Goal: Task Accomplishment & Management: Complete application form

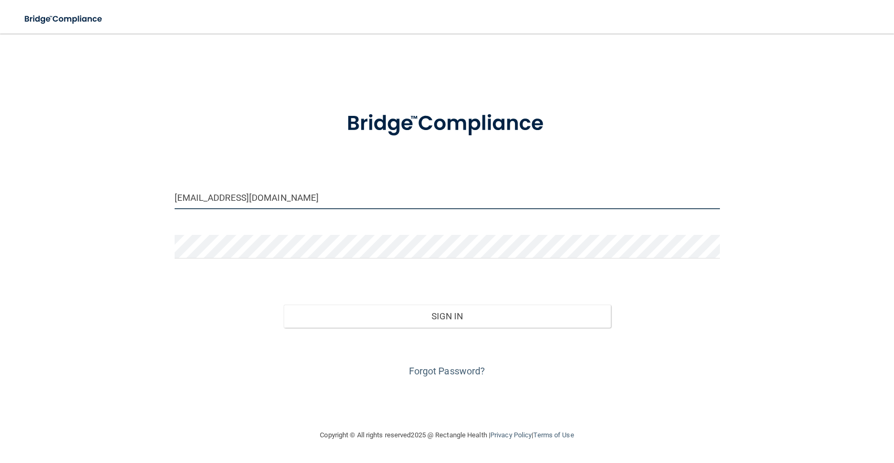
click at [292, 202] on input "[EMAIL_ADDRESS][DOMAIN_NAME]" at bounding box center [447, 198] width 545 height 24
type input "[EMAIL_ADDRESS]."
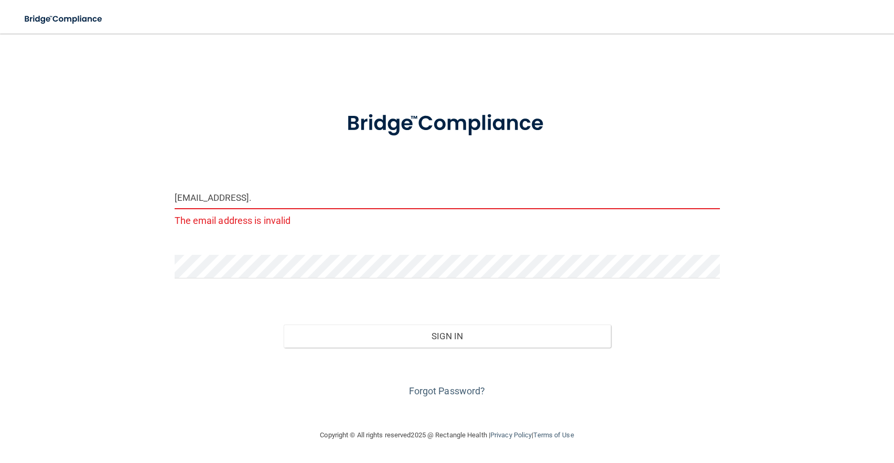
drag, startPoint x: 253, startPoint y: 196, endPoint x: 167, endPoint y: 199, distance: 86.5
click at [167, 199] on div "[EMAIL_ADDRESS]. The email address is invalid" at bounding box center [447, 211] width 561 height 51
drag, startPoint x: 298, startPoint y: 204, endPoint x: 144, endPoint y: 195, distance: 154.3
click at [144, 195] on div "rcomcengdds@gmail. The email address is invalid Invalid email/password. You don…" at bounding box center [447, 231] width 852 height 374
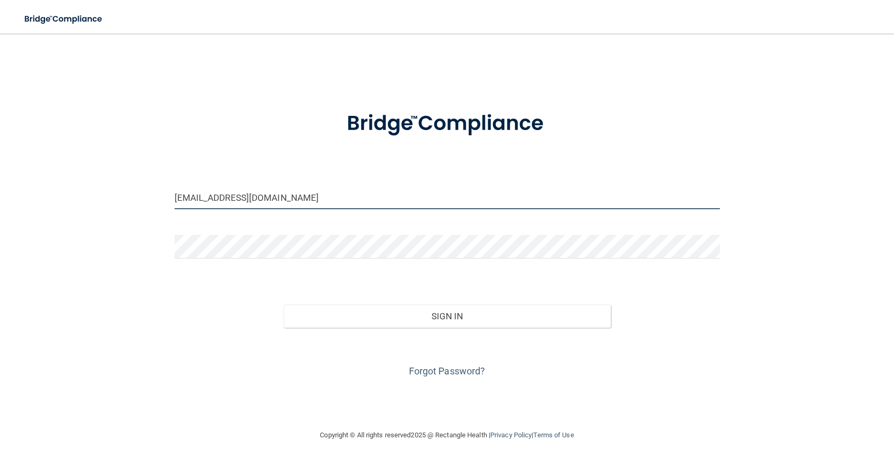
type input "[EMAIL_ADDRESS][DOMAIN_NAME]"
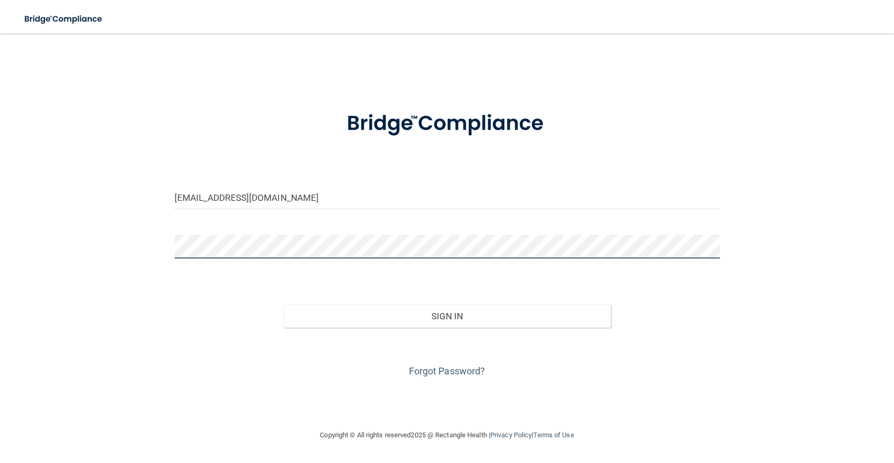
click at [102, 219] on div "hunnyrayne04@gmail.com Invalid email/password. You don't have permission to acc…" at bounding box center [447, 231] width 852 height 374
click at [284, 304] on button "Sign In" at bounding box center [447, 315] width 327 height 23
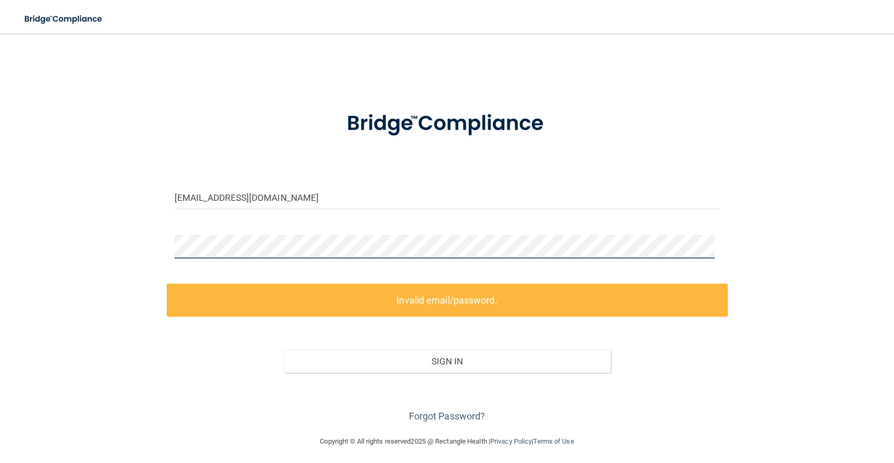
click at [121, 230] on div "hunnyrayne04@gmail.com Invalid email/password. You don't have permission to acc…" at bounding box center [447, 234] width 852 height 380
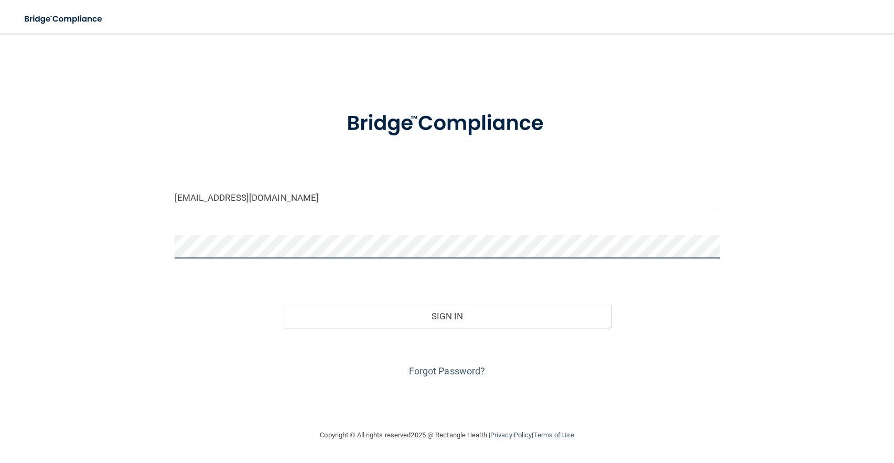
click at [284, 304] on button "Sign In" at bounding box center [447, 315] width 327 height 23
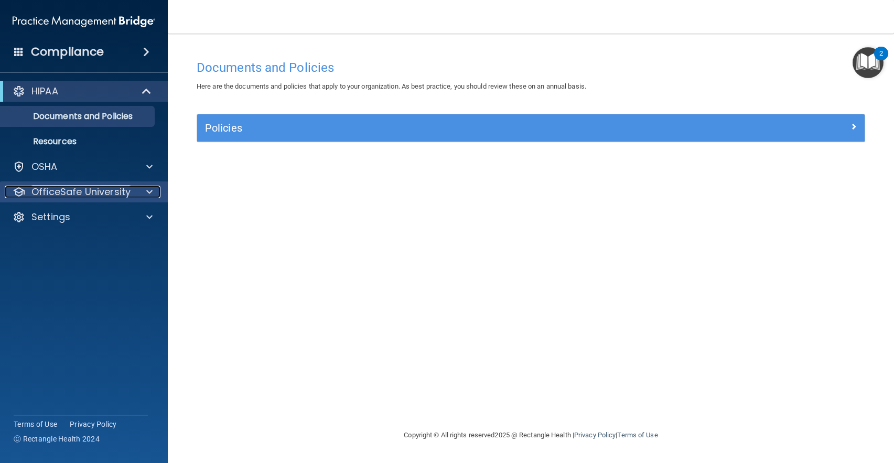
click at [152, 190] on span at bounding box center [149, 192] width 6 height 13
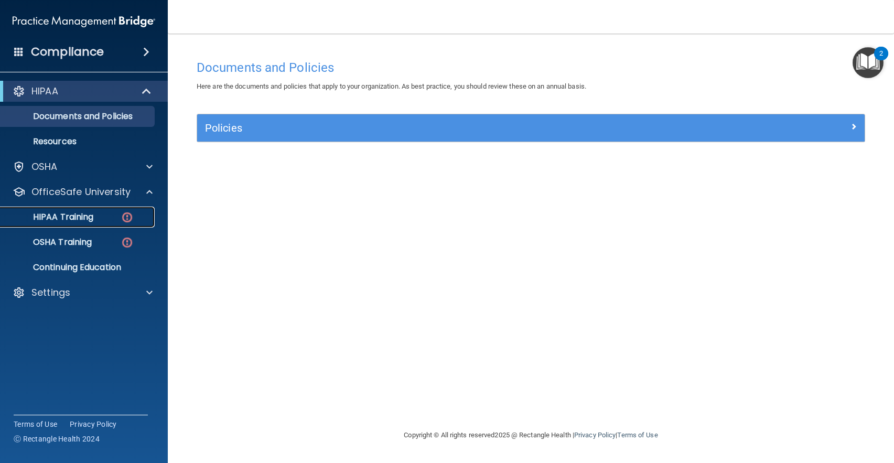
click at [111, 214] on div "HIPAA Training" at bounding box center [78, 217] width 143 height 10
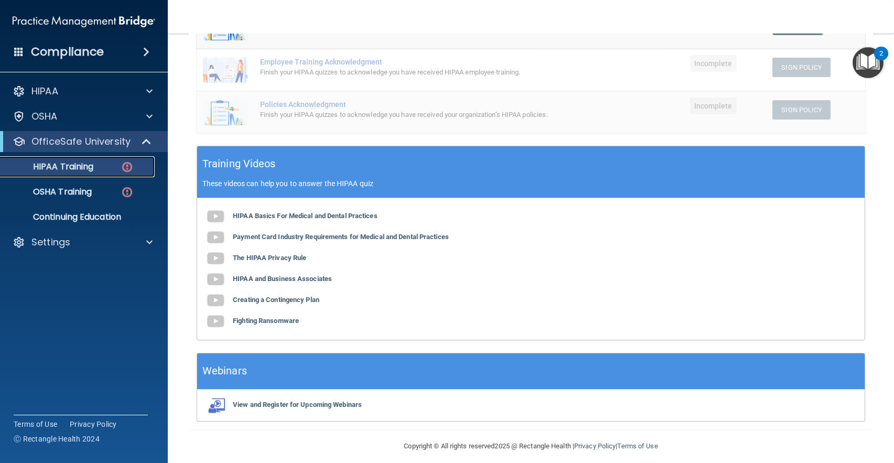
scroll to position [271, 0]
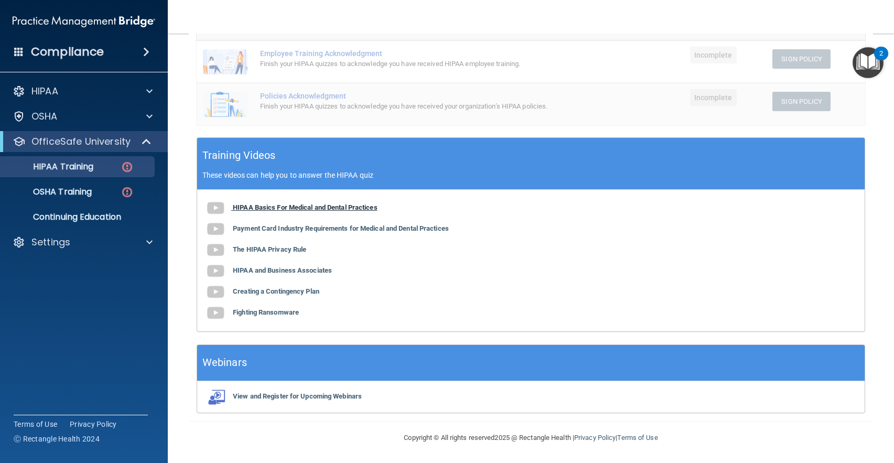
click at [250, 205] on b "HIPAA Basics For Medical and Dental Practices" at bounding box center [305, 207] width 145 height 8
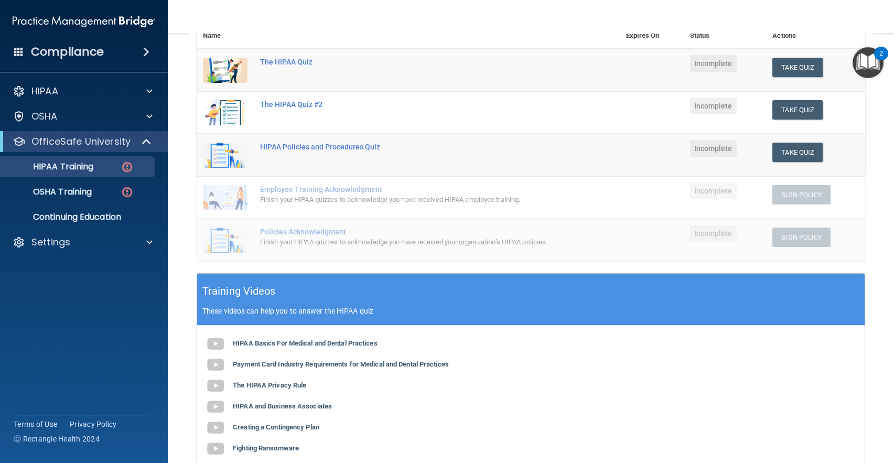
scroll to position [219, 0]
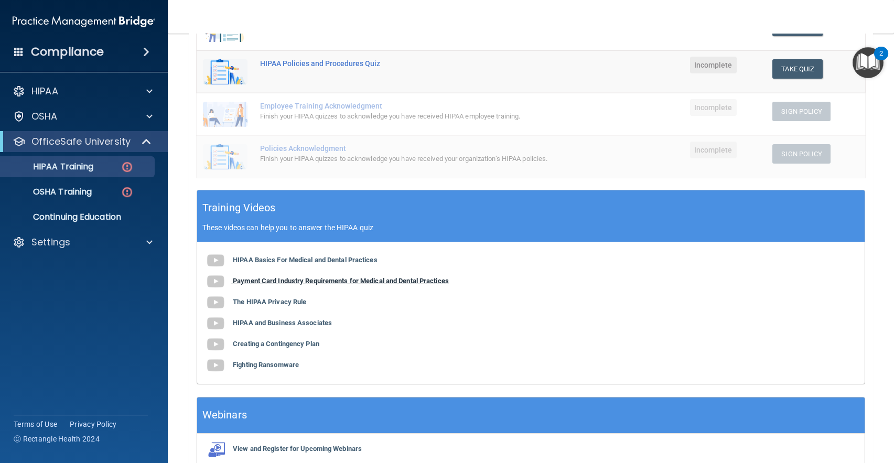
click at [292, 281] on b "Payment Card Industry Requirements for Medical and Dental Practices" at bounding box center [341, 281] width 216 height 8
click at [272, 299] on b "The HIPAA Privacy Rule" at bounding box center [269, 302] width 73 height 8
click at [260, 319] on b "HIPAA and Business Associates" at bounding box center [282, 323] width 99 height 8
click at [287, 347] on b "Creating a Contingency Plan" at bounding box center [276, 344] width 86 height 8
click at [279, 362] on b "Fighting Ransomware" at bounding box center [266, 365] width 66 height 8
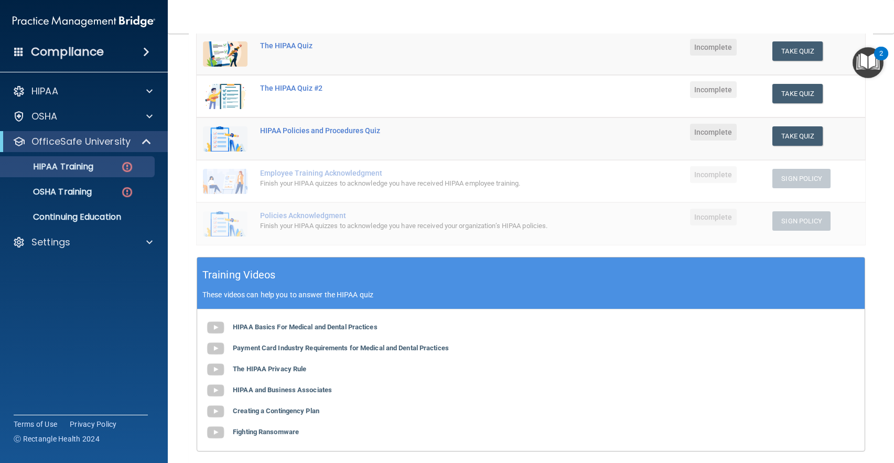
scroll to position [9, 0]
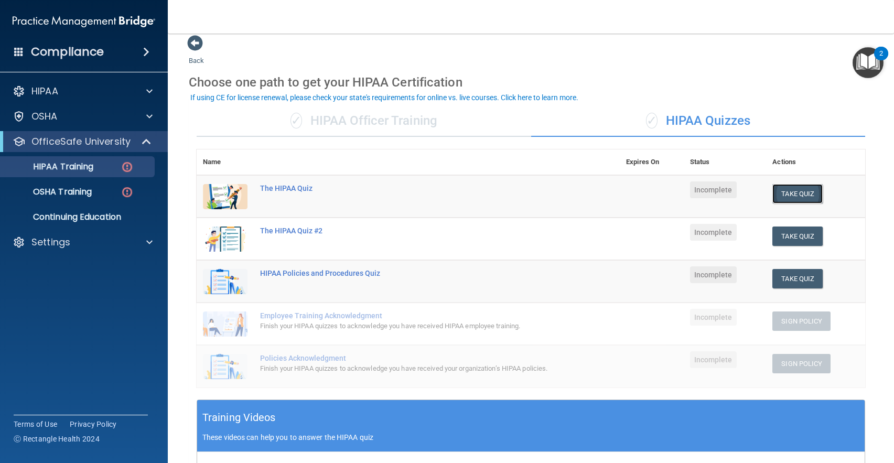
click at [786, 191] on button "Take Quiz" at bounding box center [797, 193] width 50 height 19
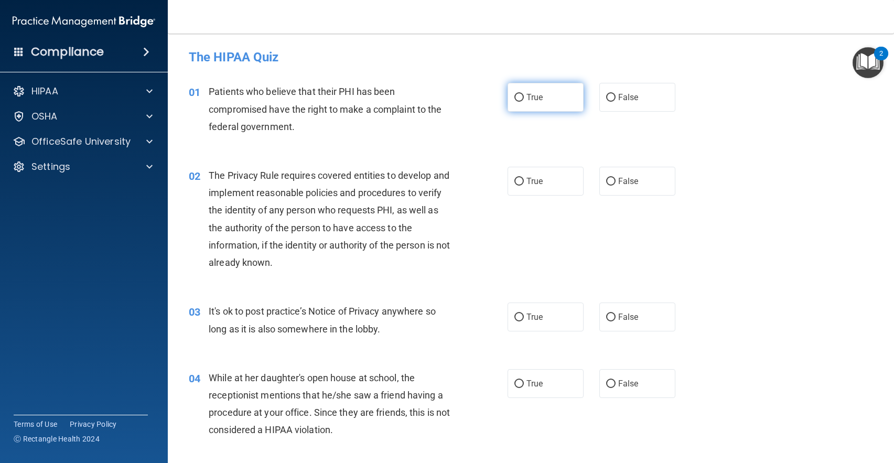
click at [516, 94] on input "True" at bounding box center [518, 98] width 9 height 8
radio input "true"
click at [533, 180] on span "True" at bounding box center [534, 181] width 16 height 10
click at [524, 180] on input "True" at bounding box center [518, 182] width 9 height 8
radio input "true"
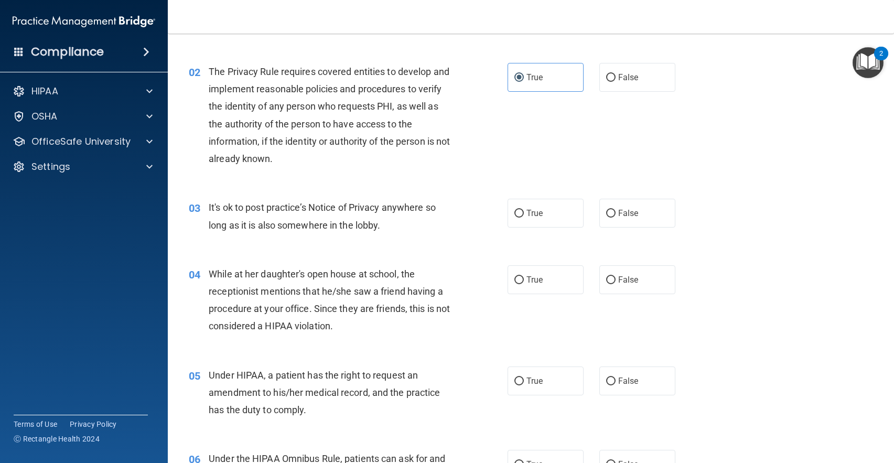
scroll to position [105, 0]
click at [599, 200] on label "False" at bounding box center [637, 212] width 76 height 29
click at [606, 209] on input "False" at bounding box center [610, 213] width 9 height 8
radio input "true"
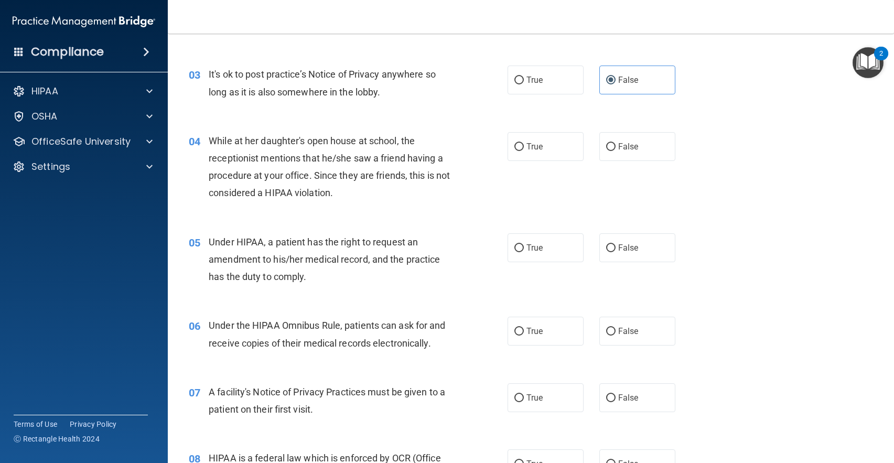
scroll to position [262, 0]
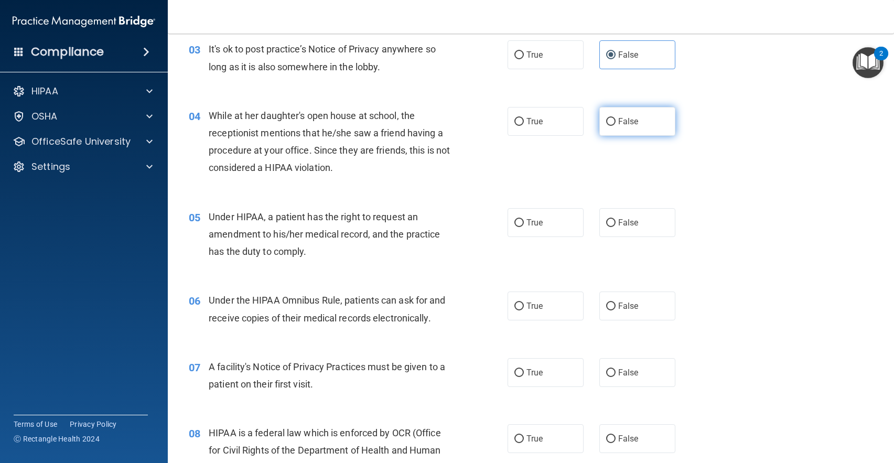
click at [612, 132] on label "False" at bounding box center [637, 121] width 76 height 29
click at [612, 126] on input "False" at bounding box center [610, 122] width 9 height 8
radio input "true"
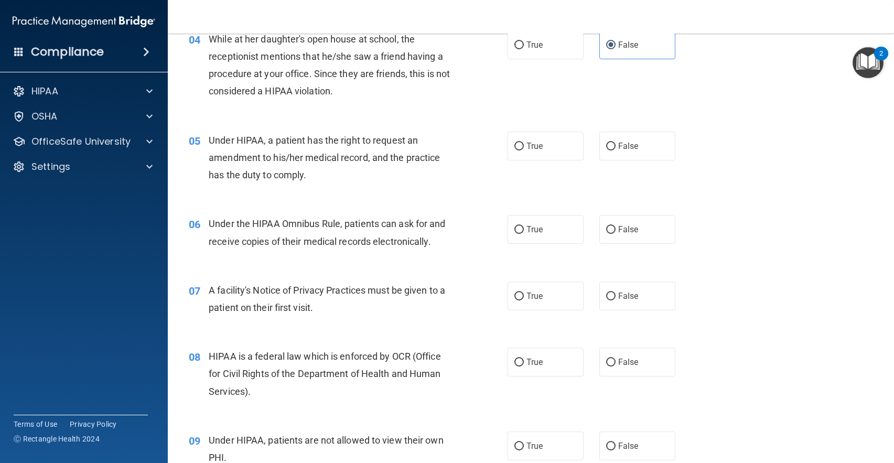
scroll to position [367, 0]
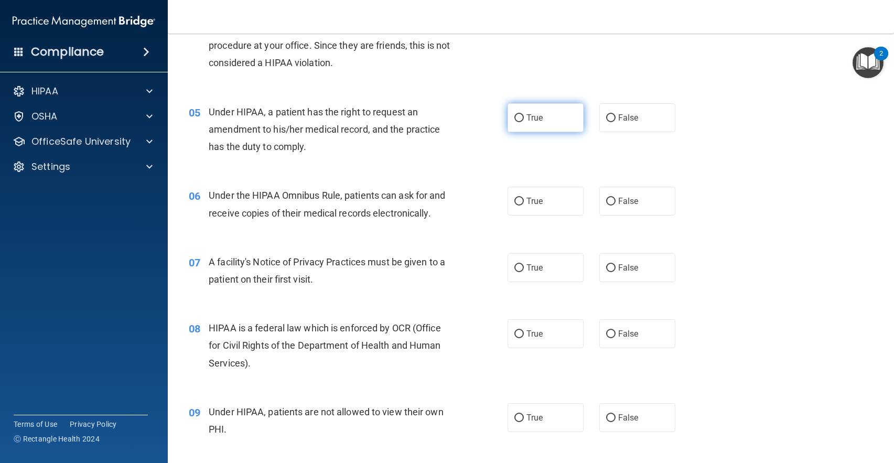
click at [537, 114] on span "True" at bounding box center [534, 118] width 16 height 10
click at [524, 114] on input "True" at bounding box center [518, 118] width 9 height 8
radio input "true"
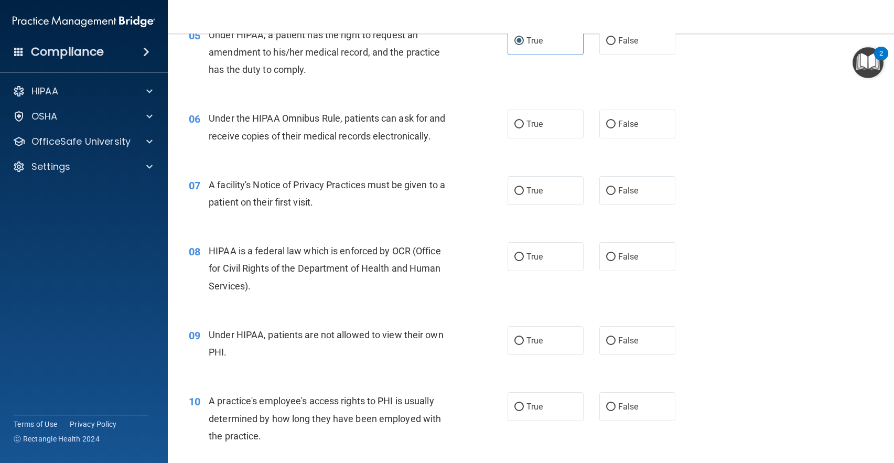
scroll to position [472, 0]
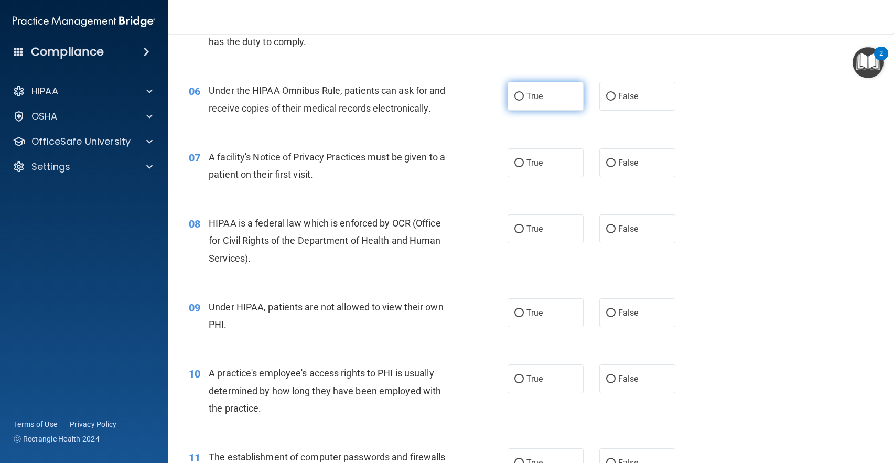
click at [508, 96] on label "True" at bounding box center [545, 96] width 76 height 29
click at [514, 96] on input "True" at bounding box center [518, 97] width 9 height 8
radio input "true"
click at [539, 173] on label "True" at bounding box center [545, 162] width 76 height 29
click at [524, 167] on input "True" at bounding box center [518, 163] width 9 height 8
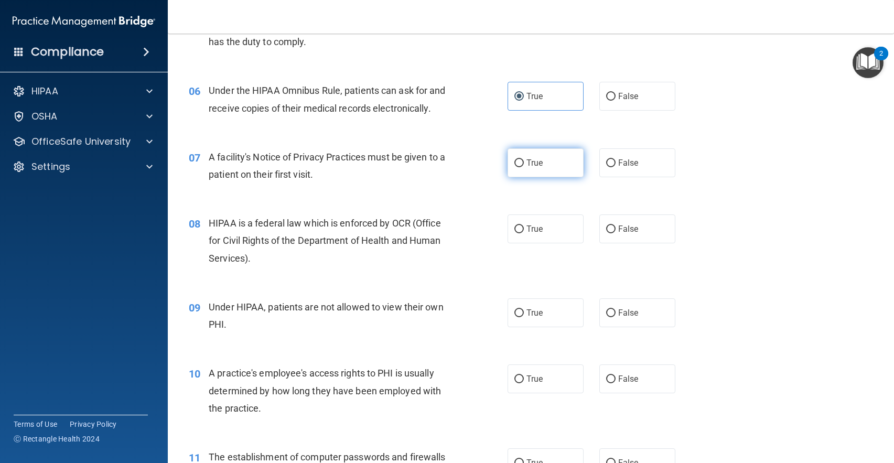
radio input "true"
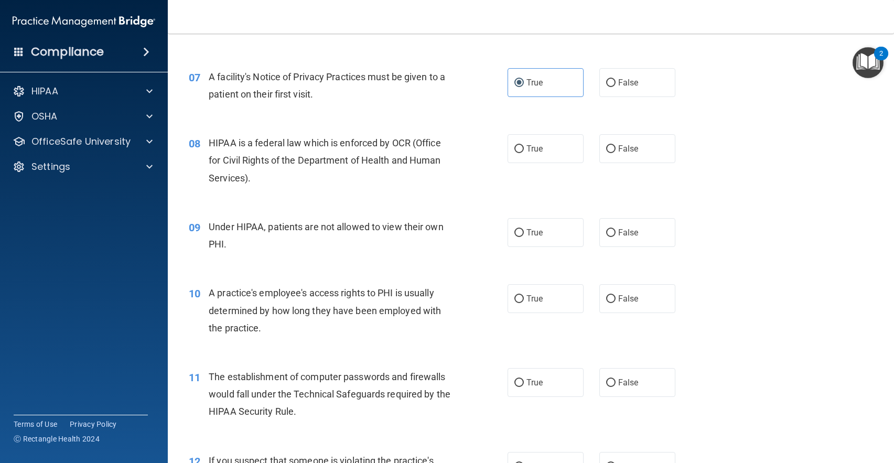
scroll to position [576, 0]
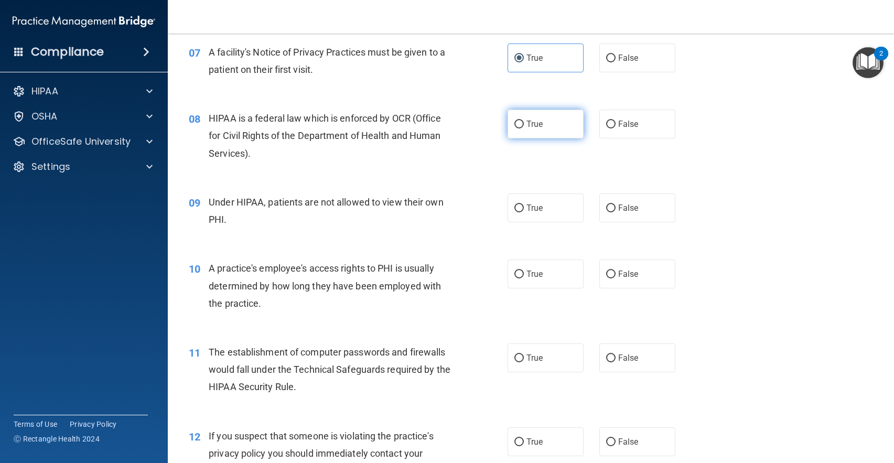
click at [546, 130] on label "True" at bounding box center [545, 124] width 76 height 29
click at [524, 128] on input "True" at bounding box center [518, 125] width 9 height 8
radio input "true"
click at [611, 210] on label "False" at bounding box center [637, 207] width 76 height 29
click at [611, 210] on input "False" at bounding box center [610, 208] width 9 height 8
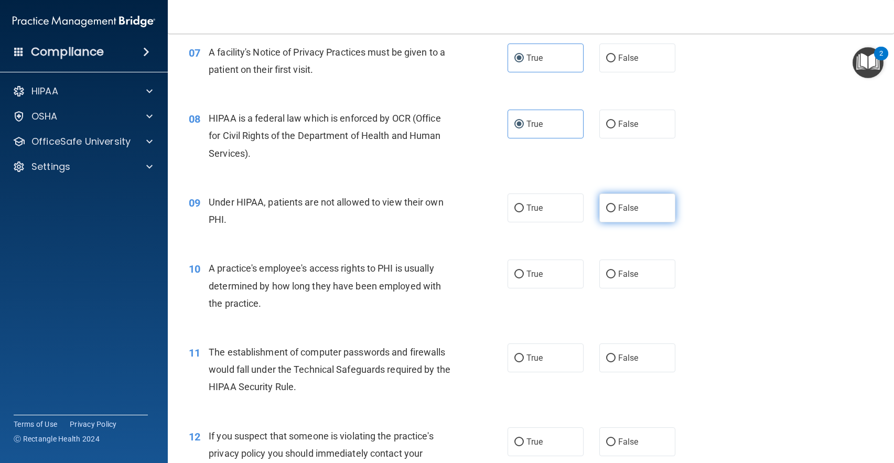
radio input "true"
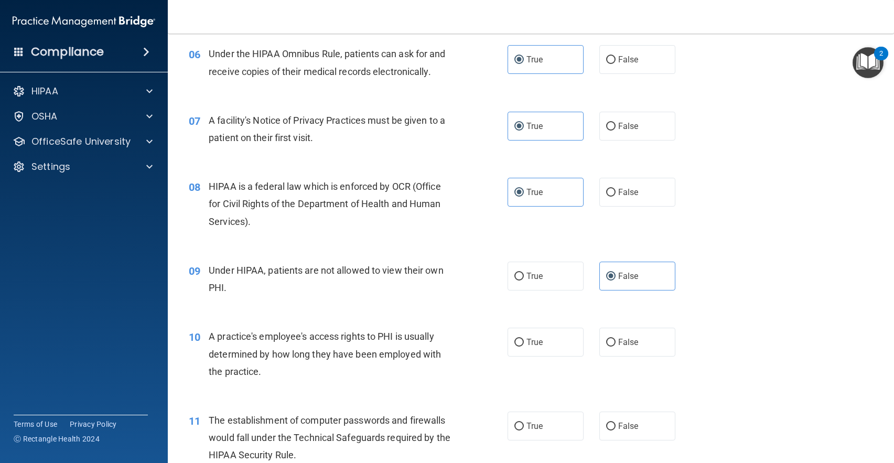
scroll to position [666, 0]
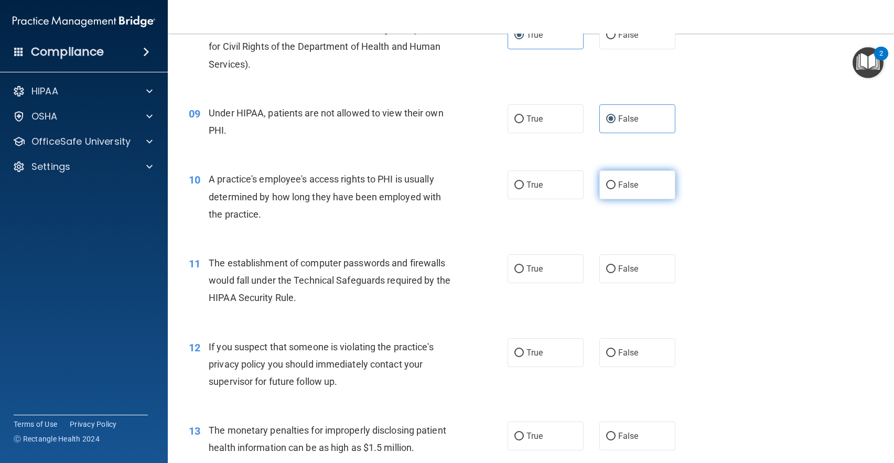
click at [618, 181] on span "False" at bounding box center [628, 185] width 20 height 10
click at [615, 181] on input "False" at bounding box center [610, 185] width 9 height 8
radio input "true"
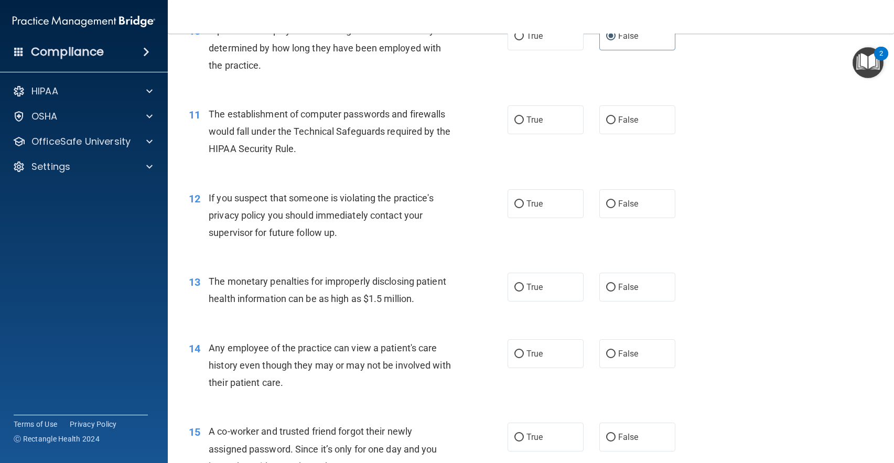
scroll to position [823, 0]
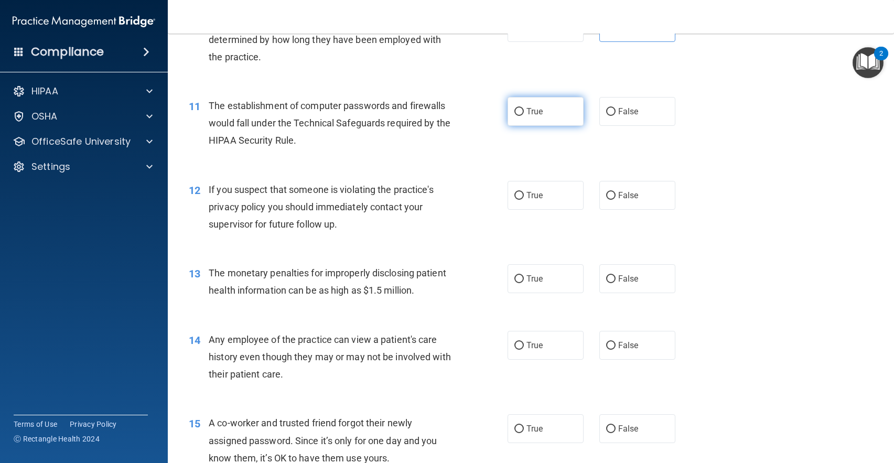
drag, startPoint x: 538, startPoint y: 107, endPoint x: 535, endPoint y: 114, distance: 8.2
click at [540, 110] on label "True" at bounding box center [545, 111] width 76 height 29
click at [524, 110] on input "True" at bounding box center [518, 112] width 9 height 8
radio input "true"
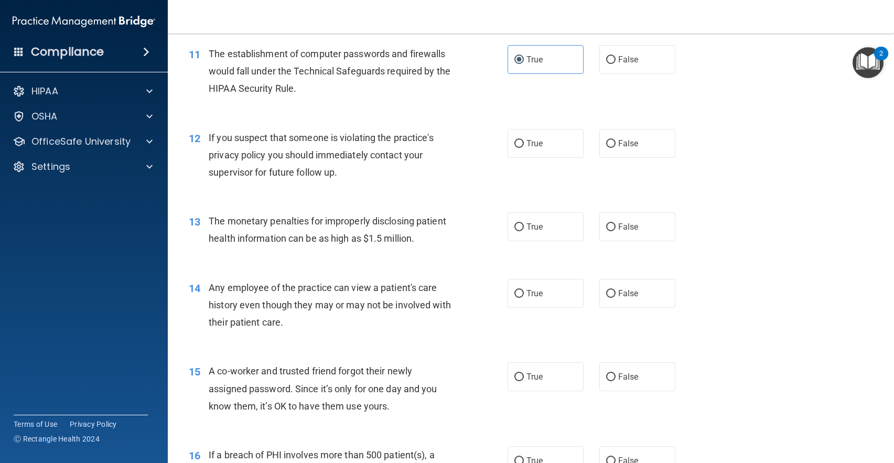
scroll to position [875, 0]
click at [533, 151] on label "True" at bounding box center [545, 142] width 76 height 29
click at [524, 147] on input "True" at bounding box center [518, 143] width 9 height 8
radio input "true"
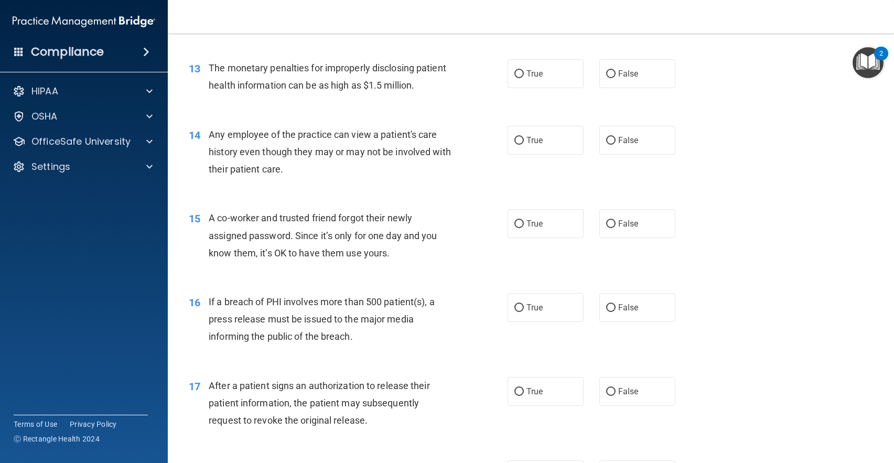
scroll to position [1032, 0]
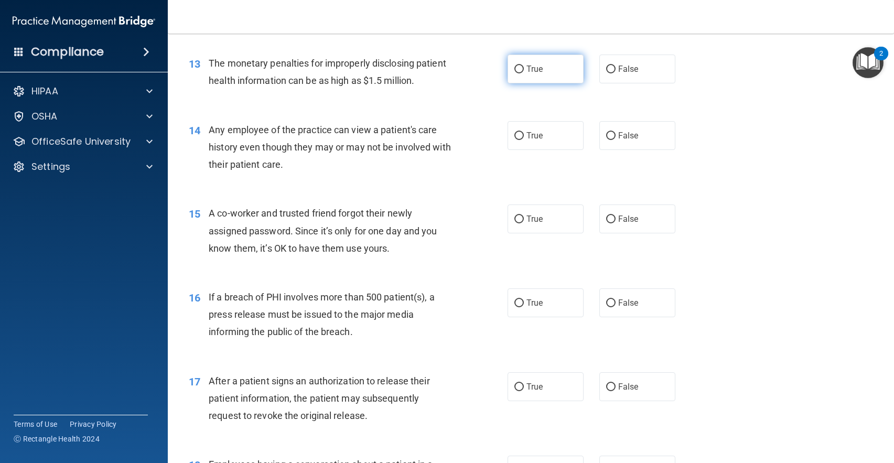
click at [555, 72] on label "True" at bounding box center [545, 69] width 76 height 29
click at [524, 72] on input "True" at bounding box center [518, 70] width 9 height 8
radio input "true"
click at [558, 145] on label "True" at bounding box center [545, 135] width 76 height 29
click at [524, 140] on input "True" at bounding box center [518, 136] width 9 height 8
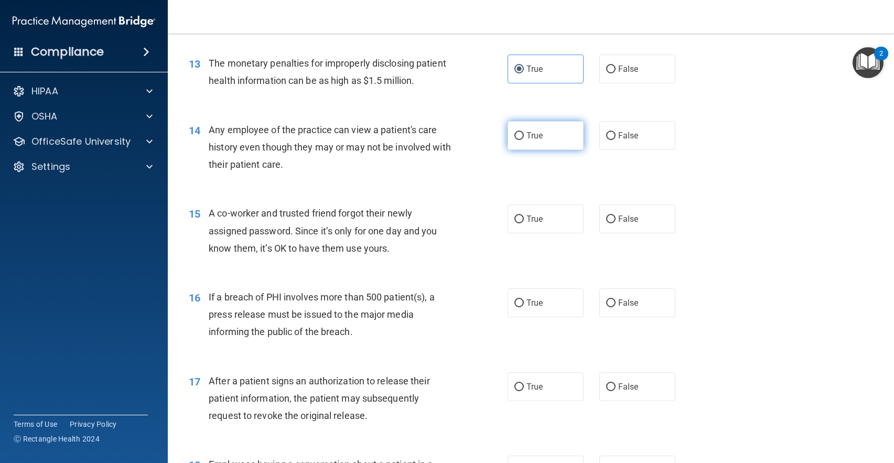
radio input "true"
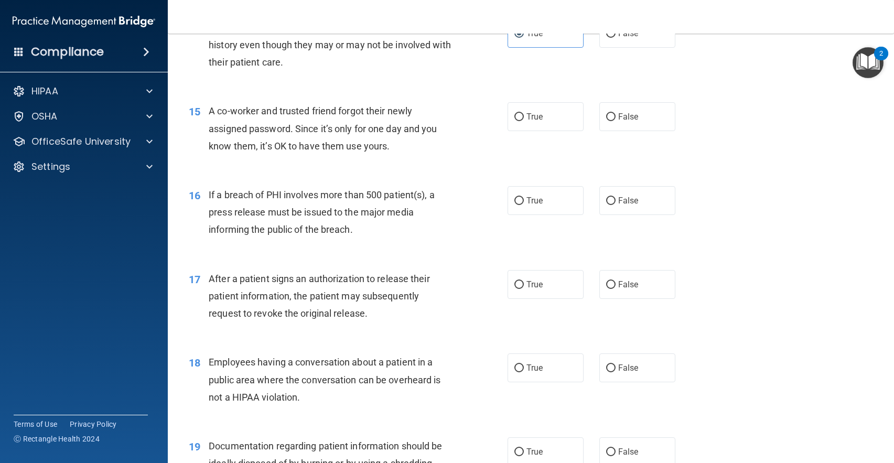
scroll to position [1137, 0]
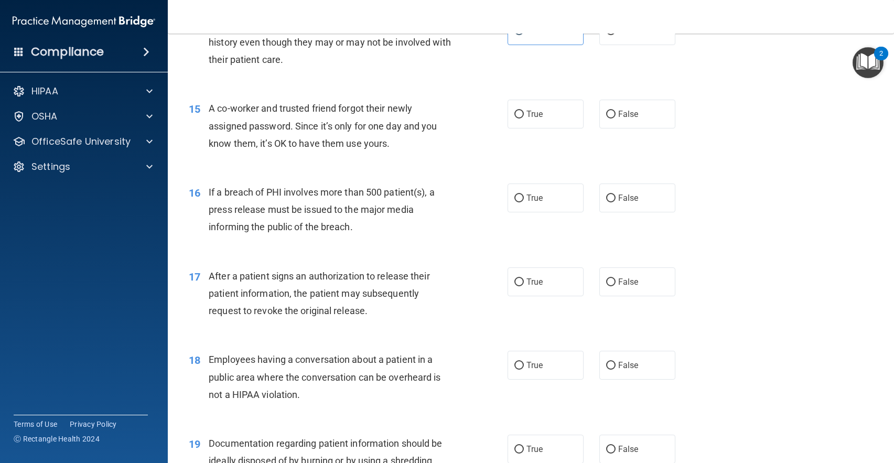
click at [612, 128] on label "False" at bounding box center [637, 114] width 76 height 29
click at [612, 118] on input "False" at bounding box center [610, 115] width 9 height 8
radio input "true"
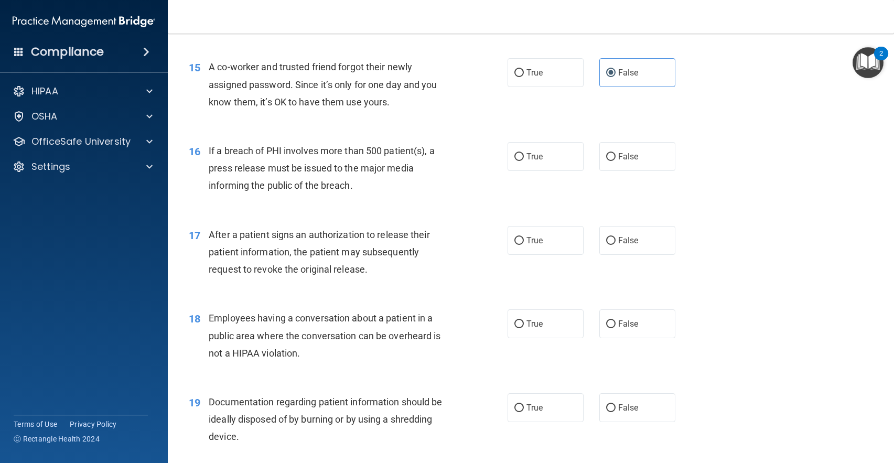
scroll to position [1242, 0]
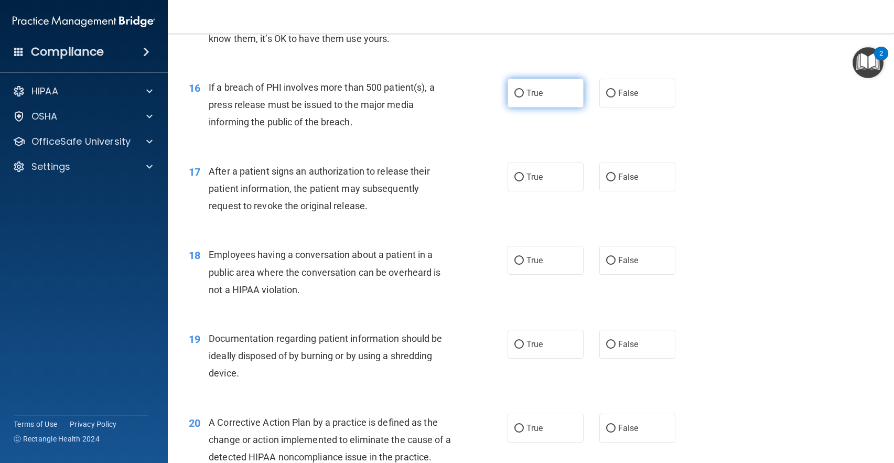
click at [544, 92] on label "True" at bounding box center [545, 93] width 76 height 29
click at [524, 92] on input "True" at bounding box center [518, 94] width 9 height 8
radio input "true"
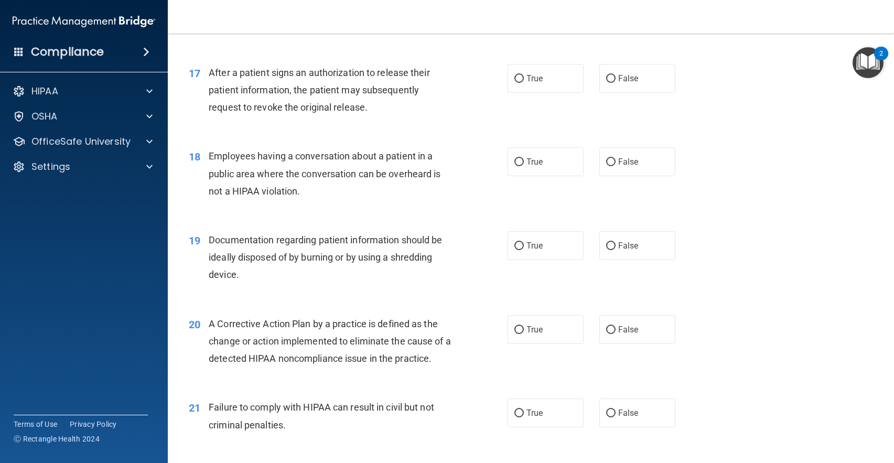
scroll to position [1347, 0]
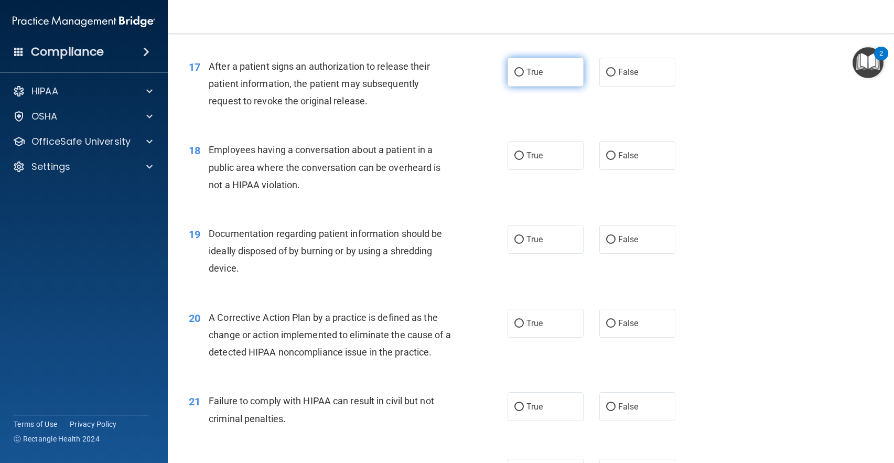
click at [539, 78] on label "True" at bounding box center [545, 72] width 76 height 29
click at [524, 77] on input "True" at bounding box center [518, 73] width 9 height 8
radio input "true"
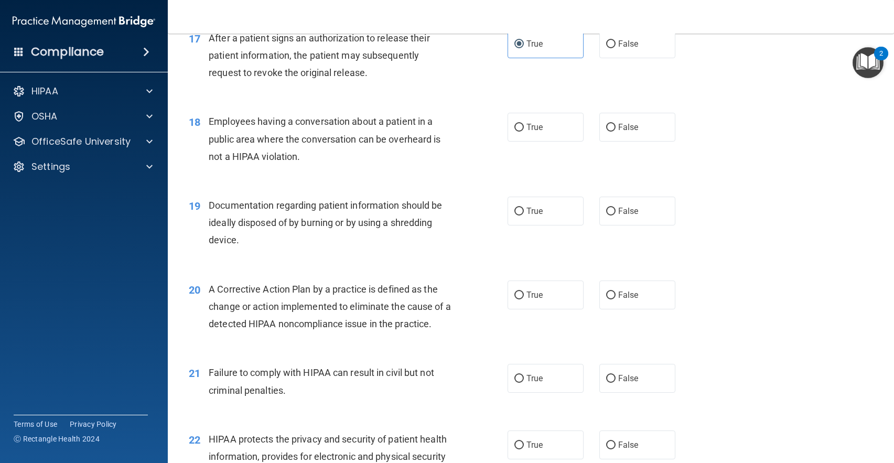
scroll to position [1399, 0]
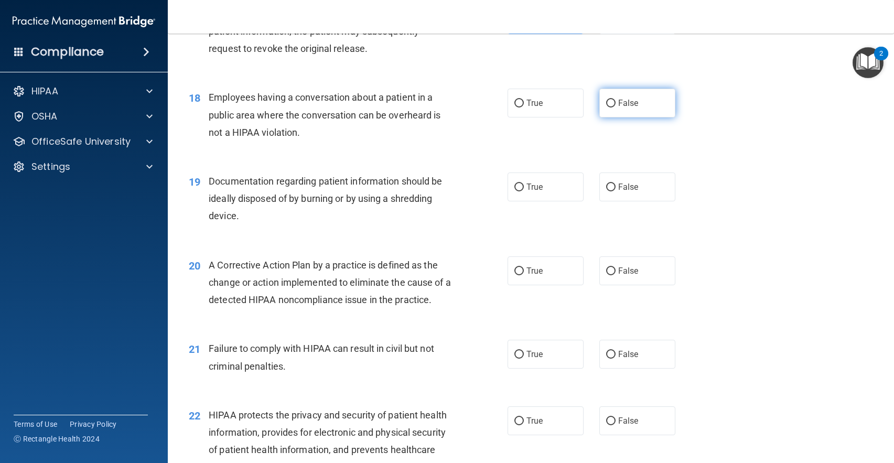
click at [607, 106] on input "False" at bounding box center [610, 104] width 9 height 8
radio input "true"
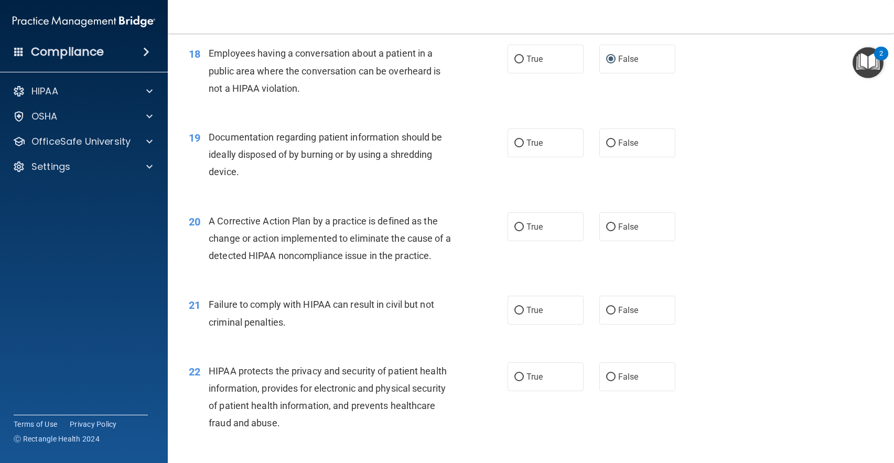
scroll to position [1504, 0]
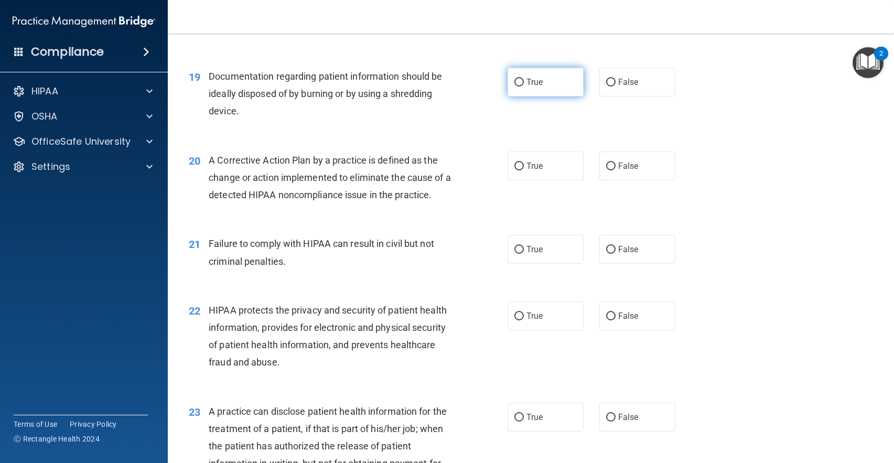
click at [532, 89] on label "True" at bounding box center [545, 82] width 76 height 29
click at [524, 86] on input "True" at bounding box center [518, 83] width 9 height 8
radio input "true"
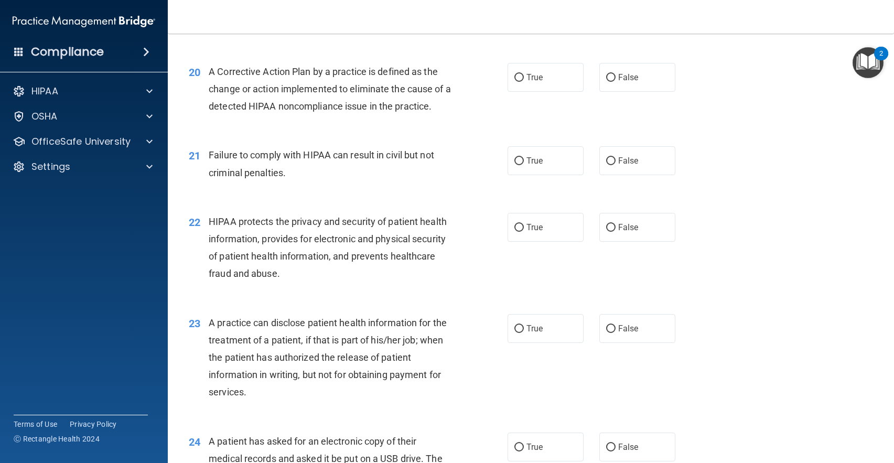
scroll to position [1609, 0]
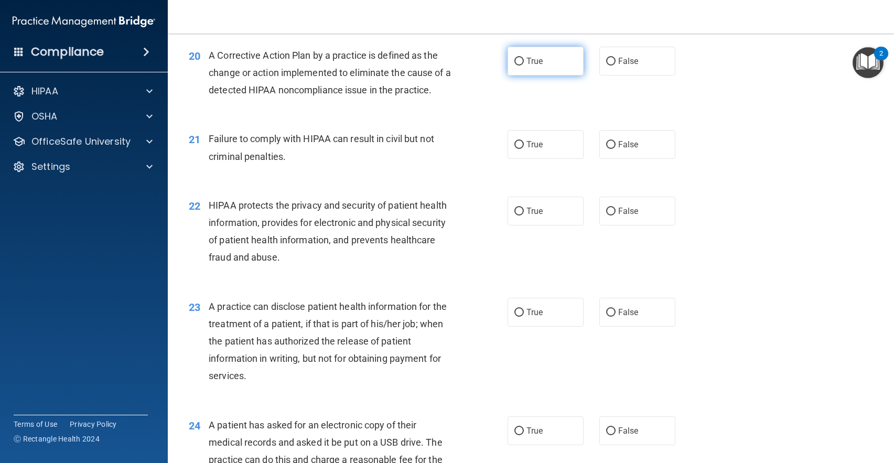
click at [508, 55] on label "True" at bounding box center [545, 61] width 76 height 29
click at [514, 58] on input "True" at bounding box center [518, 62] width 9 height 8
radio input "true"
click at [536, 132] on label "True" at bounding box center [545, 144] width 76 height 29
click at [524, 141] on input "True" at bounding box center [518, 145] width 9 height 8
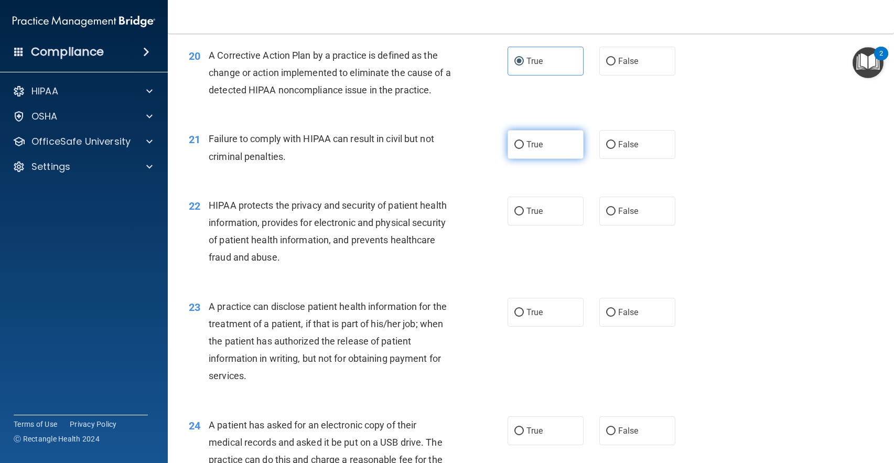
radio input "true"
click at [630, 135] on label "False" at bounding box center [637, 144] width 76 height 29
click at [615, 141] on input "False" at bounding box center [610, 145] width 9 height 8
radio input "true"
click at [551, 132] on label "True" at bounding box center [545, 144] width 76 height 29
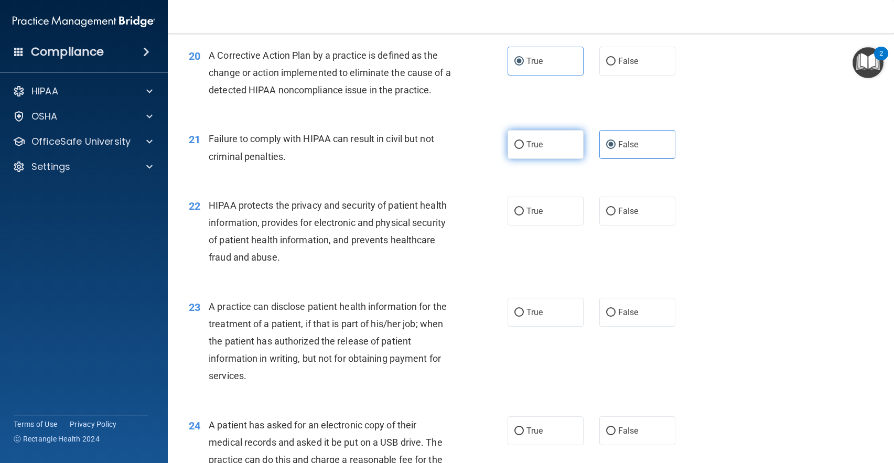
click at [524, 141] on input "True" at bounding box center [518, 145] width 9 height 8
radio input "true"
radio input "false"
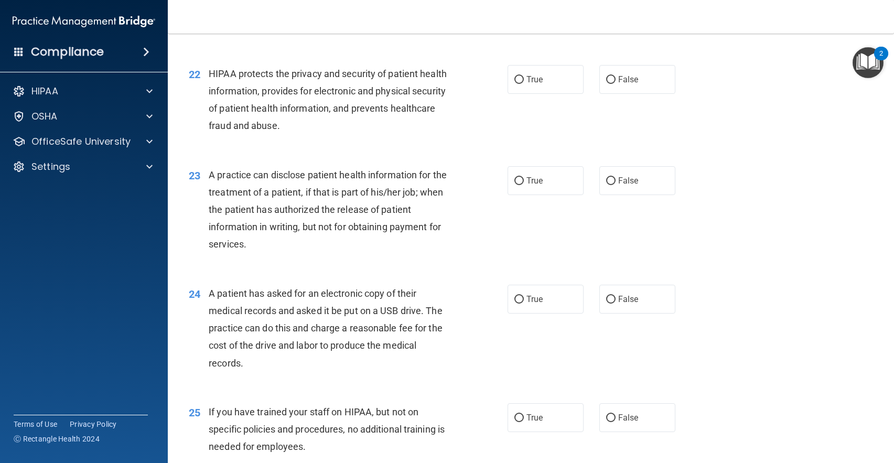
scroll to position [1766, 0]
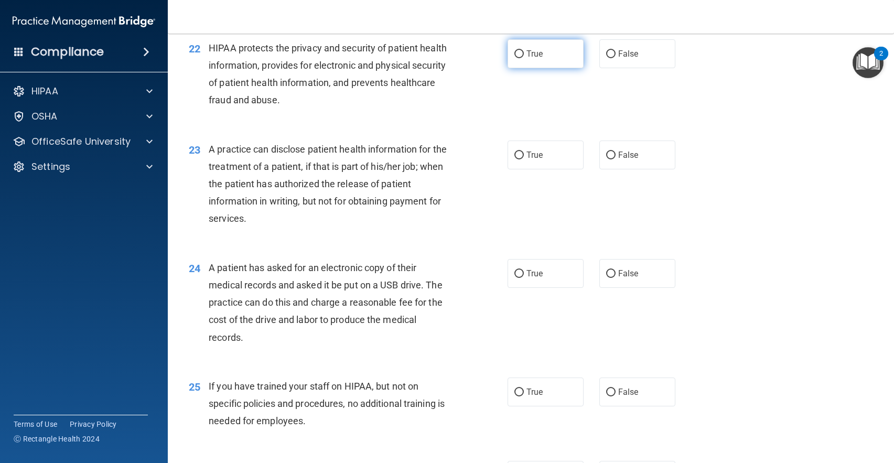
click at [507, 59] on label "True" at bounding box center [545, 53] width 76 height 29
click at [514, 58] on input "True" at bounding box center [518, 54] width 9 height 8
radio input "true"
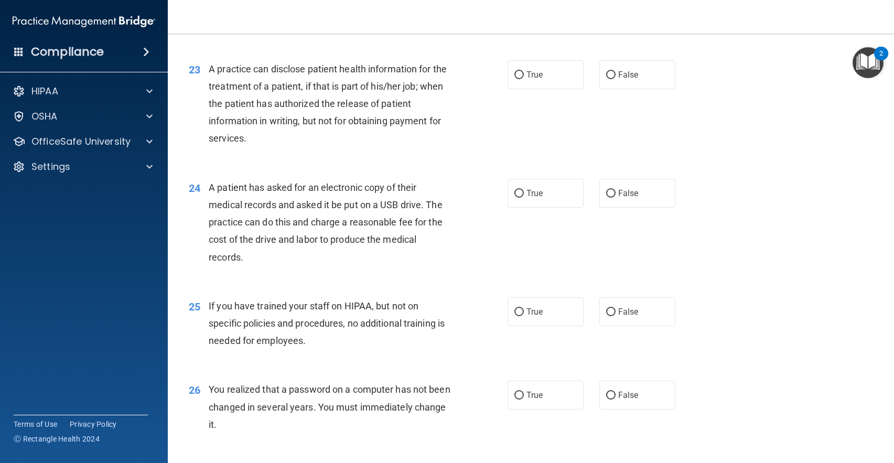
scroll to position [1871, 0]
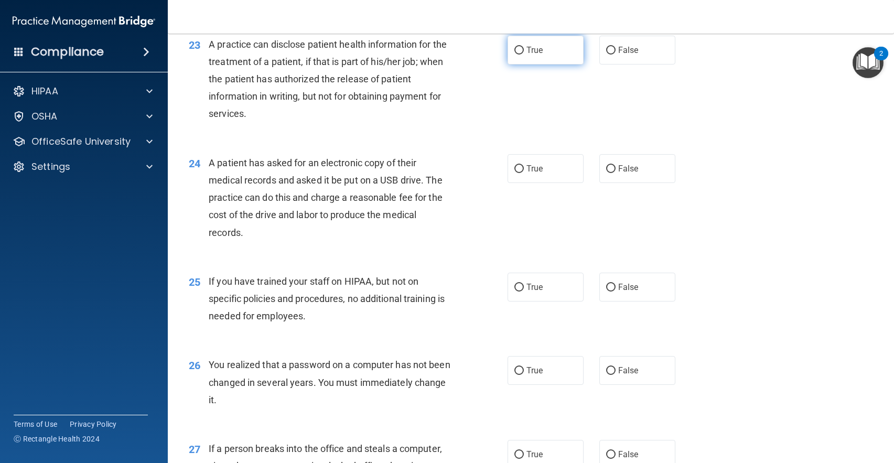
click at [544, 58] on label "True" at bounding box center [545, 50] width 76 height 29
click at [524, 55] on input "True" at bounding box center [518, 51] width 9 height 8
radio input "true"
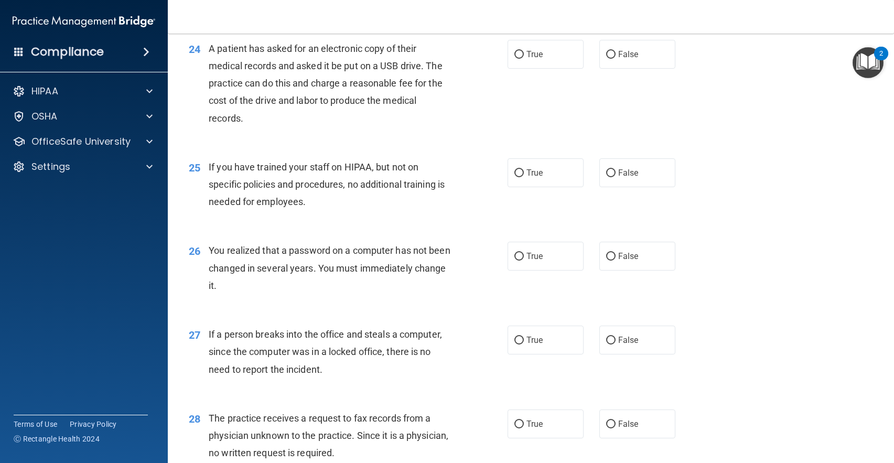
scroll to position [1923, 0]
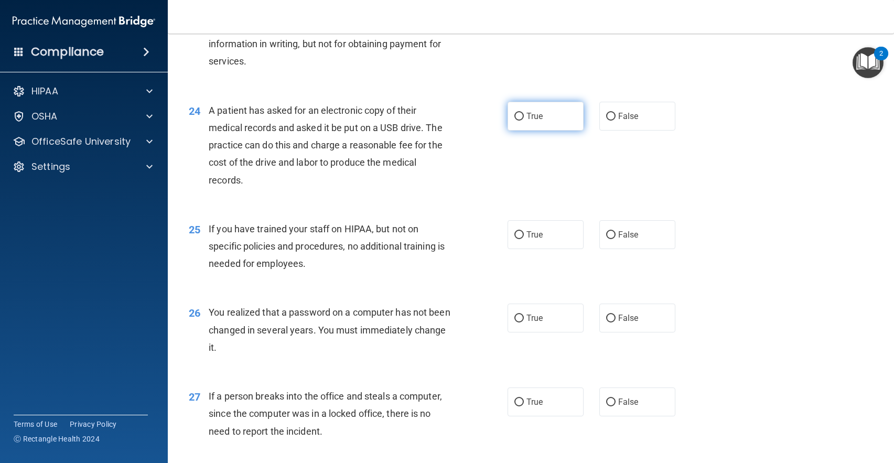
click at [540, 117] on label "True" at bounding box center [545, 116] width 76 height 29
click at [524, 117] on input "True" at bounding box center [518, 117] width 9 height 8
radio input "true"
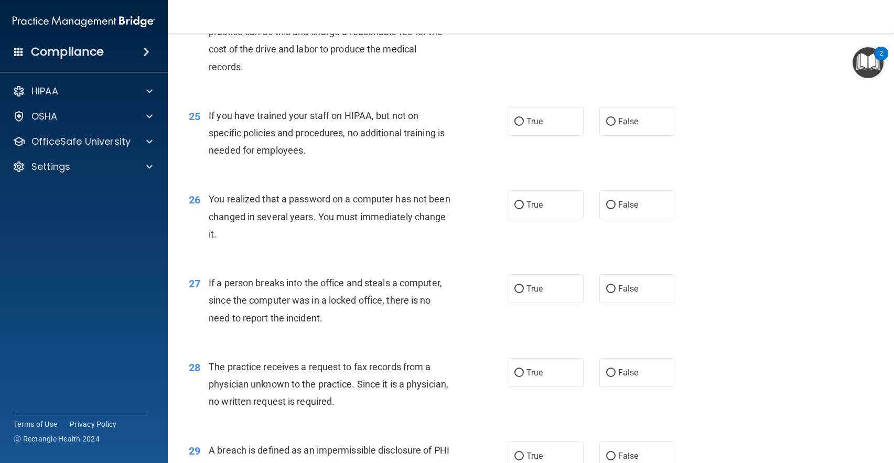
scroll to position [1976, 0]
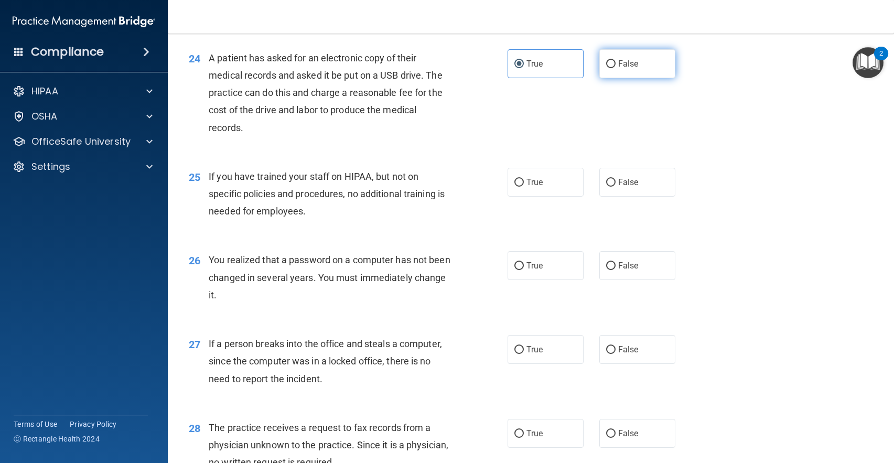
drag, startPoint x: 603, startPoint y: 61, endPoint x: 612, endPoint y: 62, distance: 9.0
click at [606, 61] on input "False" at bounding box center [610, 64] width 9 height 8
radio input "true"
radio input "false"
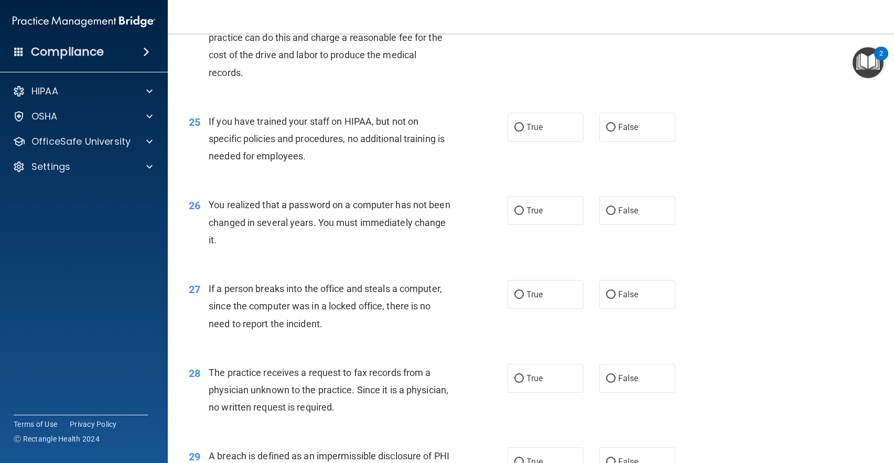
scroll to position [2028, 0]
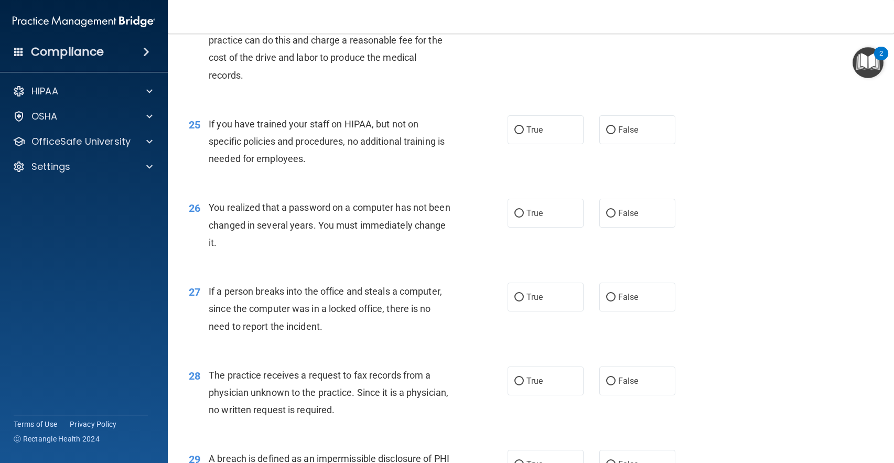
drag, startPoint x: 615, startPoint y: 124, endPoint x: 614, endPoint y: 106, distance: 17.8
click at [613, 123] on label "False" at bounding box center [637, 129] width 76 height 29
click at [613, 126] on input "False" at bounding box center [610, 130] width 9 height 8
radio input "true"
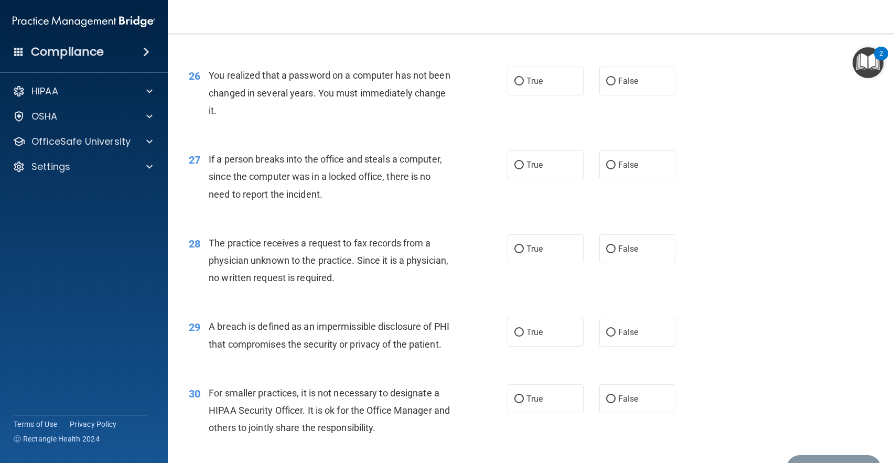
scroll to position [2185, 0]
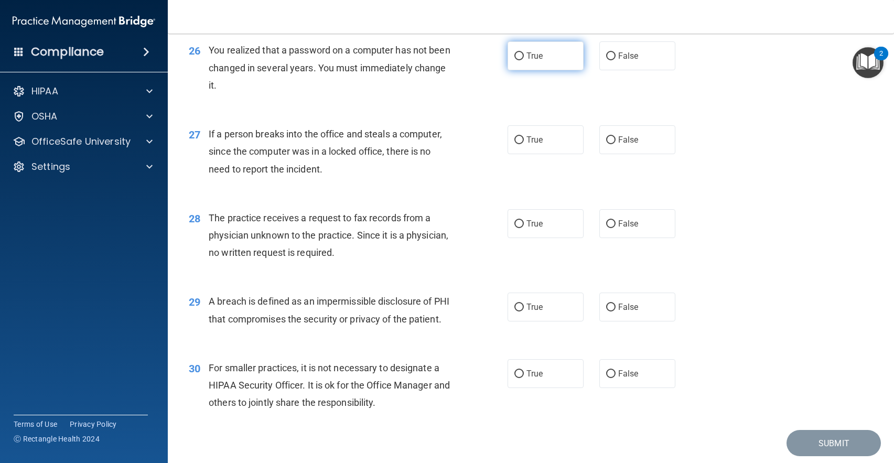
click at [519, 56] on input "True" at bounding box center [518, 56] width 9 height 8
radio input "true"
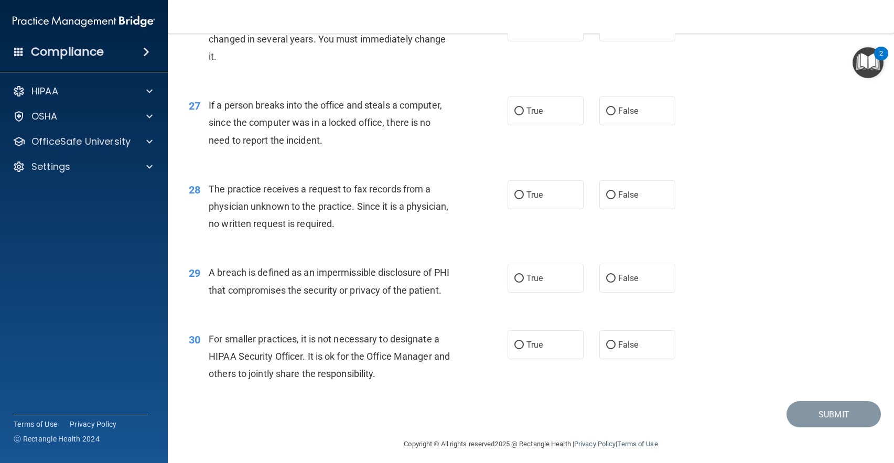
scroll to position [2238, 0]
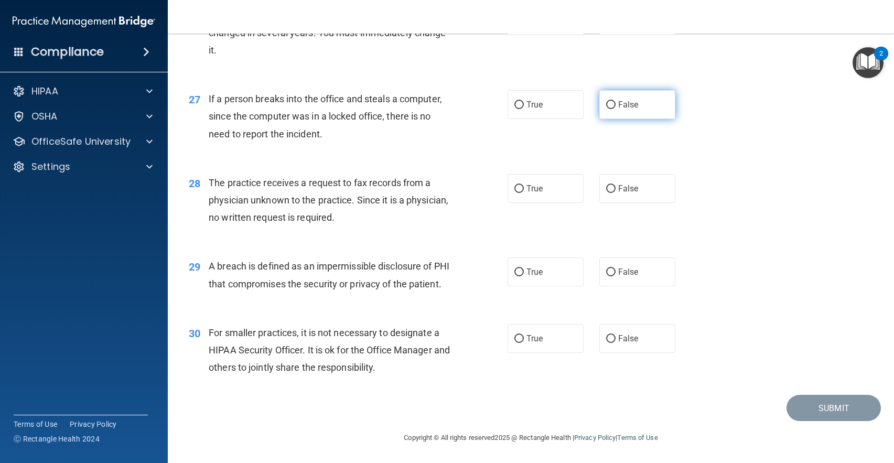
click at [626, 100] on span "False" at bounding box center [628, 105] width 20 height 10
click at [615, 101] on input "False" at bounding box center [610, 105] width 9 height 8
radio input "true"
click at [644, 174] on label "False" at bounding box center [637, 188] width 76 height 29
click at [615, 185] on input "False" at bounding box center [610, 189] width 9 height 8
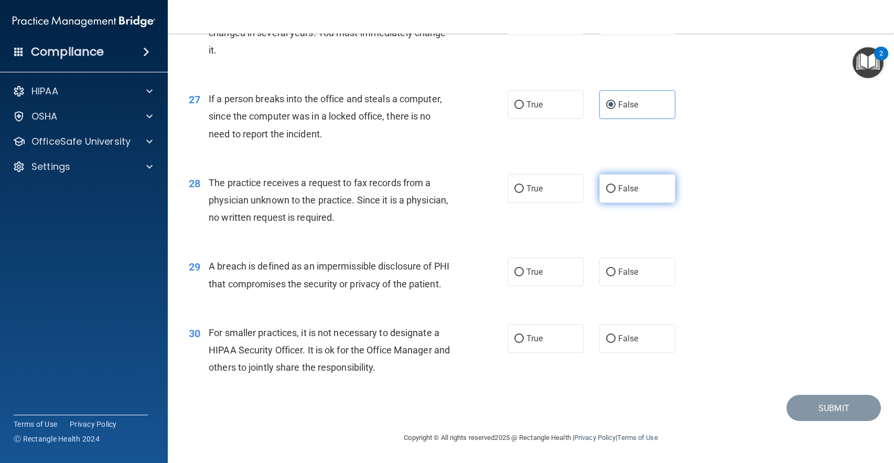
radio input "true"
click at [507, 258] on label "True" at bounding box center [545, 271] width 76 height 29
click at [514, 268] on input "True" at bounding box center [518, 272] width 9 height 8
radio input "true"
click at [538, 341] on span "True" at bounding box center [534, 338] width 16 height 10
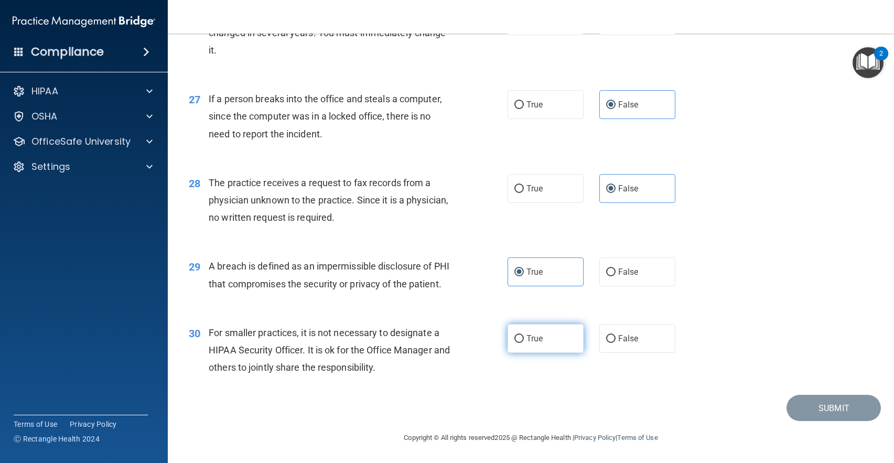
click at [524, 341] on input "True" at bounding box center [518, 339] width 9 height 8
radio input "true"
click at [803, 411] on button "Submit" at bounding box center [833, 408] width 94 height 27
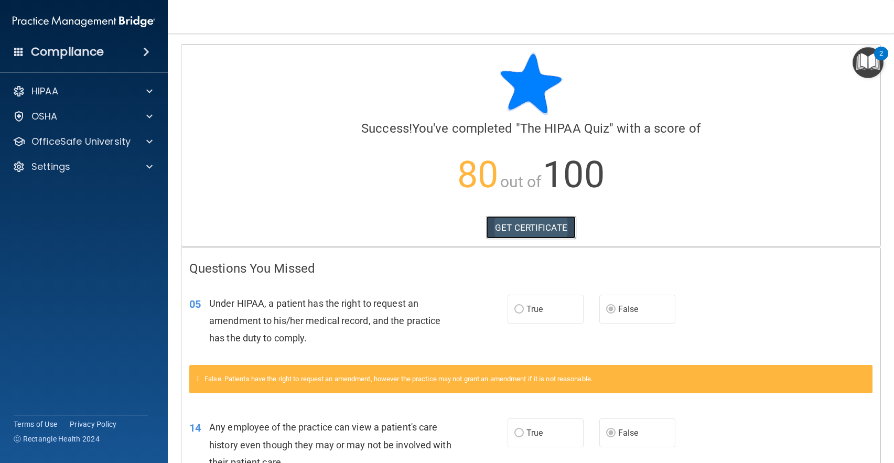
click at [551, 221] on link "GET CERTIFICATE" at bounding box center [531, 227] width 90 height 23
click at [98, 146] on p "OfficeSafe University" at bounding box center [80, 141] width 99 height 13
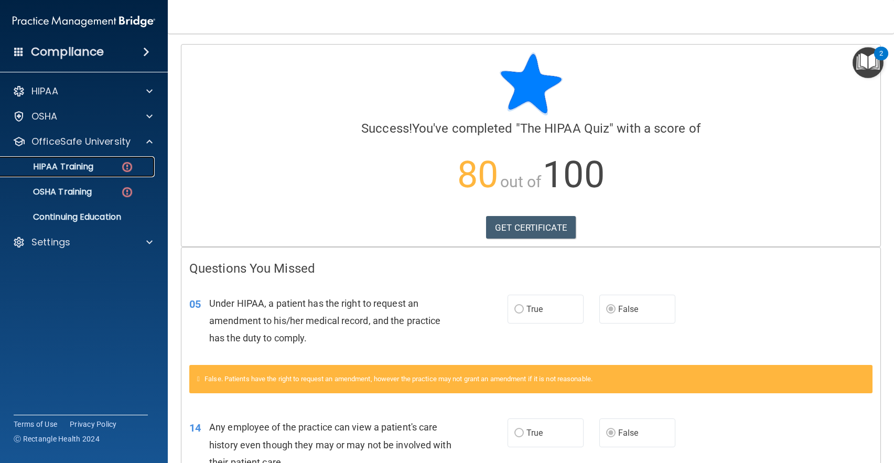
click at [95, 164] on div "HIPAA Training" at bounding box center [78, 166] width 143 height 10
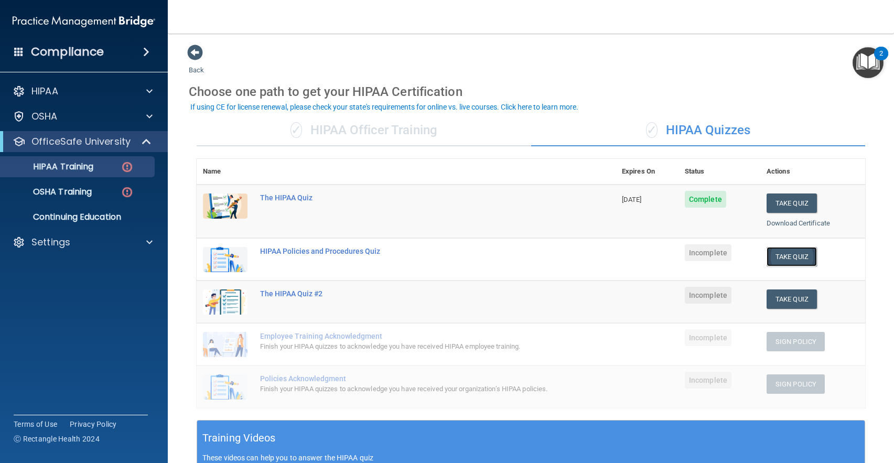
click at [787, 257] on button "Take Quiz" at bounding box center [791, 256] width 50 height 19
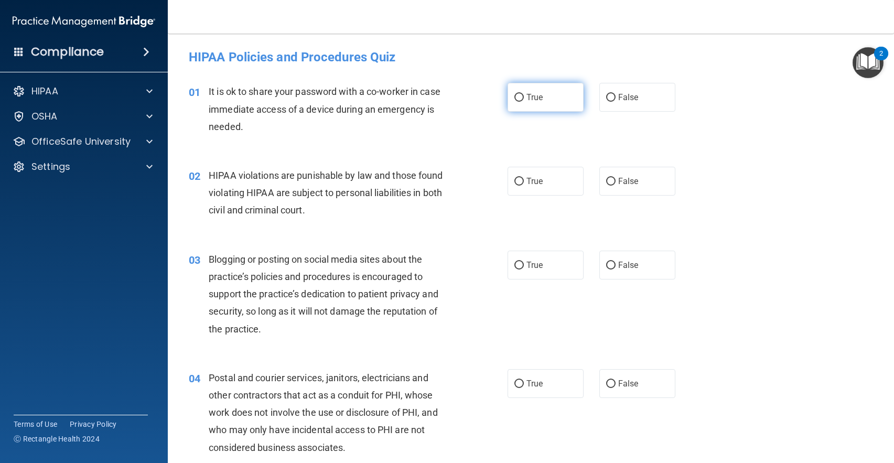
click at [515, 94] on input "True" at bounding box center [518, 98] width 9 height 8
radio input "true"
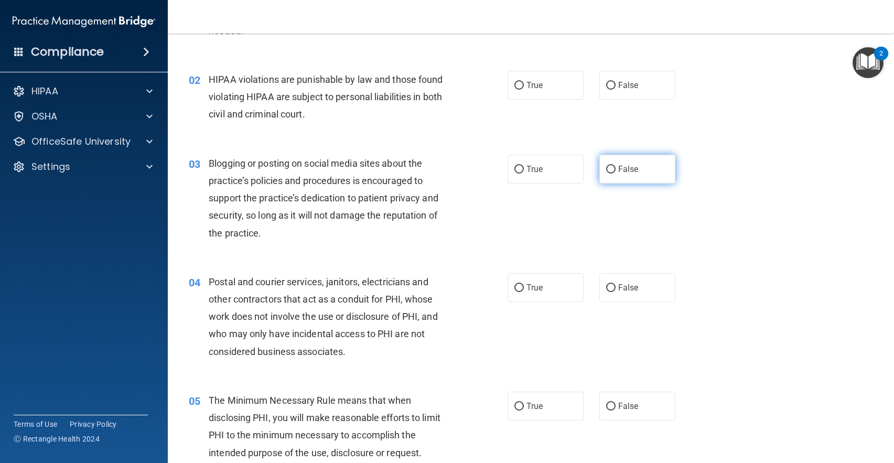
scroll to position [105, 0]
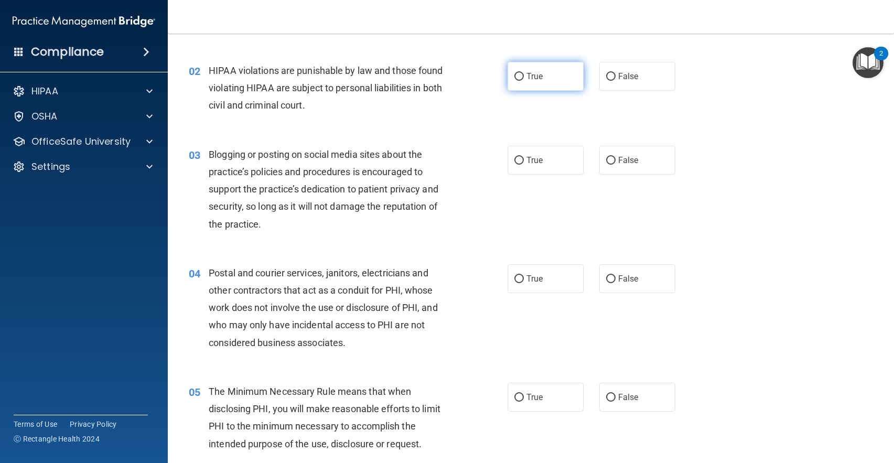
click at [544, 85] on label "True" at bounding box center [545, 76] width 76 height 29
click at [524, 81] on input "True" at bounding box center [518, 77] width 9 height 8
radio input "true"
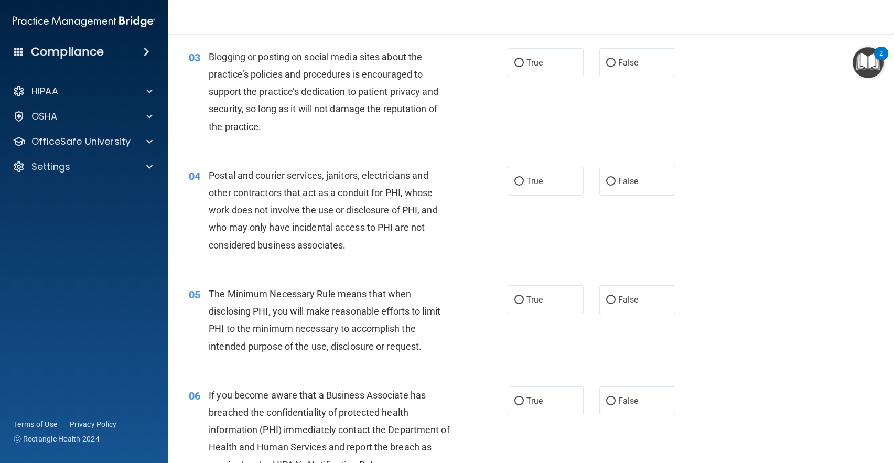
scroll to position [210, 0]
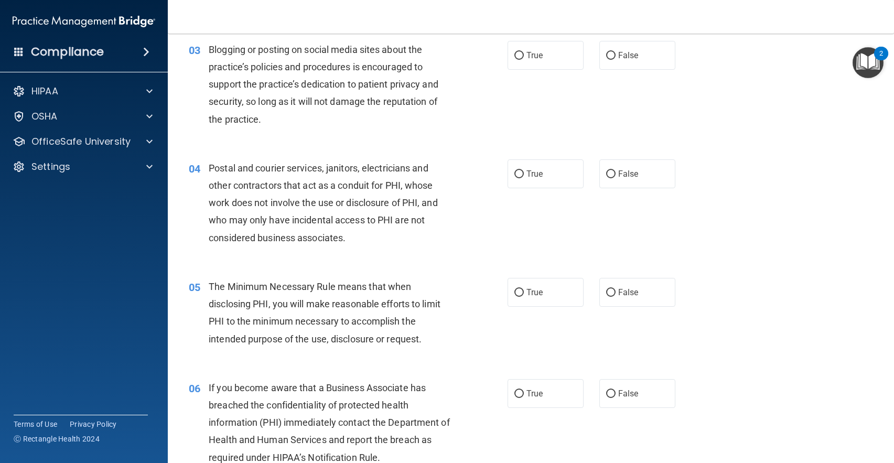
click at [592, 55] on div "True False" at bounding box center [598, 55] width 183 height 29
click at [611, 58] on label "False" at bounding box center [637, 55] width 76 height 29
click at [611, 58] on input "False" at bounding box center [610, 56] width 9 height 8
radio input "true"
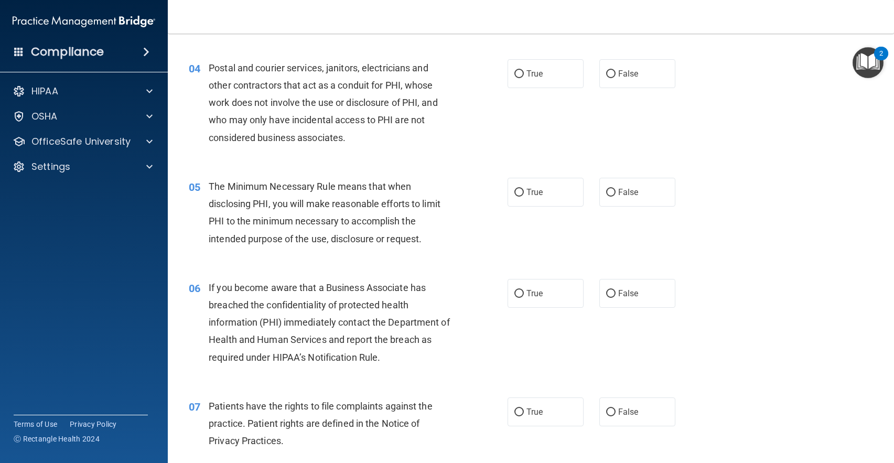
scroll to position [314, 0]
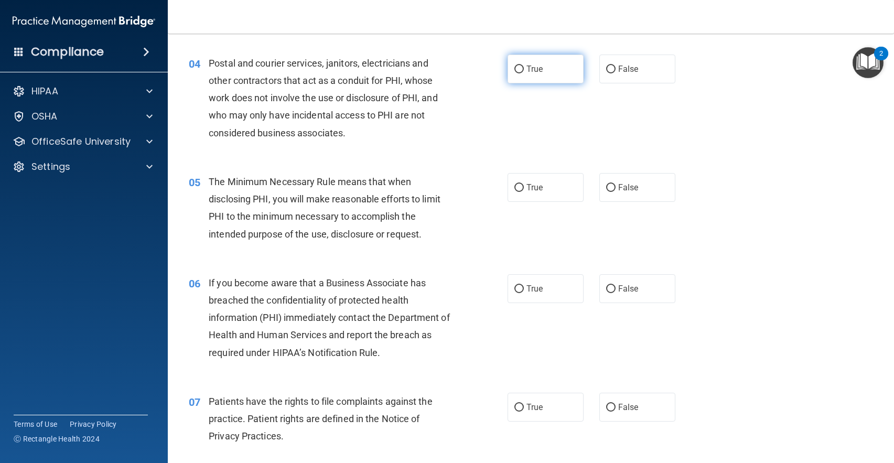
click at [561, 74] on label "True" at bounding box center [545, 69] width 76 height 29
click at [524, 73] on input "True" at bounding box center [518, 70] width 9 height 8
radio input "true"
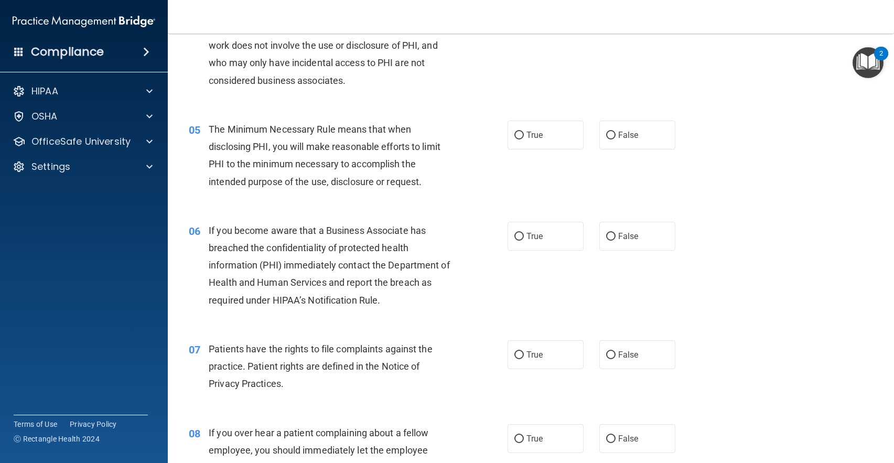
scroll to position [419, 0]
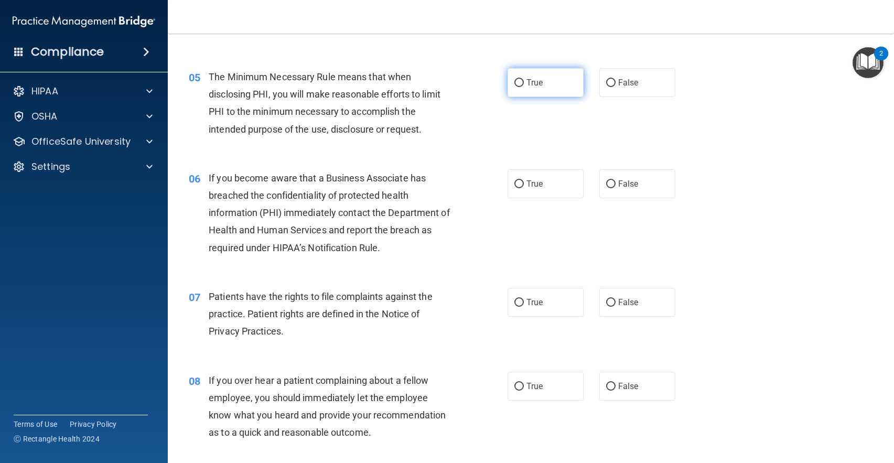
drag, startPoint x: 514, startPoint y: 80, endPoint x: 531, endPoint y: 92, distance: 21.4
click at [514, 82] on input "True" at bounding box center [518, 83] width 9 height 8
radio input "true"
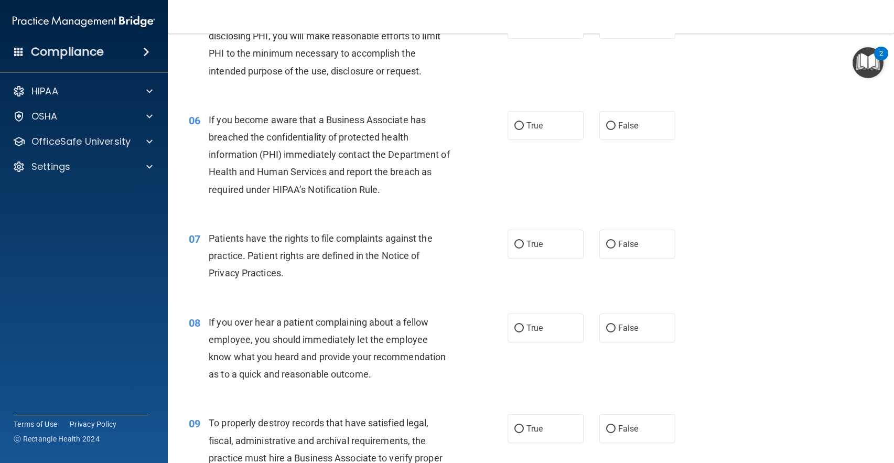
scroll to position [524, 0]
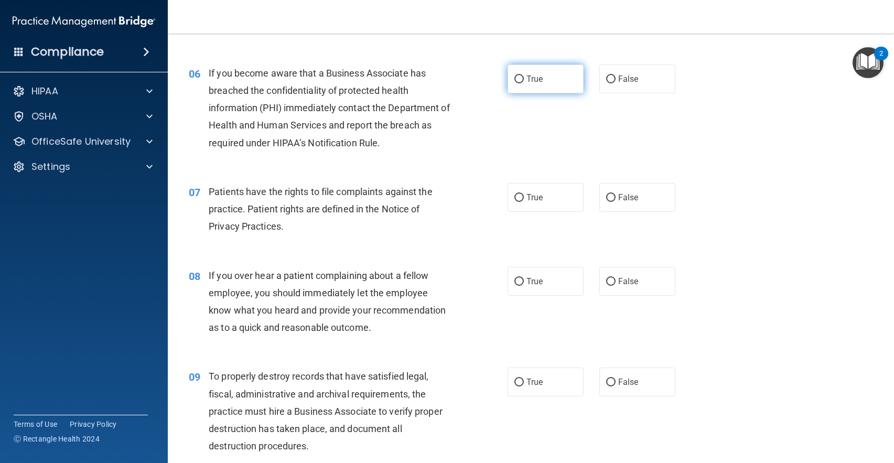
click at [515, 83] on input "True" at bounding box center [518, 79] width 9 height 8
radio input "true"
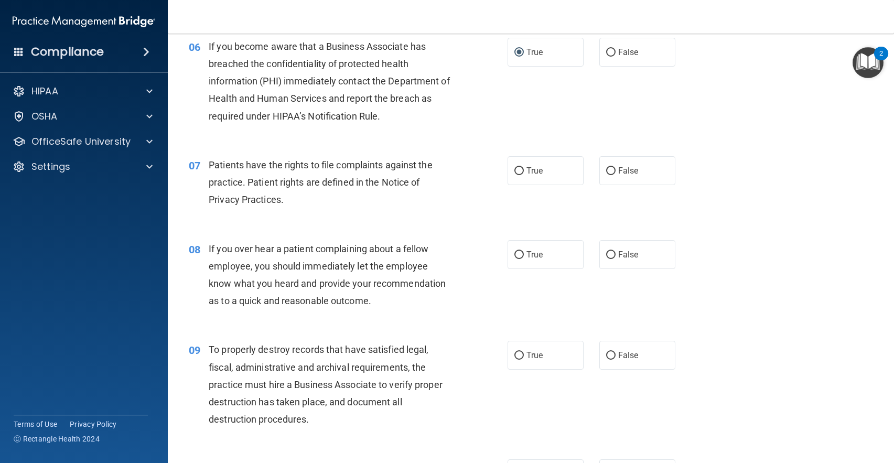
scroll to position [629, 0]
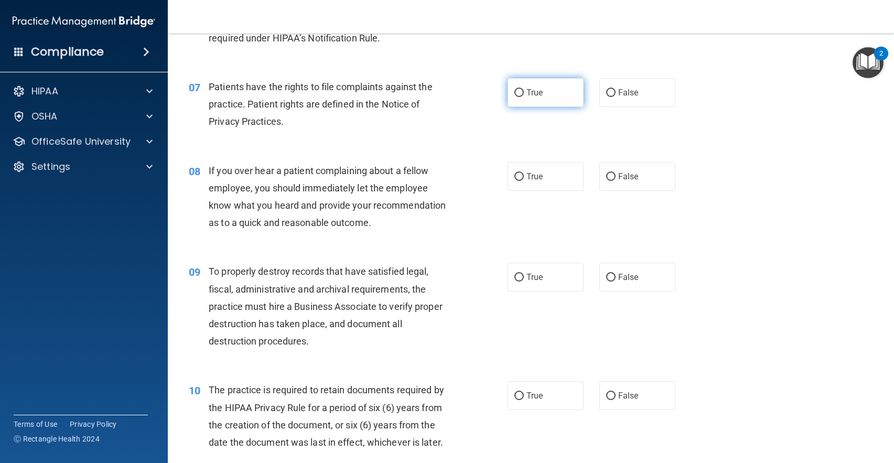
click at [538, 97] on label "True" at bounding box center [545, 92] width 76 height 29
click at [524, 97] on input "True" at bounding box center [518, 93] width 9 height 8
radio input "true"
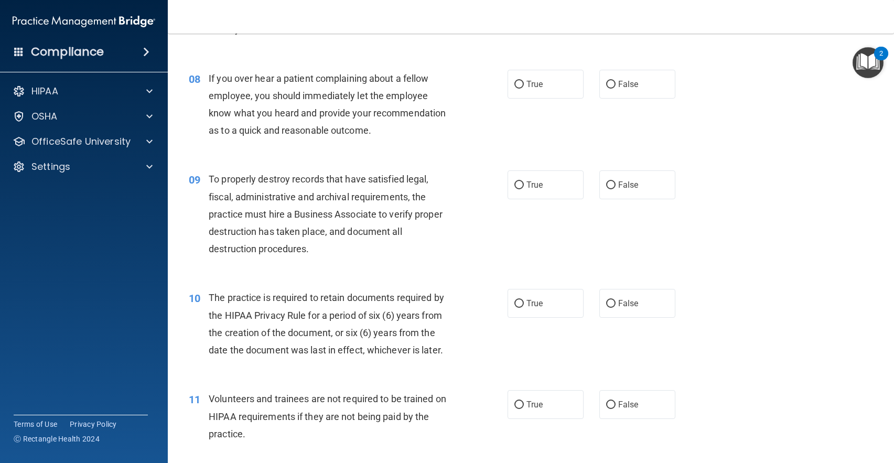
scroll to position [734, 0]
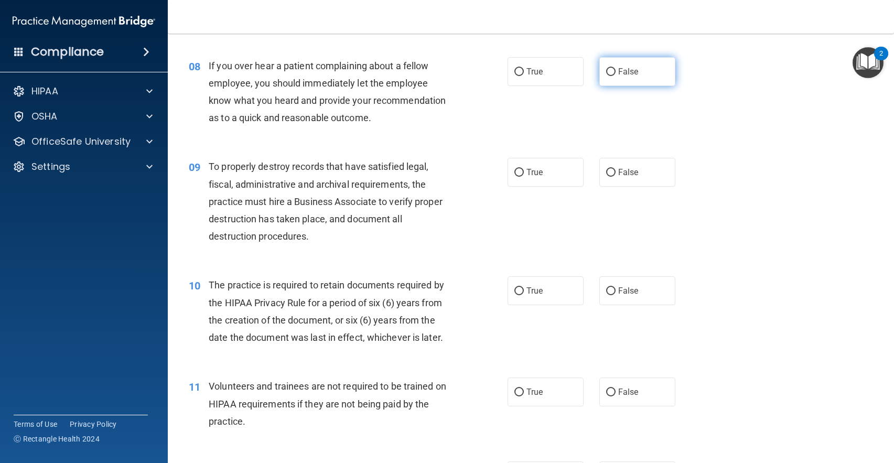
click at [606, 73] on input "False" at bounding box center [610, 72] width 9 height 8
radio input "true"
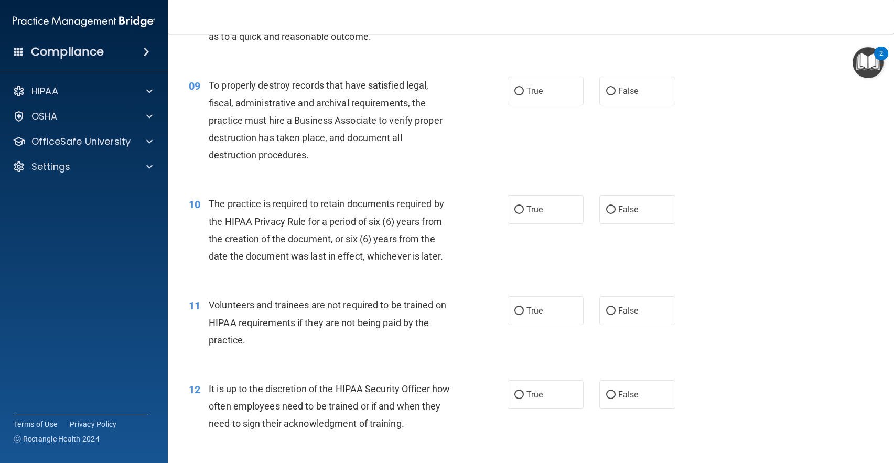
scroll to position [838, 0]
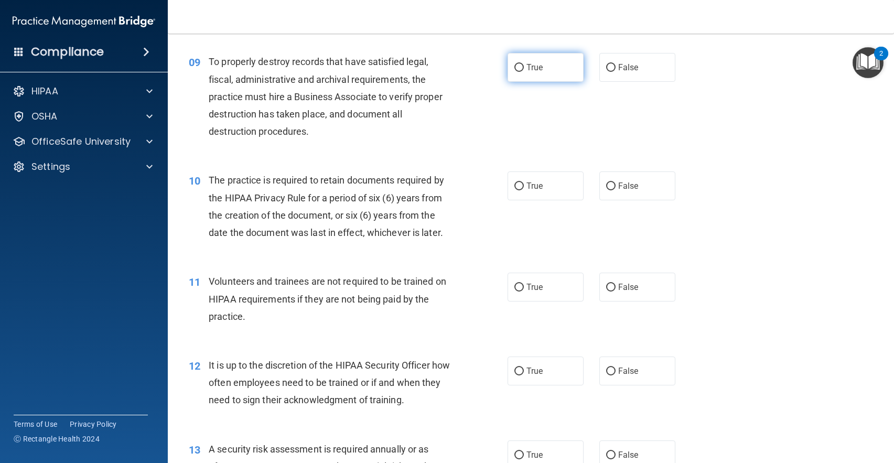
click at [538, 64] on span "True" at bounding box center [534, 67] width 16 height 10
click at [524, 64] on input "True" at bounding box center [518, 68] width 9 height 8
radio input "true"
click at [603, 60] on label "False" at bounding box center [637, 67] width 76 height 29
click at [606, 64] on input "False" at bounding box center [610, 68] width 9 height 8
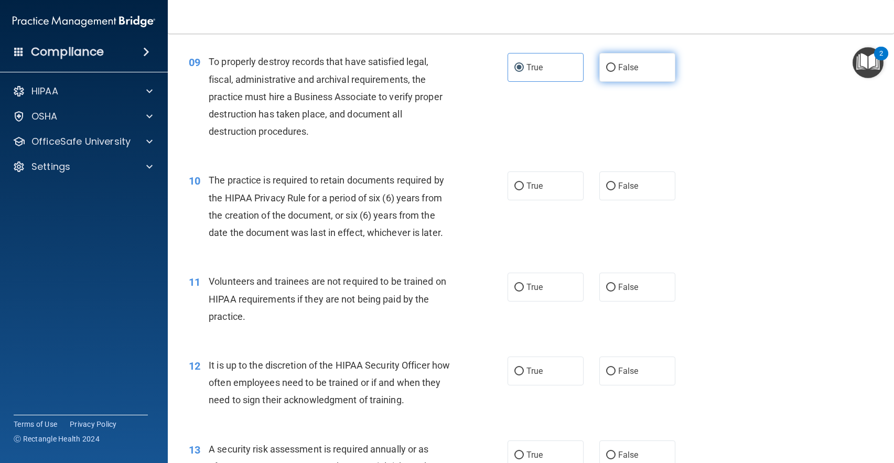
radio input "true"
click at [522, 73] on label "True" at bounding box center [545, 67] width 76 height 29
click at [522, 72] on input "True" at bounding box center [518, 68] width 9 height 8
radio input "true"
radio input "false"
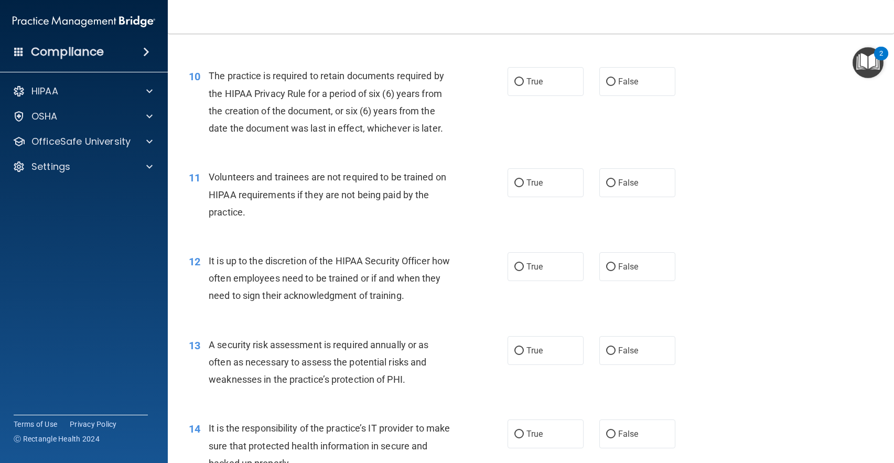
scroll to position [943, 0]
click at [516, 80] on input "True" at bounding box center [518, 82] width 9 height 8
radio input "true"
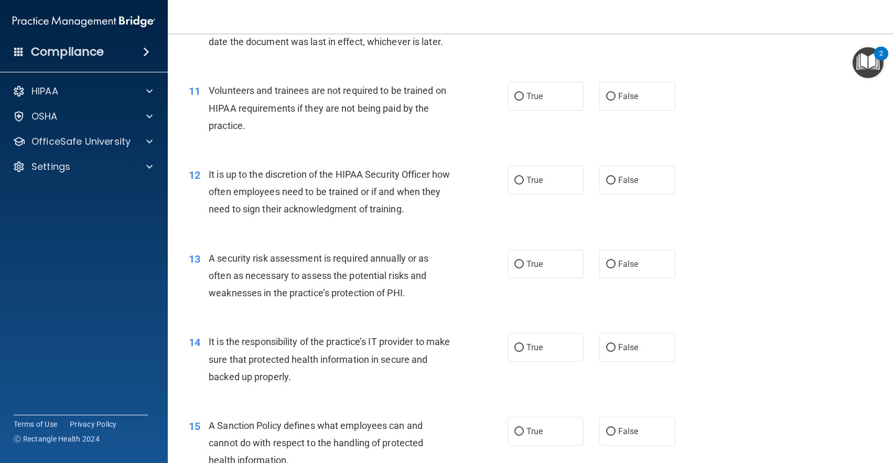
scroll to position [1048, 0]
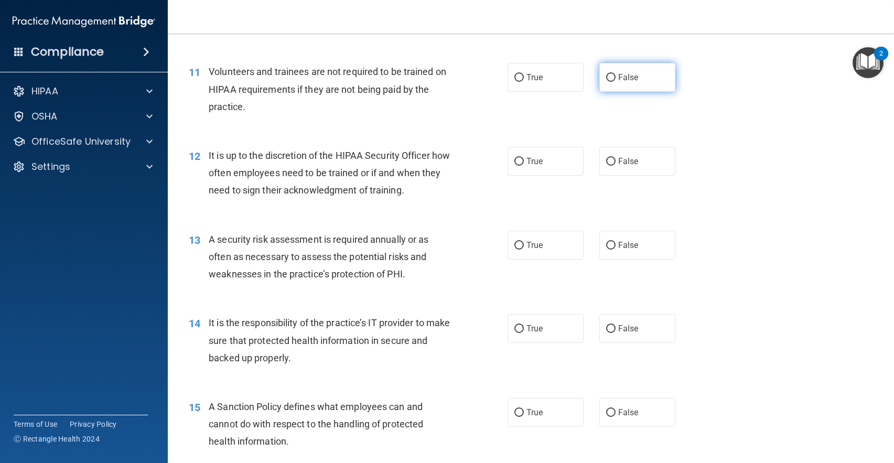
click at [633, 82] on label "False" at bounding box center [637, 77] width 76 height 29
click at [615, 82] on input "False" at bounding box center [610, 78] width 9 height 8
radio input "true"
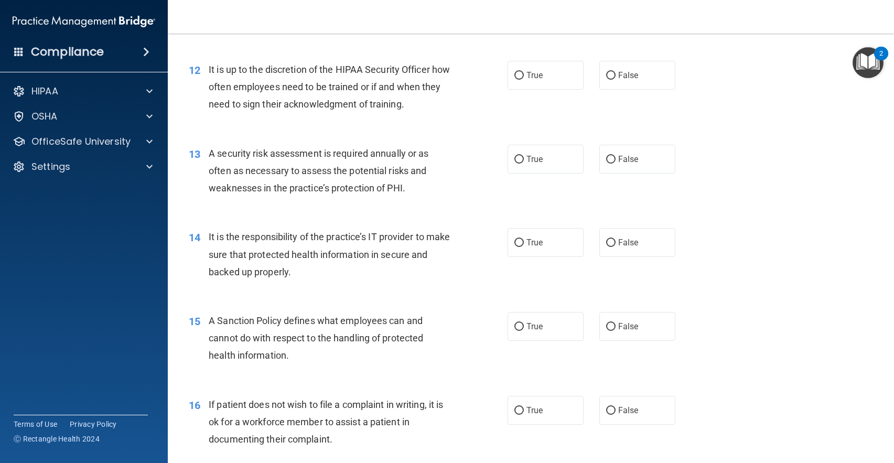
scroll to position [1153, 0]
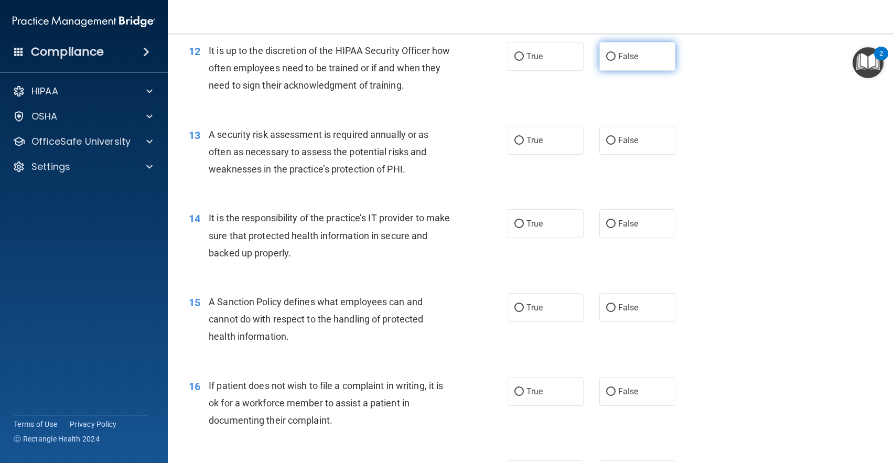
click at [606, 55] on input "False" at bounding box center [610, 57] width 9 height 8
radio input "true"
click at [570, 59] on label "True" at bounding box center [545, 56] width 76 height 29
click at [524, 59] on input "True" at bounding box center [518, 57] width 9 height 8
radio input "true"
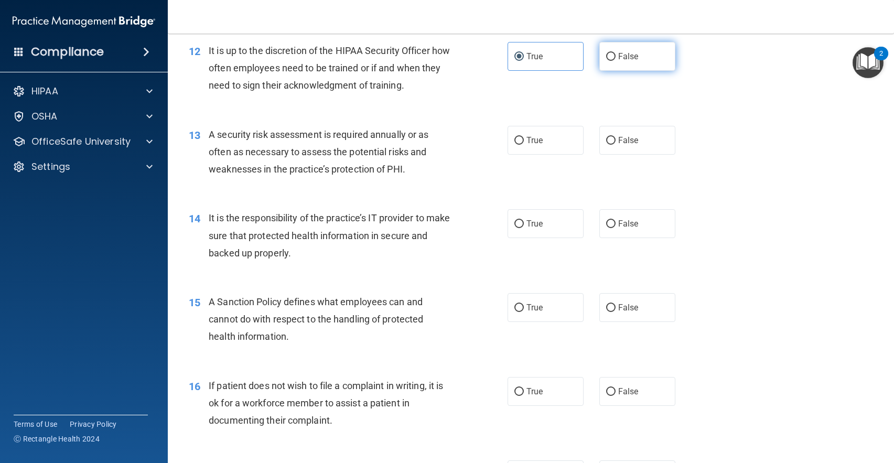
click at [668, 56] on label "False" at bounding box center [637, 56] width 76 height 29
click at [615, 56] on input "False" at bounding box center [610, 57] width 9 height 8
radio input "true"
radio input "false"
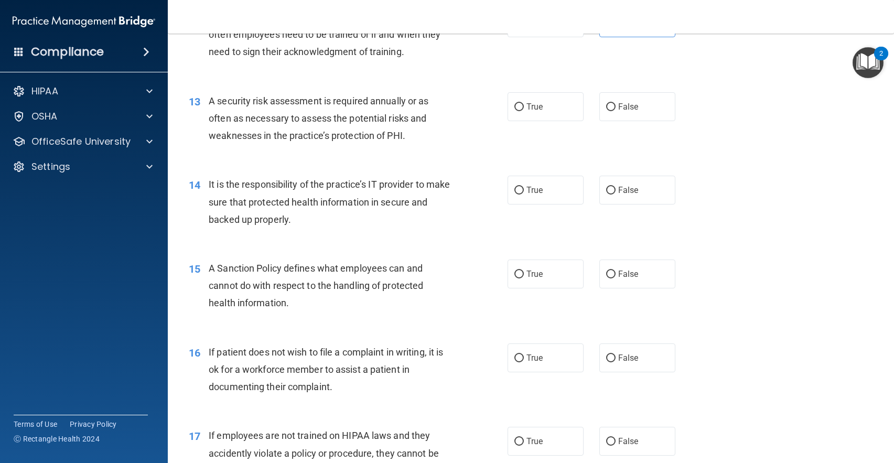
scroll to position [1205, 0]
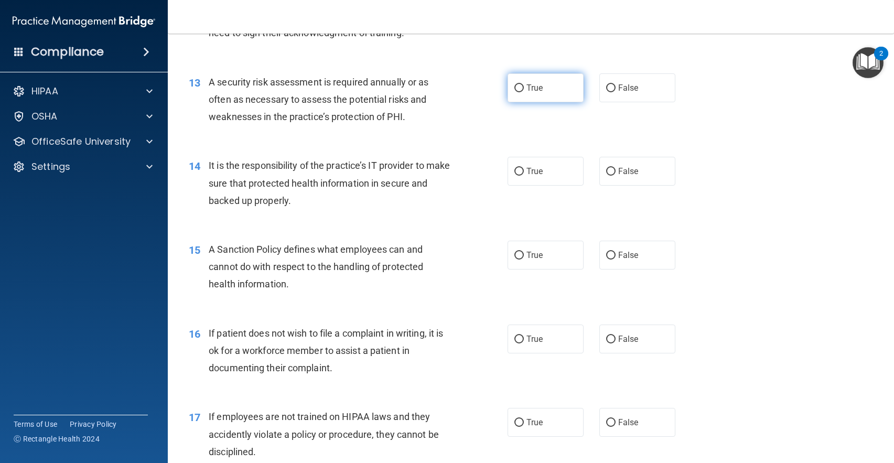
click at [563, 91] on label "True" at bounding box center [545, 87] width 76 height 29
click at [524, 91] on input "True" at bounding box center [518, 88] width 9 height 8
radio input "true"
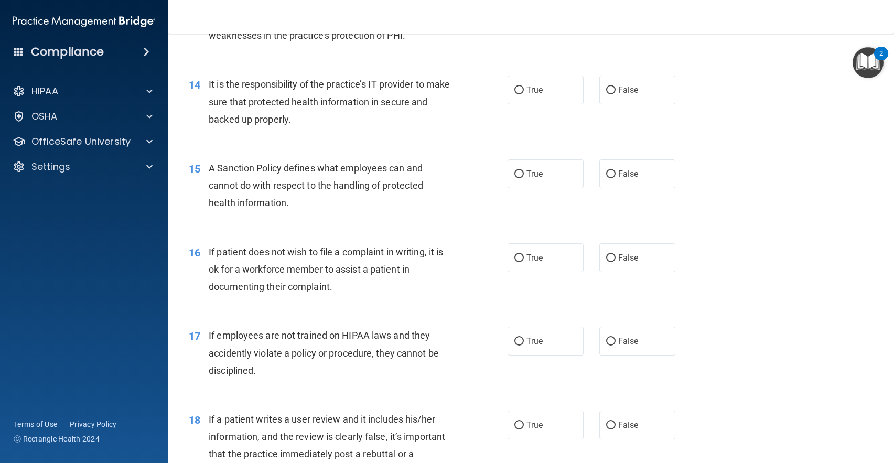
scroll to position [1310, 0]
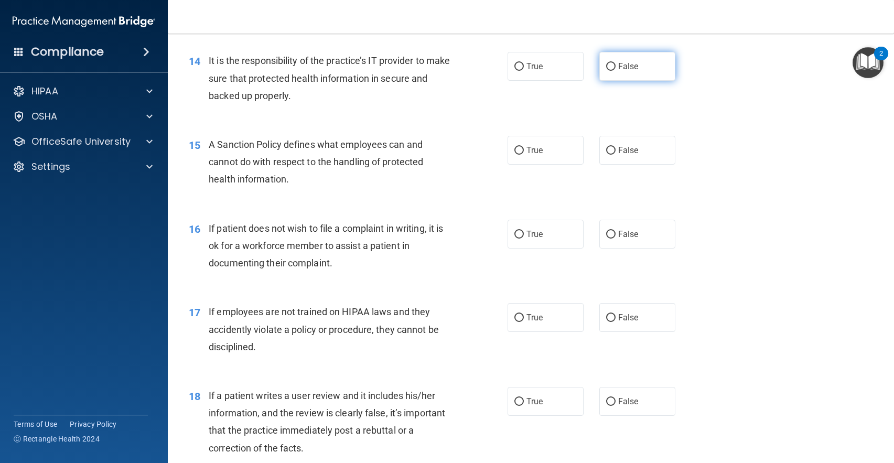
click at [601, 69] on label "False" at bounding box center [637, 66] width 76 height 29
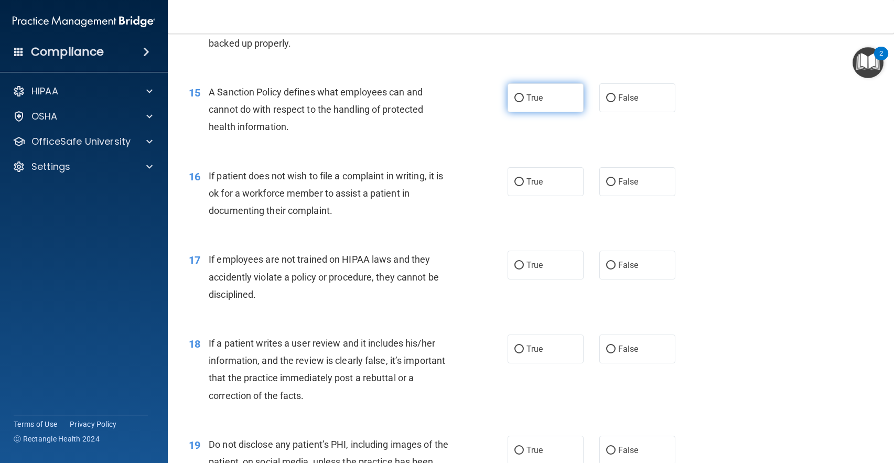
click at [540, 104] on label "True" at bounding box center [545, 97] width 76 height 29
click at [524, 102] on input "True" at bounding box center [518, 98] width 9 height 8
radio input "true"
click at [546, 184] on label "True" at bounding box center [545, 181] width 76 height 29
click at [524, 184] on input "True" at bounding box center [518, 182] width 9 height 8
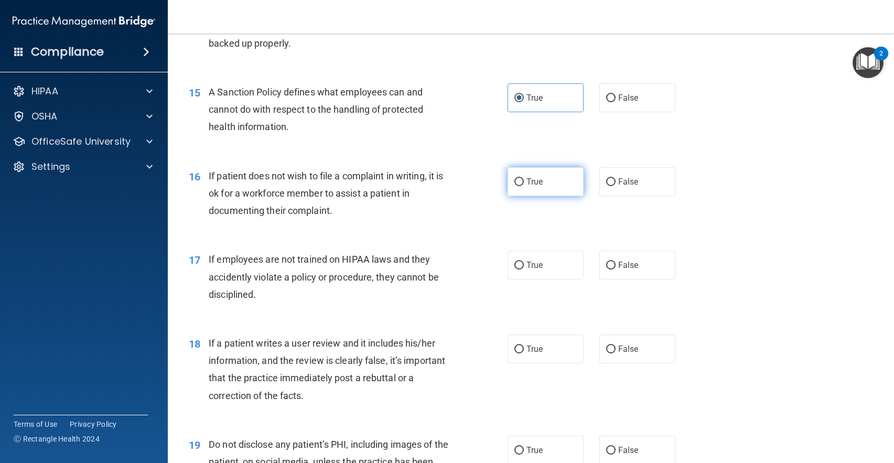
radio input "true"
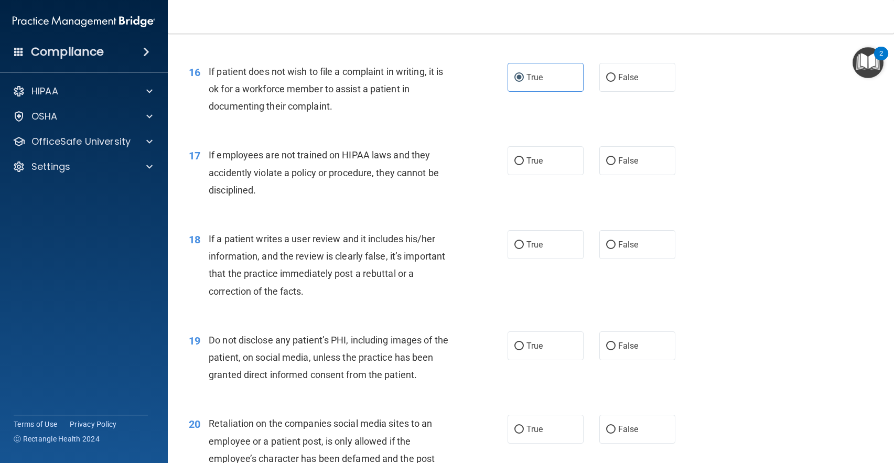
scroll to position [1467, 0]
click at [646, 165] on label "False" at bounding box center [637, 160] width 76 height 29
click at [615, 165] on input "False" at bounding box center [610, 161] width 9 height 8
radio input "true"
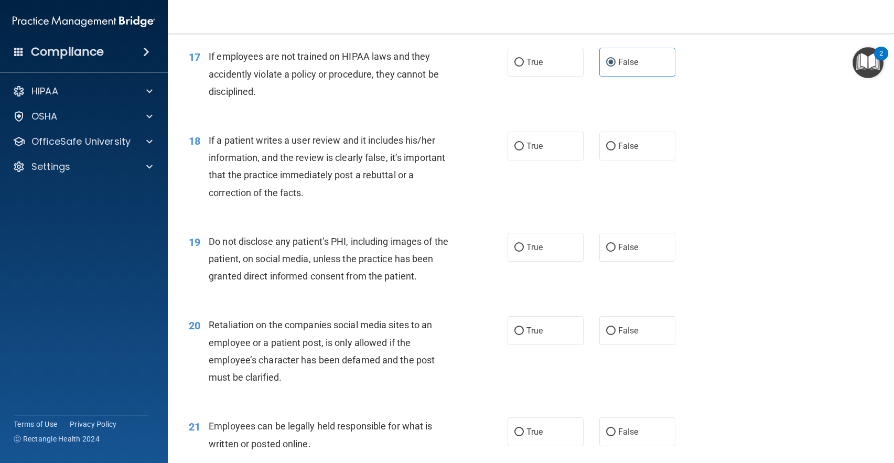
scroll to position [1572, 0]
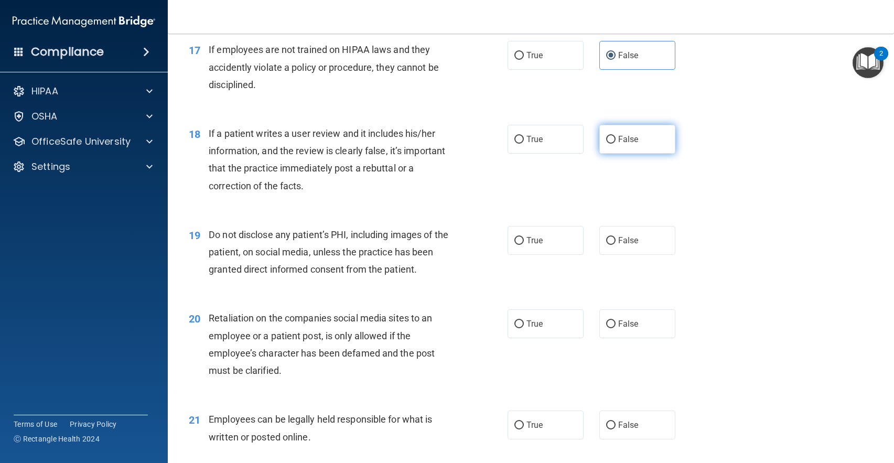
click at [615, 153] on label "False" at bounding box center [637, 139] width 76 height 29
click at [615, 144] on input "False" at bounding box center [610, 140] width 9 height 8
radio input "true"
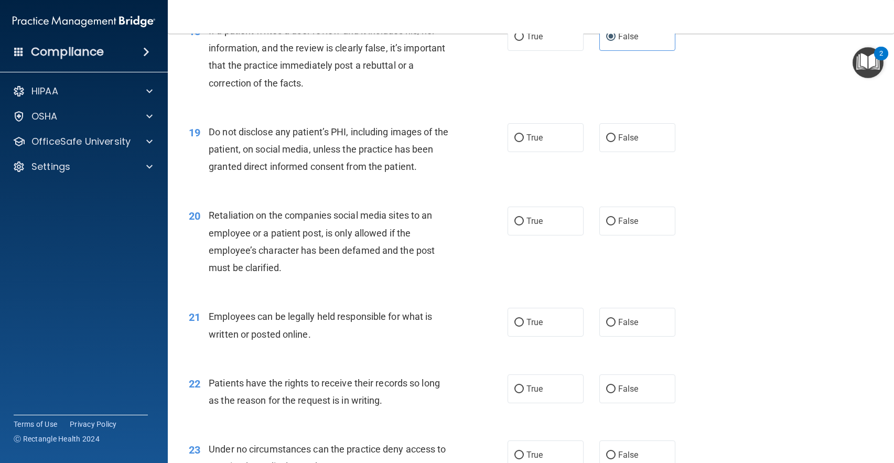
scroll to position [1677, 0]
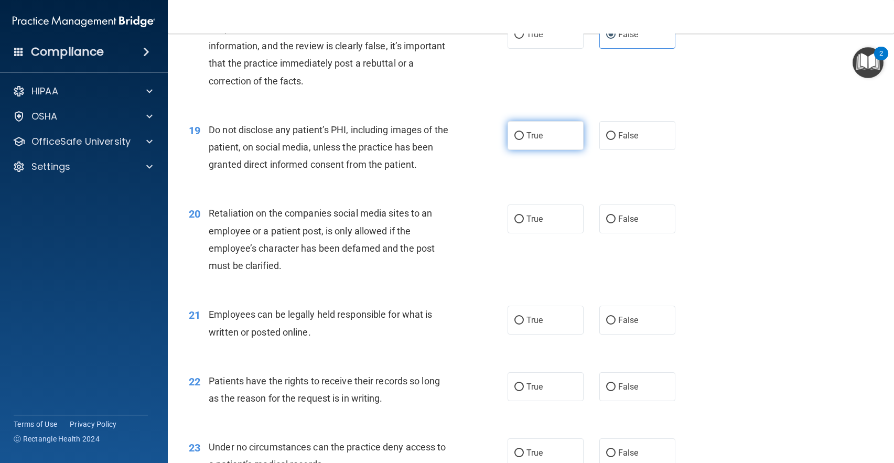
click at [517, 134] on input "True" at bounding box center [518, 136] width 9 height 8
radio input "true"
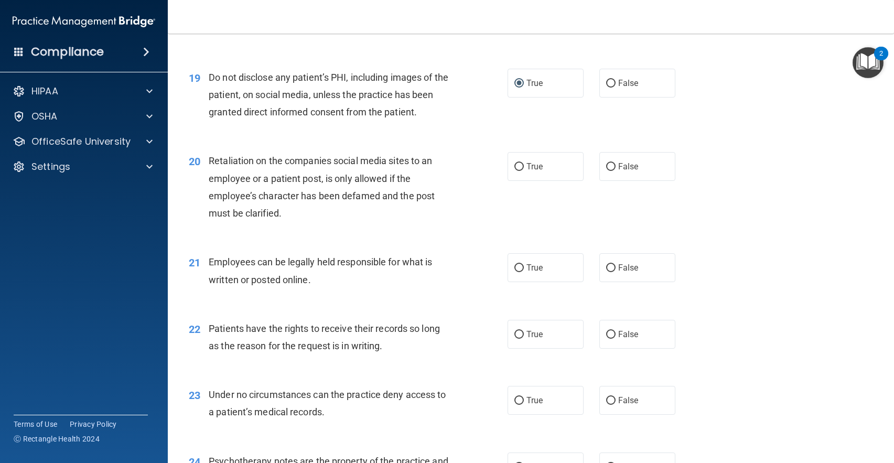
scroll to position [1782, 0]
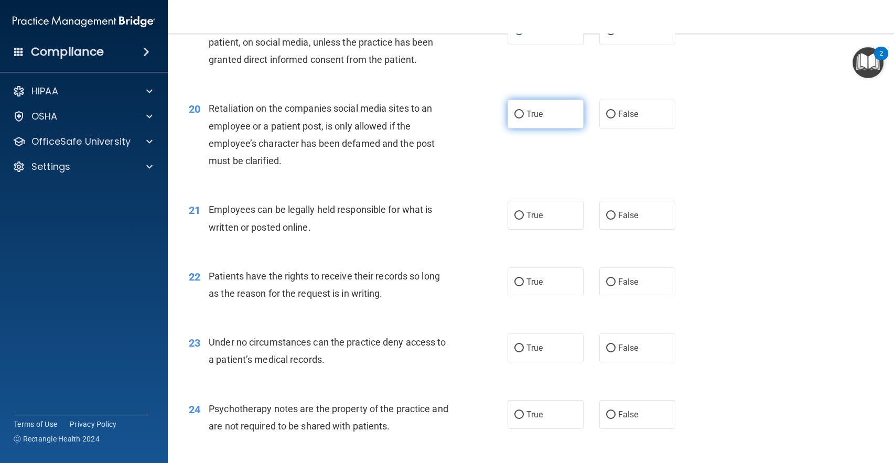
click at [534, 110] on span "True" at bounding box center [534, 114] width 16 height 10
click at [524, 111] on input "True" at bounding box center [518, 115] width 9 height 8
radio input "true"
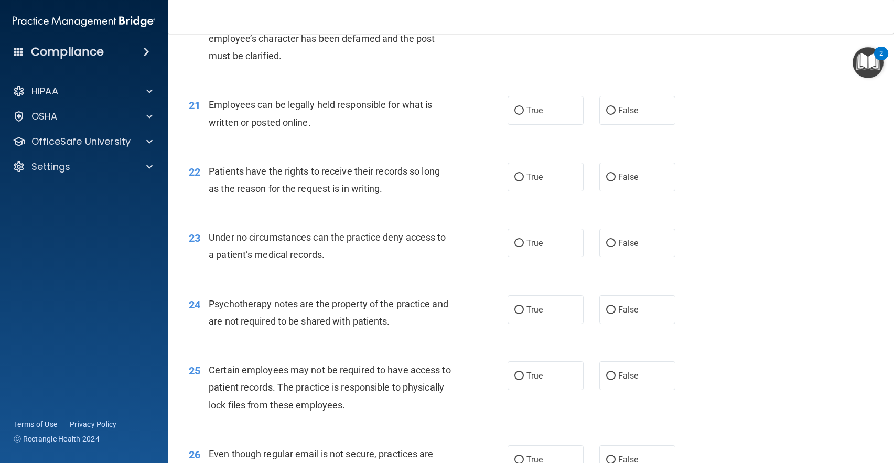
scroll to position [1939, 0]
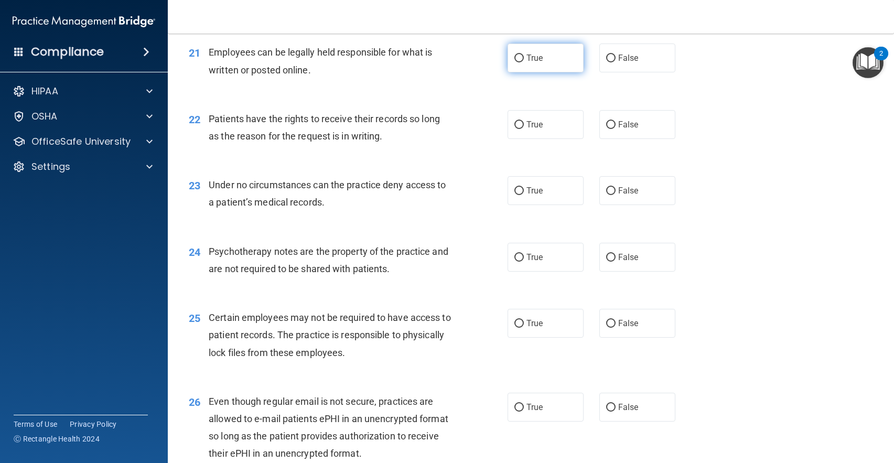
click at [526, 60] on span "True" at bounding box center [534, 58] width 16 height 10
click at [524, 60] on input "True" at bounding box center [518, 59] width 9 height 8
radio input "true"
click at [563, 118] on label "True" at bounding box center [545, 124] width 76 height 29
click at [524, 121] on input "True" at bounding box center [518, 125] width 9 height 8
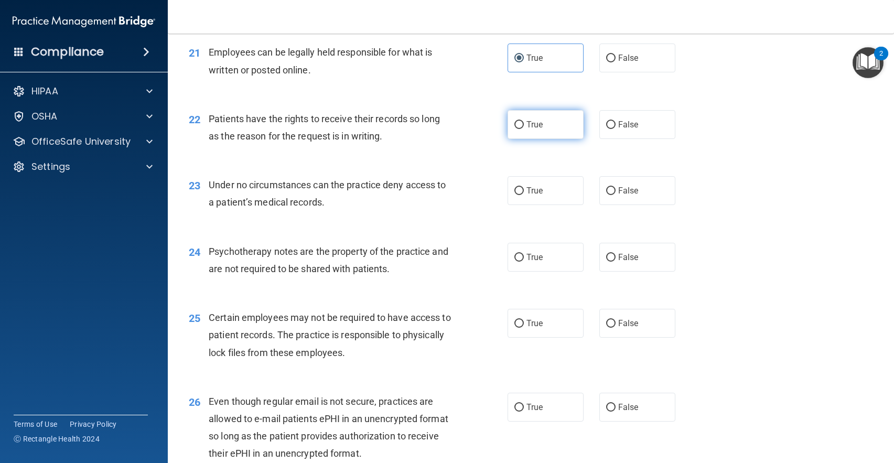
radio input "true"
click at [552, 201] on label "True" at bounding box center [545, 190] width 76 height 29
click at [524, 195] on input "True" at bounding box center [518, 191] width 9 height 8
radio input "true"
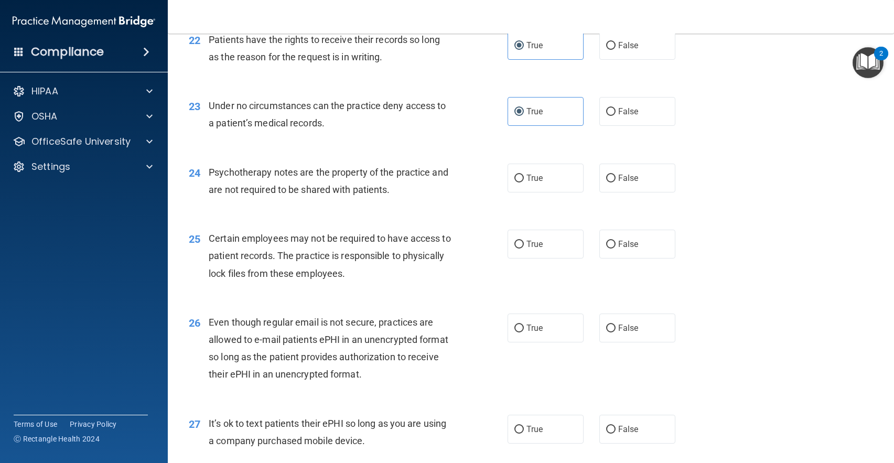
scroll to position [2044, 0]
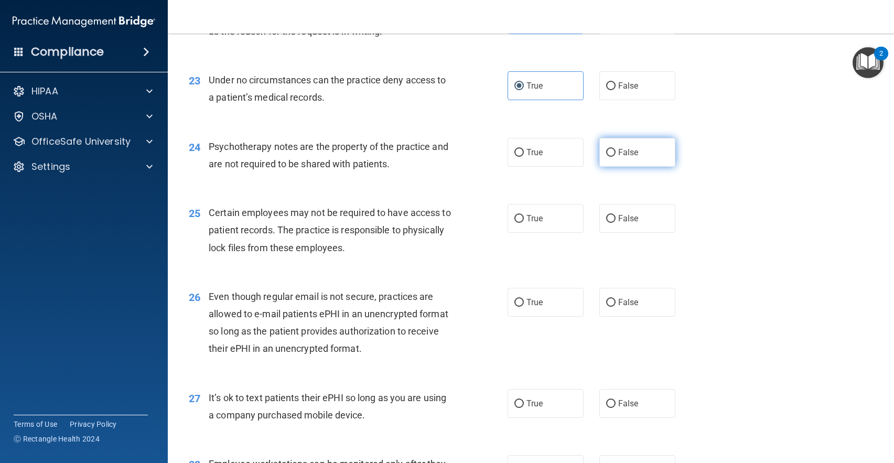
click at [621, 163] on label "False" at bounding box center [637, 152] width 76 height 29
click at [615, 157] on input "False" at bounding box center [610, 153] width 9 height 8
radio input "true"
click at [541, 215] on label "True" at bounding box center [545, 218] width 76 height 29
click at [524, 215] on input "True" at bounding box center [518, 219] width 9 height 8
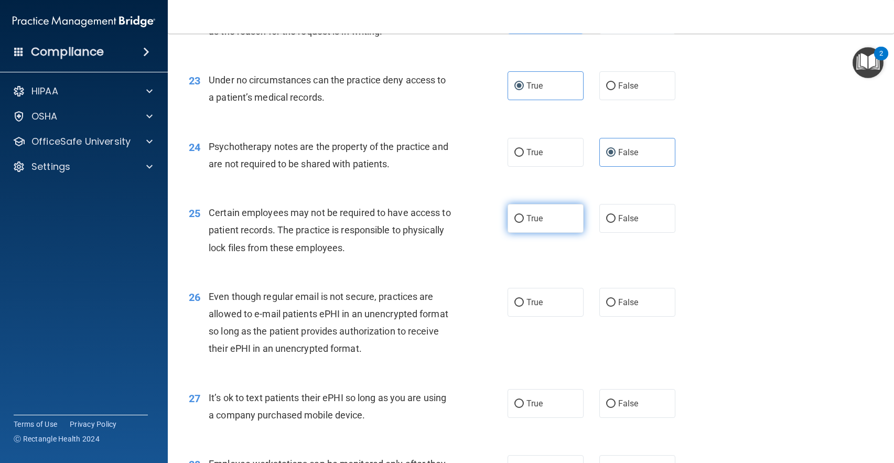
radio input "true"
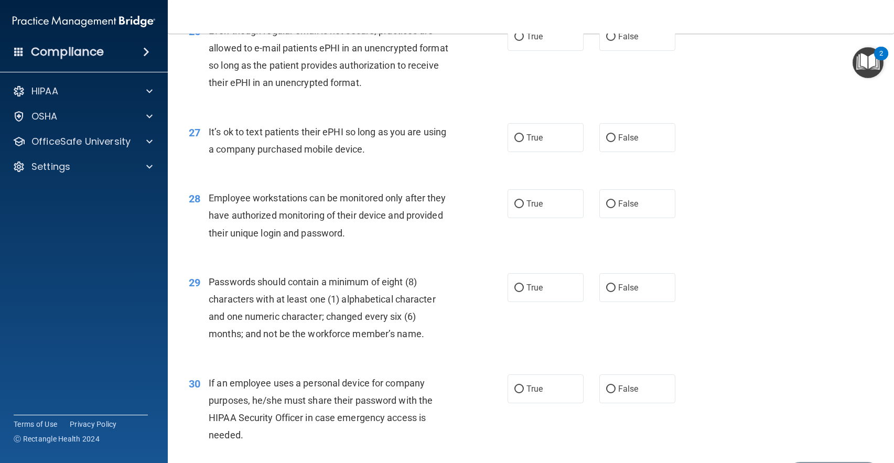
scroll to position [2220, 0]
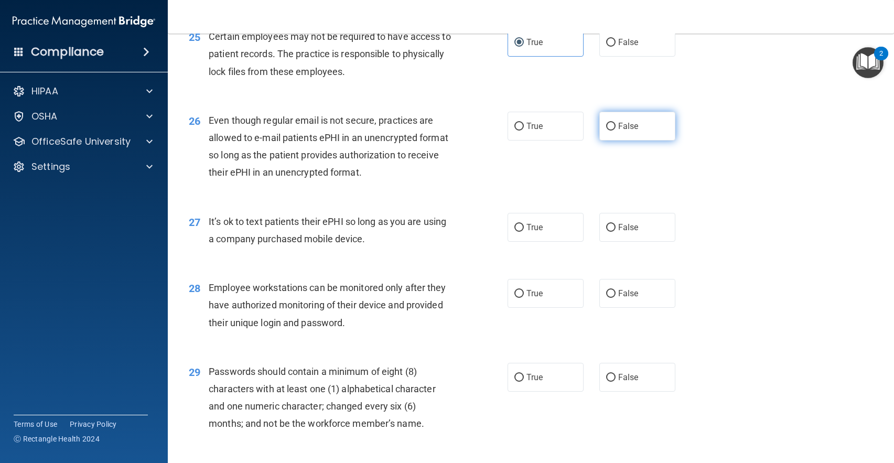
click at [621, 127] on span "False" at bounding box center [628, 126] width 20 height 10
click at [615, 127] on input "False" at bounding box center [610, 127] width 9 height 8
radio input "true"
click at [609, 219] on label "False" at bounding box center [637, 227] width 76 height 29
click at [609, 224] on input "False" at bounding box center [610, 228] width 9 height 8
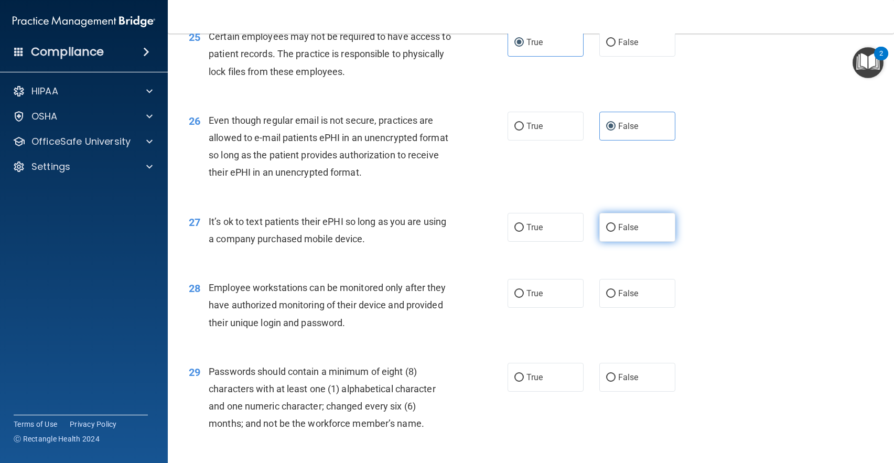
radio input "true"
click at [538, 136] on label "True" at bounding box center [545, 126] width 76 height 29
click at [524, 130] on input "True" at bounding box center [518, 127] width 9 height 8
radio input "true"
radio input "false"
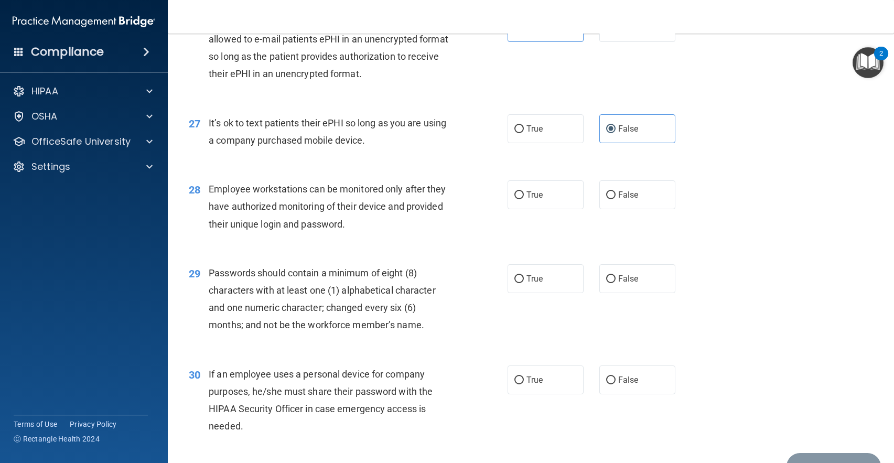
scroll to position [2325, 0]
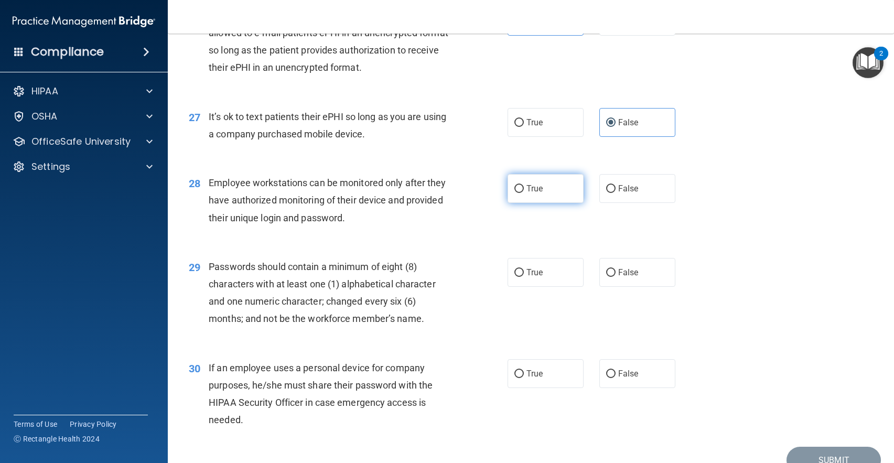
click at [519, 193] on label "True" at bounding box center [545, 188] width 76 height 29
click at [519, 193] on input "True" at bounding box center [518, 189] width 9 height 8
radio input "true"
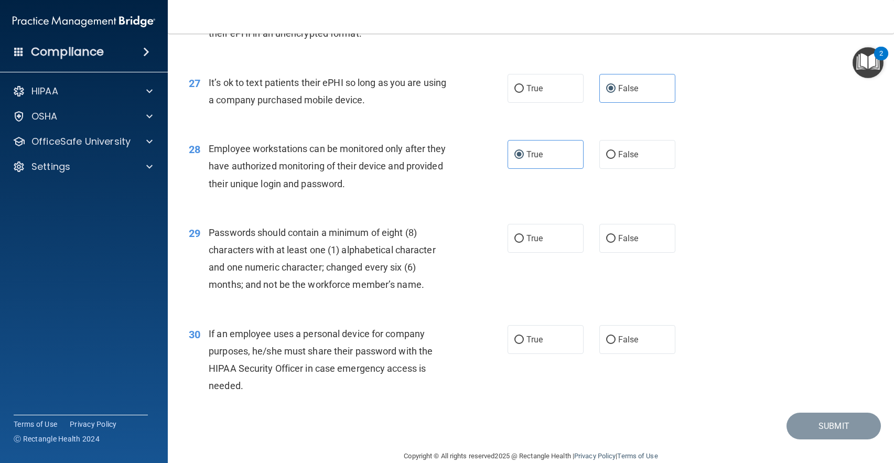
scroll to position [2377, 0]
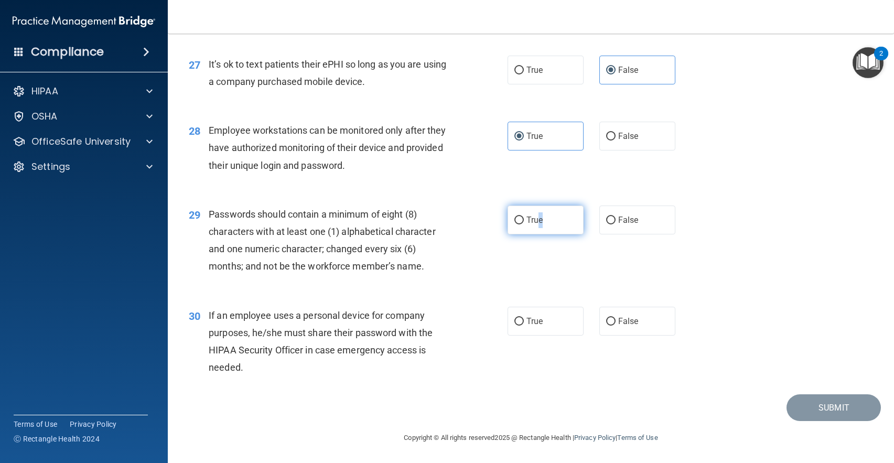
click at [537, 226] on label "True" at bounding box center [545, 219] width 76 height 29
drag, startPoint x: 529, startPoint y: 316, endPoint x: 663, endPoint y: 346, distance: 136.9
click at [530, 316] on span "True" at bounding box center [534, 321] width 16 height 10
click at [524, 318] on input "True" at bounding box center [518, 322] width 9 height 8
radio input "true"
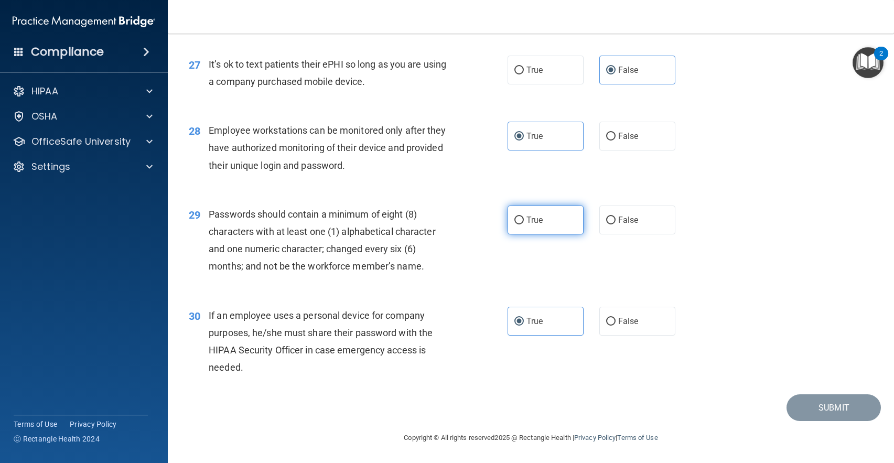
click at [527, 227] on label "True" at bounding box center [545, 219] width 76 height 29
click at [524, 224] on input "True" at bounding box center [518, 220] width 9 height 8
radio input "true"
click at [606, 318] on input "False" at bounding box center [610, 322] width 9 height 8
radio input "true"
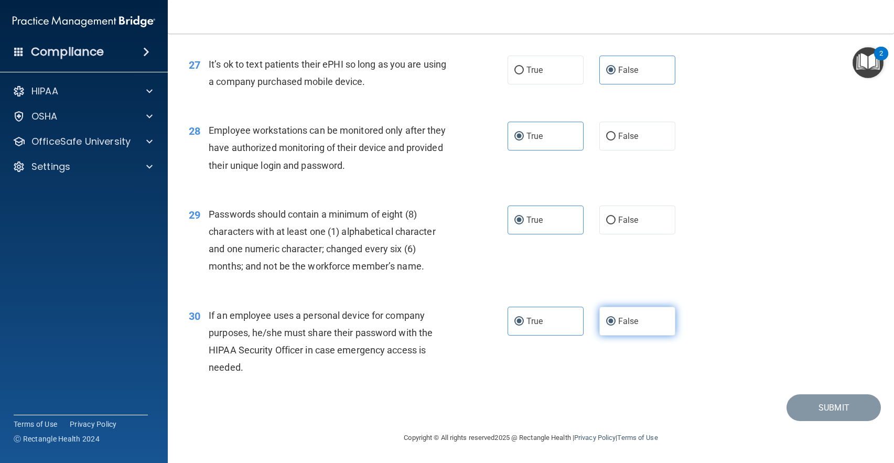
radio input "false"
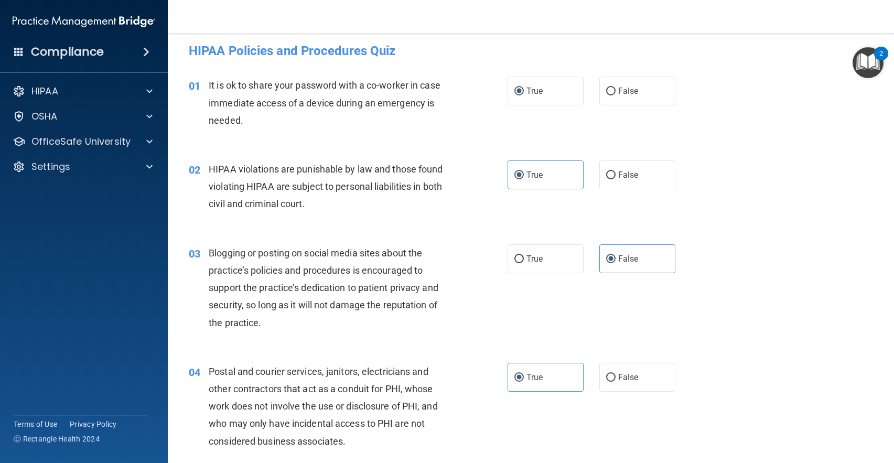
scroll to position [0, 0]
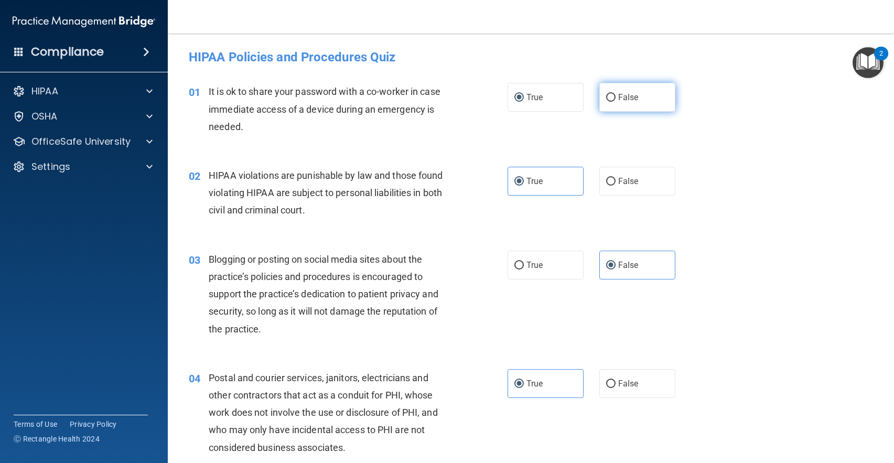
click at [635, 104] on label "False" at bounding box center [637, 97] width 76 height 29
click at [615, 102] on input "False" at bounding box center [610, 98] width 9 height 8
radio input "true"
radio input "false"
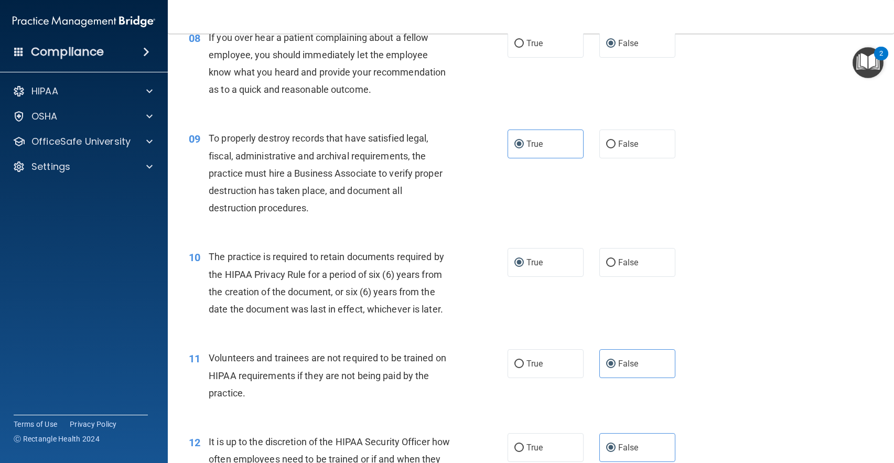
scroll to position [786, 0]
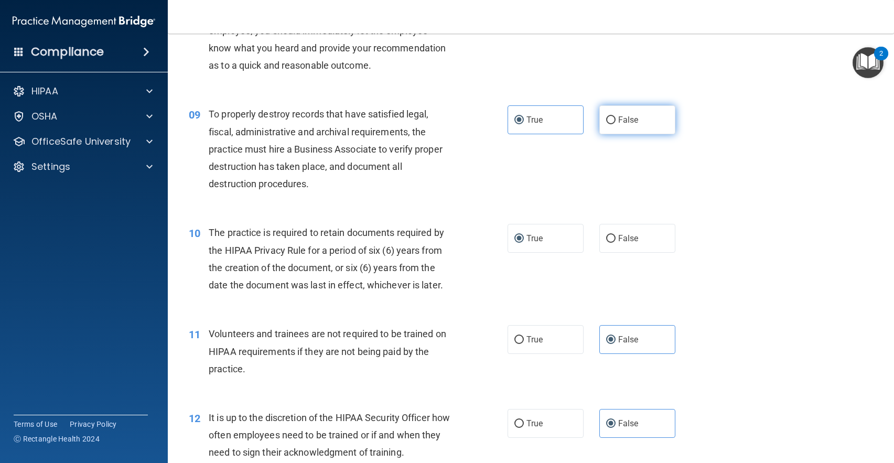
click at [599, 128] on label "False" at bounding box center [637, 119] width 76 height 29
click at [606, 124] on input "False" at bounding box center [610, 120] width 9 height 8
radio input "true"
radio input "false"
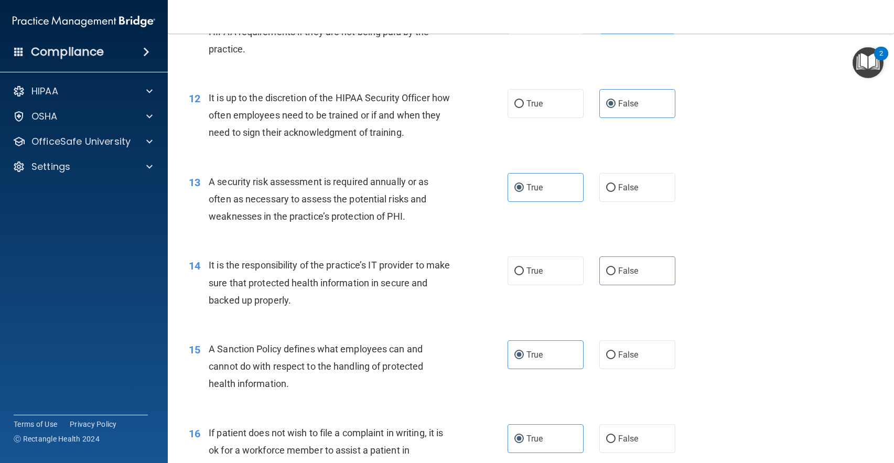
scroll to position [1153, 0]
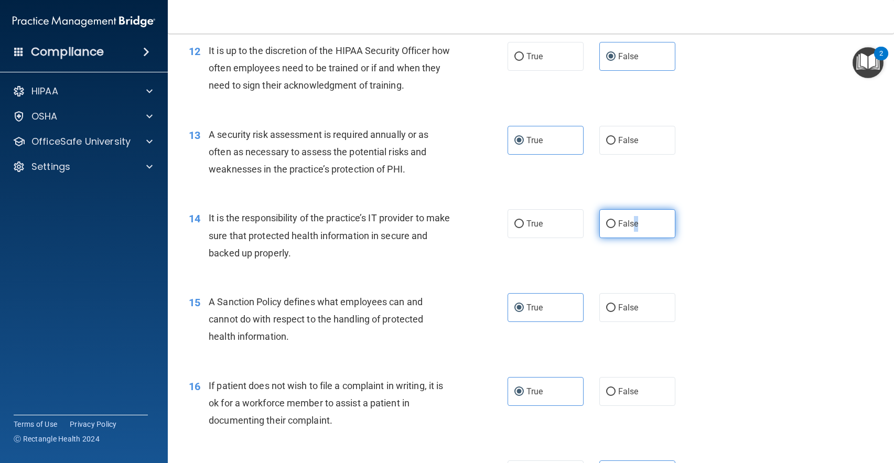
click at [631, 224] on span "False" at bounding box center [628, 224] width 20 height 10
click at [599, 225] on label "False" at bounding box center [637, 223] width 76 height 29
click at [606, 225] on input "False" at bounding box center [610, 224] width 9 height 8
radio input "true"
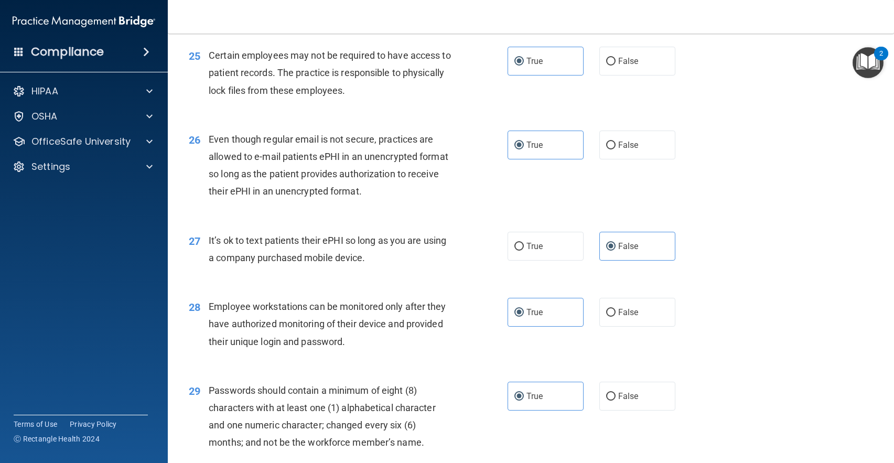
scroll to position [2377, 0]
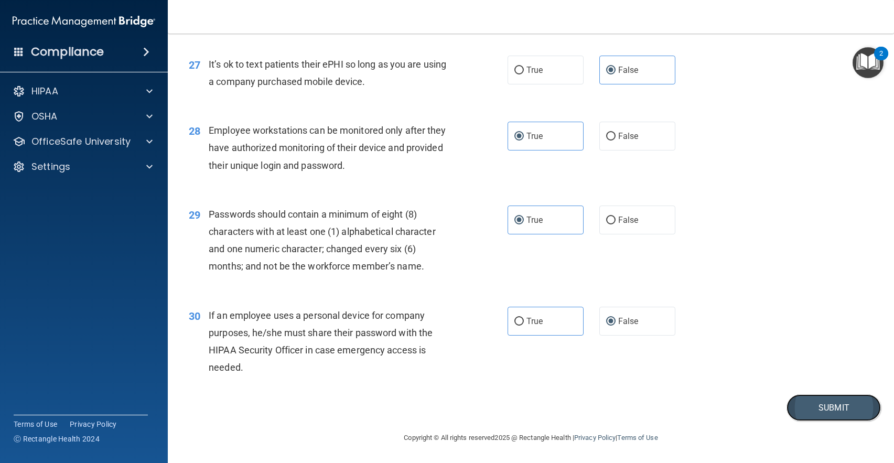
click at [859, 406] on button "Submit" at bounding box center [833, 407] width 94 height 27
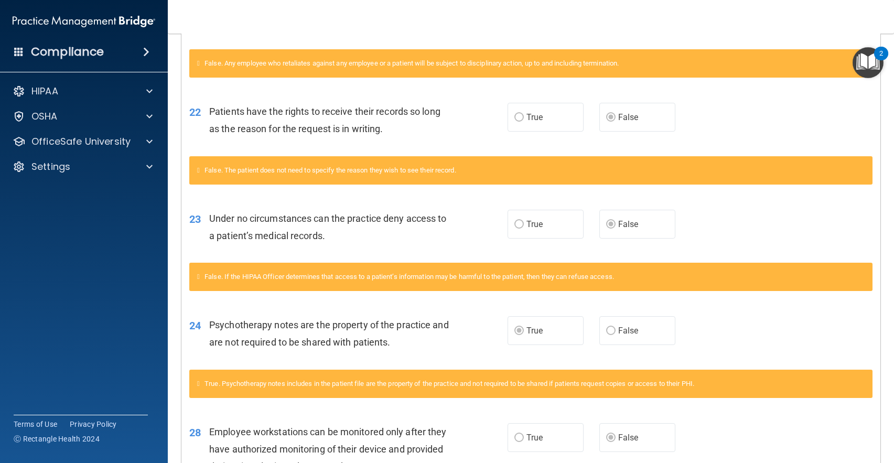
scroll to position [645, 0]
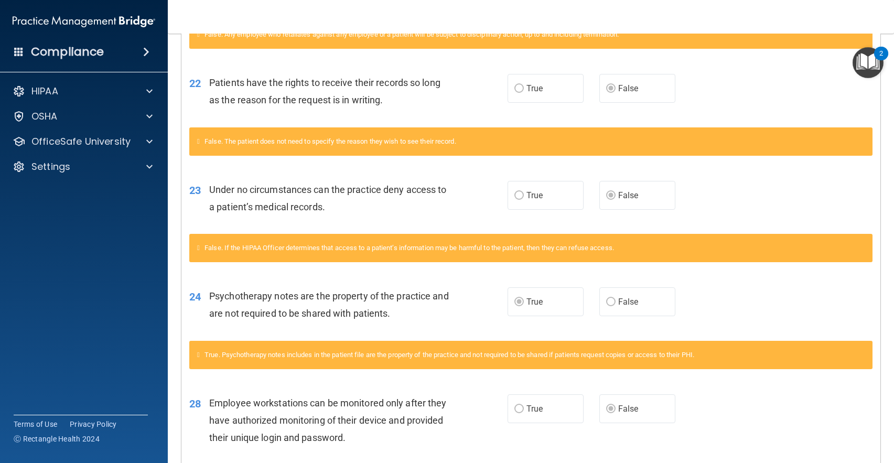
click at [507, 209] on label "True" at bounding box center [545, 195] width 76 height 29
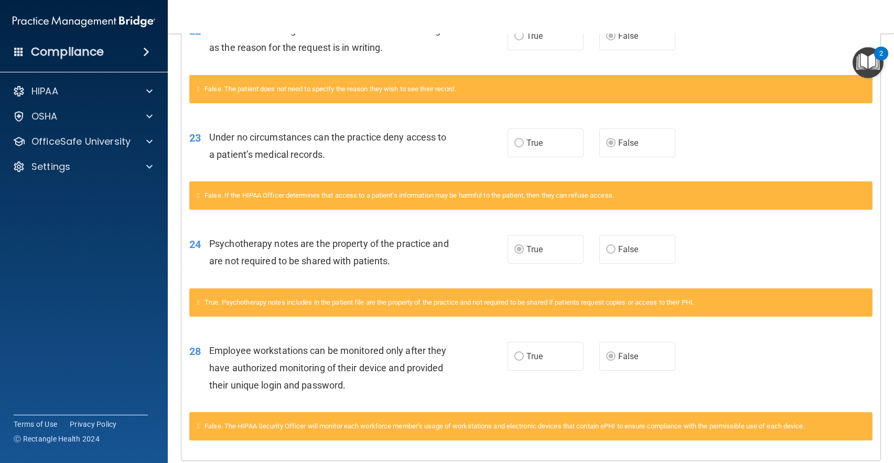
scroll to position [749, 0]
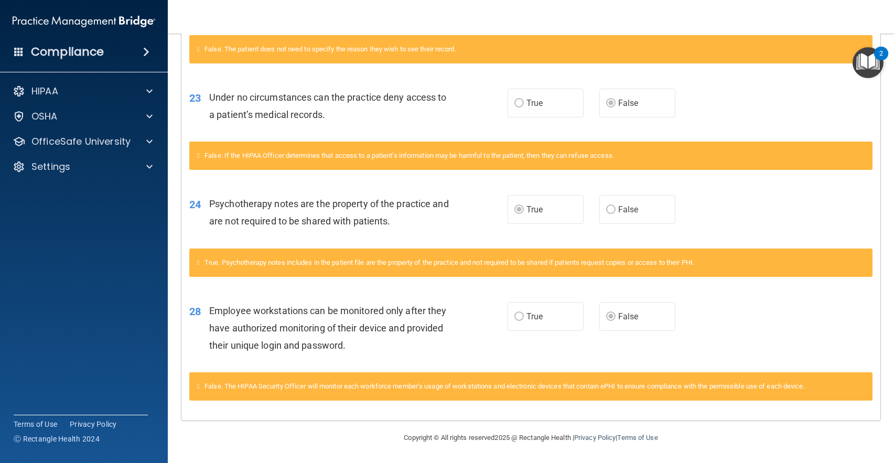
click at [510, 321] on label "True" at bounding box center [545, 316] width 76 height 29
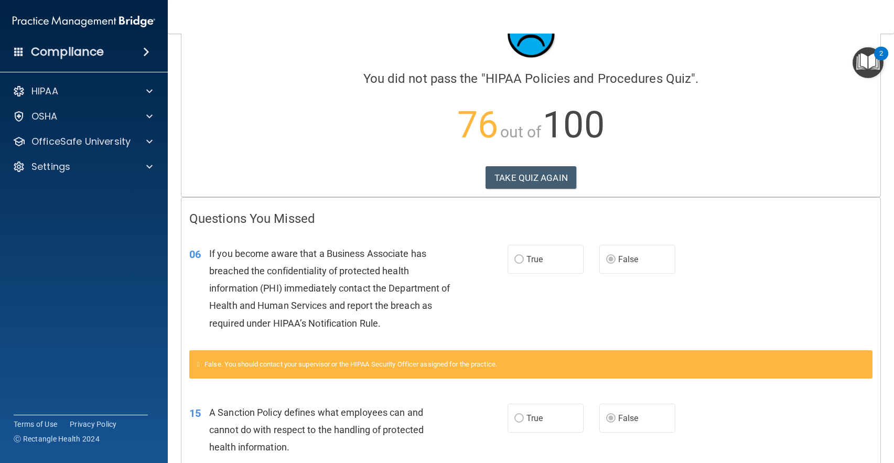
scroll to position [0, 0]
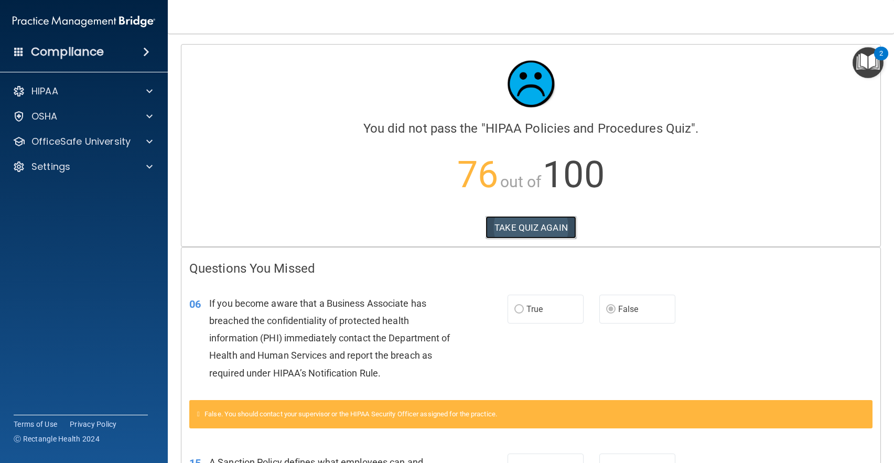
click at [547, 232] on button "TAKE QUIZ AGAIN" at bounding box center [530, 227] width 91 height 23
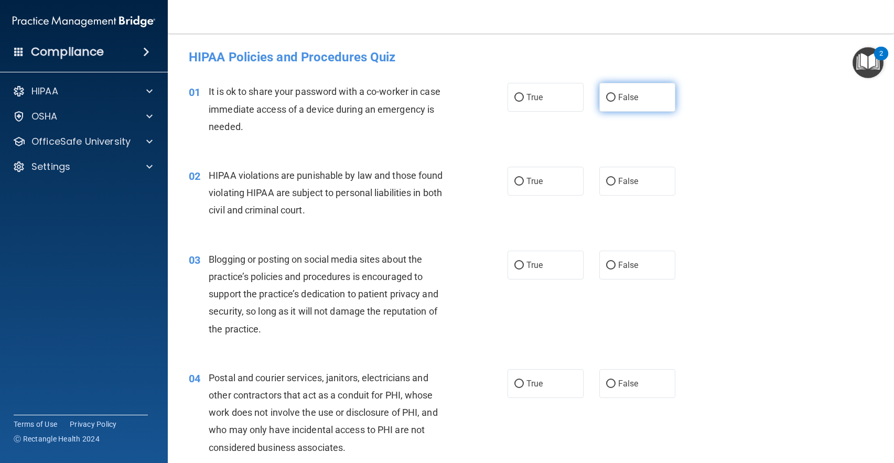
click at [648, 94] on label "False" at bounding box center [637, 97] width 76 height 29
click at [615, 94] on input "False" at bounding box center [610, 98] width 9 height 8
radio input "true"
click at [545, 183] on label "True" at bounding box center [545, 181] width 76 height 29
click at [524, 183] on input "True" at bounding box center [518, 182] width 9 height 8
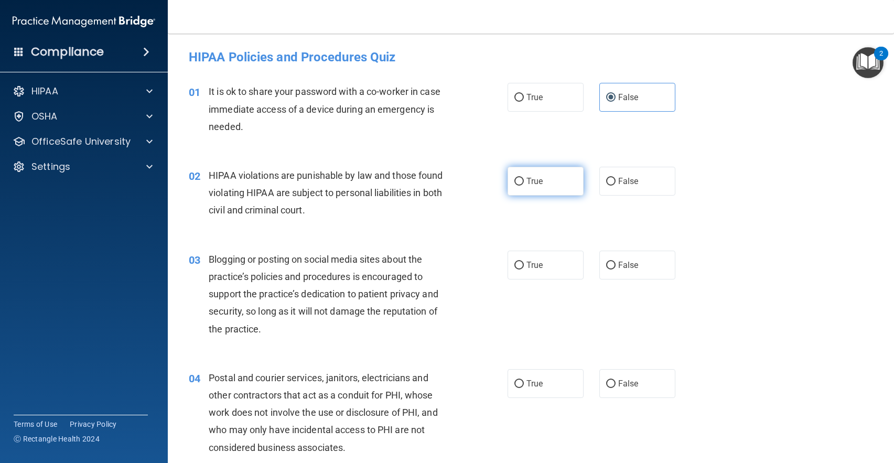
radio input "true"
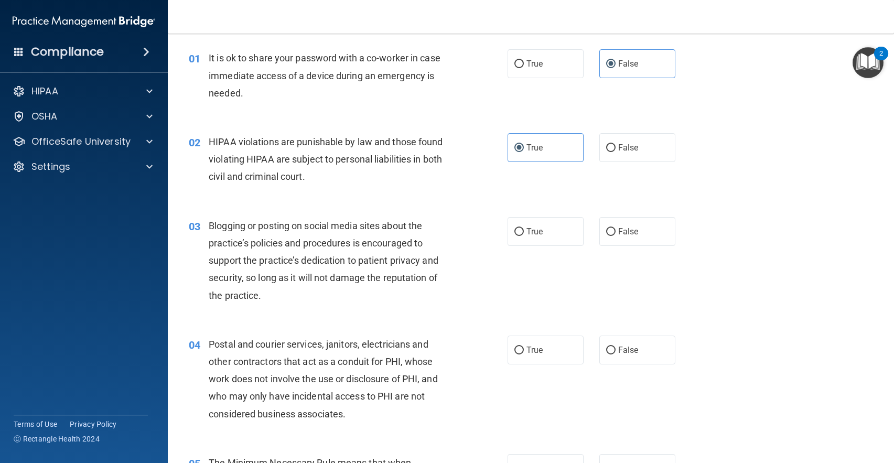
scroll to position [52, 0]
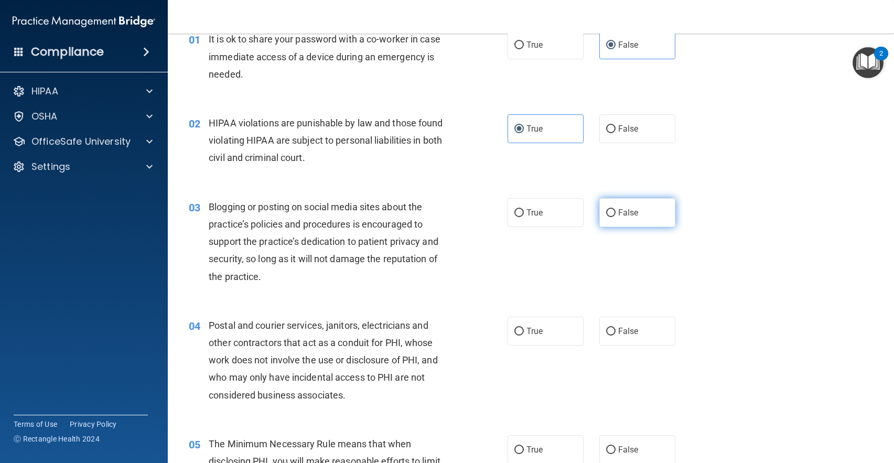
click at [614, 221] on label "False" at bounding box center [637, 212] width 76 height 29
click at [614, 217] on input "False" at bounding box center [610, 213] width 9 height 8
radio input "true"
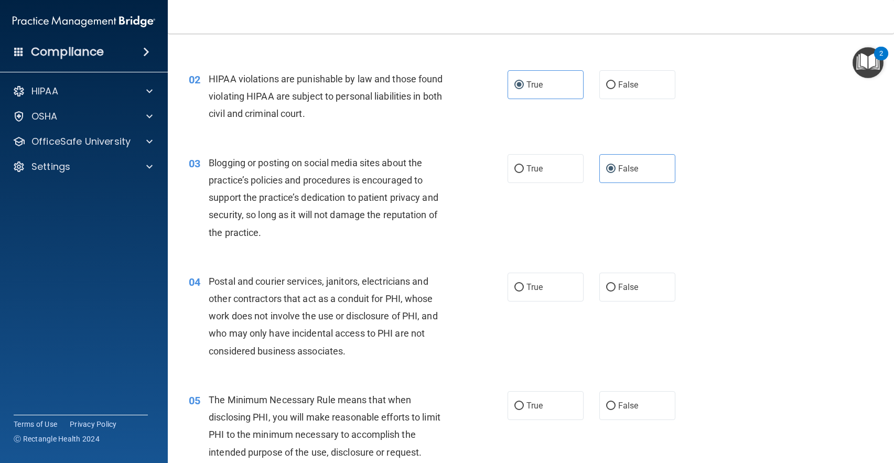
scroll to position [157, 0]
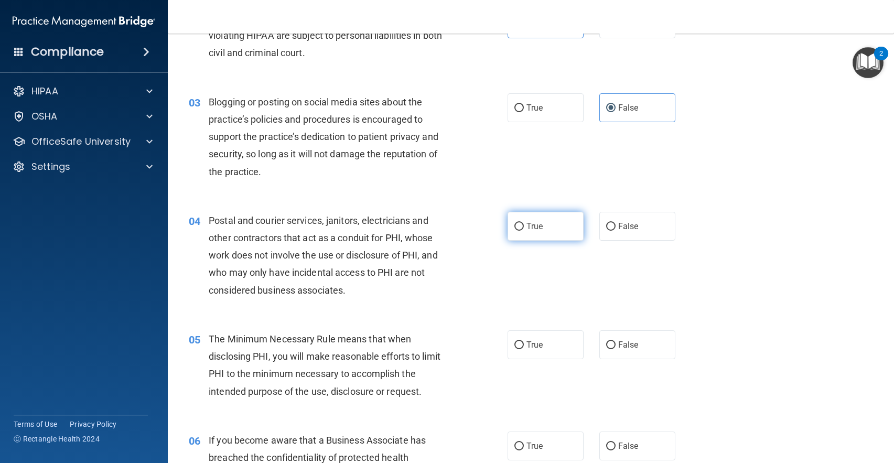
click at [537, 227] on span "True" at bounding box center [534, 226] width 16 height 10
click at [524, 227] on input "True" at bounding box center [518, 227] width 9 height 8
radio input "true"
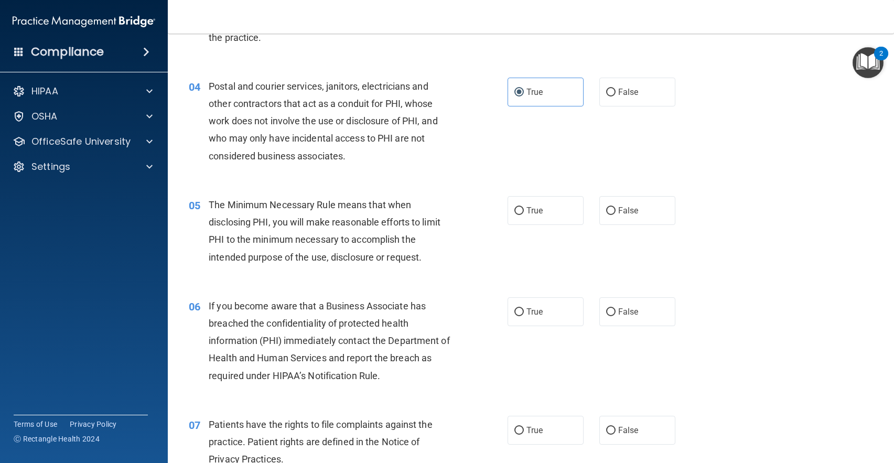
scroll to position [367, 0]
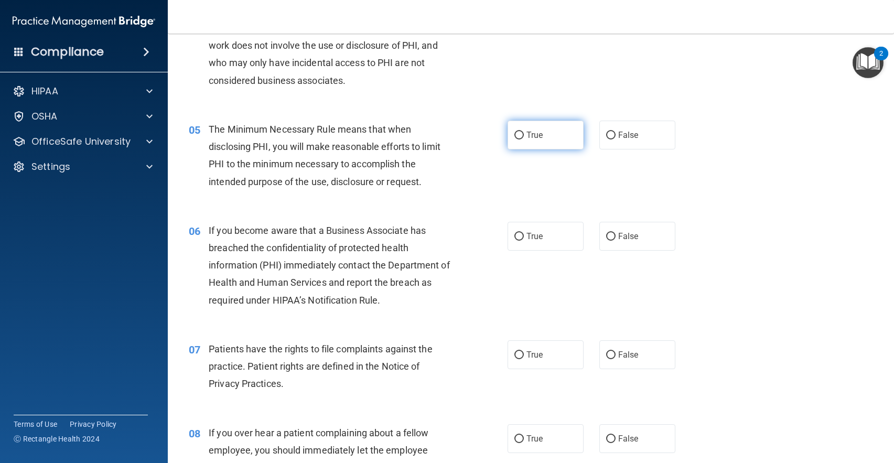
click at [554, 144] on label "True" at bounding box center [545, 135] width 76 height 29
click at [524, 139] on input "True" at bounding box center [518, 136] width 9 height 8
radio input "true"
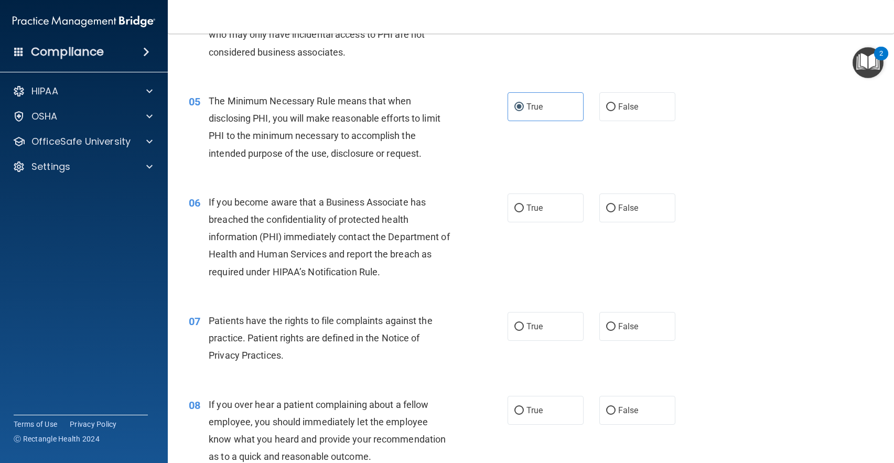
scroll to position [419, 0]
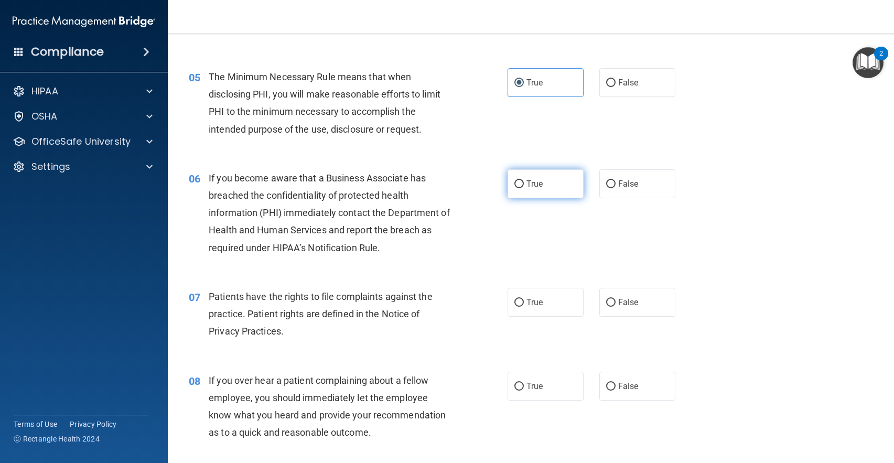
click at [560, 187] on label "True" at bounding box center [545, 183] width 76 height 29
click at [524, 187] on input "True" at bounding box center [518, 184] width 9 height 8
radio input "true"
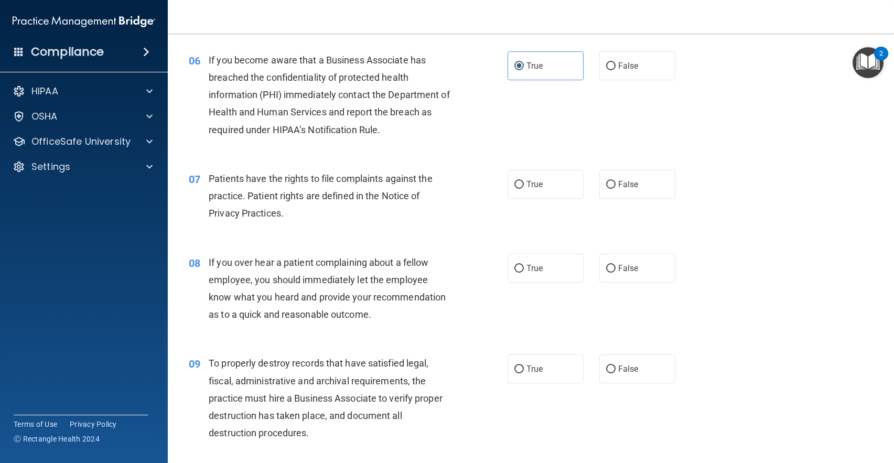
scroll to position [576, 0]
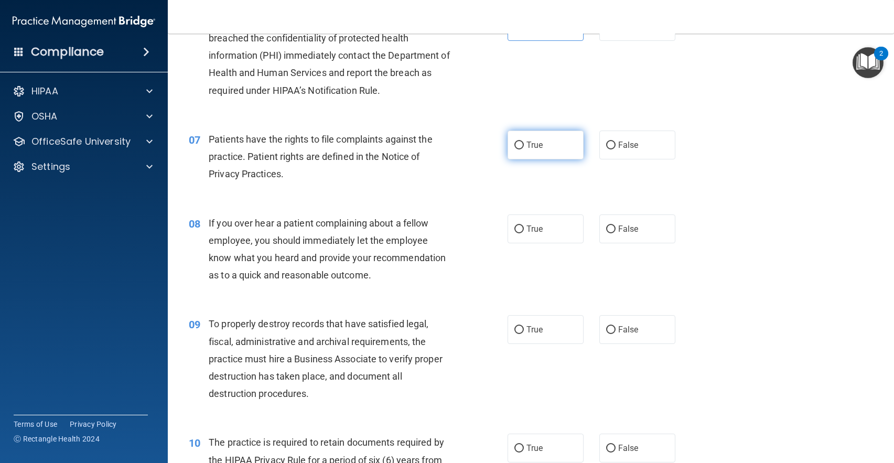
click at [541, 149] on label "True" at bounding box center [545, 144] width 76 height 29
click at [524, 149] on input "True" at bounding box center [518, 145] width 9 height 8
radio input "true"
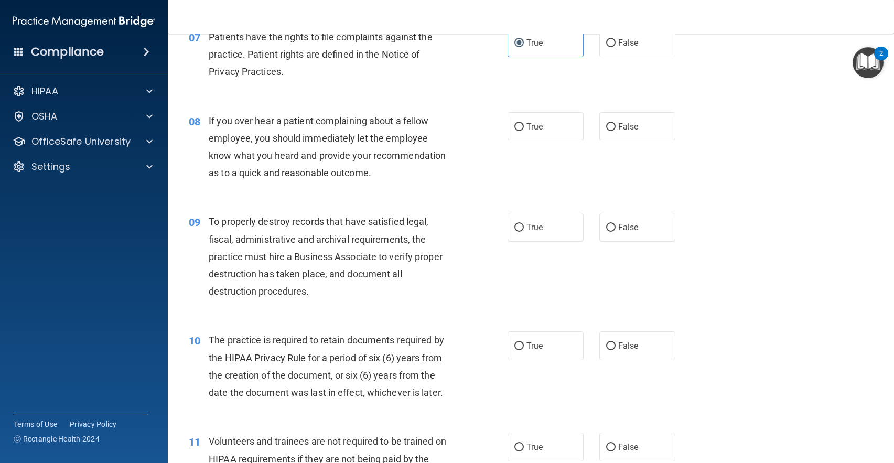
scroll to position [681, 0]
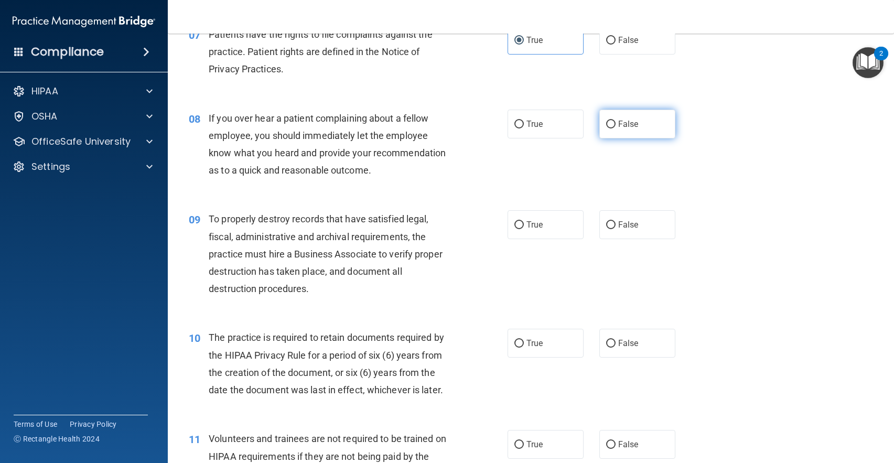
click at [614, 129] on label "False" at bounding box center [637, 124] width 76 height 29
click at [614, 128] on input "False" at bounding box center [610, 125] width 9 height 8
radio input "true"
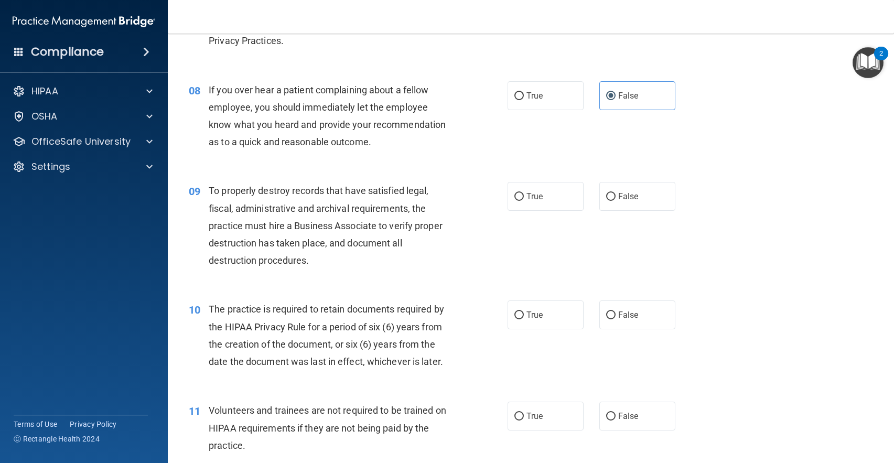
scroll to position [786, 0]
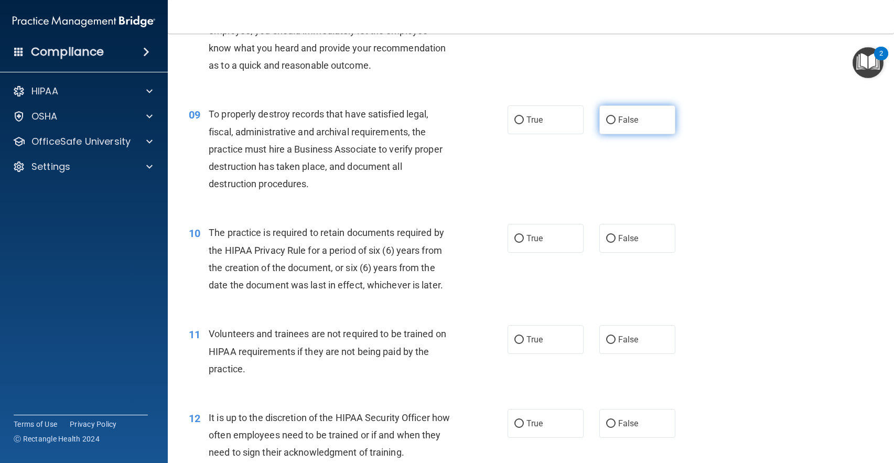
click at [613, 116] on label "False" at bounding box center [637, 119] width 76 height 29
click at [613, 116] on input "False" at bounding box center [610, 120] width 9 height 8
radio input "true"
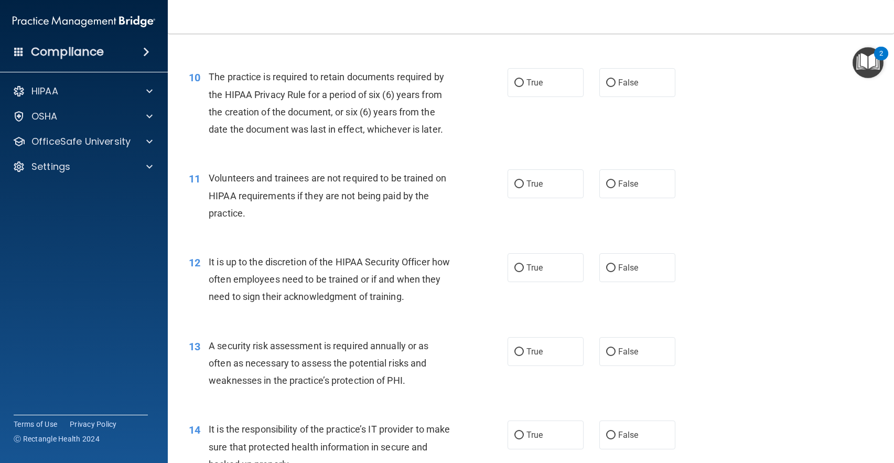
scroll to position [943, 0]
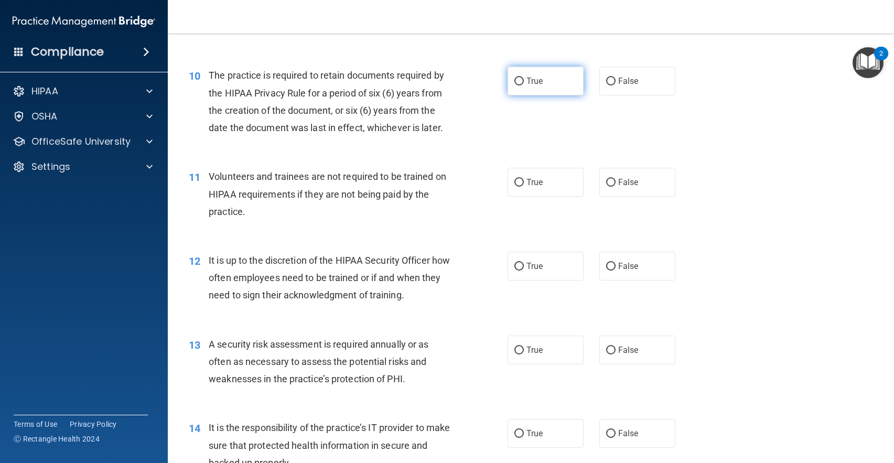
click at [571, 88] on label "True" at bounding box center [545, 81] width 76 height 29
click at [524, 85] on input "True" at bounding box center [518, 82] width 9 height 8
radio input "true"
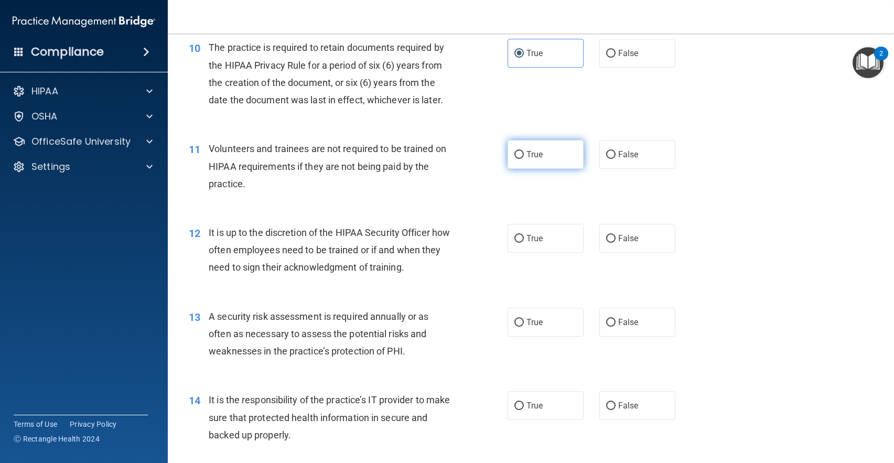
scroll to position [996, 0]
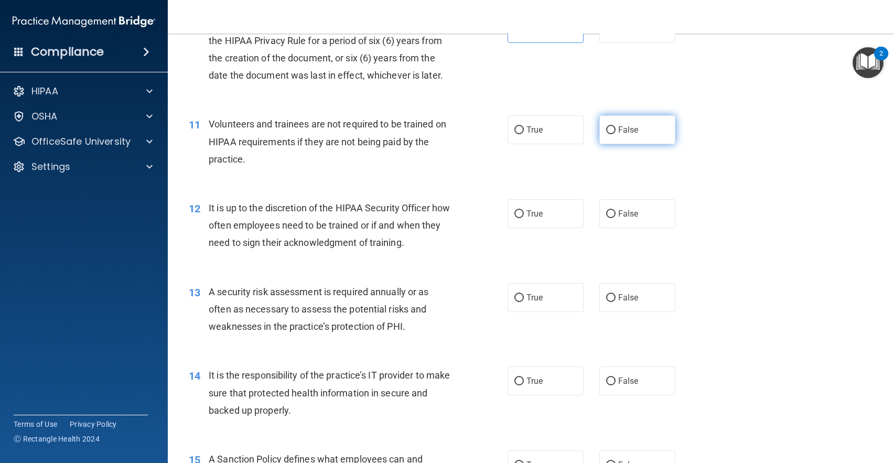
click at [649, 130] on label "False" at bounding box center [637, 129] width 76 height 29
click at [615, 130] on input "False" at bounding box center [610, 130] width 9 height 8
radio input "true"
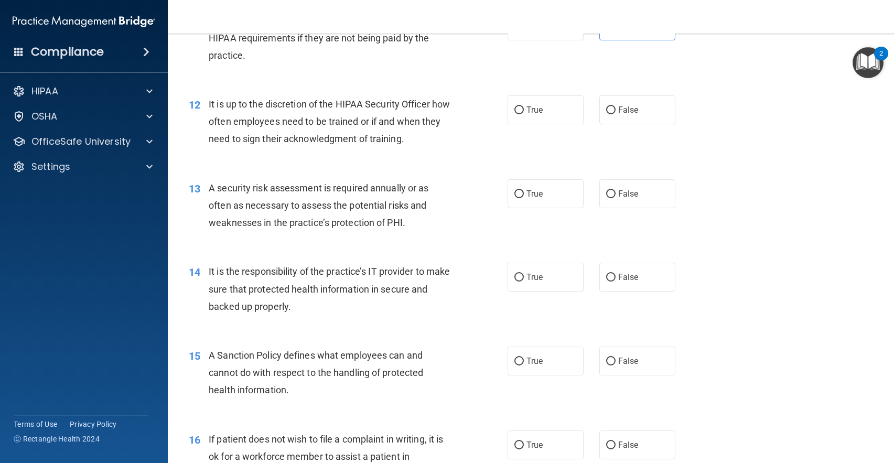
scroll to position [1101, 0]
click at [533, 114] on label "True" at bounding box center [545, 108] width 76 height 29
click at [524, 113] on input "True" at bounding box center [518, 109] width 9 height 8
radio input "true"
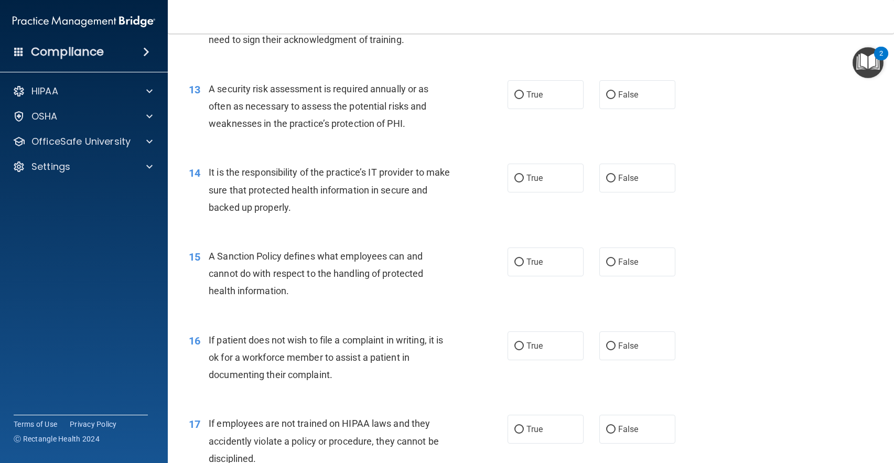
scroll to position [1205, 0]
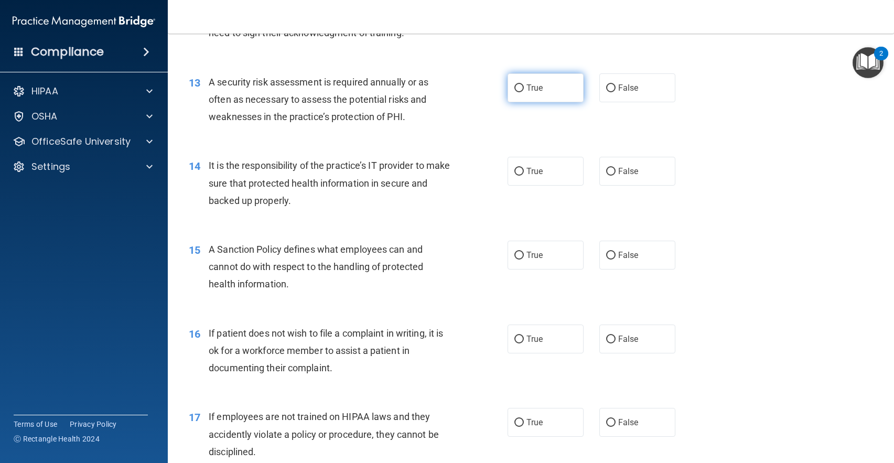
click at [517, 86] on input "True" at bounding box center [518, 88] width 9 height 8
radio input "true"
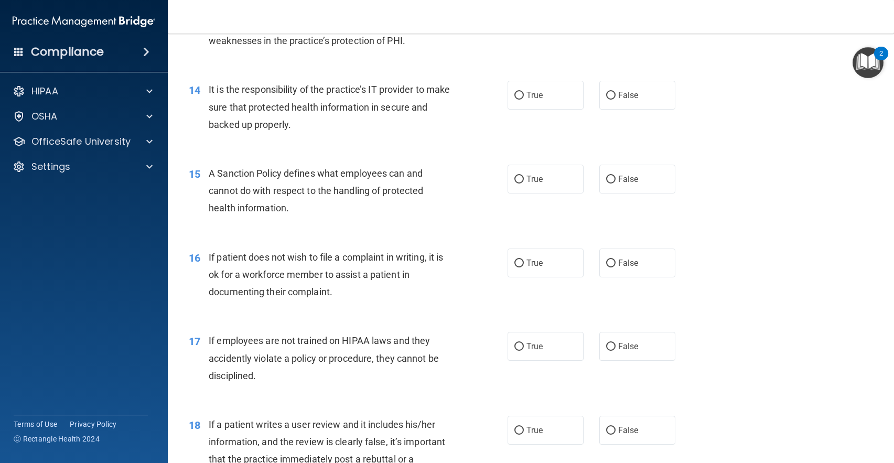
scroll to position [1258, 0]
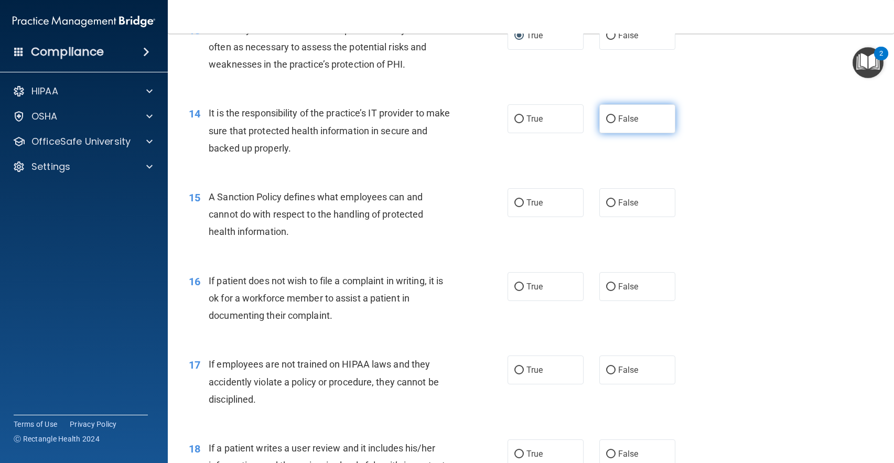
click at [606, 121] on input "False" at bounding box center [610, 119] width 9 height 8
radio input "true"
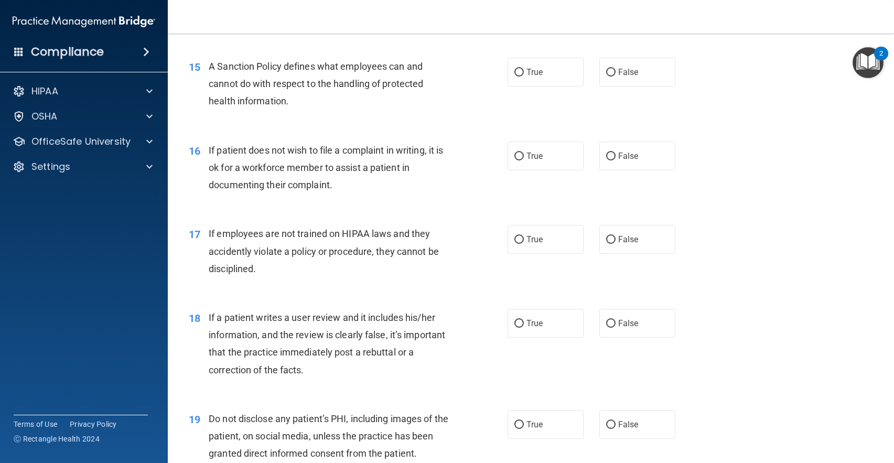
scroll to position [1363, 0]
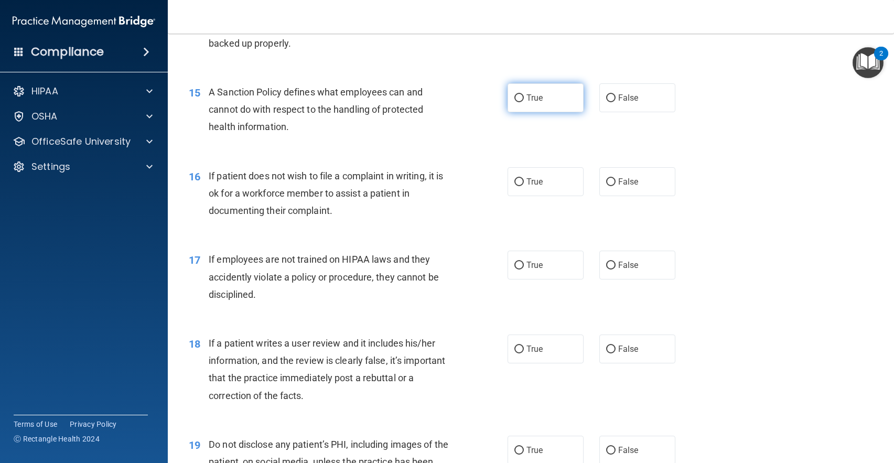
click at [574, 92] on label "True" at bounding box center [545, 97] width 76 height 29
click at [524, 94] on input "True" at bounding box center [518, 98] width 9 height 8
radio input "true"
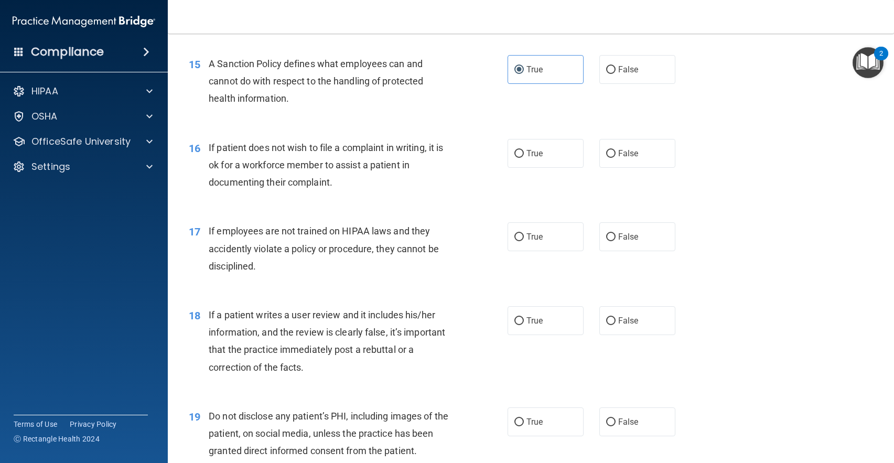
scroll to position [1415, 0]
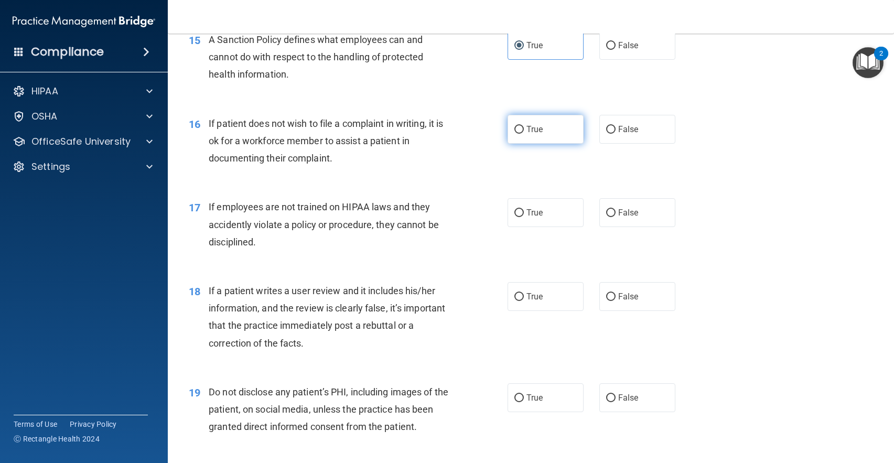
click at [518, 130] on input "True" at bounding box center [518, 130] width 9 height 8
radio input "true"
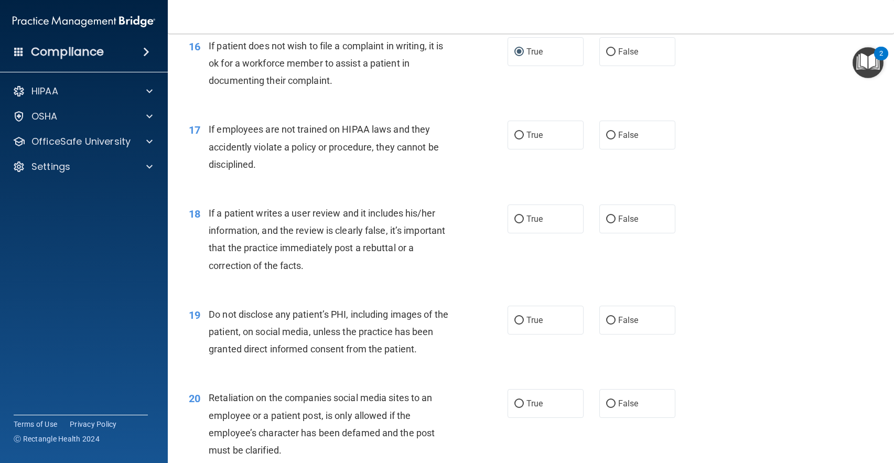
scroll to position [1520, 0]
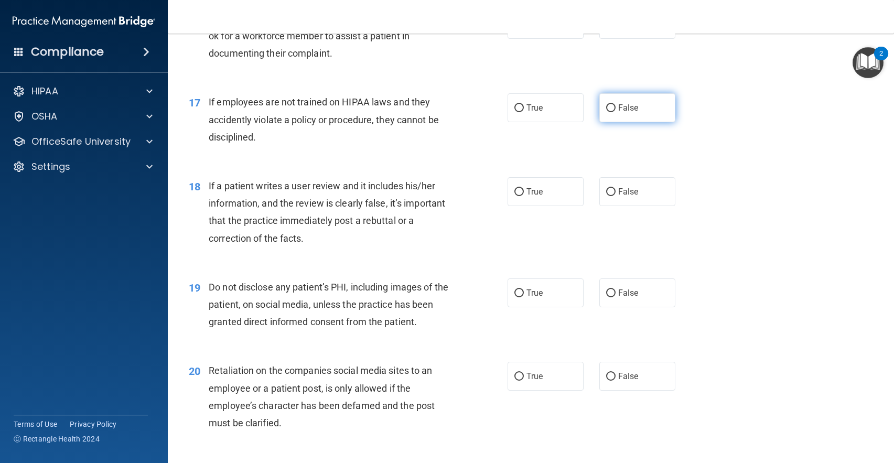
click at [606, 104] on input "False" at bounding box center [610, 108] width 9 height 8
radio input "true"
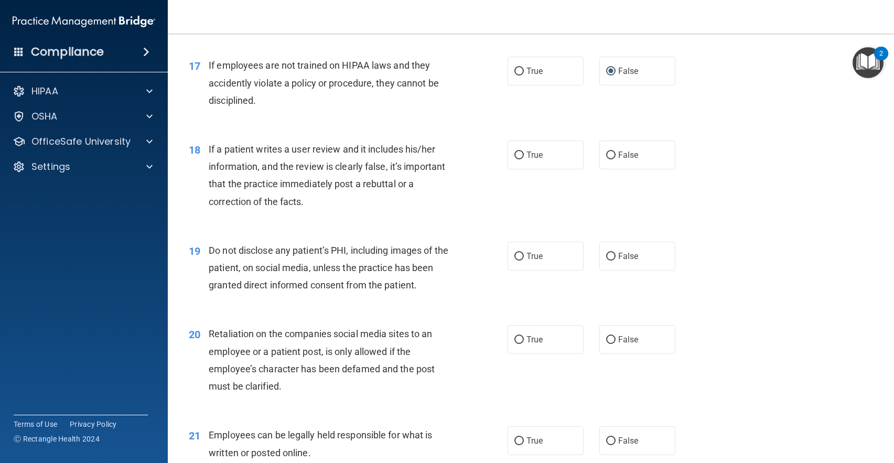
scroll to position [1625, 0]
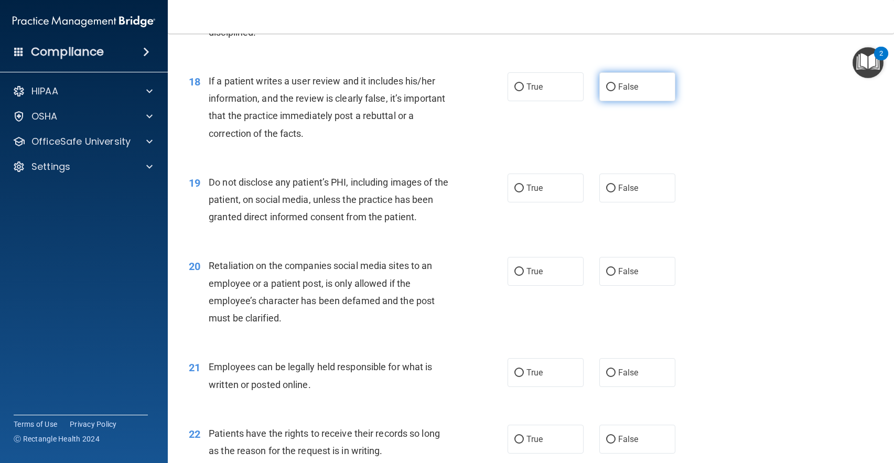
click at [607, 84] on input "False" at bounding box center [610, 87] width 9 height 8
radio input "true"
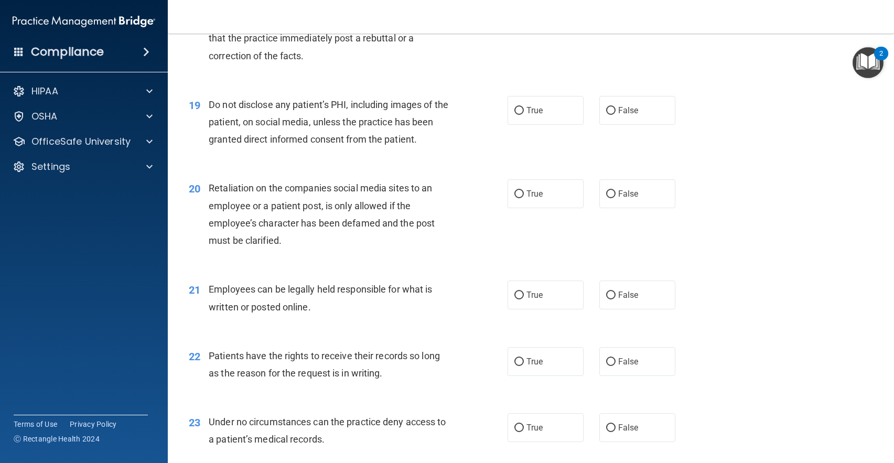
scroll to position [1729, 0]
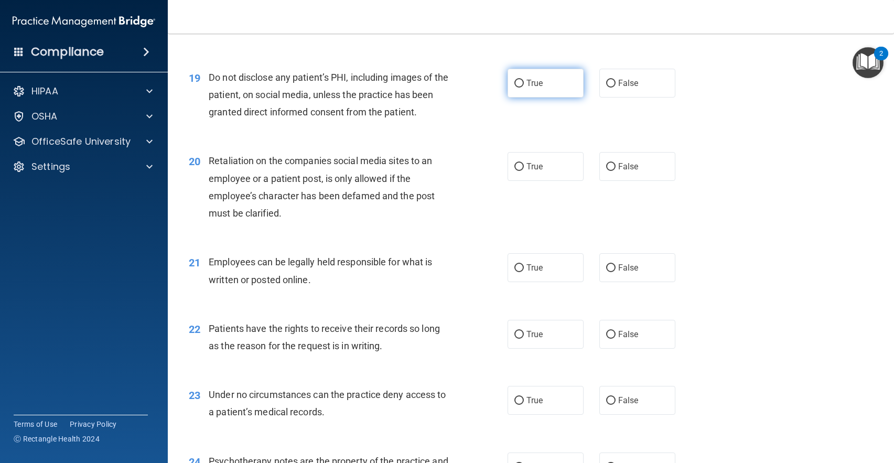
click at [537, 90] on label "True" at bounding box center [545, 83] width 76 height 29
click at [524, 88] on input "True" at bounding box center [518, 84] width 9 height 8
radio input "true"
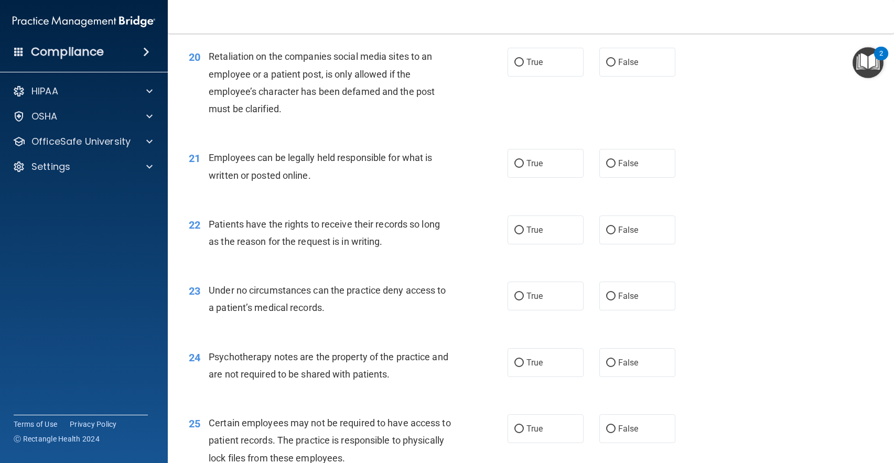
scroll to position [1834, 0]
click at [540, 74] on label "True" at bounding box center [545, 61] width 76 height 29
click at [524, 66] on input "True" at bounding box center [518, 62] width 9 height 8
radio input "true"
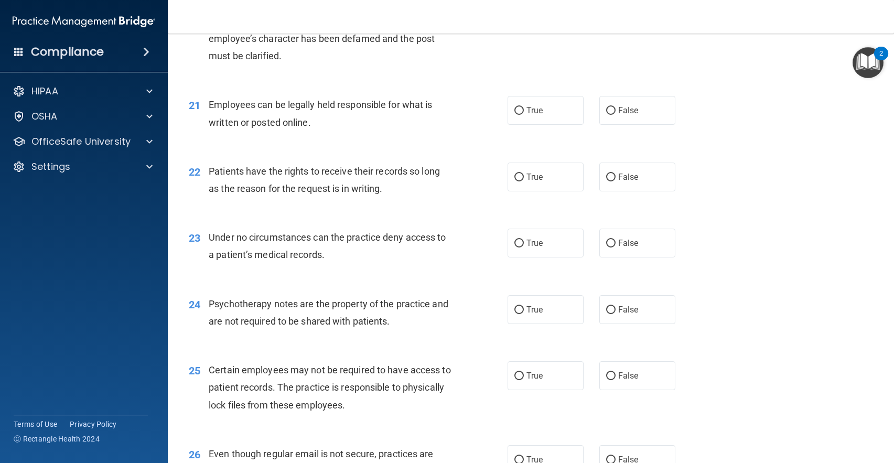
scroll to position [1939, 0]
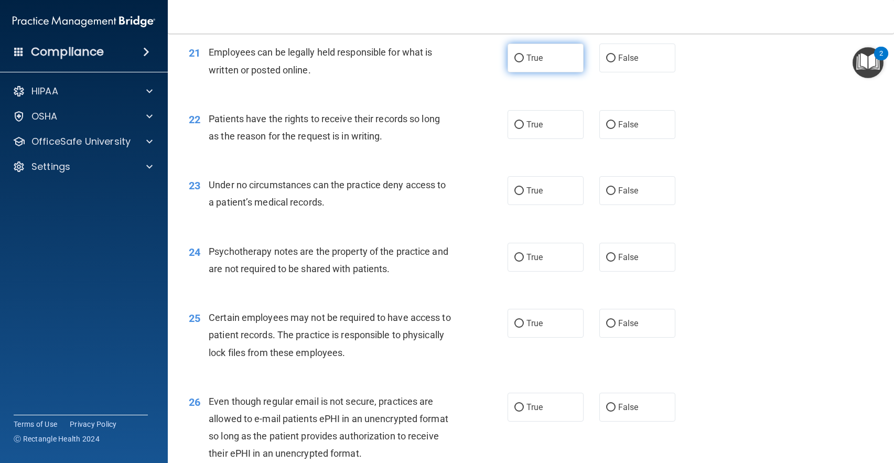
click at [516, 60] on input "True" at bounding box center [518, 59] width 9 height 8
radio input "true"
click at [619, 125] on span "False" at bounding box center [628, 124] width 20 height 10
click at [615, 125] on input "False" at bounding box center [610, 125] width 9 height 8
radio input "true"
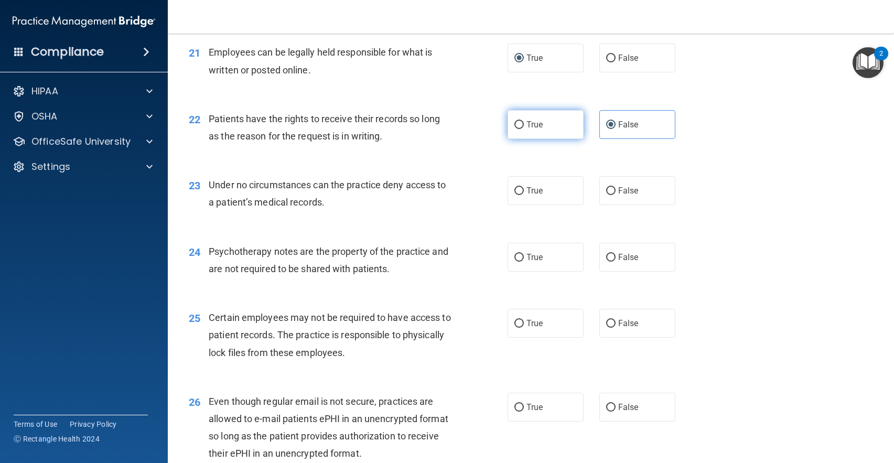
click at [522, 123] on label "True" at bounding box center [545, 124] width 76 height 29
click at [522, 123] on input "True" at bounding box center [518, 125] width 9 height 8
radio input "true"
click at [614, 116] on label "False" at bounding box center [637, 124] width 76 height 29
click at [614, 121] on input "False" at bounding box center [610, 125] width 9 height 8
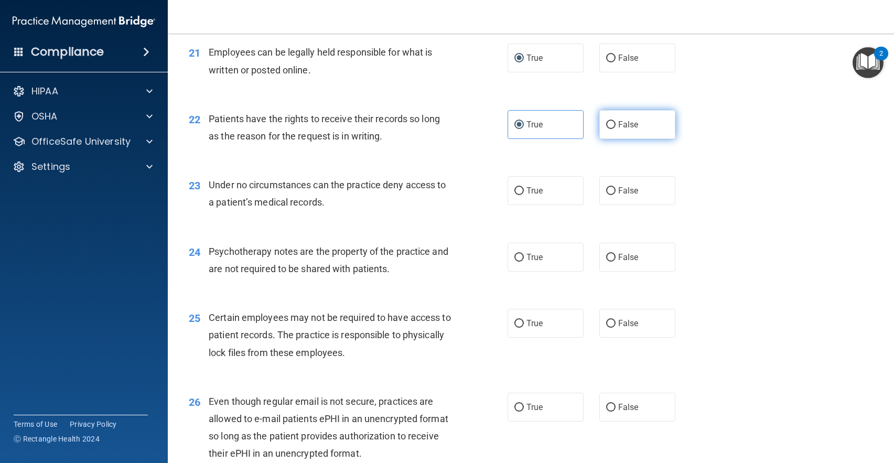
radio input "true"
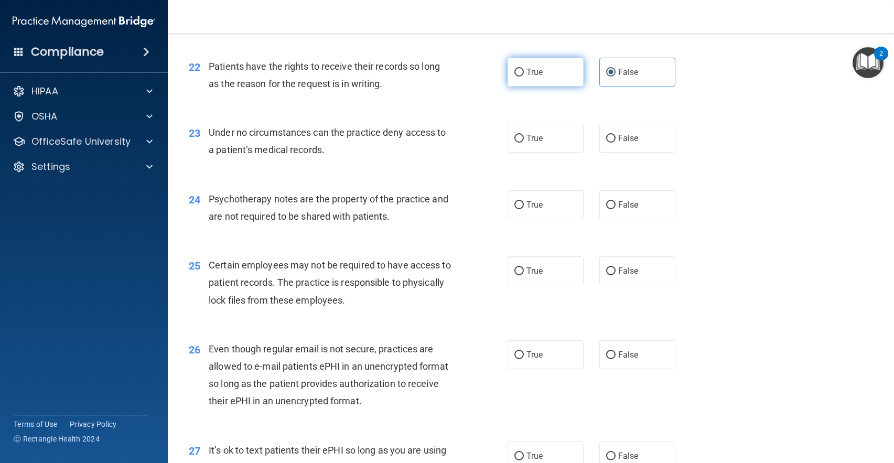
click at [516, 78] on label "True" at bounding box center [545, 72] width 76 height 29
click at [516, 77] on input "True" at bounding box center [518, 73] width 9 height 8
radio input "true"
radio input "false"
click at [641, 143] on label "False" at bounding box center [637, 138] width 76 height 29
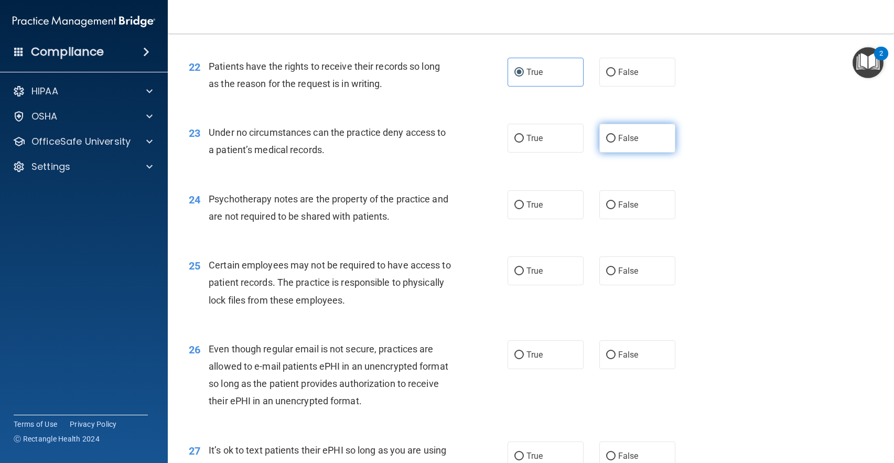
click at [615, 143] on input "False" at bounding box center [610, 139] width 9 height 8
radio input "true"
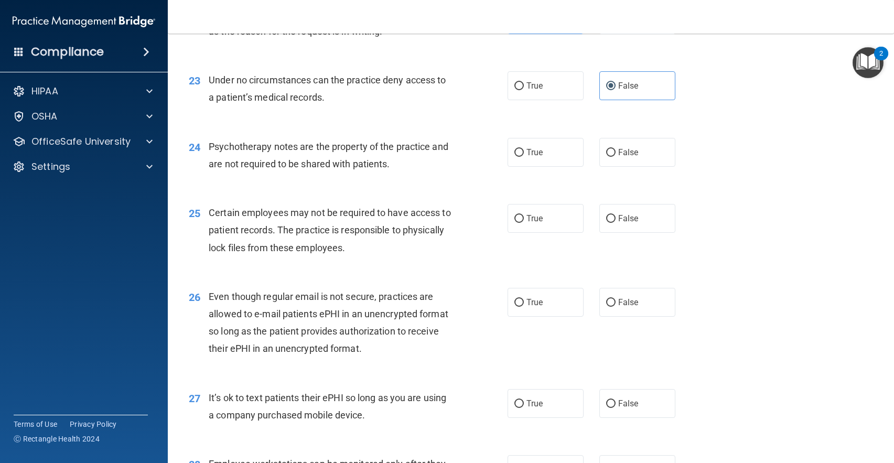
scroll to position [2096, 0]
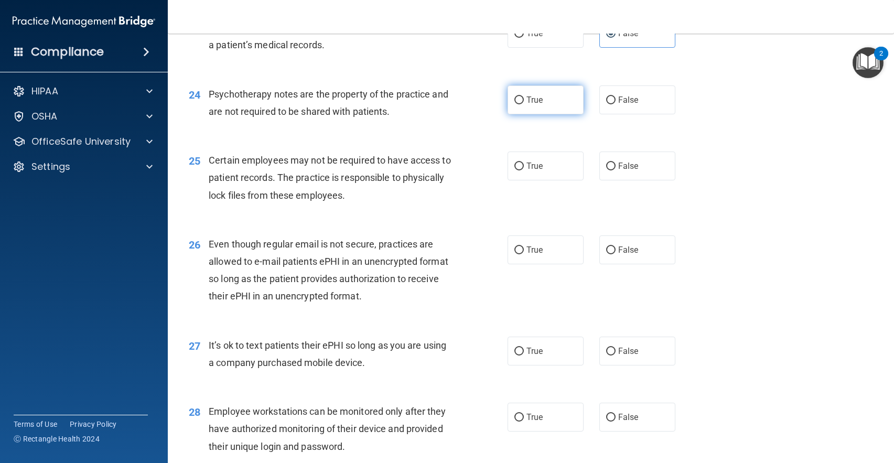
click at [552, 103] on label "True" at bounding box center [545, 99] width 76 height 29
click at [524, 103] on input "True" at bounding box center [518, 100] width 9 height 8
radio input "true"
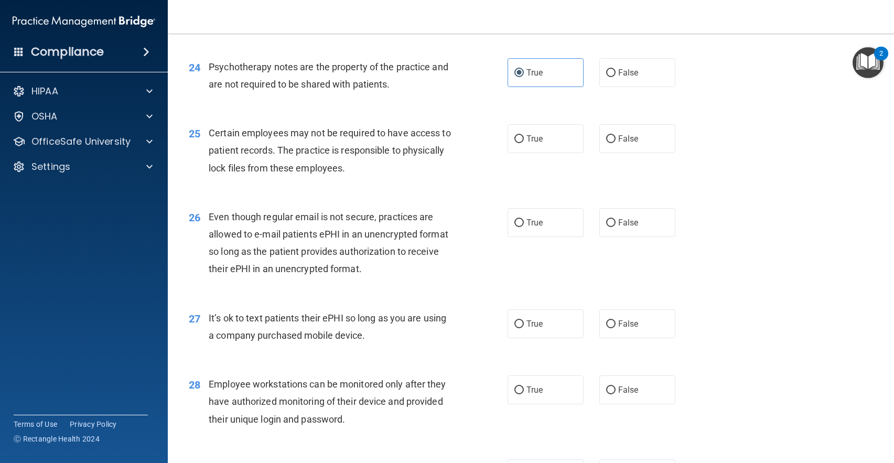
scroll to position [2149, 0]
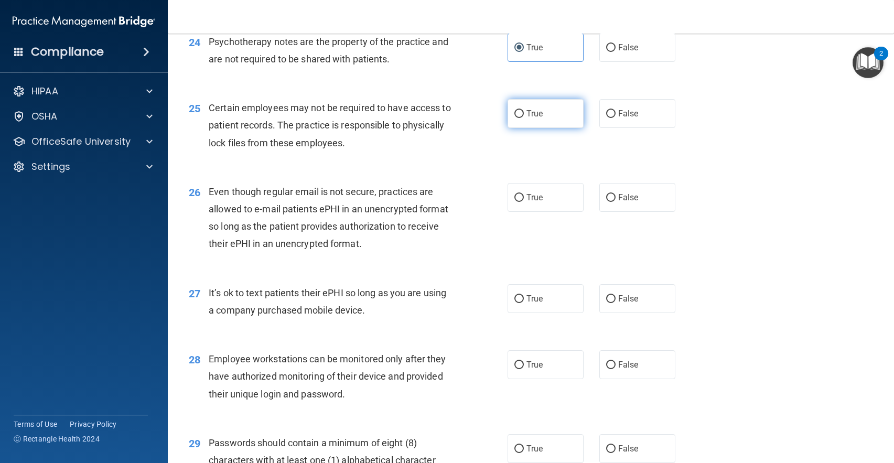
click at [551, 125] on label "True" at bounding box center [545, 113] width 76 height 29
click at [524, 118] on input "True" at bounding box center [518, 114] width 9 height 8
radio input "true"
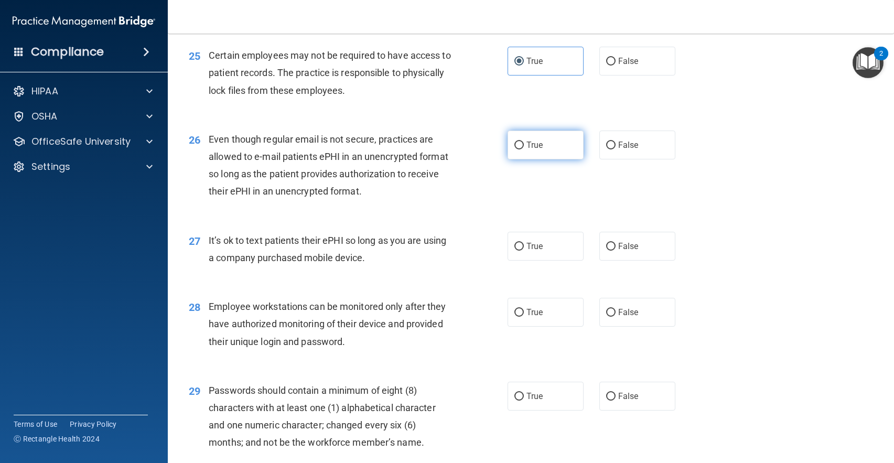
drag, startPoint x: 538, startPoint y: 141, endPoint x: 528, endPoint y: 152, distance: 14.8
click at [538, 143] on span "True" at bounding box center [534, 145] width 16 height 10
click at [524, 143] on input "True" at bounding box center [518, 145] width 9 height 8
radio input "true"
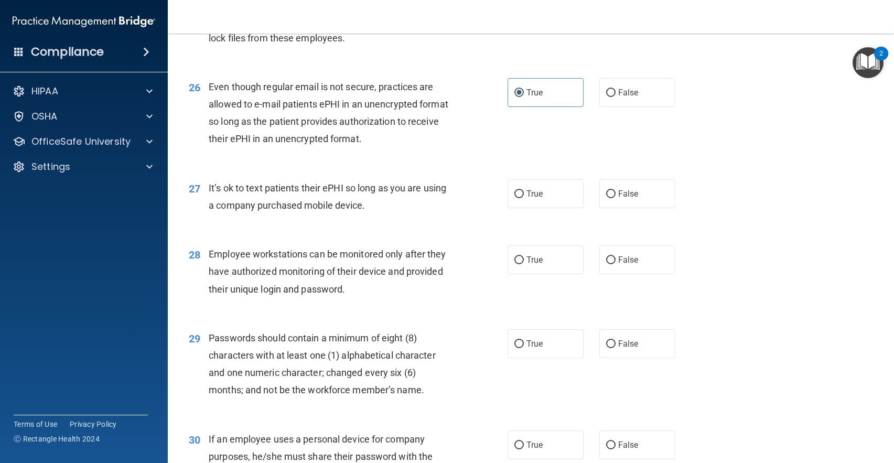
scroll to position [2306, 0]
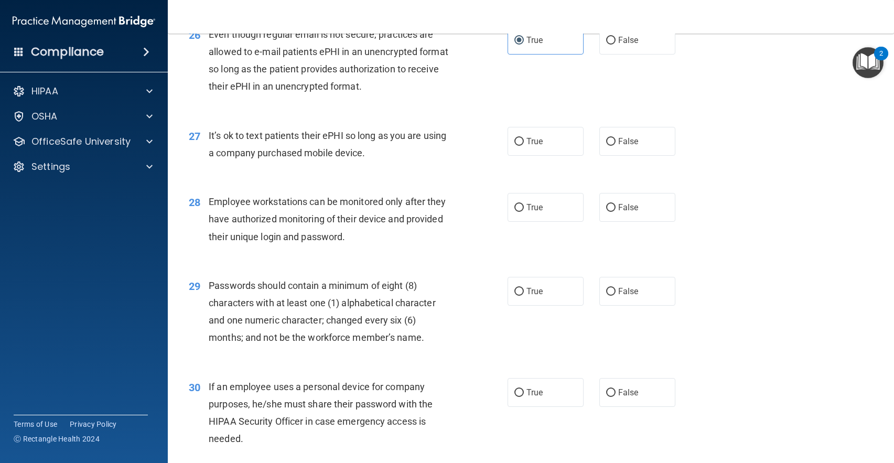
drag, startPoint x: 621, startPoint y: 144, endPoint x: 586, endPoint y: 162, distance: 39.2
click at [620, 144] on span "False" at bounding box center [628, 141] width 20 height 10
click at [615, 144] on input "False" at bounding box center [610, 142] width 9 height 8
radio input "true"
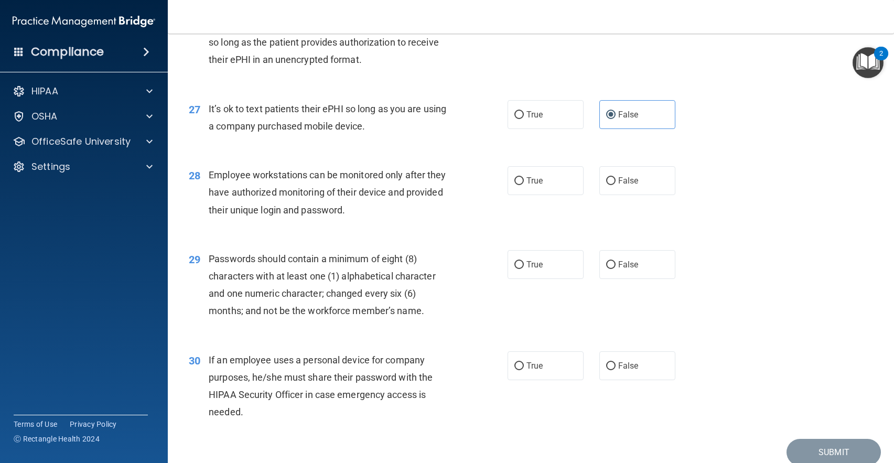
scroll to position [2358, 0]
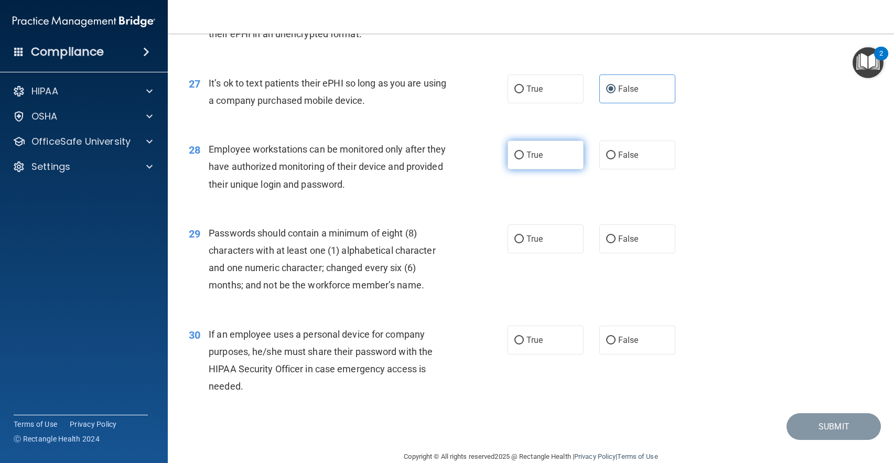
click at [518, 160] on label "True" at bounding box center [545, 154] width 76 height 29
click at [518, 159] on input "True" at bounding box center [518, 155] width 9 height 8
radio input "true"
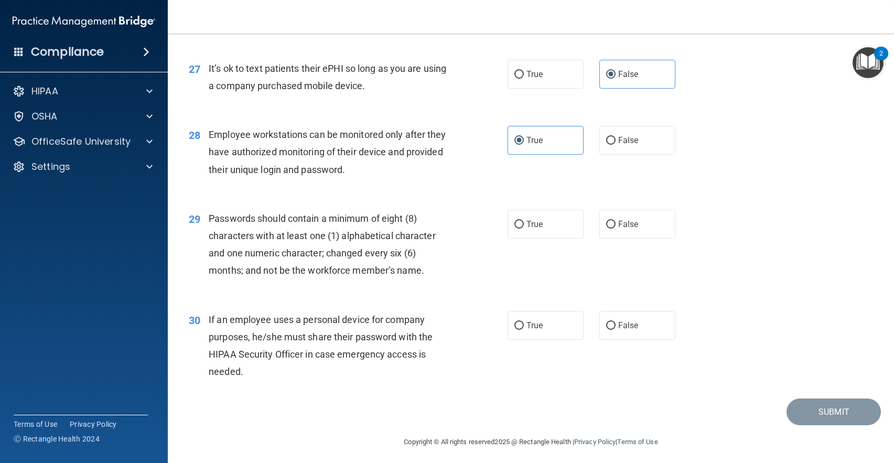
scroll to position [2377, 0]
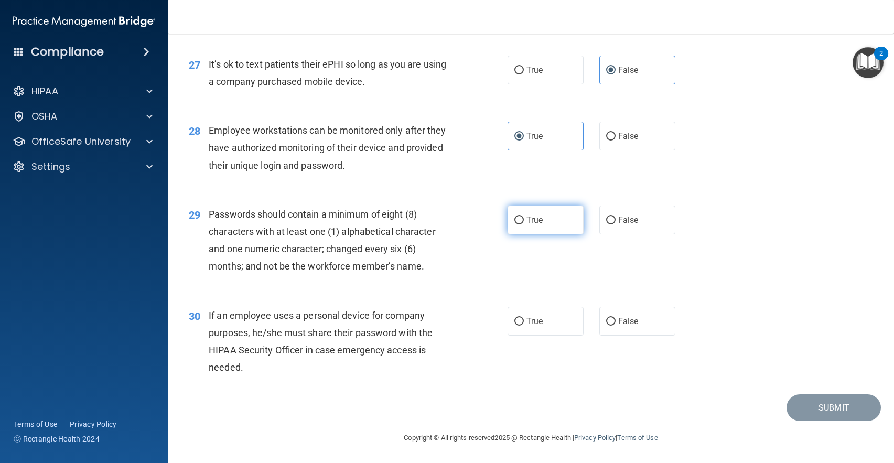
click at [515, 216] on input "True" at bounding box center [518, 220] width 9 height 8
radio input "true"
click at [564, 328] on label "True" at bounding box center [545, 321] width 76 height 29
click at [524, 325] on input "True" at bounding box center [518, 322] width 9 height 8
radio input "true"
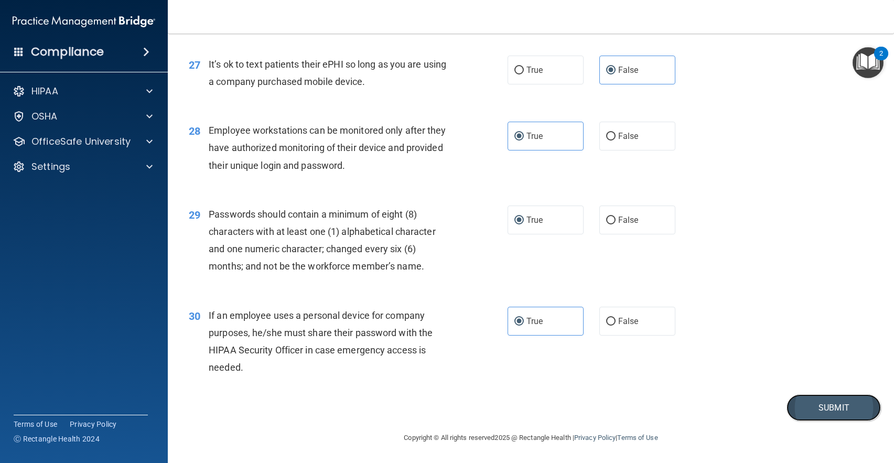
click at [804, 418] on button "Submit" at bounding box center [833, 407] width 94 height 27
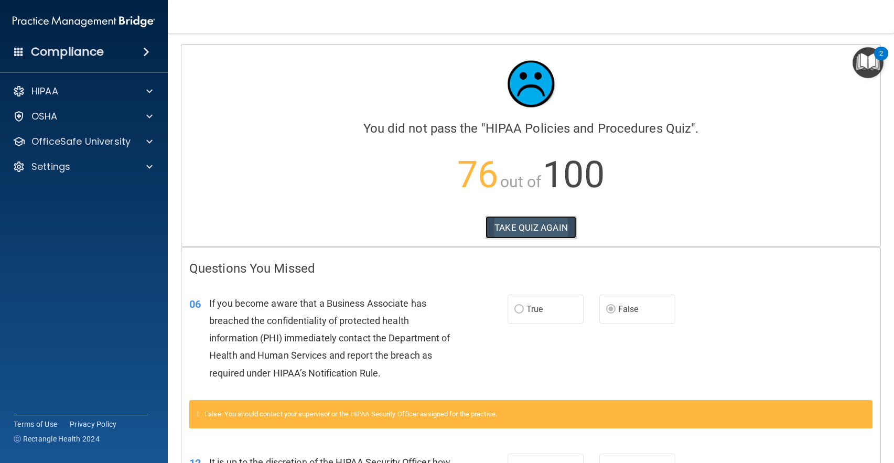
click at [552, 229] on button "TAKE QUIZ AGAIN" at bounding box center [530, 227] width 91 height 23
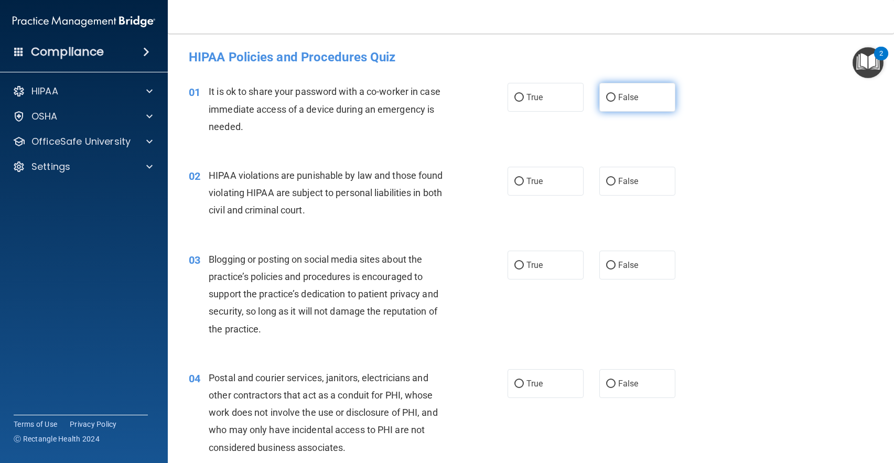
click at [614, 105] on label "False" at bounding box center [637, 97] width 76 height 29
click at [614, 102] on input "False" at bounding box center [610, 98] width 9 height 8
radio input "true"
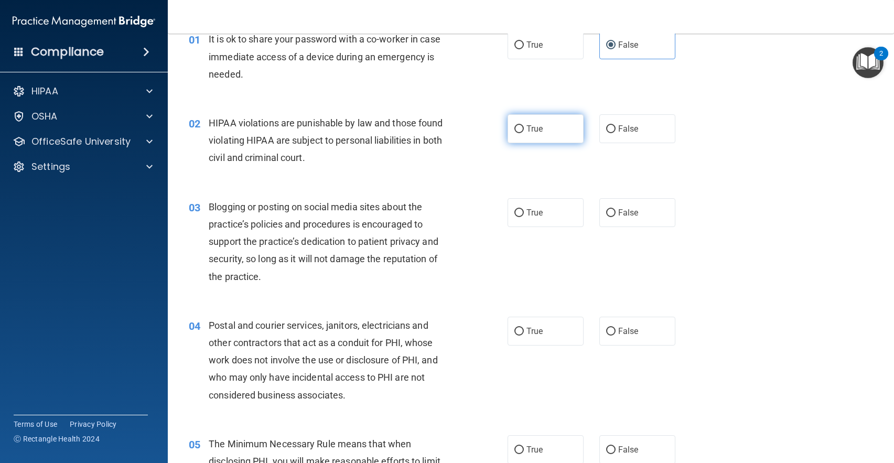
click at [547, 138] on label "True" at bounding box center [545, 128] width 76 height 29
click at [524, 133] on input "True" at bounding box center [518, 129] width 9 height 8
radio input "true"
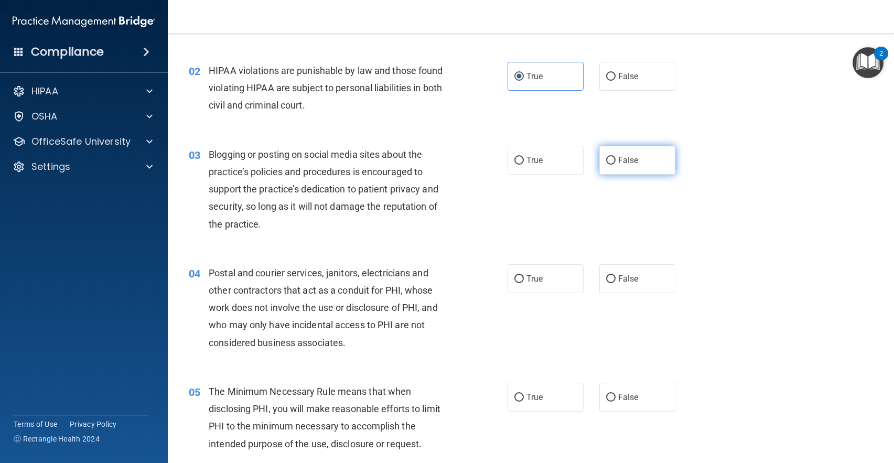
click at [608, 157] on input "False" at bounding box center [610, 161] width 9 height 8
radio input "true"
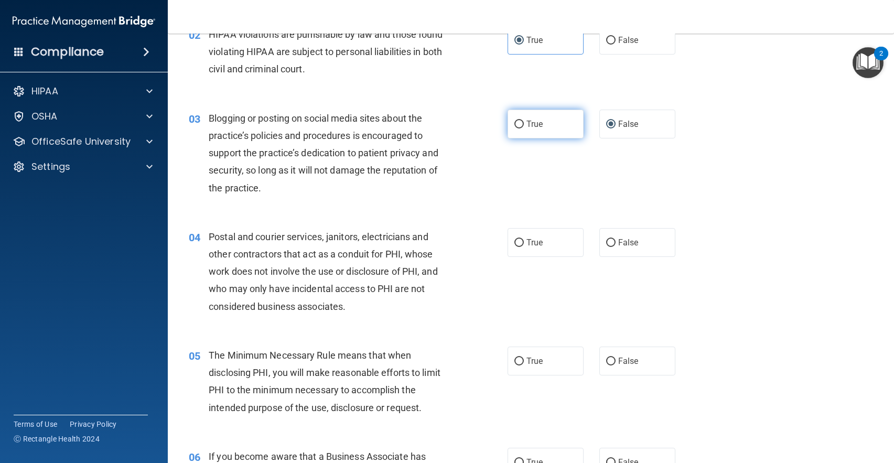
scroll to position [210, 0]
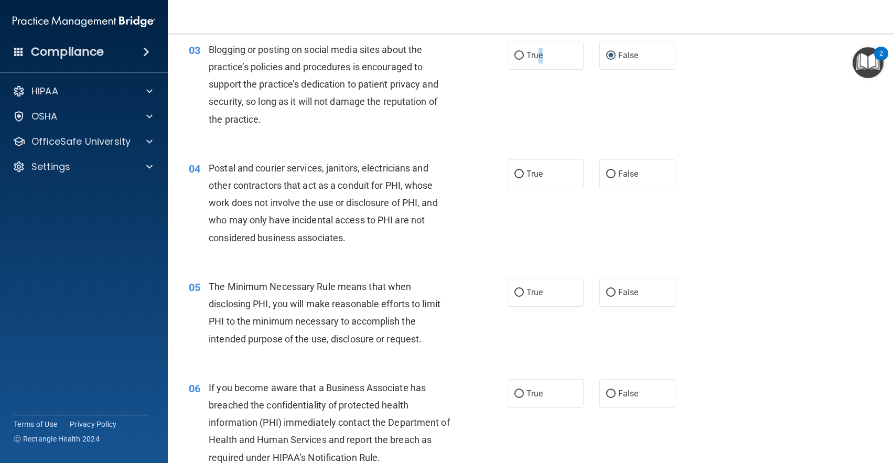
drag, startPoint x: 537, startPoint y: 60, endPoint x: 535, endPoint y: 35, distance: 25.2
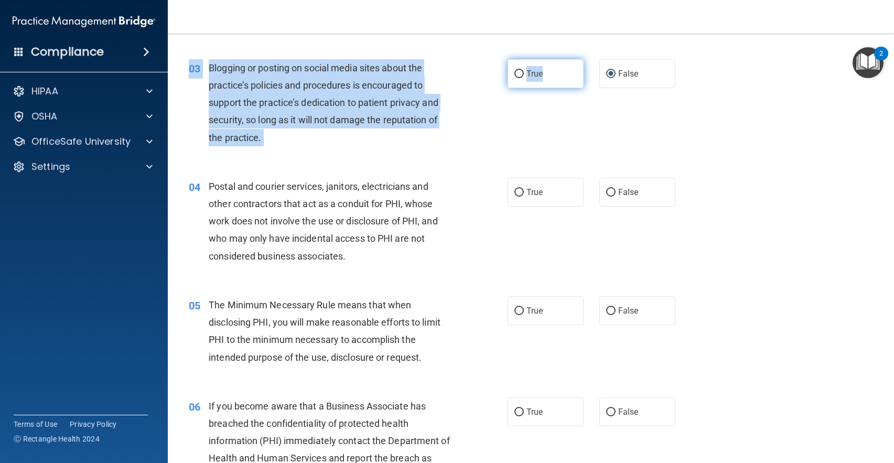
click at [537, 75] on span "True" at bounding box center [534, 74] width 16 height 10
click at [524, 75] on input "True" at bounding box center [518, 74] width 9 height 8
radio input "true"
radio input "false"
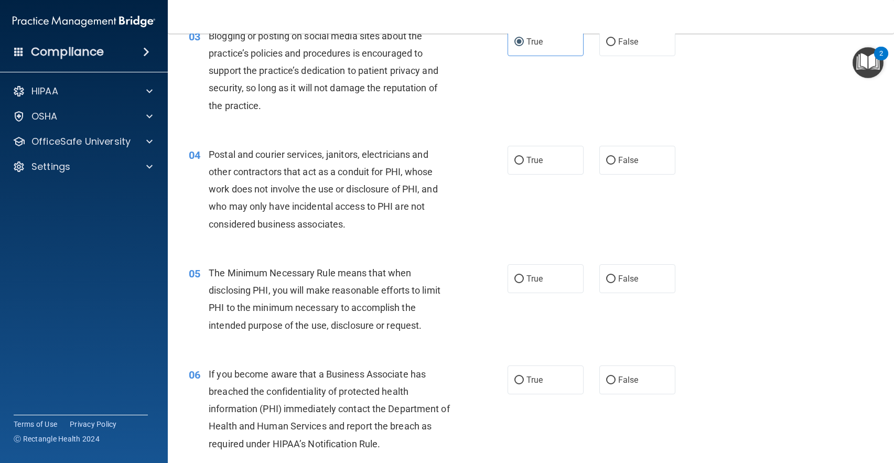
scroll to position [296, 0]
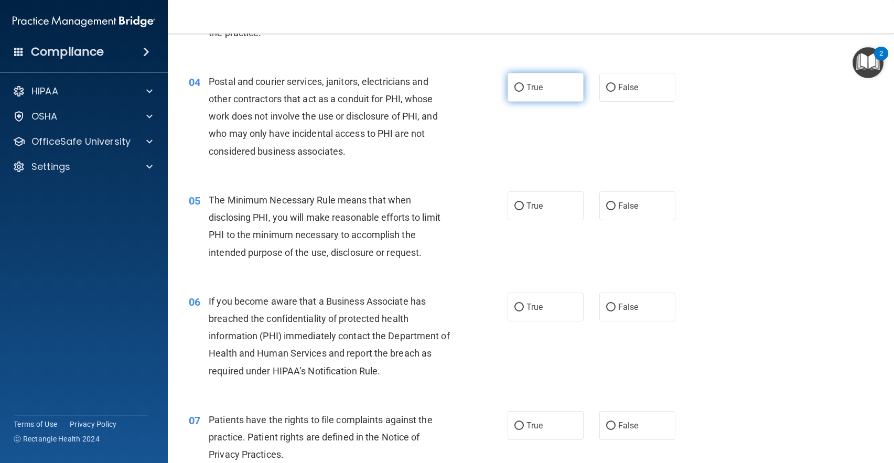
click at [563, 89] on label "True" at bounding box center [545, 87] width 76 height 29
click at [524, 89] on input "True" at bounding box center [518, 88] width 9 height 8
radio input "true"
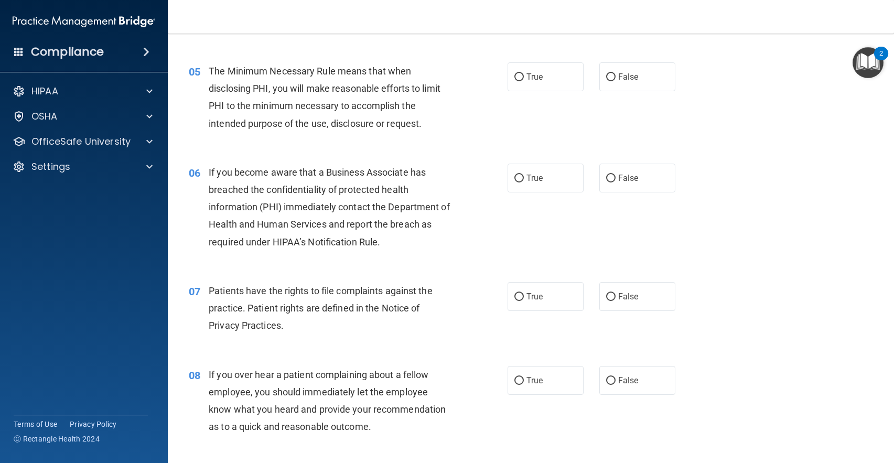
scroll to position [401, 0]
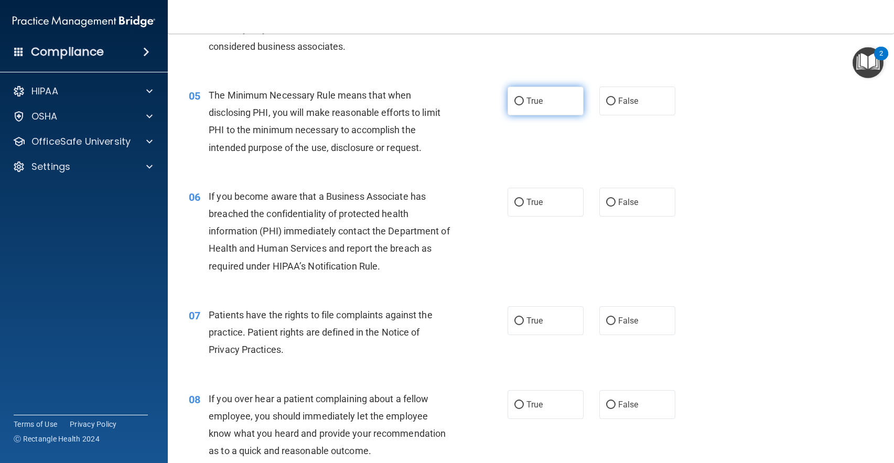
click at [540, 94] on label "True" at bounding box center [545, 100] width 76 height 29
click at [524, 97] on input "True" at bounding box center [518, 101] width 9 height 8
radio input "true"
click at [609, 200] on input "False" at bounding box center [610, 203] width 9 height 8
radio input "true"
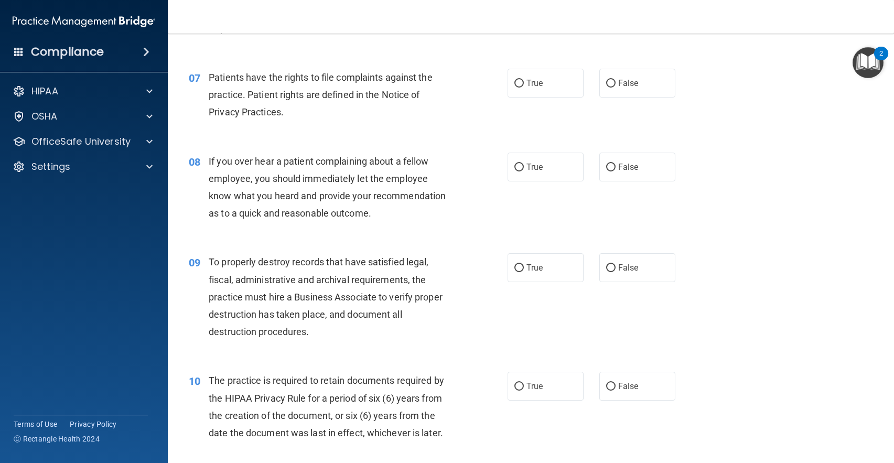
scroll to position [663, 0]
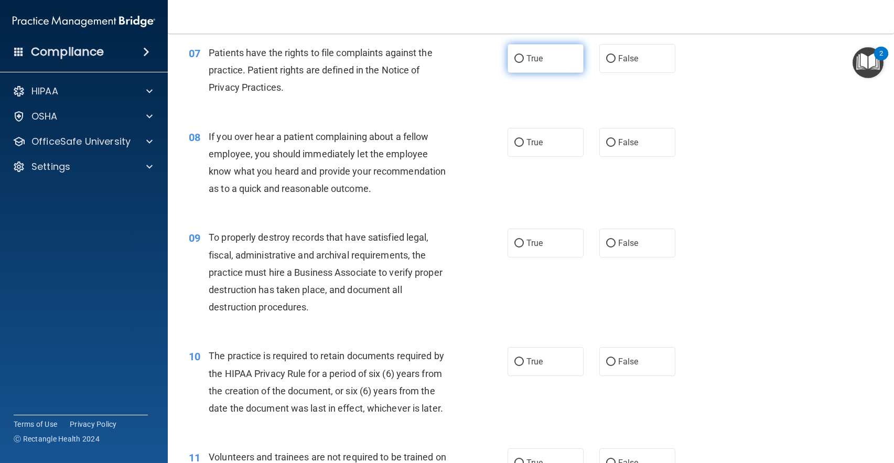
click at [542, 67] on label "True" at bounding box center [545, 58] width 76 height 29
click at [524, 63] on input "True" at bounding box center [518, 59] width 9 height 8
radio input "true"
click at [621, 140] on span "False" at bounding box center [628, 142] width 20 height 10
click at [615, 140] on input "False" at bounding box center [610, 143] width 9 height 8
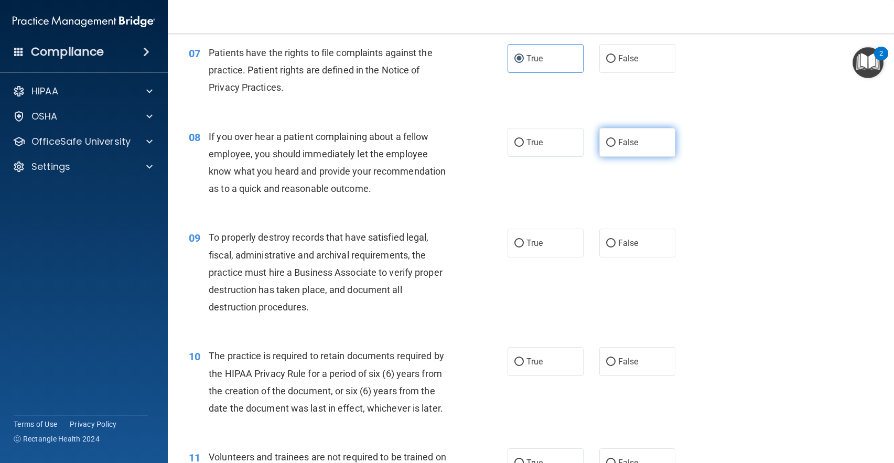
radio input "true"
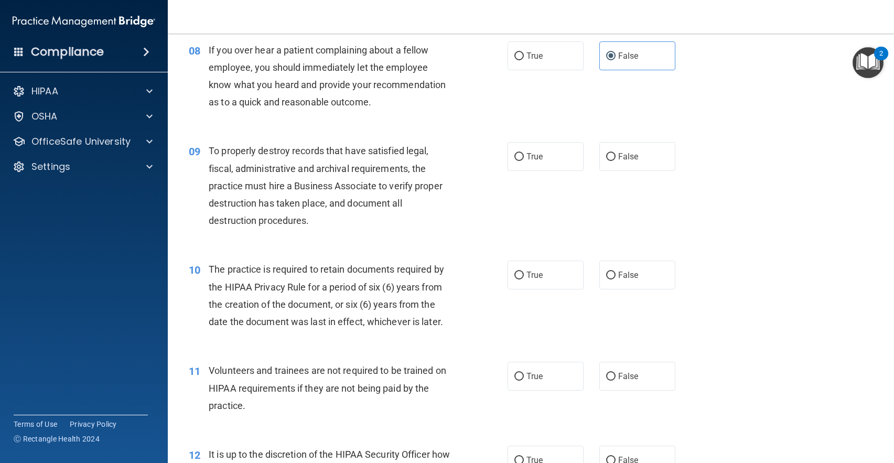
scroll to position [768, 0]
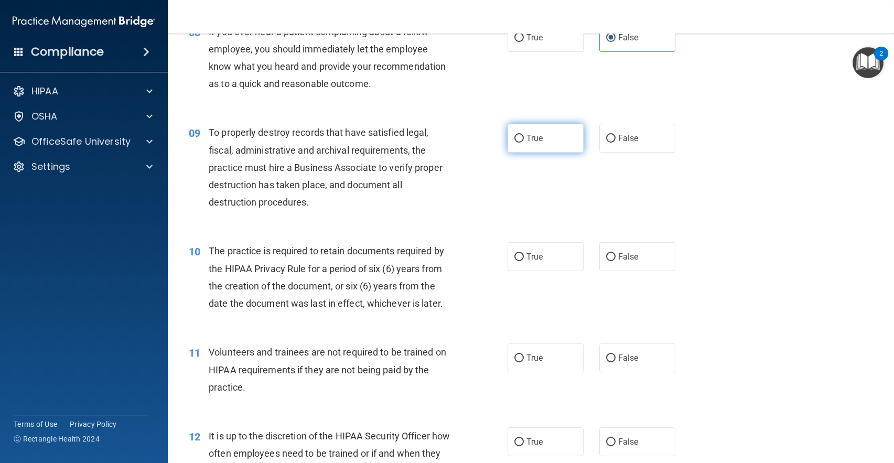
click at [526, 137] on span "True" at bounding box center [534, 138] width 16 height 10
click at [524, 137] on input "True" at bounding box center [518, 139] width 9 height 8
radio input "true"
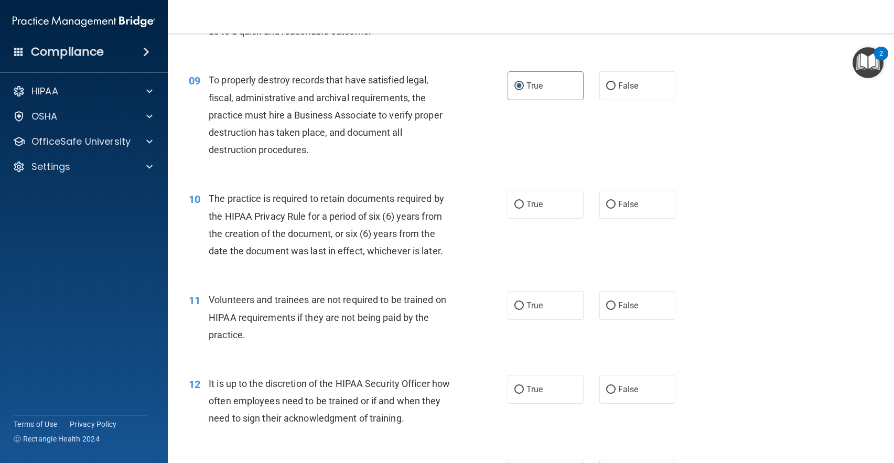
scroll to position [873, 0]
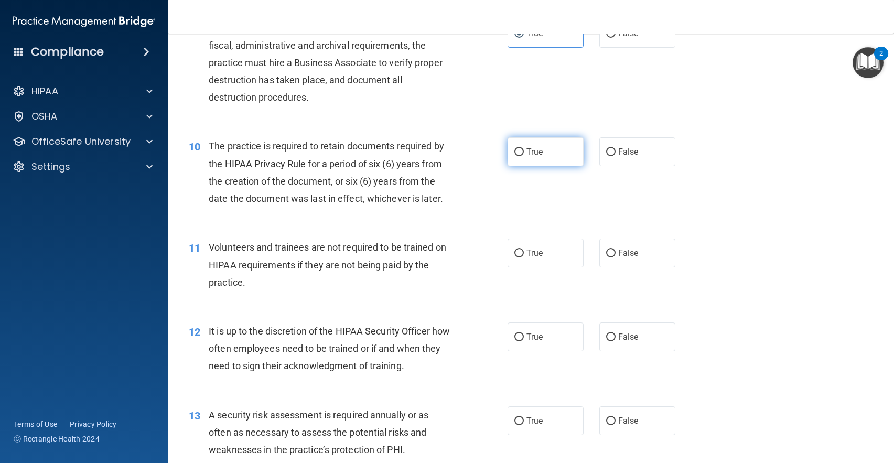
click at [509, 153] on label "True" at bounding box center [545, 151] width 76 height 29
click at [514, 153] on input "True" at bounding box center [518, 152] width 9 height 8
radio input "true"
click at [594, 253] on div "True False" at bounding box center [598, 252] width 183 height 29
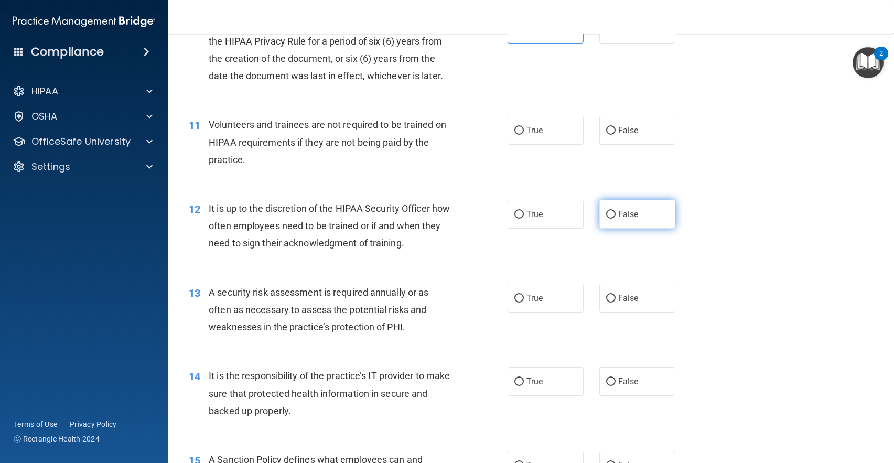
scroll to position [1030, 0]
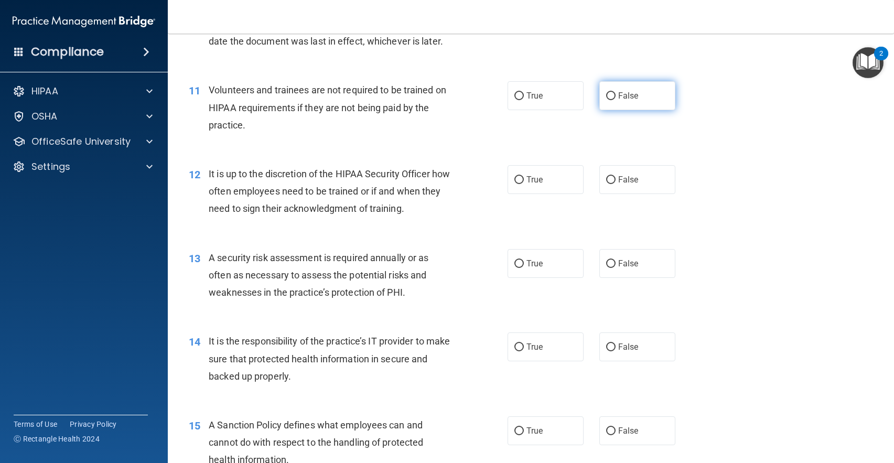
click at [627, 101] on label "False" at bounding box center [637, 95] width 76 height 29
click at [615, 100] on input "False" at bounding box center [610, 96] width 9 height 8
radio input "true"
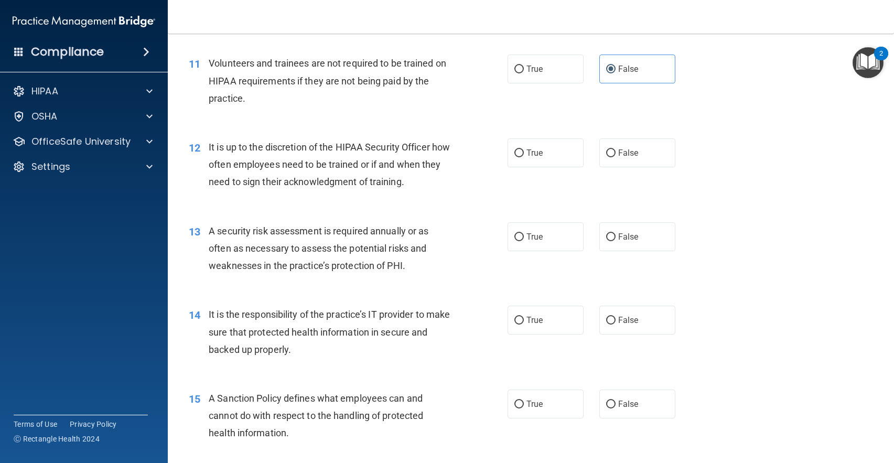
scroll to position [1082, 0]
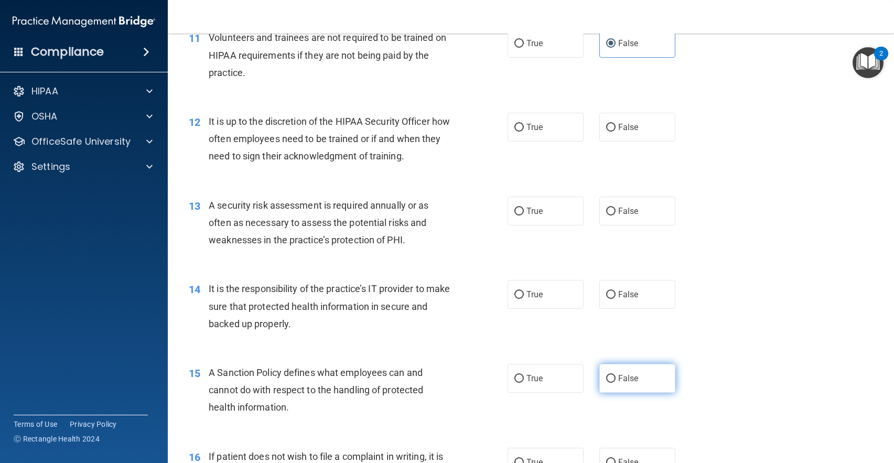
click at [617, 368] on label "False" at bounding box center [637, 378] width 76 height 29
click at [615, 375] on input "False" at bounding box center [610, 379] width 9 height 8
radio input "true"
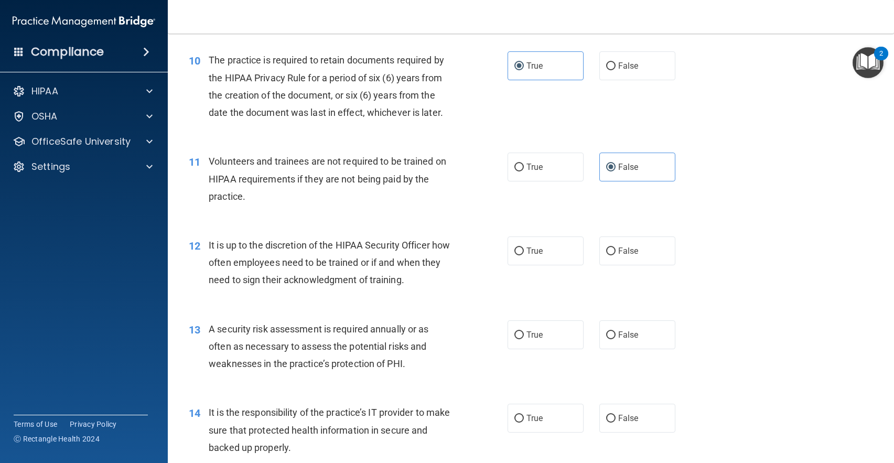
scroll to position [925, 0]
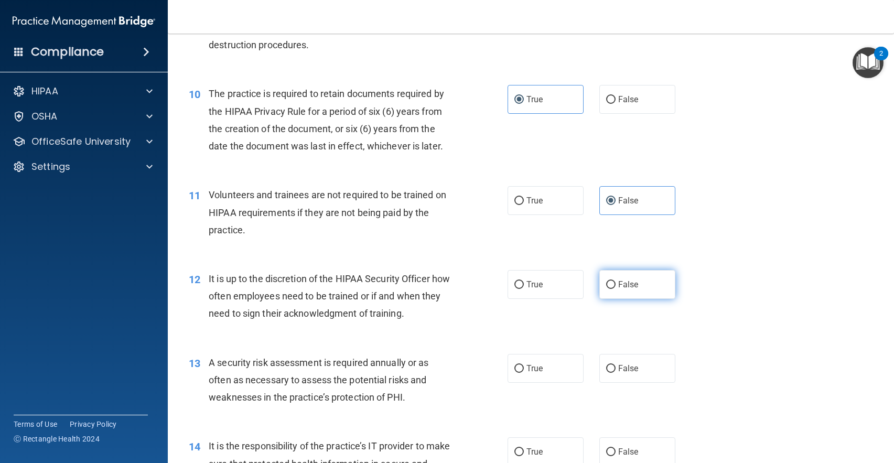
click at [606, 287] on input "False" at bounding box center [610, 285] width 9 height 8
radio input "true"
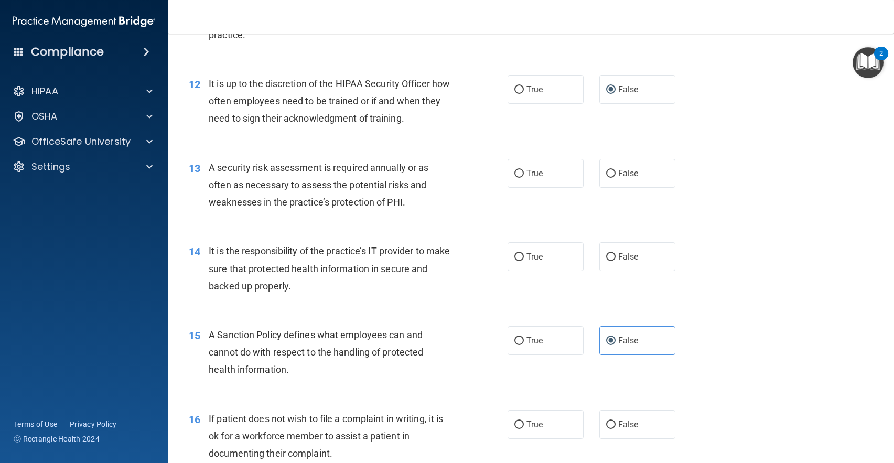
scroll to position [1135, 0]
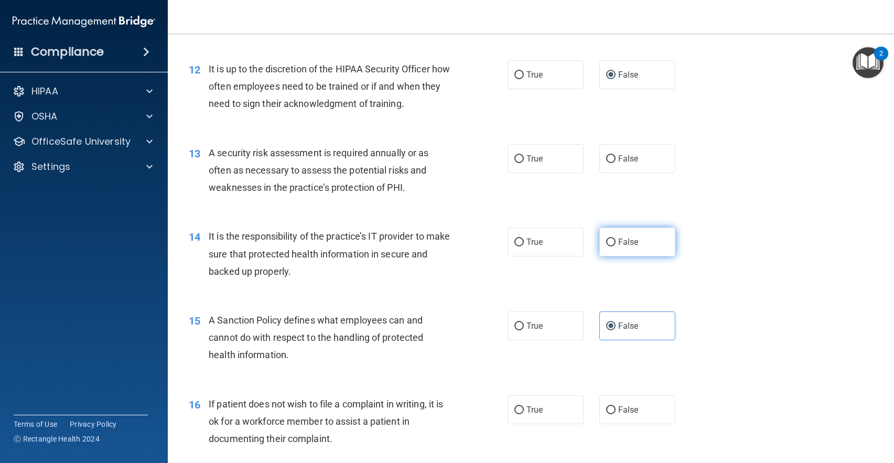
click at [606, 242] on input "False" at bounding box center [610, 242] width 9 height 8
radio input "true"
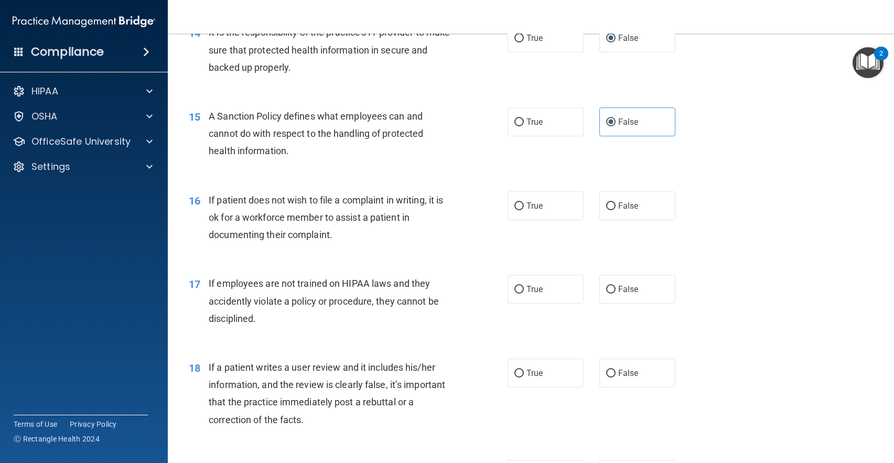
scroll to position [1344, 0]
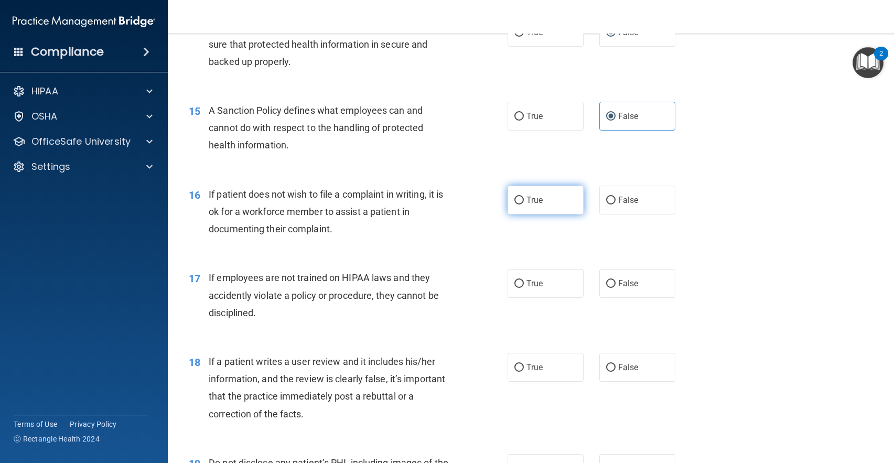
click at [508, 203] on label "True" at bounding box center [545, 200] width 76 height 29
click at [514, 203] on input "True" at bounding box center [518, 201] width 9 height 8
radio input "true"
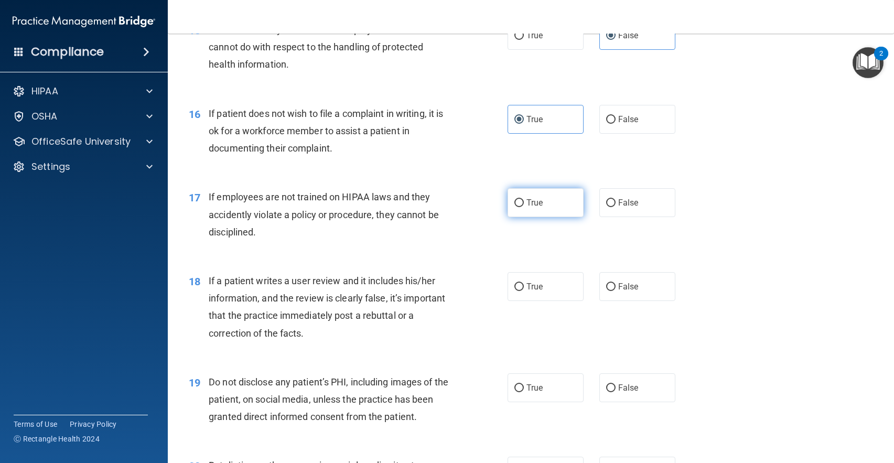
scroll to position [1449, 0]
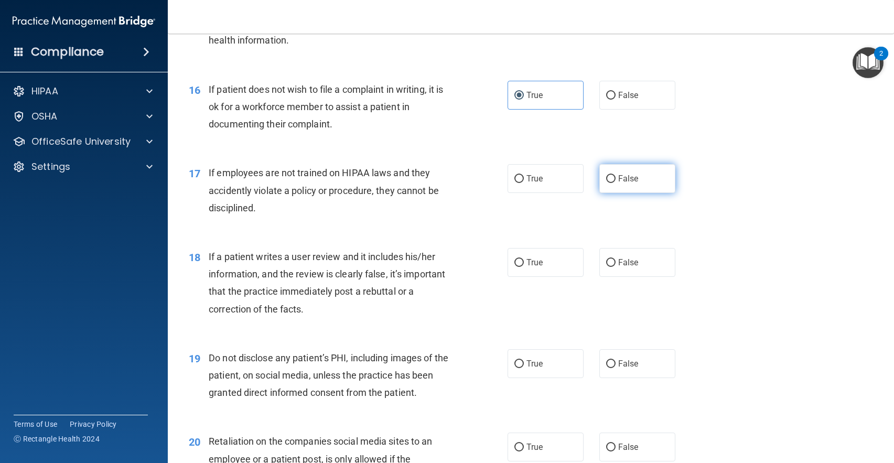
drag, startPoint x: 608, startPoint y: 180, endPoint x: 603, endPoint y: 183, distance: 6.1
click at [609, 180] on input "False" at bounding box center [610, 179] width 9 height 8
radio input "true"
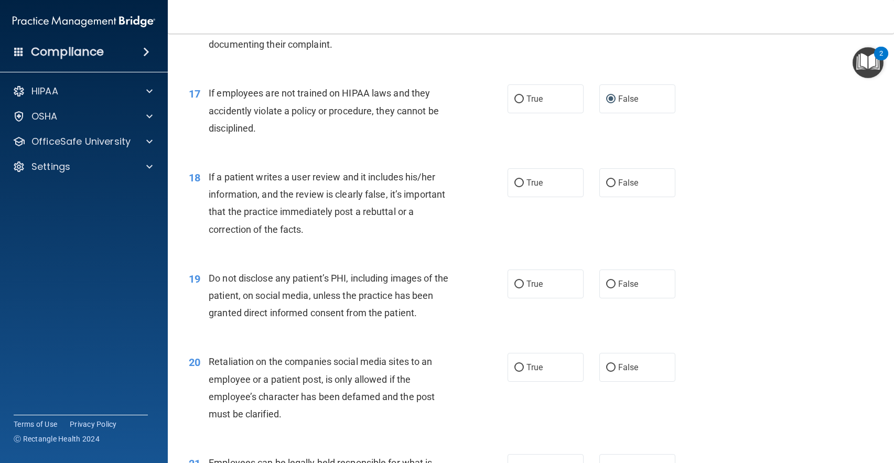
scroll to position [1554, 0]
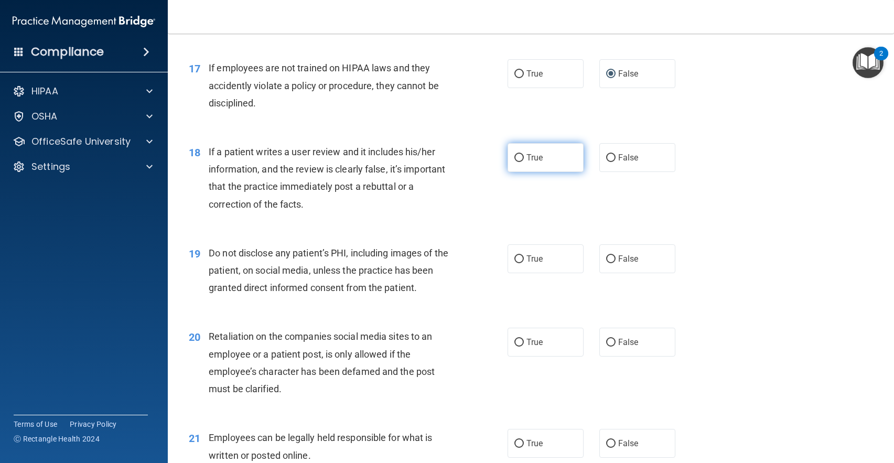
click at [527, 161] on span "True" at bounding box center [534, 158] width 16 height 10
click at [524, 161] on input "True" at bounding box center [518, 158] width 9 height 8
radio input "true"
click at [590, 147] on div "True False" at bounding box center [598, 157] width 183 height 29
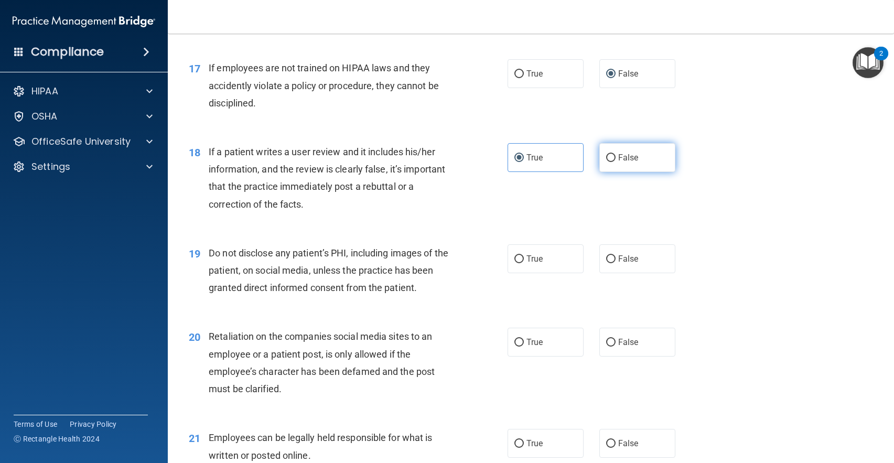
click at [599, 159] on label "False" at bounding box center [637, 157] width 76 height 29
click at [606, 159] on input "False" at bounding box center [610, 158] width 9 height 8
radio input "true"
radio input "false"
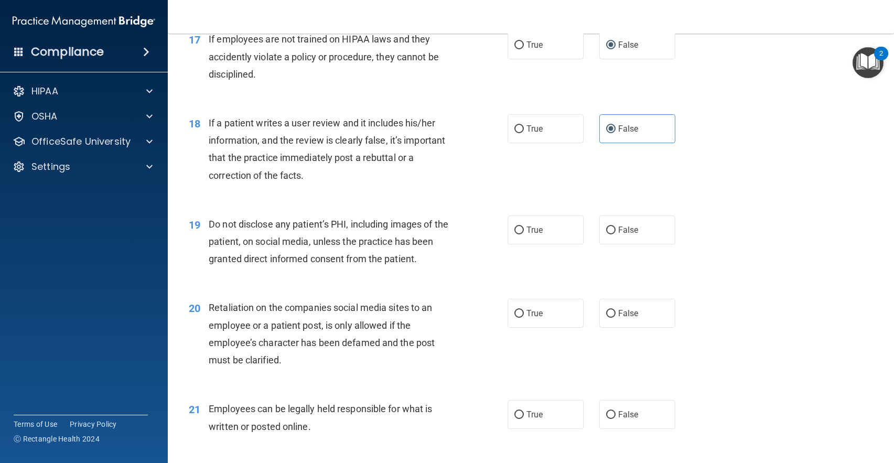
scroll to position [1659, 0]
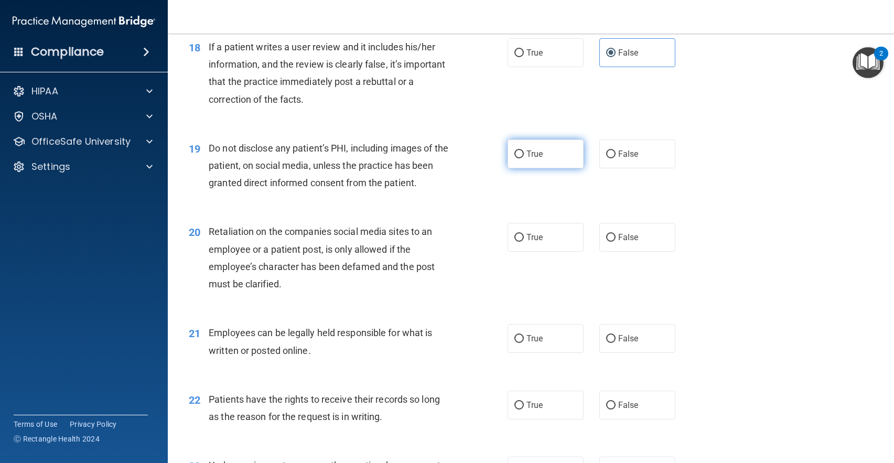
click at [521, 165] on label "True" at bounding box center [545, 153] width 76 height 29
click at [521, 158] on input "True" at bounding box center [518, 154] width 9 height 8
radio input "true"
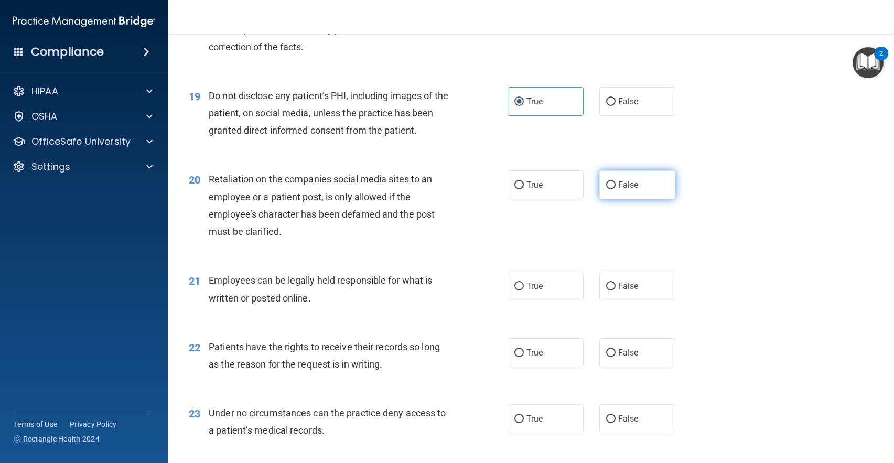
click at [629, 191] on label "False" at bounding box center [637, 184] width 76 height 29
click at [615, 189] on input "False" at bounding box center [610, 185] width 9 height 8
radio input "true"
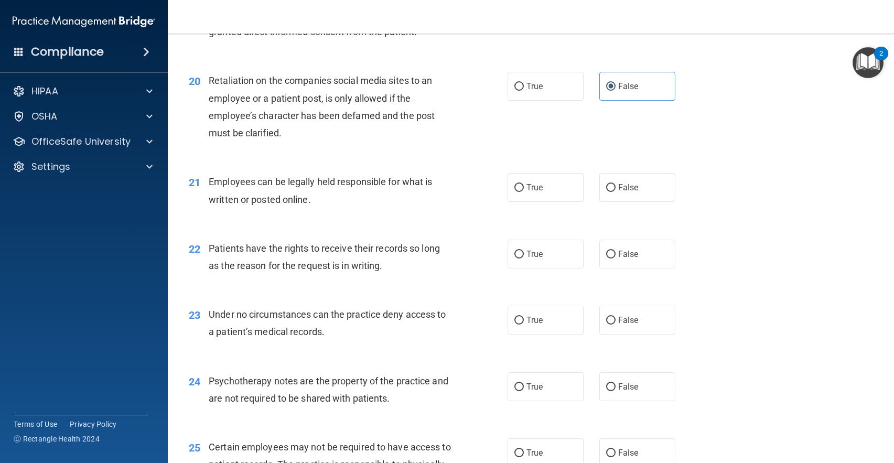
scroll to position [1816, 0]
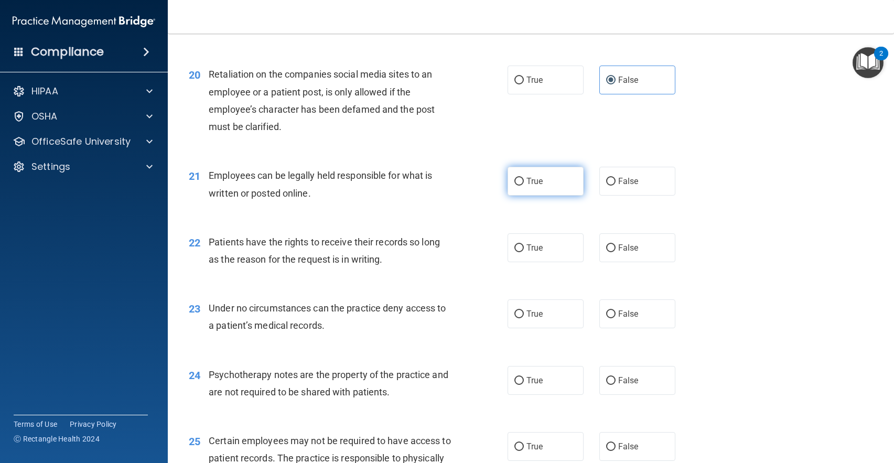
click at [531, 184] on span "True" at bounding box center [534, 181] width 16 height 10
click at [524, 184] on input "True" at bounding box center [518, 182] width 9 height 8
radio input "true"
click at [618, 252] on span "False" at bounding box center [628, 248] width 20 height 10
click at [613, 307] on label "False" at bounding box center [637, 313] width 76 height 29
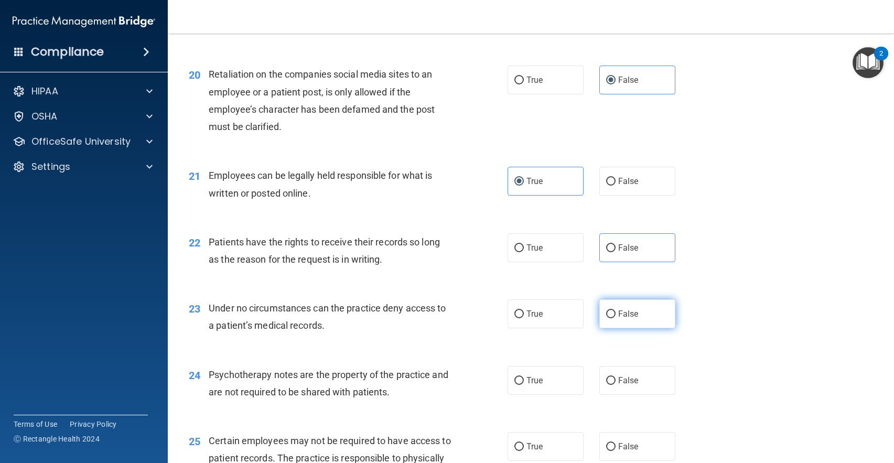
click at [613, 310] on input "False" at bounding box center [610, 314] width 9 height 8
radio input "true"
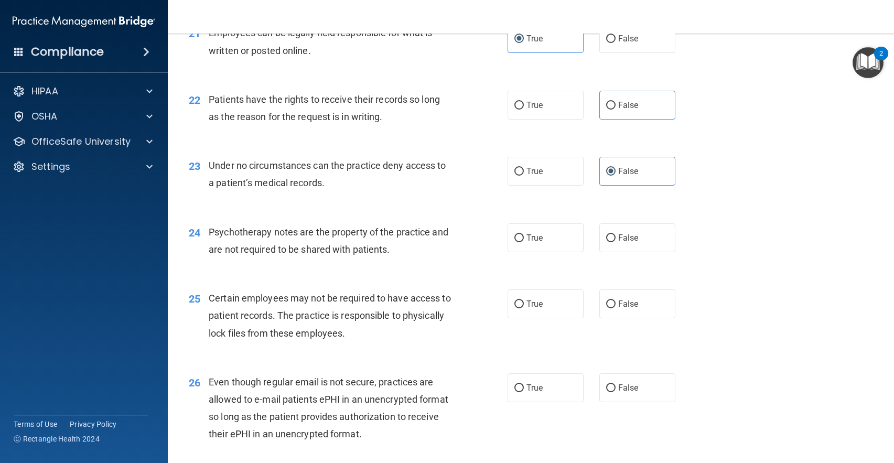
scroll to position [1973, 0]
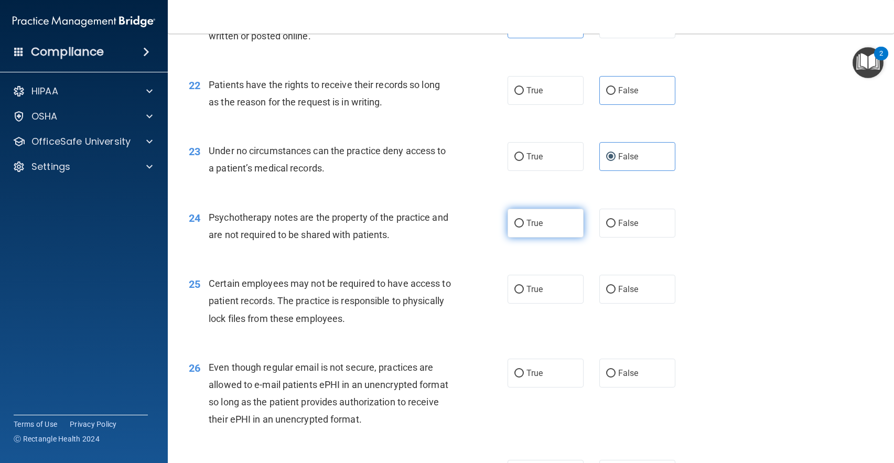
click at [518, 235] on label "True" at bounding box center [545, 223] width 76 height 29
click at [518, 227] on input "True" at bounding box center [518, 224] width 9 height 8
radio input "true"
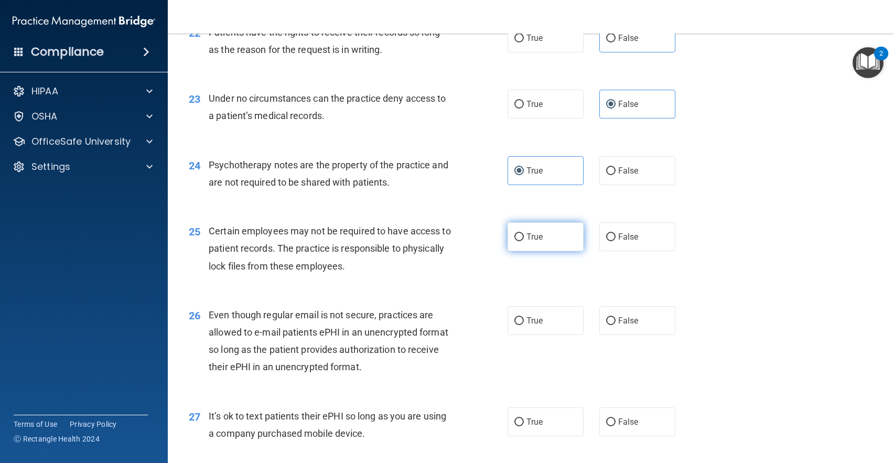
click at [531, 230] on label "True" at bounding box center [545, 236] width 76 height 29
click at [524, 233] on input "True" at bounding box center [518, 237] width 9 height 8
radio input "true"
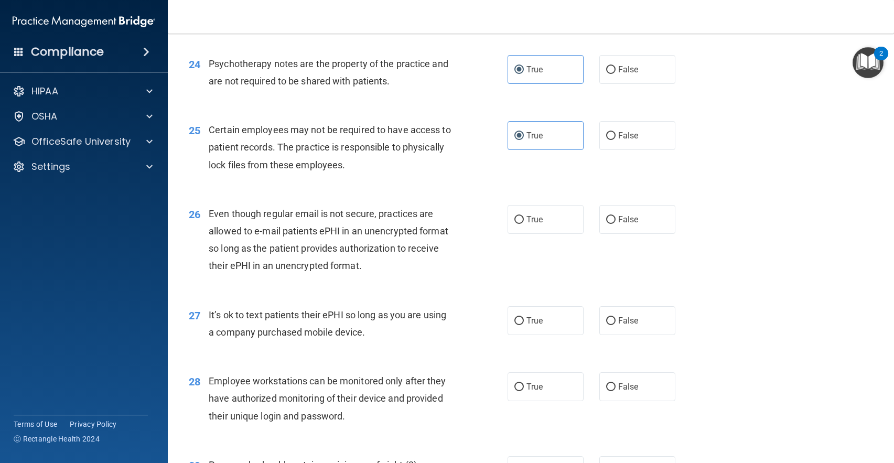
scroll to position [2130, 0]
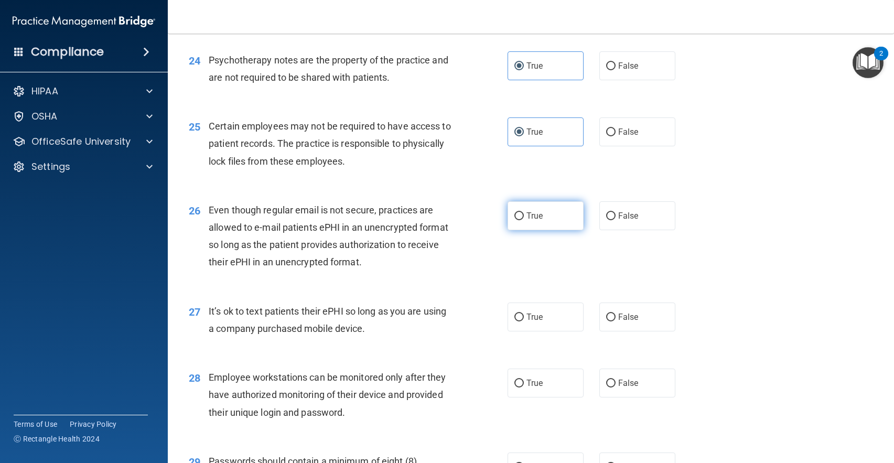
click at [542, 220] on label "True" at bounding box center [545, 215] width 76 height 29
click at [524, 220] on input "True" at bounding box center [518, 216] width 9 height 8
radio input "true"
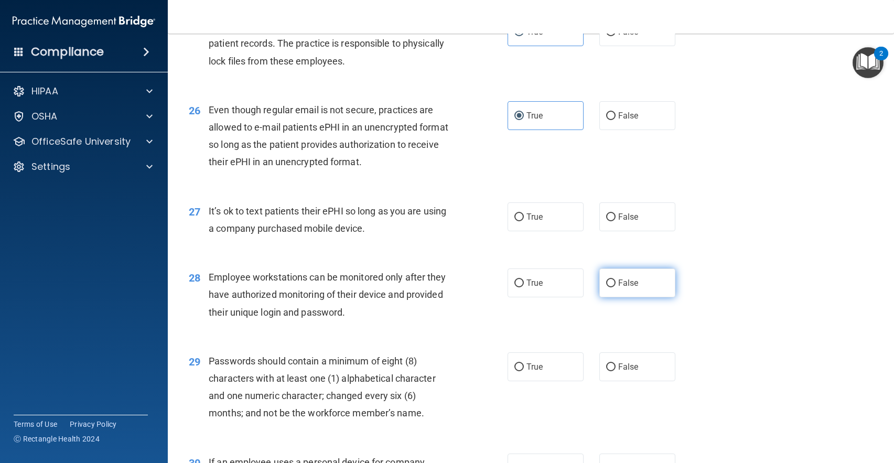
scroll to position [2235, 0]
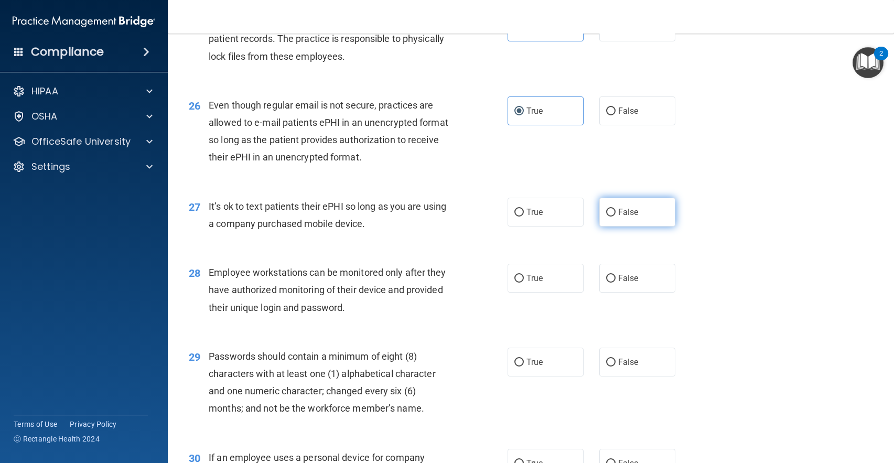
click at [627, 214] on span "False" at bounding box center [628, 212] width 20 height 10
click at [615, 214] on input "False" at bounding box center [610, 213] width 9 height 8
radio input "true"
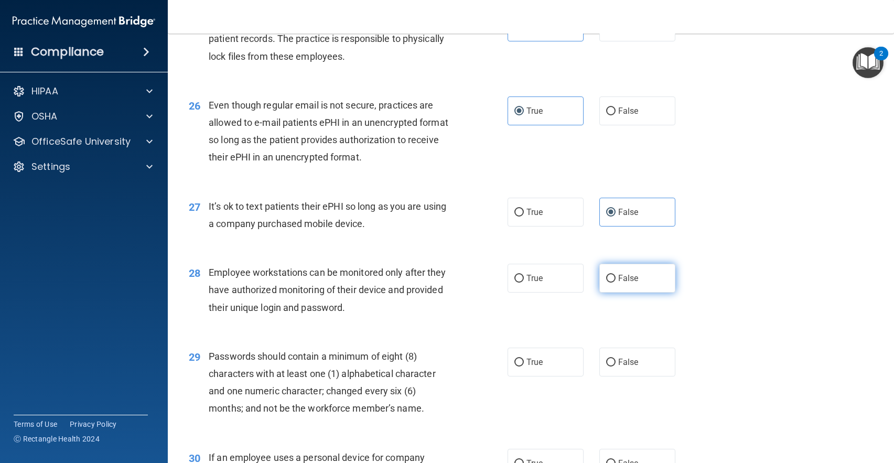
click at [610, 281] on input "False" at bounding box center [610, 279] width 9 height 8
radio input "true"
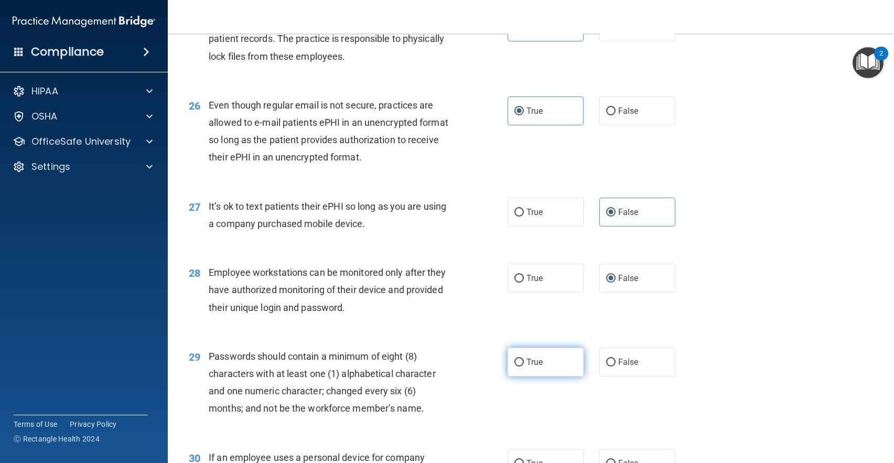
click at [514, 365] on input "True" at bounding box center [518, 362] width 9 height 8
radio input "true"
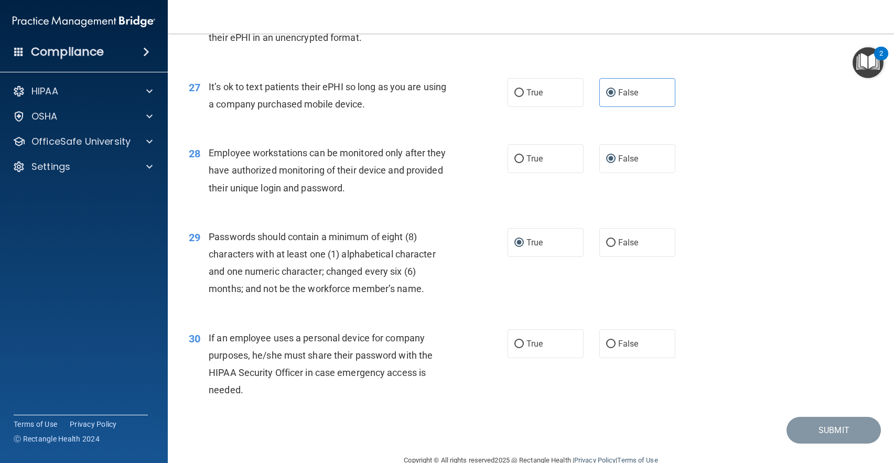
scroll to position [2377, 0]
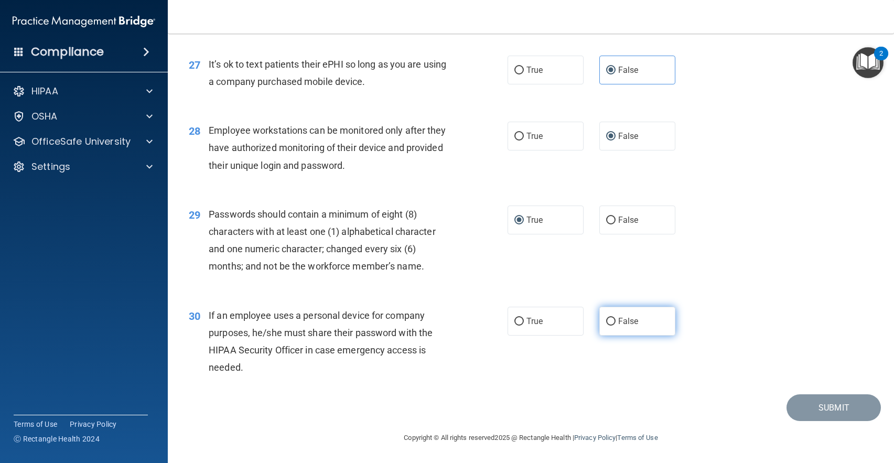
click at [655, 318] on label "False" at bounding box center [637, 321] width 76 height 29
click at [615, 318] on input "False" at bounding box center [610, 322] width 9 height 8
radio input "true"
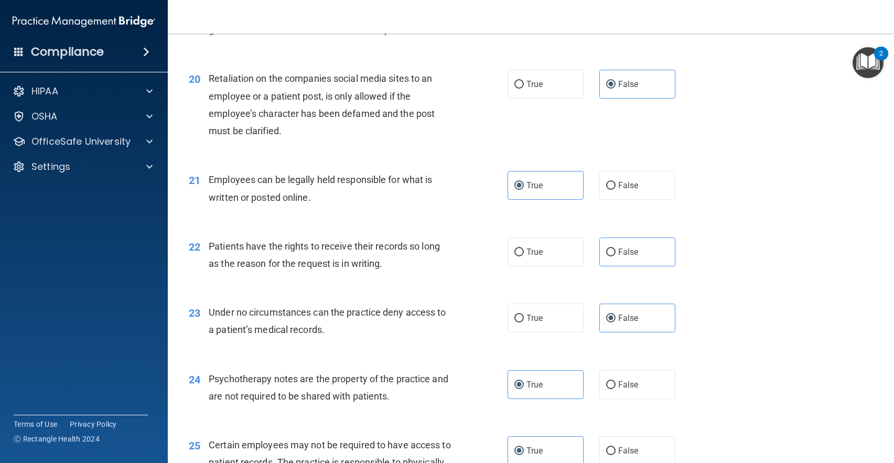
scroll to position [1801, 0]
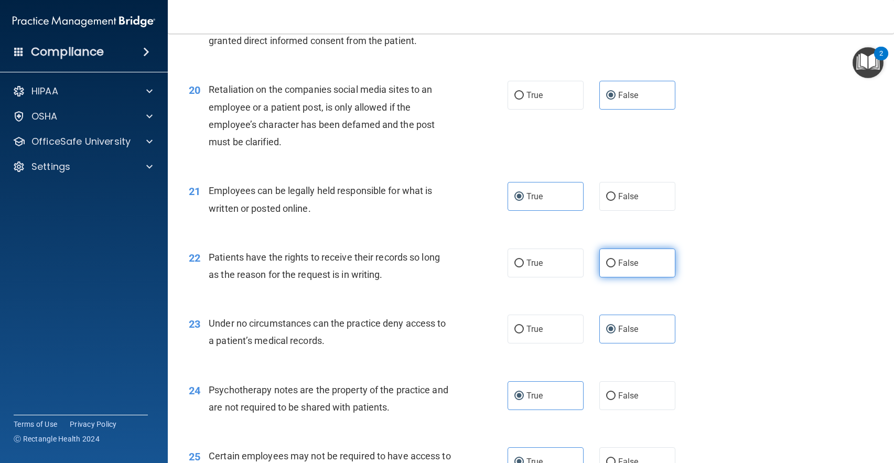
click at [613, 270] on label "False" at bounding box center [637, 262] width 76 height 29
click at [613, 267] on input "False" at bounding box center [610, 263] width 9 height 8
radio input "true"
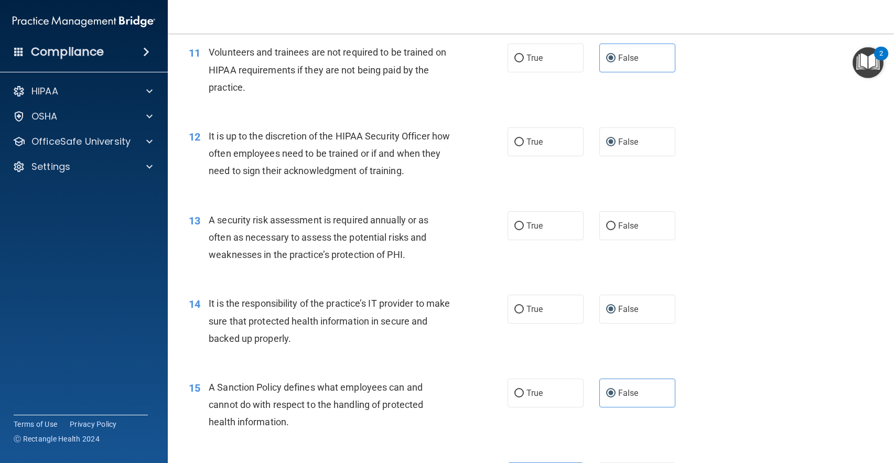
scroll to position [1067, 0]
click at [527, 226] on span "True" at bounding box center [534, 226] width 16 height 10
click at [524, 226] on input "True" at bounding box center [518, 227] width 9 height 8
radio input "true"
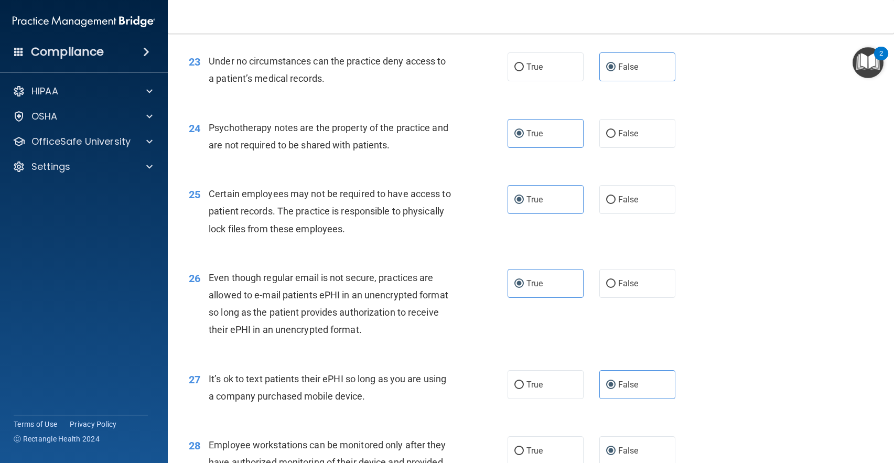
scroll to position [2377, 0]
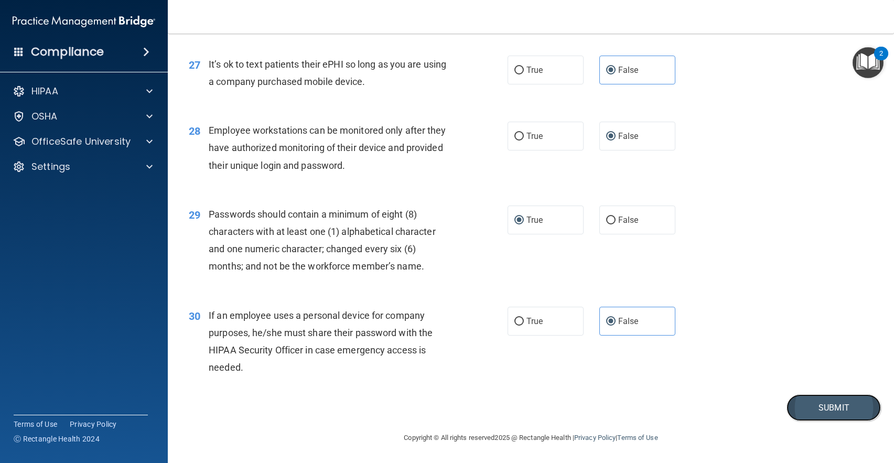
click at [823, 399] on button "Submit" at bounding box center [833, 407] width 94 height 27
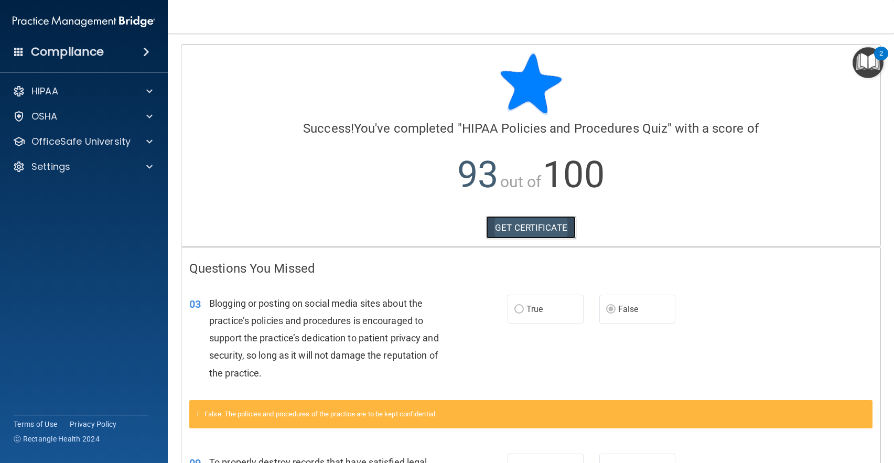
click at [506, 225] on link "GET CERTIFICATE" at bounding box center [531, 227] width 90 height 23
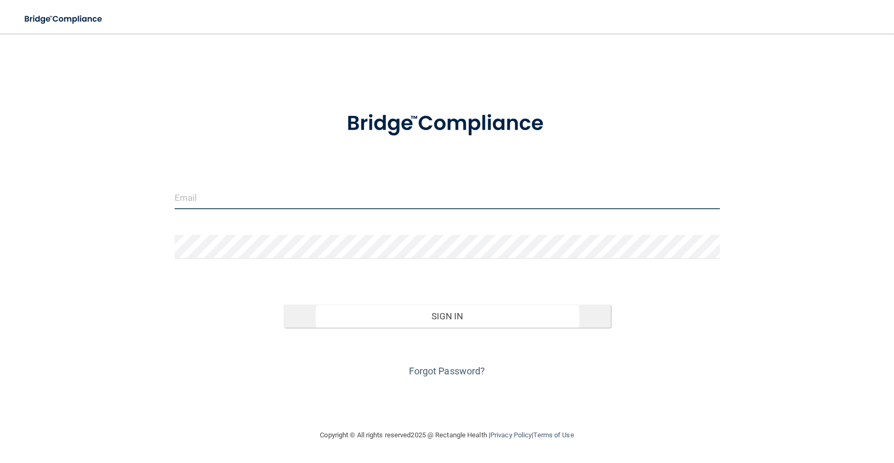
type input "[EMAIL_ADDRESS][DOMAIN_NAME]"
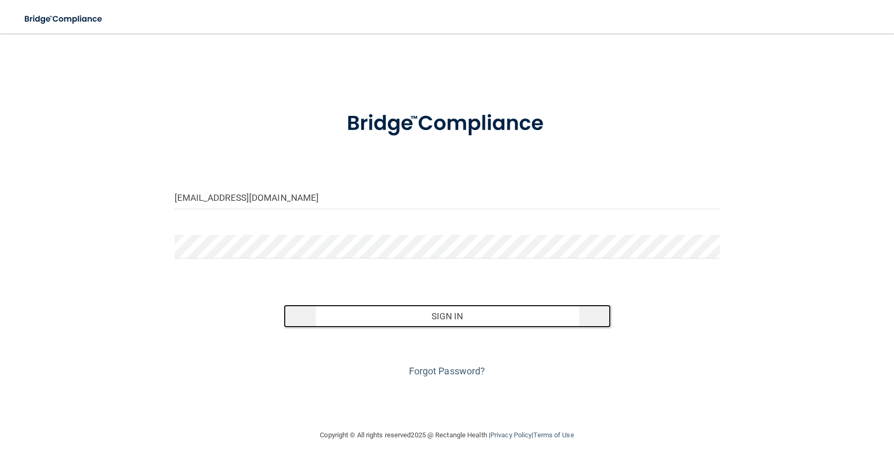
click at [404, 311] on button "Sign In" at bounding box center [447, 315] width 327 height 23
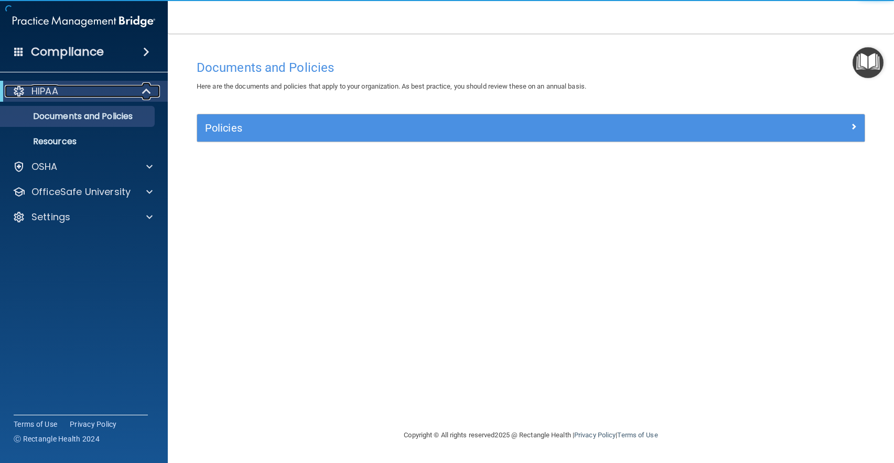
click at [156, 95] on div at bounding box center [147, 91] width 26 height 13
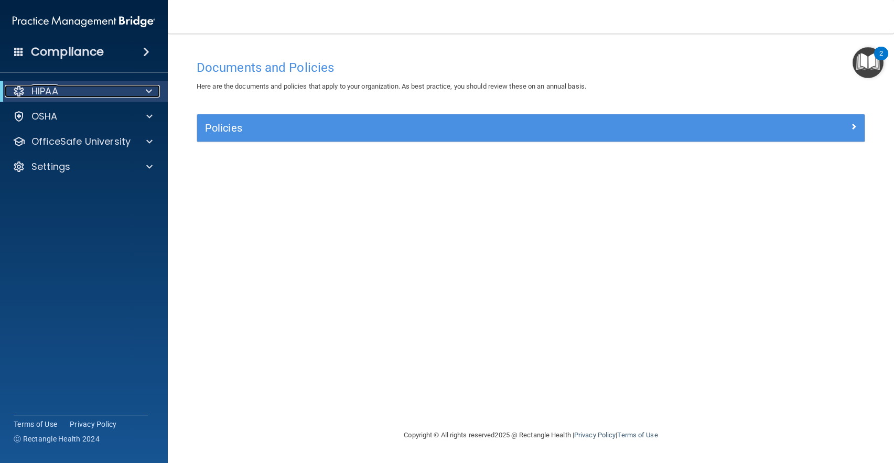
click at [151, 92] on span at bounding box center [149, 91] width 6 height 13
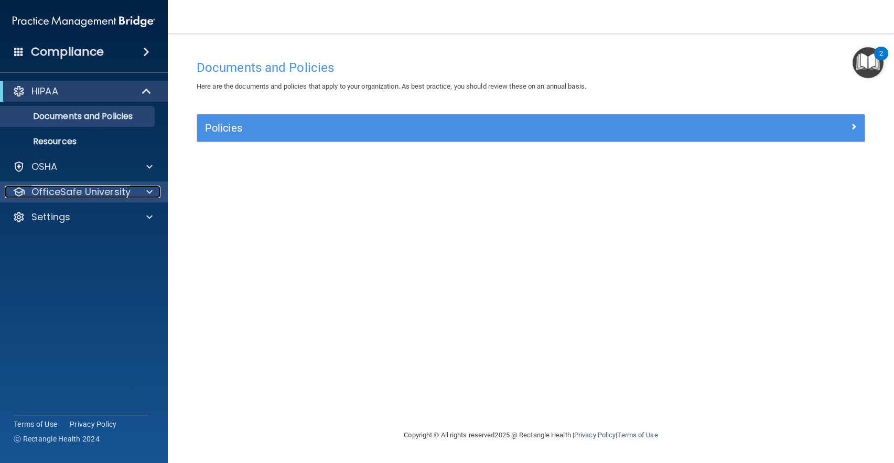
click at [149, 188] on span at bounding box center [149, 192] width 6 height 13
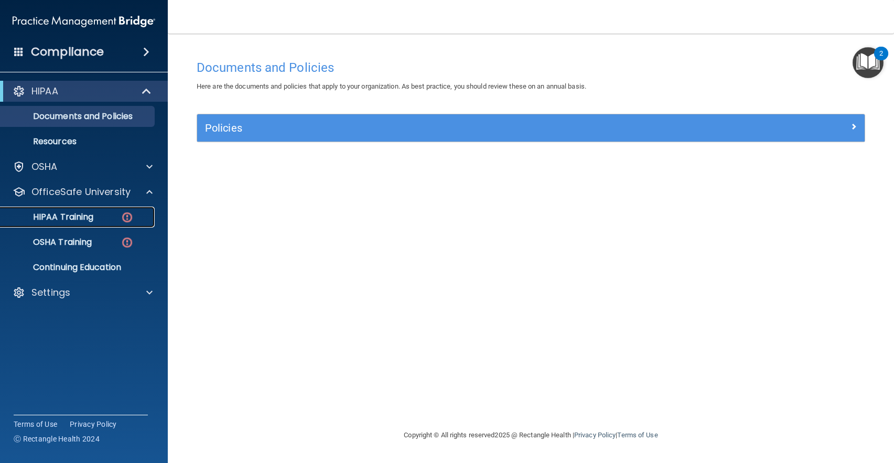
click at [122, 212] on img at bounding box center [127, 217] width 13 height 13
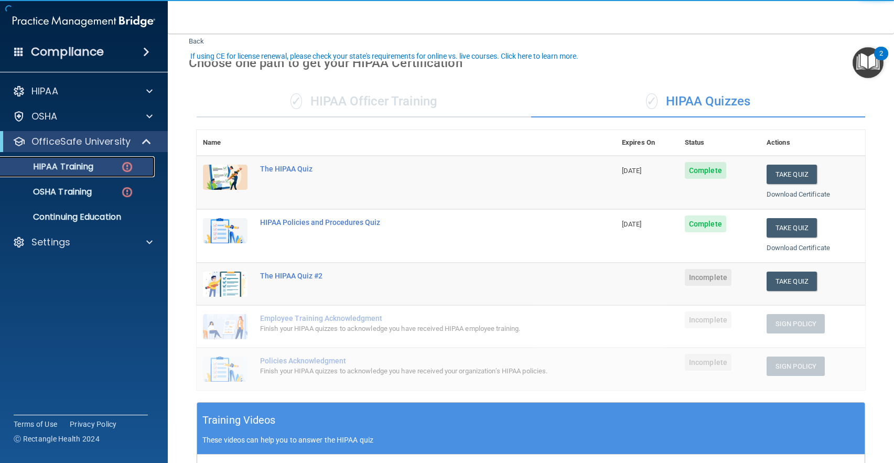
scroll to position [52, 0]
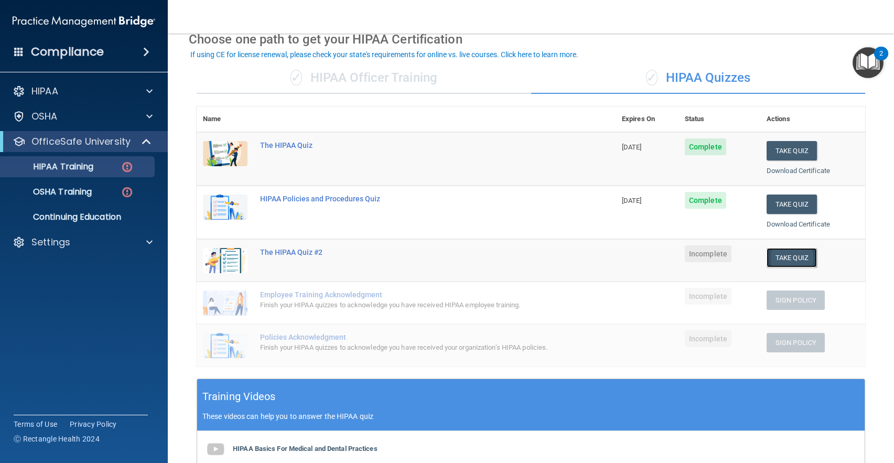
click at [766, 259] on button "Take Quiz" at bounding box center [791, 257] width 50 height 19
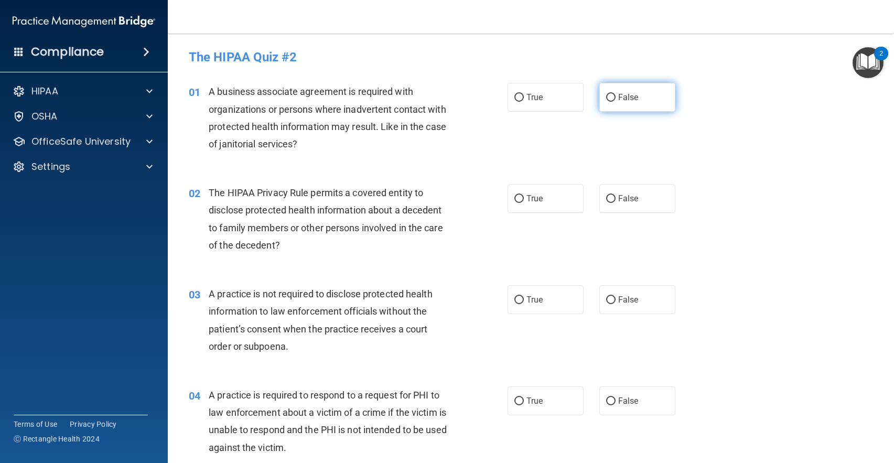
click at [606, 94] on input "False" at bounding box center [610, 98] width 9 height 8
radio input "true"
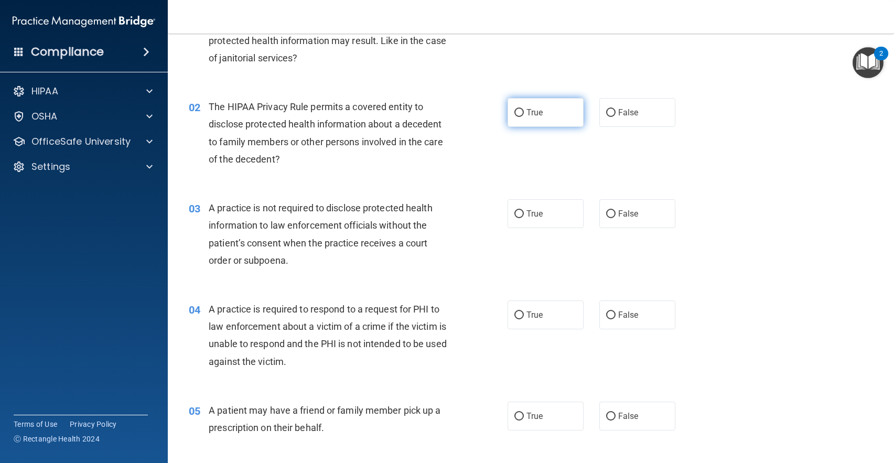
scroll to position [105, 0]
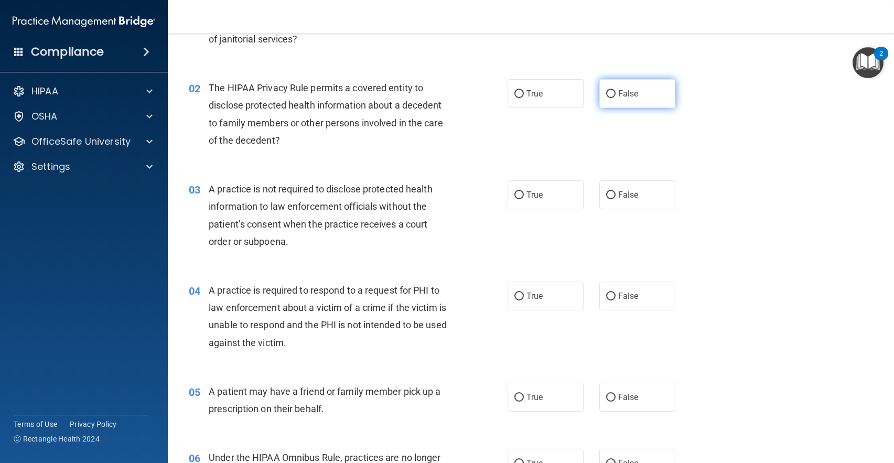
click at [644, 96] on label "False" at bounding box center [637, 93] width 76 height 29
click at [615, 96] on input "False" at bounding box center [610, 94] width 9 height 8
radio input "true"
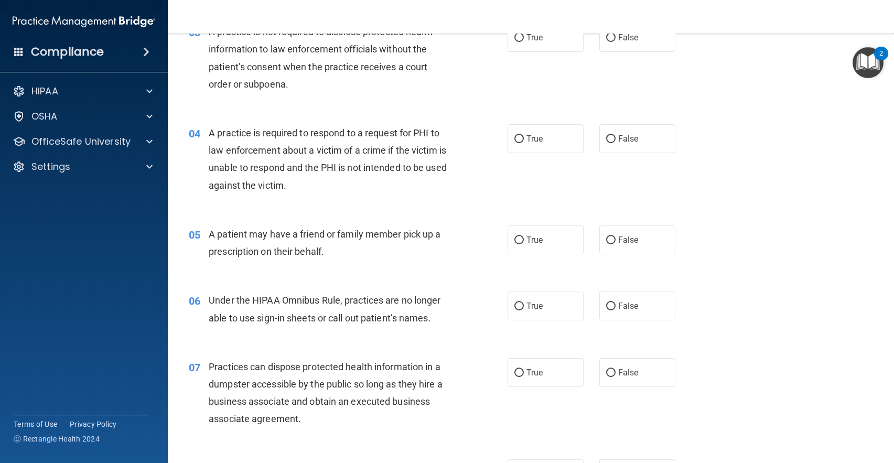
scroll to position [210, 0]
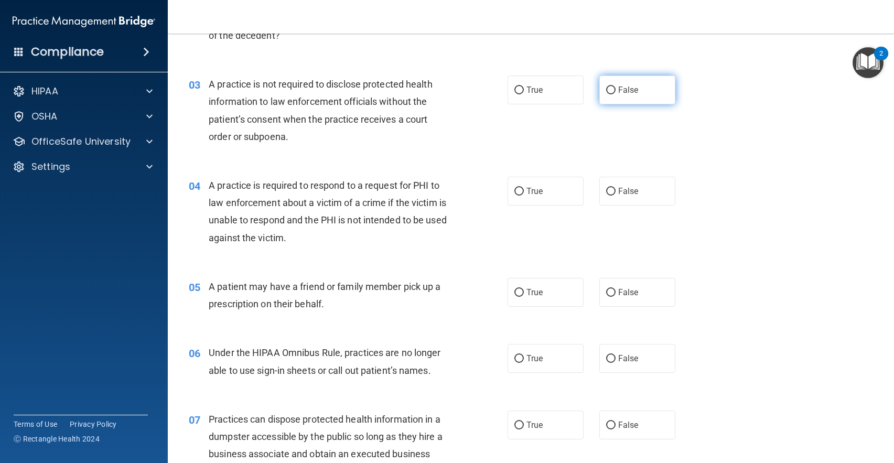
click at [646, 94] on label "False" at bounding box center [637, 89] width 76 height 29
click at [615, 94] on input "False" at bounding box center [610, 90] width 9 height 8
radio input "true"
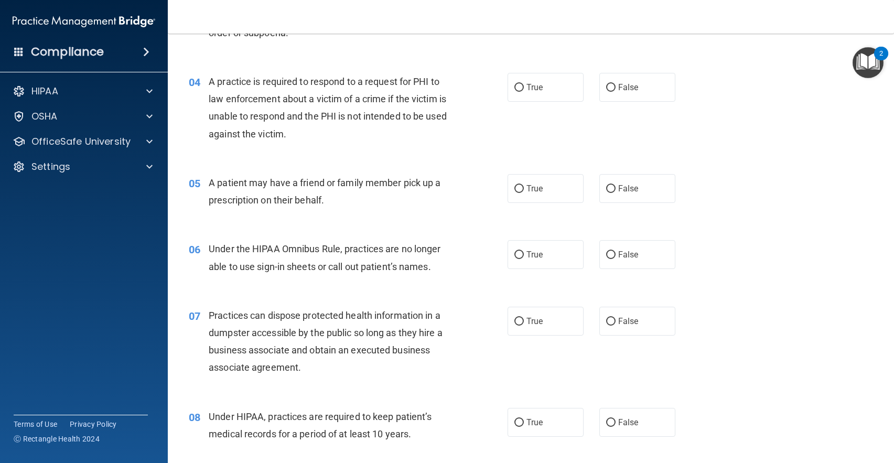
scroll to position [314, 0]
click at [517, 91] on input "True" at bounding box center [518, 87] width 9 height 8
radio input "true"
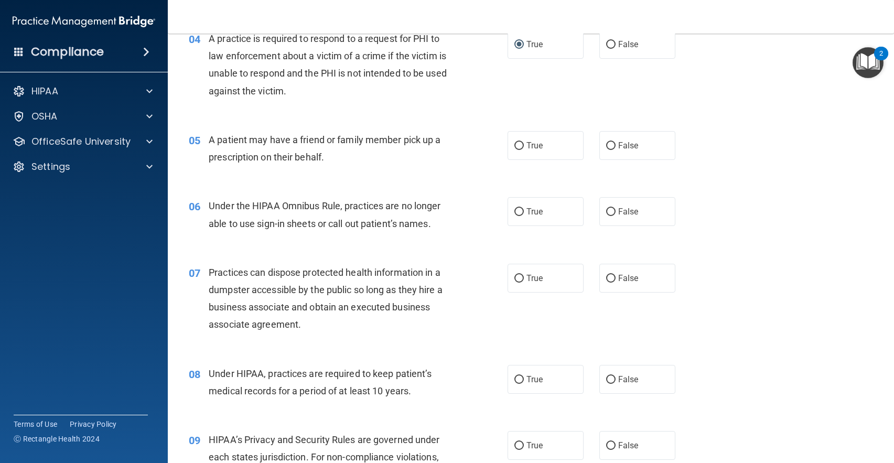
scroll to position [367, 0]
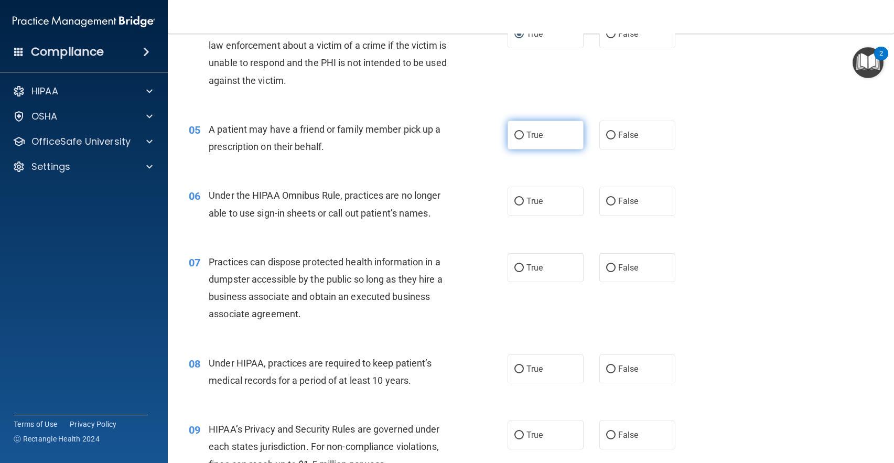
click at [516, 139] on input "True" at bounding box center [518, 136] width 9 height 8
radio input "true"
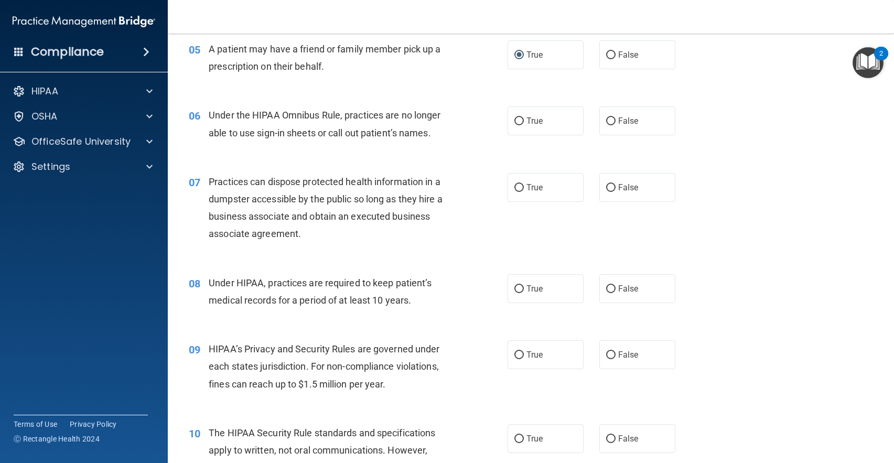
scroll to position [472, 0]
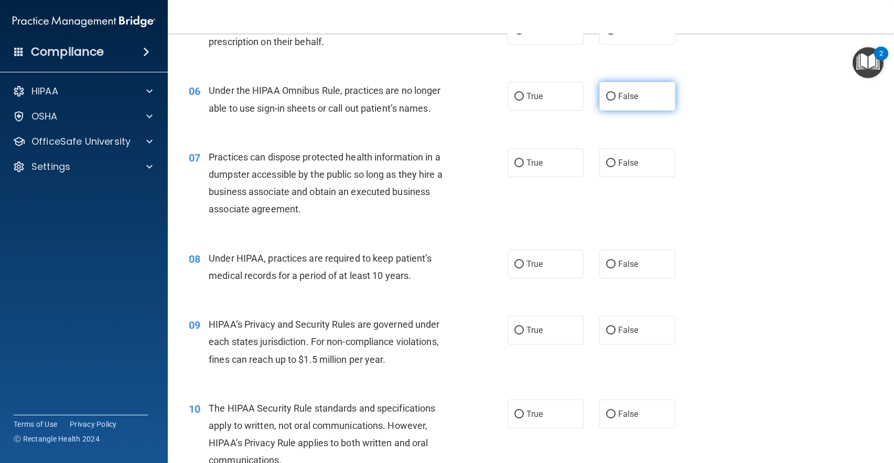
click at [640, 106] on label "False" at bounding box center [637, 96] width 76 height 29
click at [615, 101] on input "False" at bounding box center [610, 97] width 9 height 8
radio input "true"
drag, startPoint x: 249, startPoint y: 89, endPoint x: 338, endPoint y: 87, distance: 89.1
click at [338, 87] on span "Under the HIPAA Omnibus Rule, practices are no longer able to use sign-in sheet…" at bounding box center [325, 99] width 232 height 28
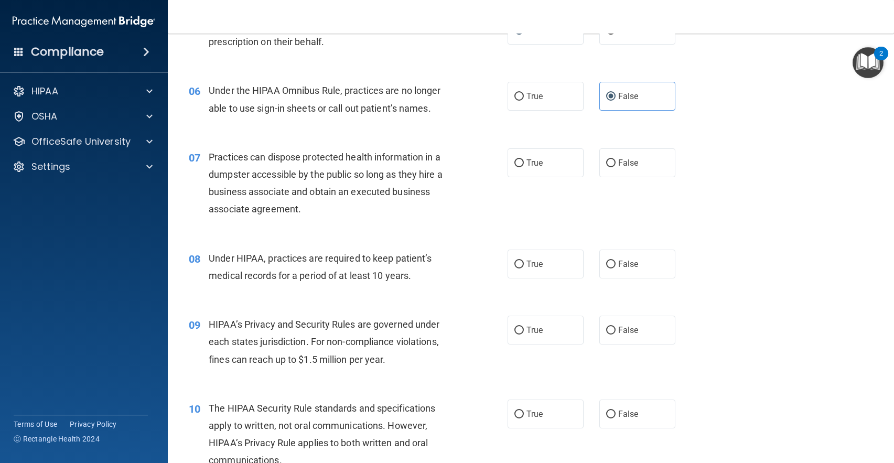
click at [735, 196] on div "07 Practices can dispose protected health information in a dumpster accessible …" at bounding box center [531, 185] width 700 height 101
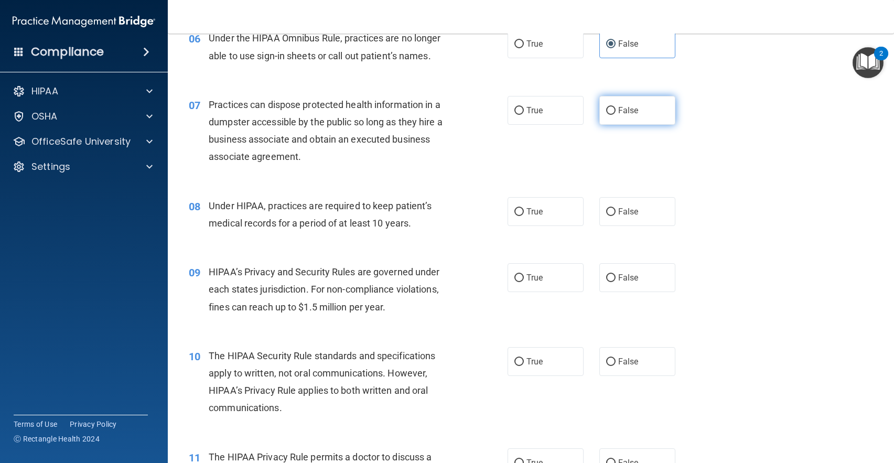
click at [618, 113] on span "False" at bounding box center [628, 110] width 20 height 10
click at [615, 113] on input "False" at bounding box center [610, 111] width 9 height 8
radio input "true"
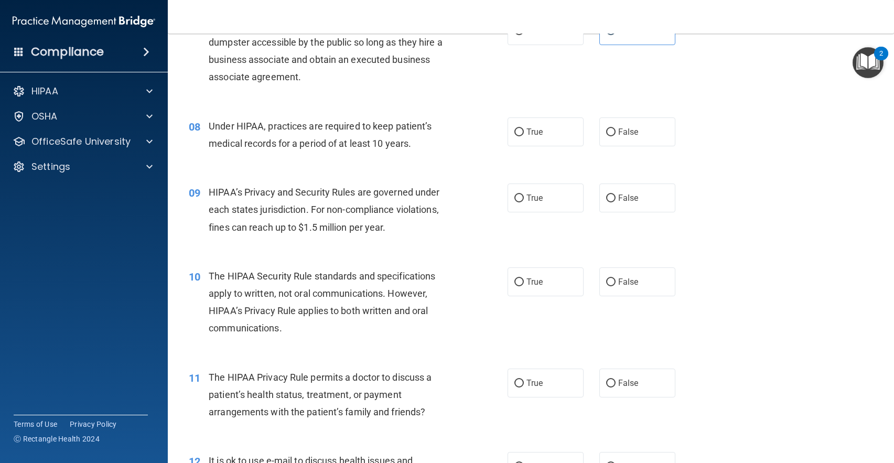
scroll to position [629, 0]
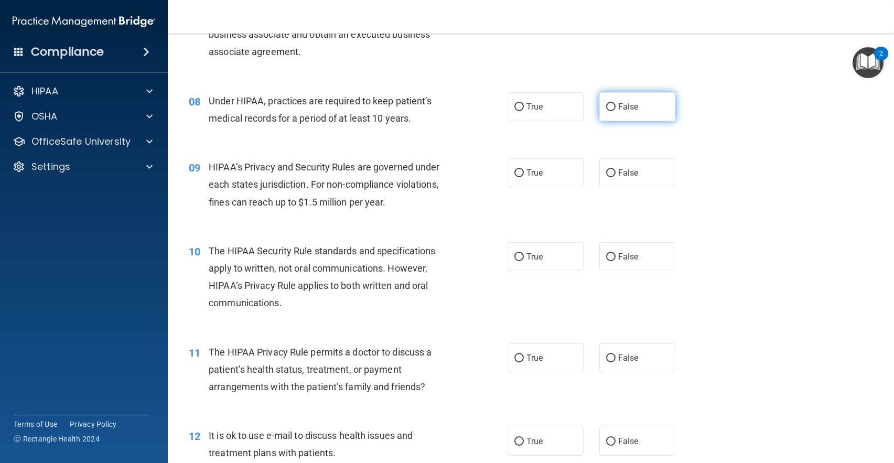
click at [631, 108] on span "False" at bounding box center [628, 107] width 20 height 10
click at [615, 108] on input "False" at bounding box center [610, 107] width 9 height 8
radio input "true"
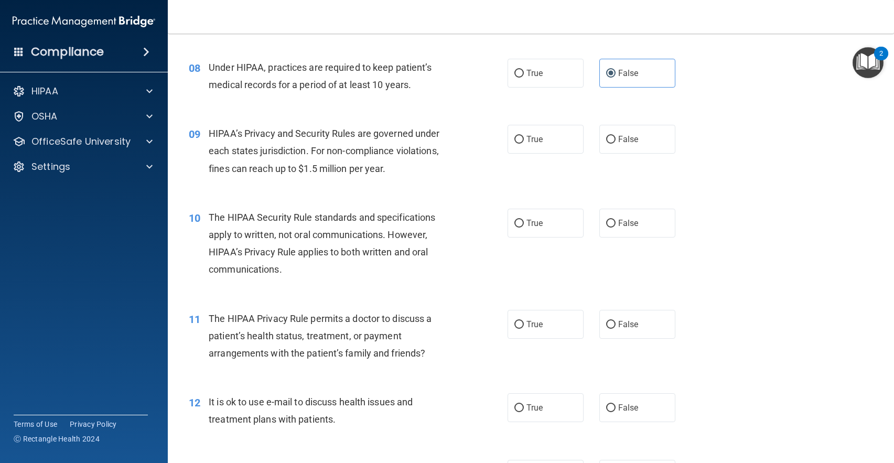
scroll to position [681, 0]
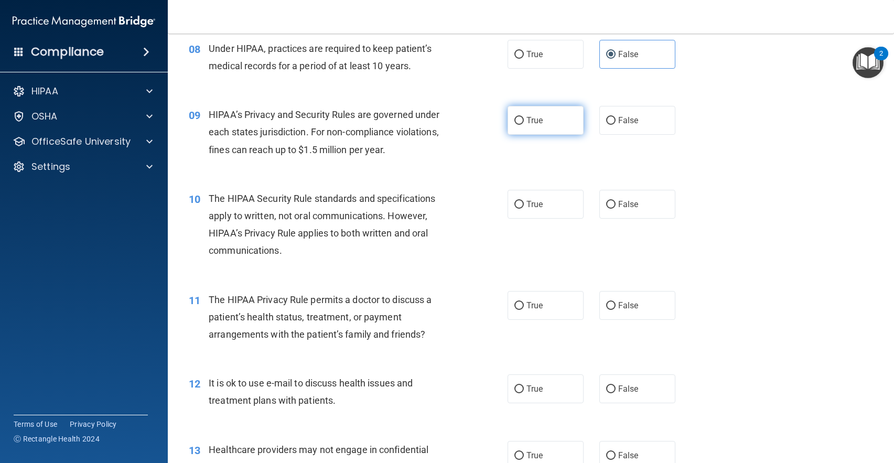
click at [519, 112] on label "True" at bounding box center [545, 120] width 76 height 29
click at [519, 117] on input "True" at bounding box center [518, 121] width 9 height 8
radio input "true"
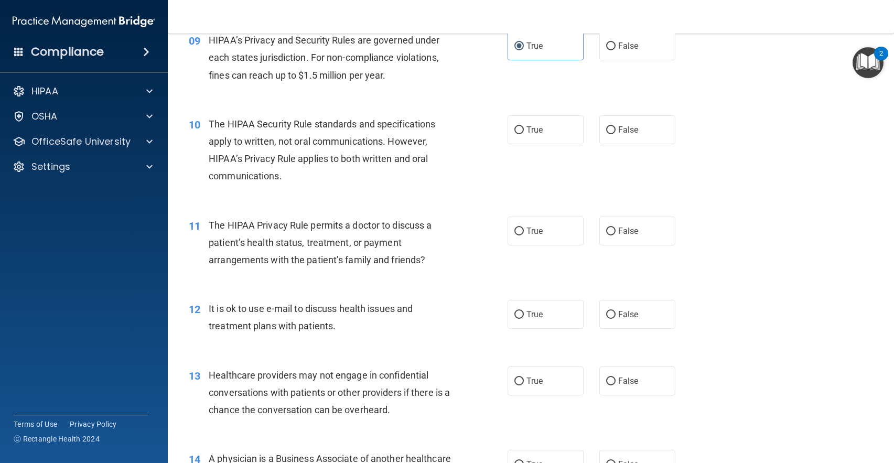
scroll to position [786, 0]
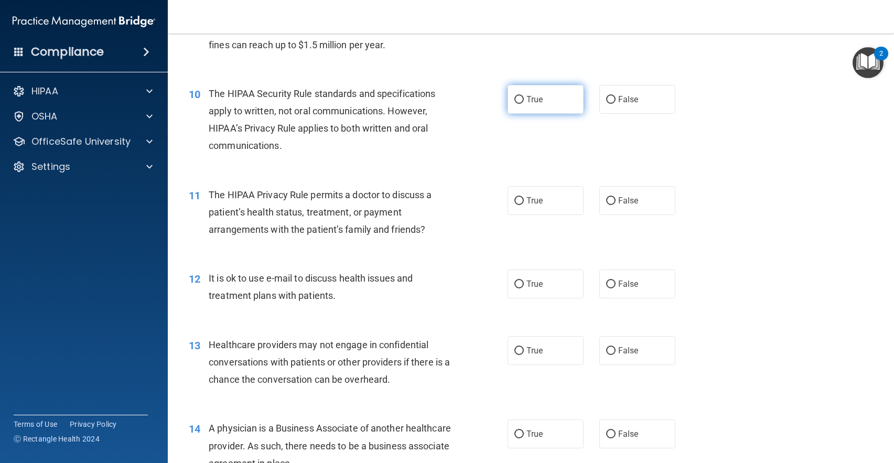
click at [527, 104] on label "True" at bounding box center [545, 99] width 76 height 29
click at [524, 104] on input "True" at bounding box center [518, 100] width 9 height 8
radio input "true"
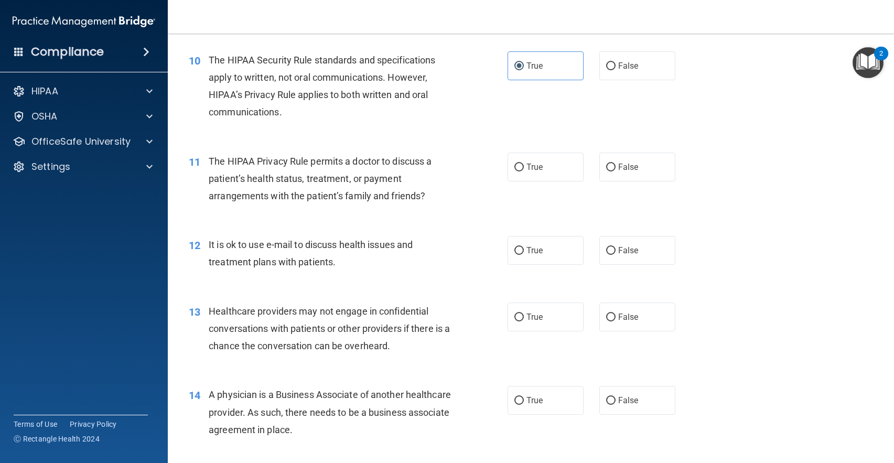
scroll to position [838, 0]
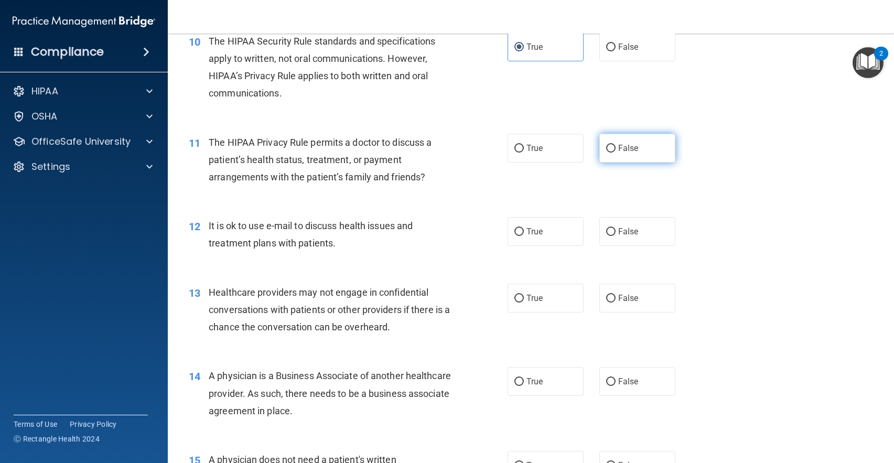
click at [618, 143] on span "False" at bounding box center [628, 148] width 20 height 10
click at [615, 145] on input "False" at bounding box center [610, 149] width 9 height 8
radio input "true"
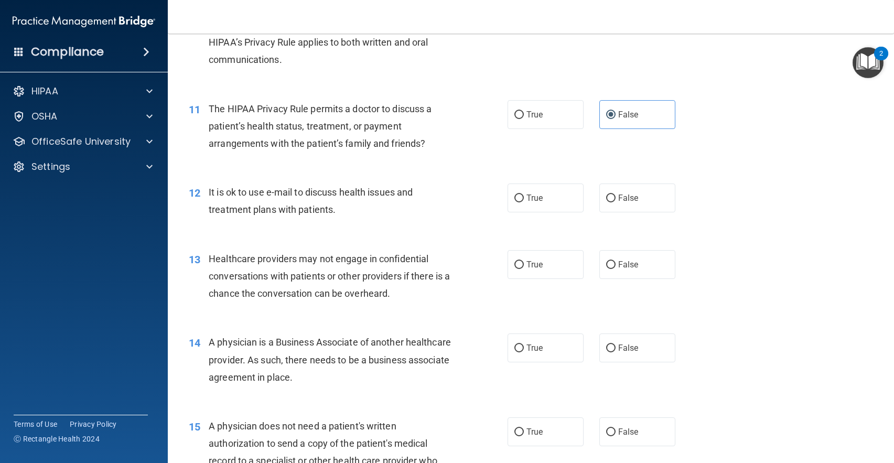
scroll to position [891, 0]
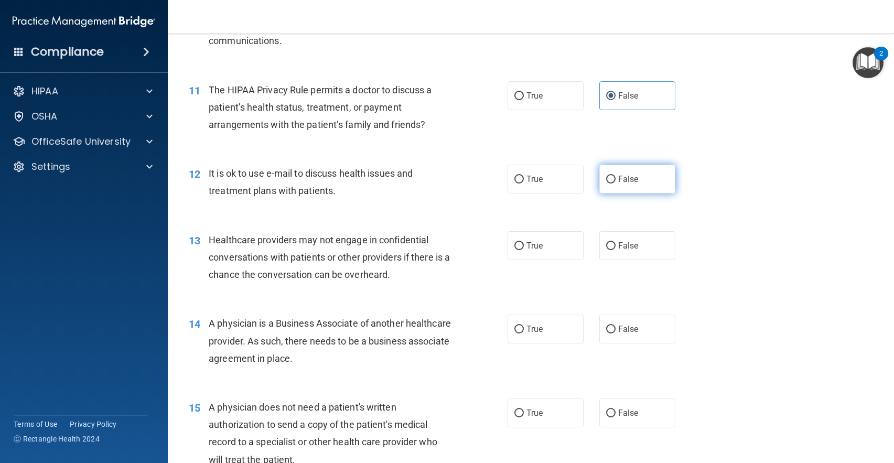
drag, startPoint x: 629, startPoint y: 176, endPoint x: 640, endPoint y: 183, distance: 12.9
click at [629, 177] on span "False" at bounding box center [628, 179] width 20 height 10
click at [615, 177] on input "False" at bounding box center [610, 180] width 9 height 8
radio input "true"
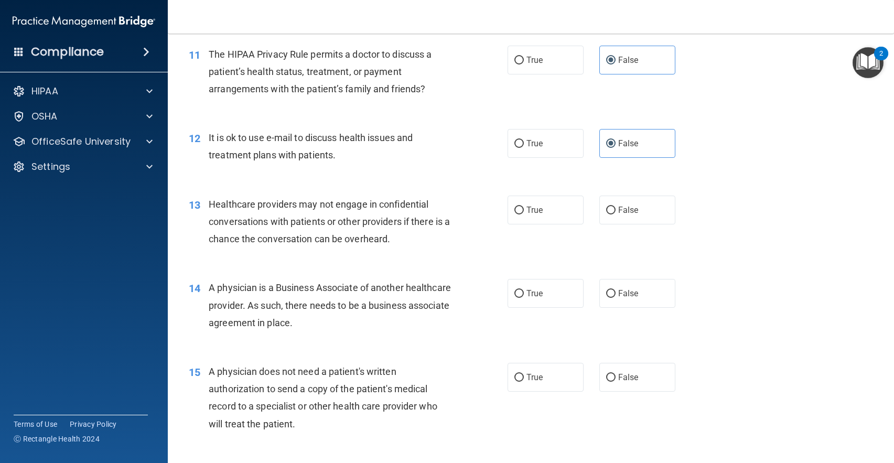
scroll to position [996, 0]
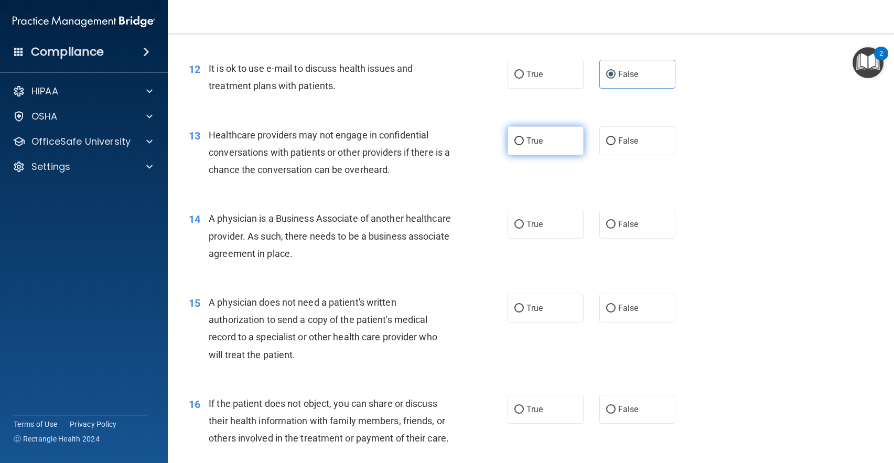
click at [516, 137] on input "True" at bounding box center [518, 141] width 9 height 8
radio input "true"
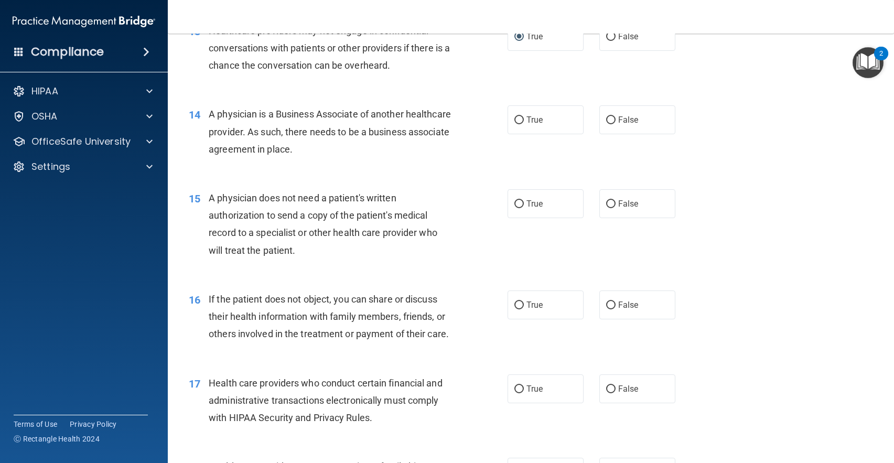
scroll to position [1101, 0]
click at [521, 119] on label "True" at bounding box center [545, 119] width 76 height 29
click at [521, 119] on input "True" at bounding box center [518, 120] width 9 height 8
radio input "true"
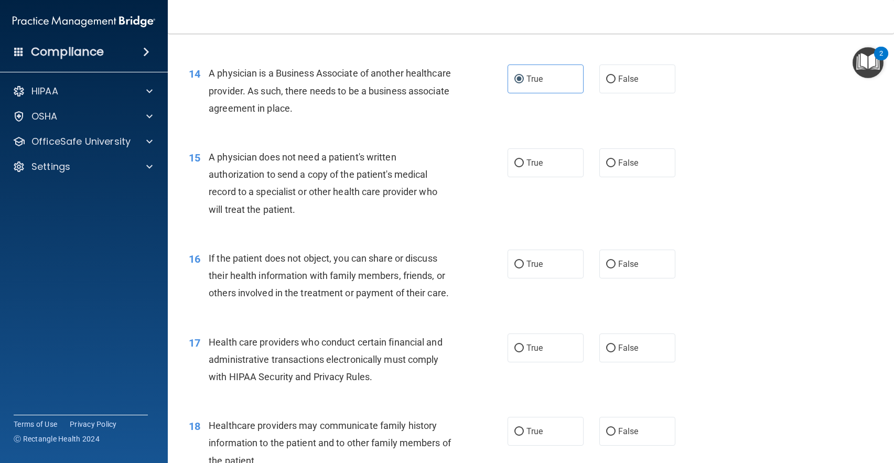
scroll to position [1205, 0]
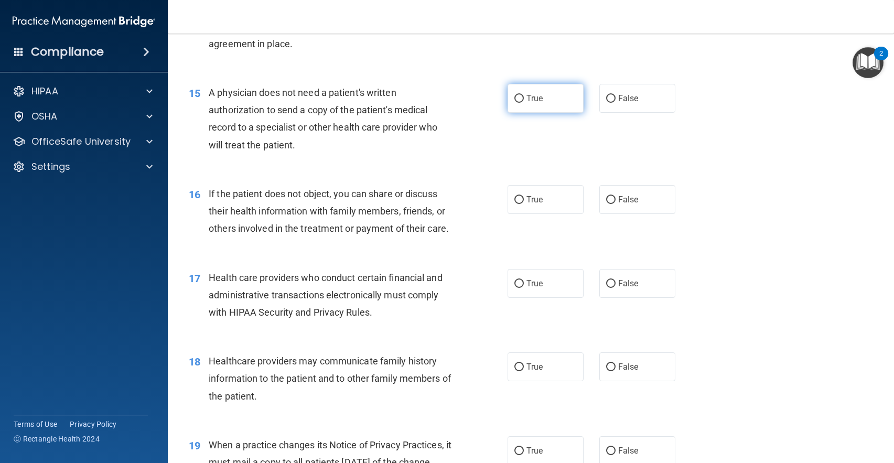
click at [525, 104] on label "True" at bounding box center [545, 98] width 76 height 29
click at [524, 103] on input "True" at bounding box center [518, 99] width 9 height 8
radio input "true"
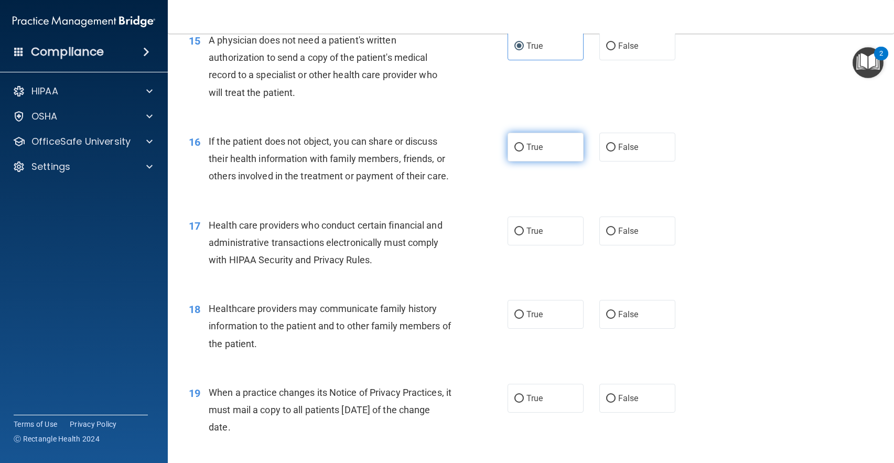
click at [526, 154] on label "True" at bounding box center [545, 147] width 76 height 29
click at [524, 151] on input "True" at bounding box center [518, 148] width 9 height 8
radio input "true"
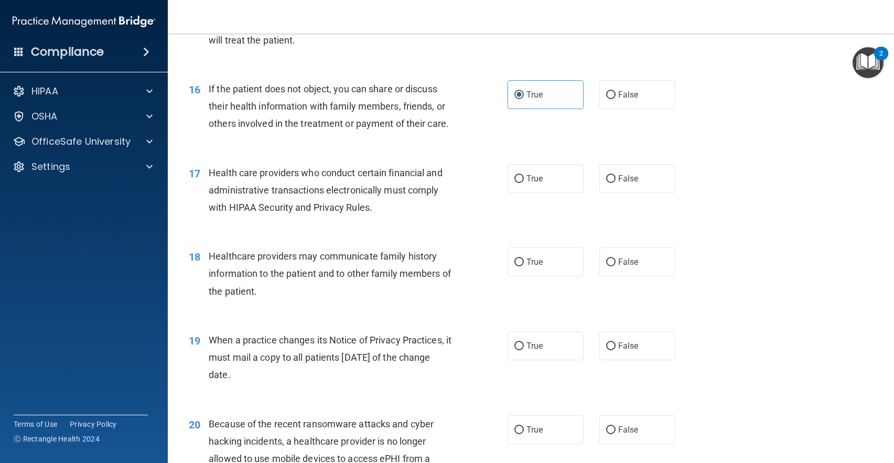
scroll to position [1415, 0]
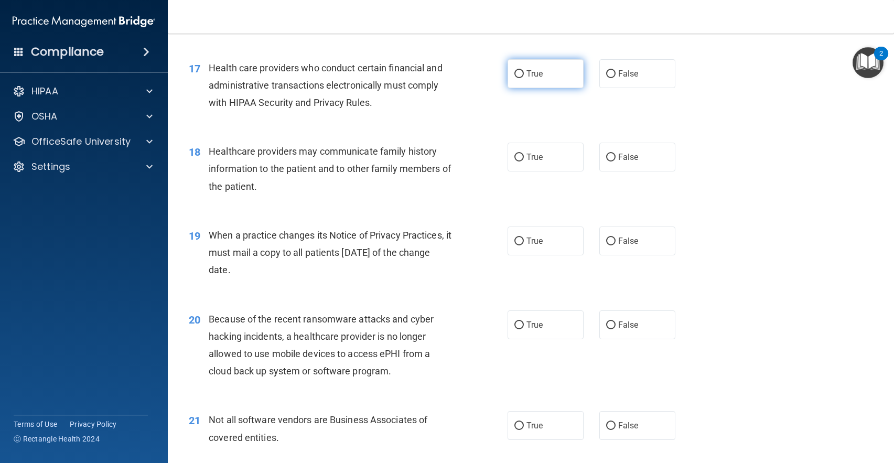
click at [516, 78] on input "True" at bounding box center [518, 74] width 9 height 8
radio input "true"
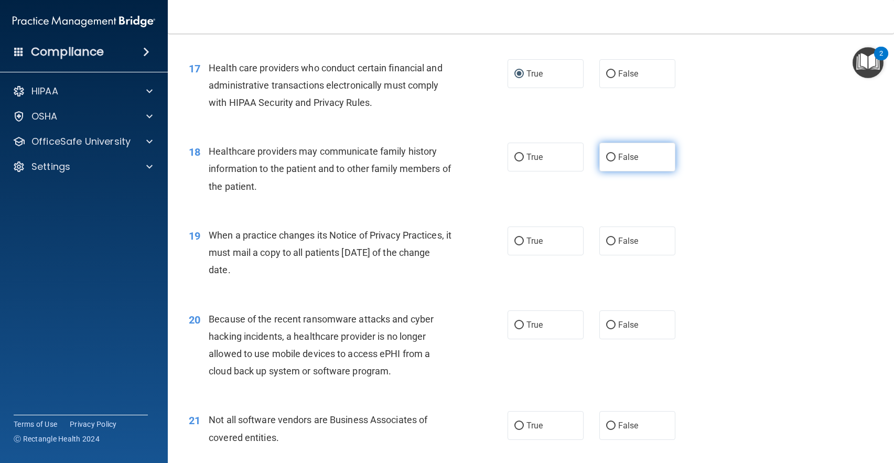
click at [656, 171] on label "False" at bounding box center [637, 157] width 76 height 29
click at [615, 161] on input "False" at bounding box center [610, 158] width 9 height 8
radio input "true"
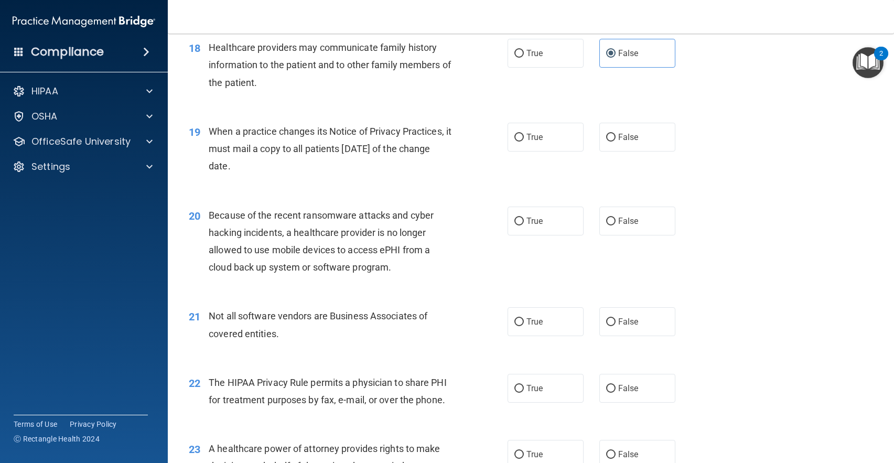
scroll to position [1520, 0]
click at [520, 150] on label "True" at bounding box center [545, 136] width 76 height 29
click at [520, 140] on input "True" at bounding box center [518, 137] width 9 height 8
radio input "true"
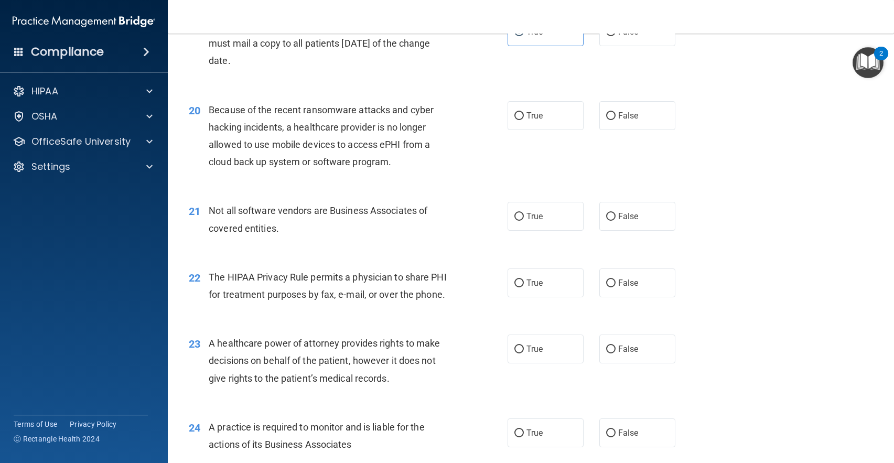
scroll to position [1625, 0]
click at [617, 46] on label "False" at bounding box center [637, 31] width 76 height 29
click at [615, 36] on input "False" at bounding box center [610, 32] width 9 height 8
radio input "true"
radio input "false"
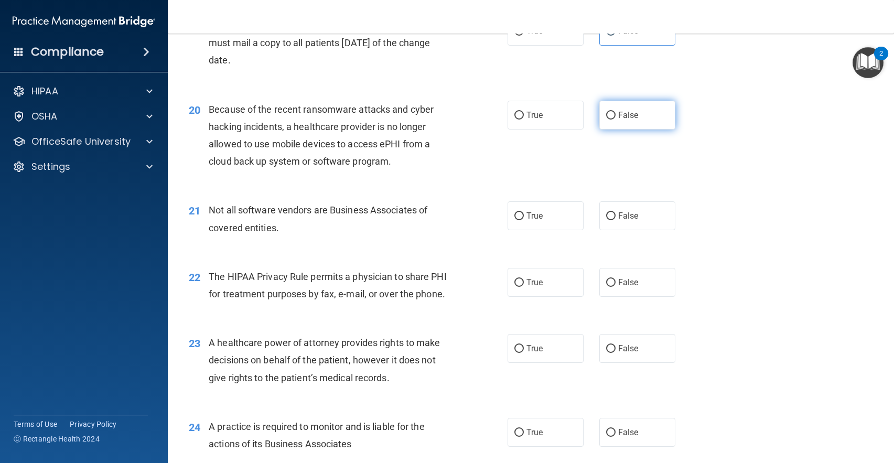
click at [599, 128] on label "False" at bounding box center [637, 115] width 76 height 29
click at [606, 119] on input "False" at bounding box center [610, 116] width 9 height 8
radio input "true"
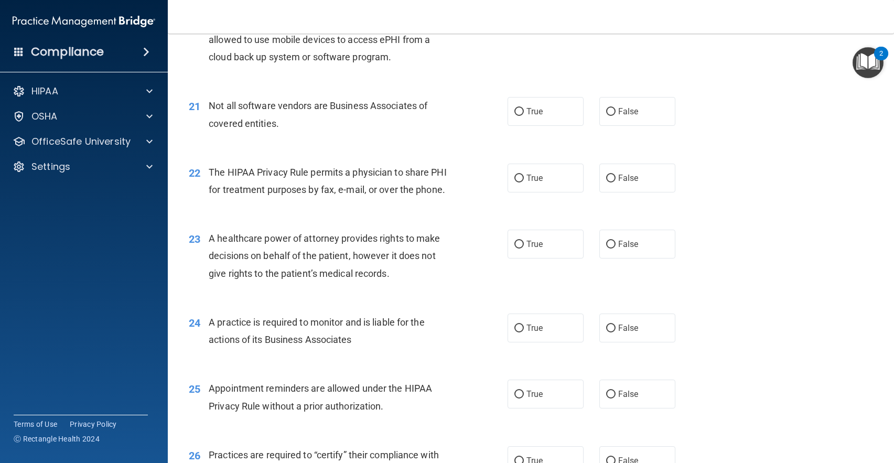
scroll to position [1729, 0]
click at [526, 116] on span "True" at bounding box center [534, 111] width 16 height 10
click at [524, 115] on input "True" at bounding box center [518, 111] width 9 height 8
radio input "true"
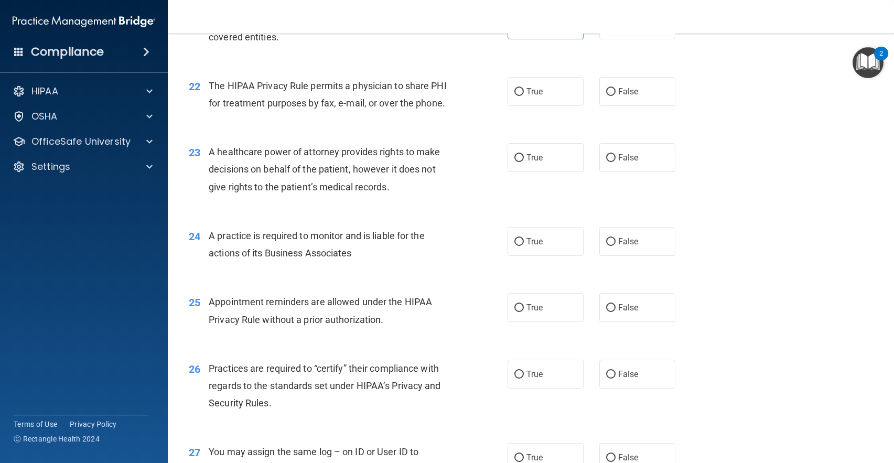
scroll to position [1834, 0]
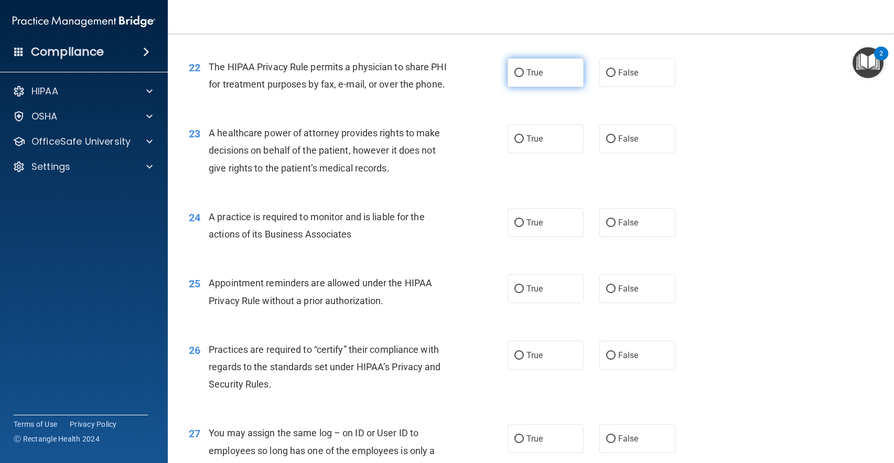
click at [547, 86] on label "True" at bounding box center [545, 72] width 76 height 29
click at [524, 77] on input "True" at bounding box center [518, 73] width 9 height 8
radio input "true"
click at [531, 153] on label "True" at bounding box center [545, 138] width 76 height 29
click at [524, 143] on input "True" at bounding box center [518, 139] width 9 height 8
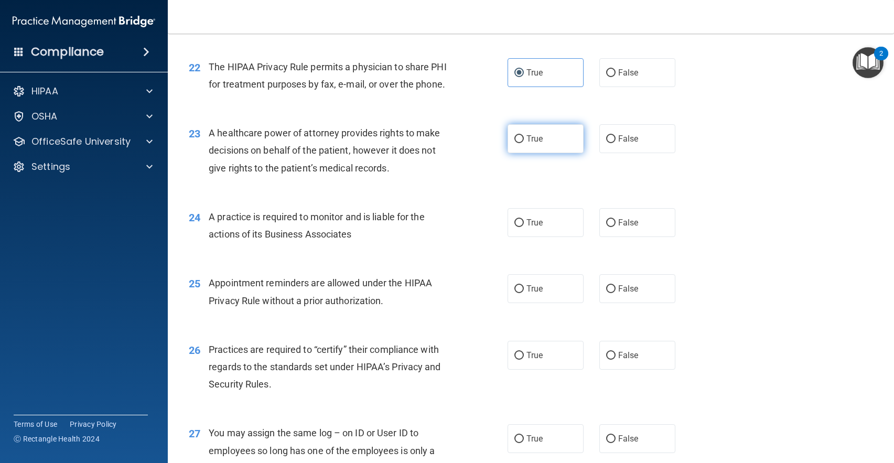
radio input "true"
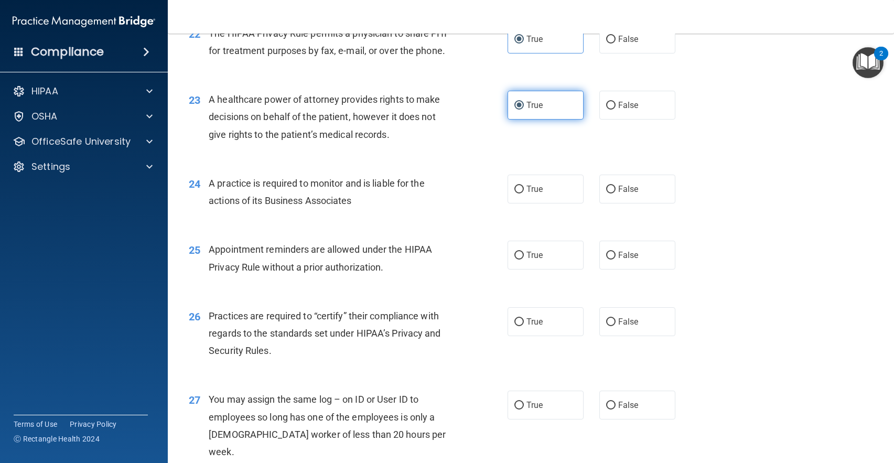
scroll to position [1887, 0]
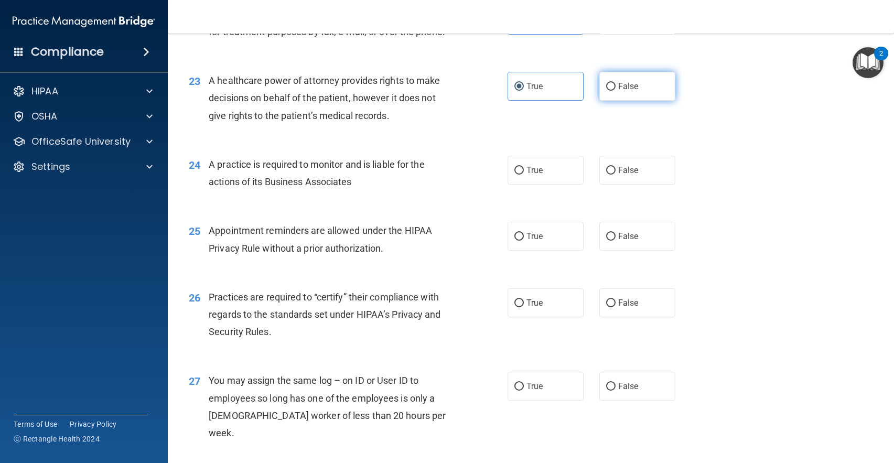
click at [623, 91] on span "False" at bounding box center [628, 86] width 20 height 10
click at [615, 91] on input "False" at bounding box center [610, 87] width 9 height 8
radio input "true"
radio input "false"
click at [544, 180] on label "True" at bounding box center [545, 170] width 76 height 29
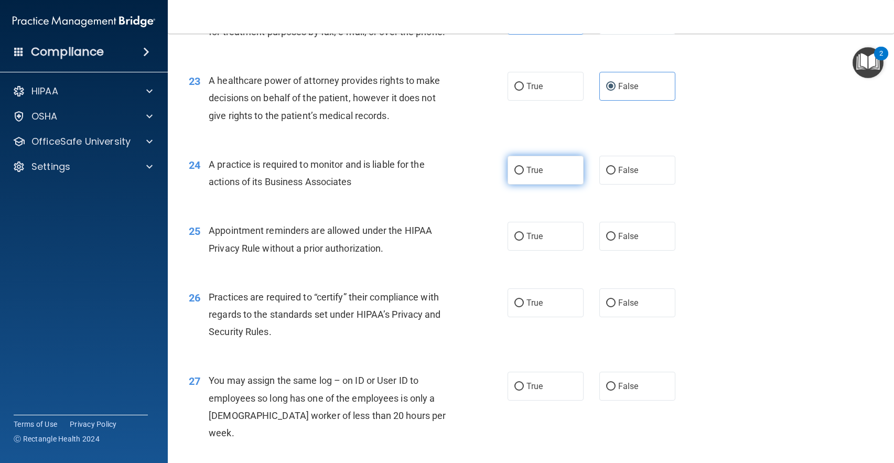
click at [524, 175] on input "True" at bounding box center [518, 171] width 9 height 8
radio input "true"
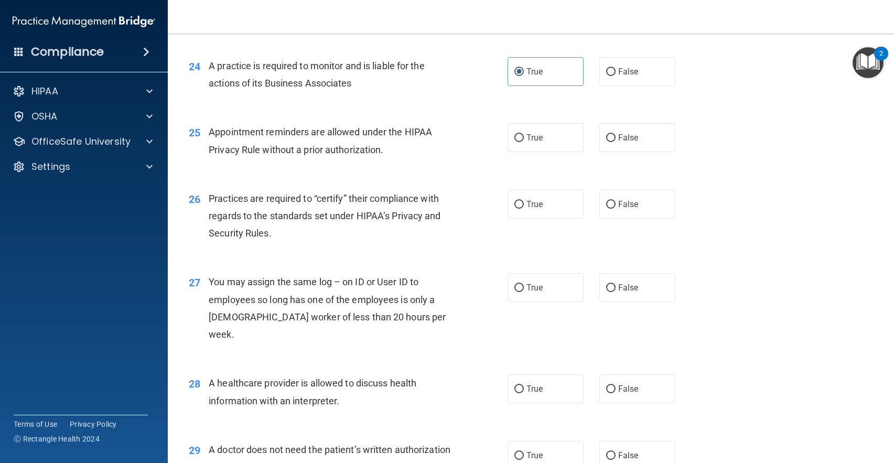
scroll to position [1991, 0]
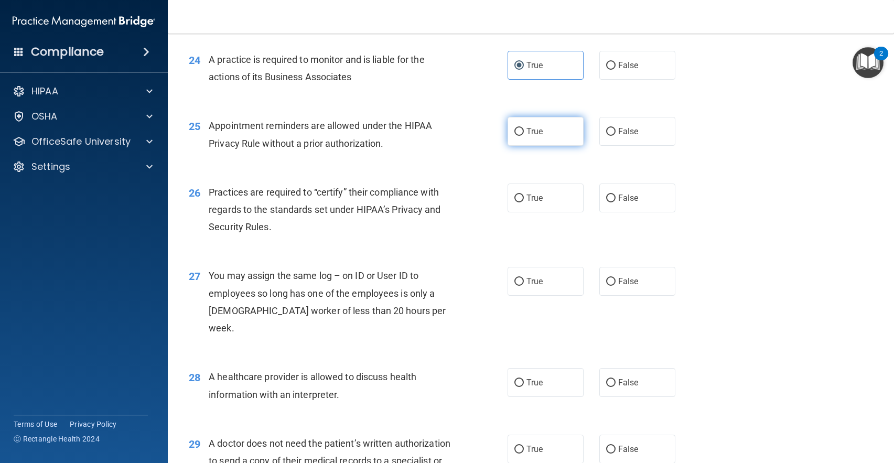
click at [543, 141] on label "True" at bounding box center [545, 131] width 76 height 29
click at [524, 136] on input "True" at bounding box center [518, 132] width 9 height 8
radio input "true"
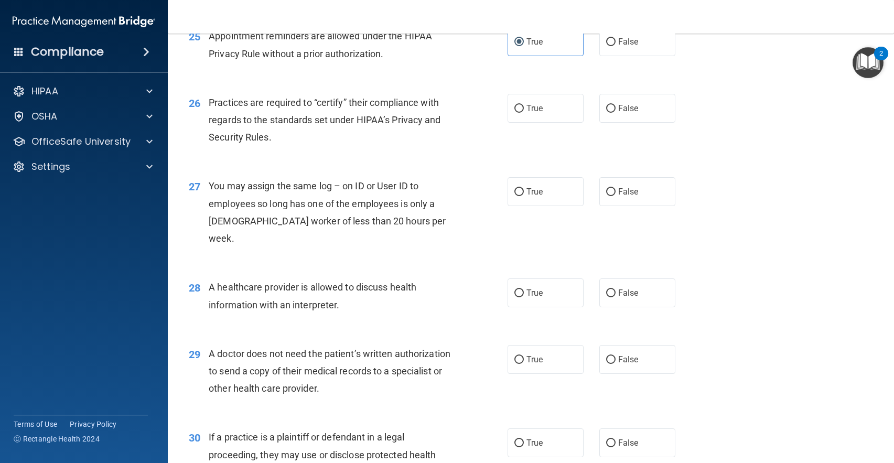
scroll to position [2096, 0]
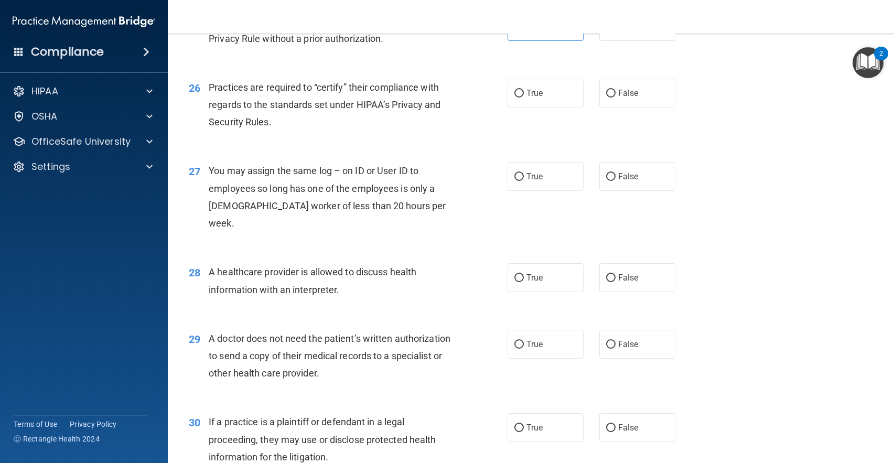
click at [500, 113] on div "26 Practices are required to “certify” their compliance with regards to the sta…" at bounding box center [348, 108] width 350 height 58
click at [526, 98] on span "True" at bounding box center [534, 93] width 16 height 10
click at [524, 97] on input "True" at bounding box center [518, 94] width 9 height 8
radio input "true"
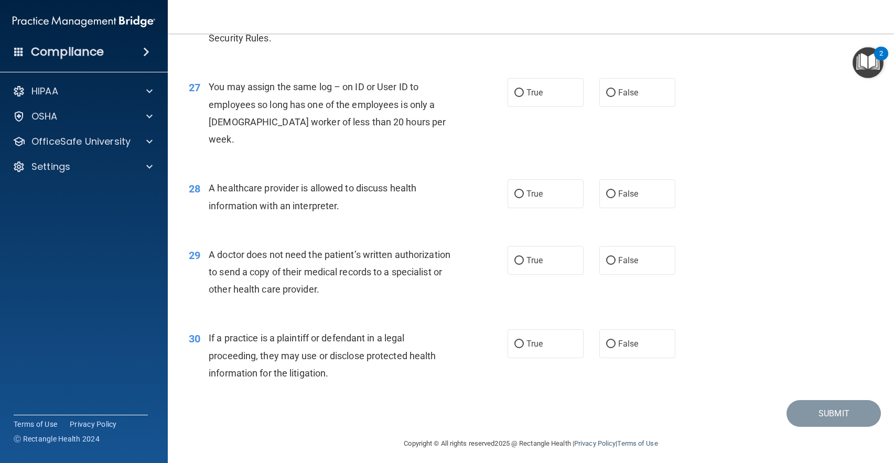
scroll to position [2186, 0]
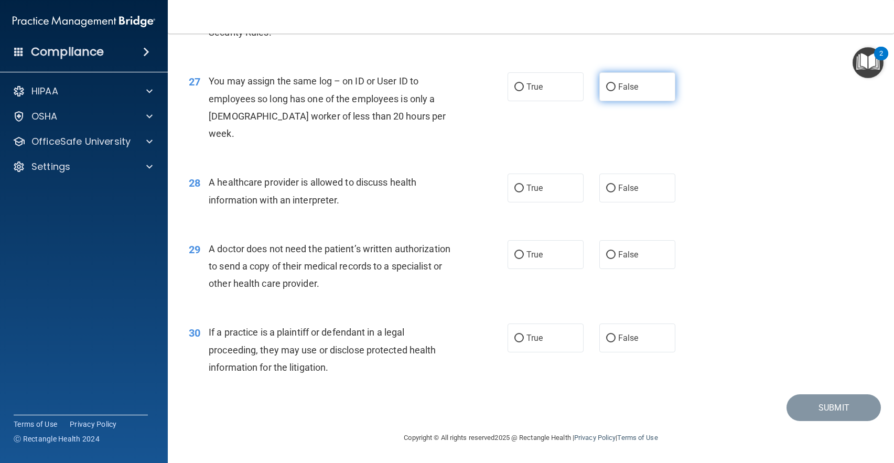
click at [606, 91] on input "False" at bounding box center [610, 87] width 9 height 8
radio input "true"
click at [507, 189] on label "True" at bounding box center [545, 187] width 76 height 29
click at [514, 189] on input "True" at bounding box center [518, 188] width 9 height 8
radio input "true"
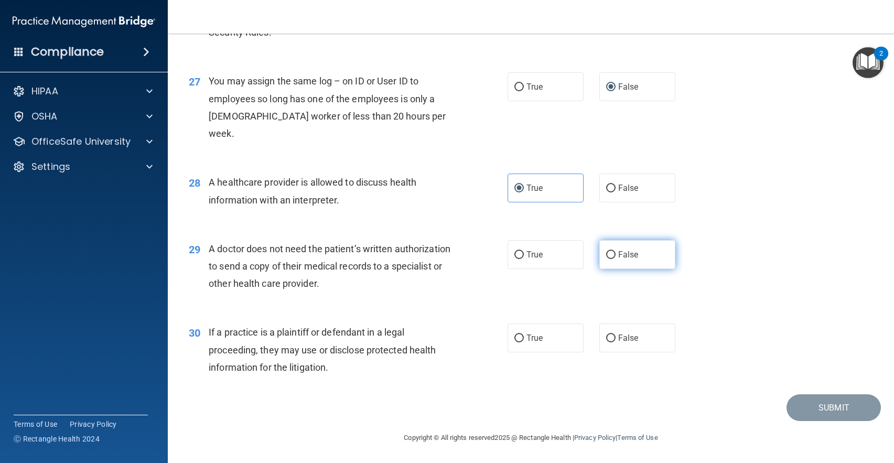
click at [616, 247] on label "False" at bounding box center [637, 254] width 76 height 29
click at [615, 251] on input "False" at bounding box center [610, 255] width 9 height 8
radio input "true"
click at [560, 346] on label "True" at bounding box center [545, 337] width 76 height 29
click at [524, 342] on input "True" at bounding box center [518, 338] width 9 height 8
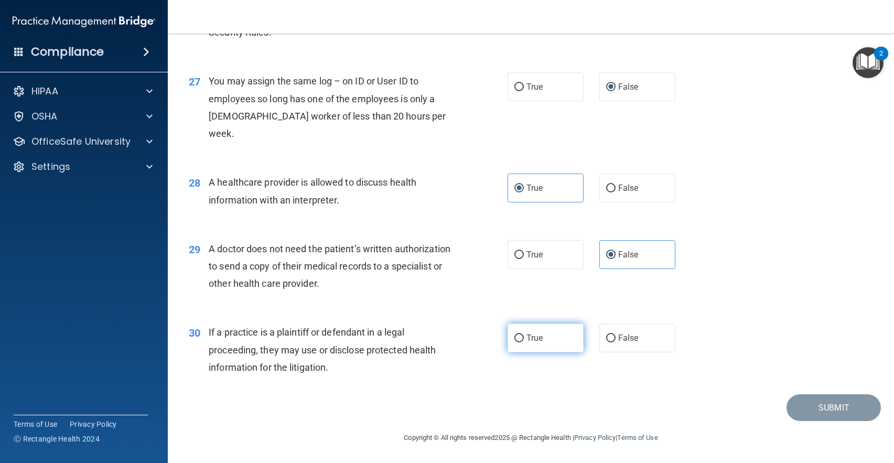
radio input "true"
click at [846, 409] on button "Submit" at bounding box center [833, 407] width 94 height 27
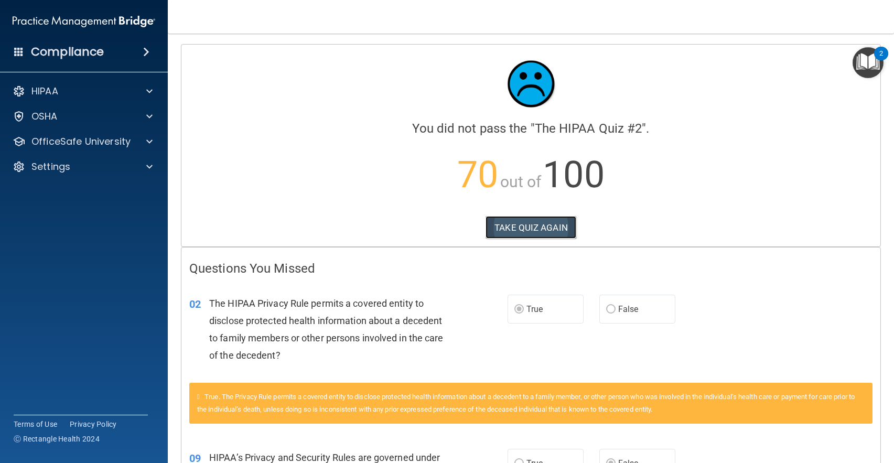
click at [564, 219] on button "TAKE QUIZ AGAIN" at bounding box center [530, 227] width 91 height 23
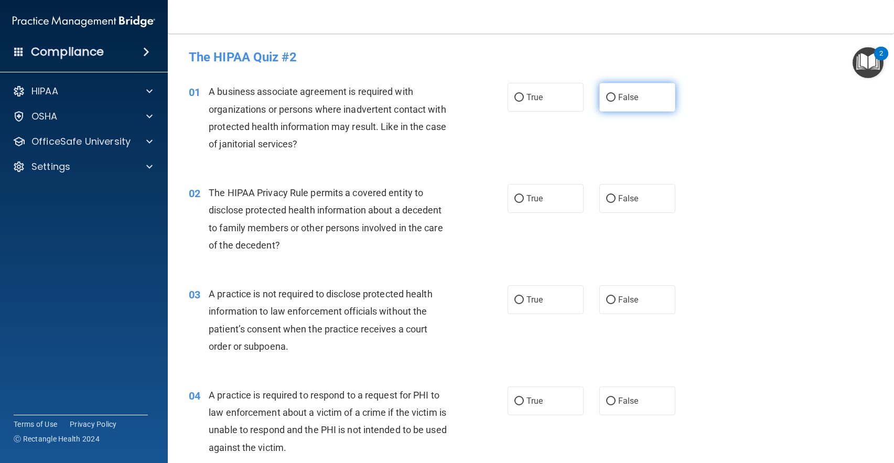
click at [618, 95] on span "False" at bounding box center [628, 97] width 20 height 10
click at [614, 95] on input "False" at bounding box center [610, 98] width 9 height 8
radio input "true"
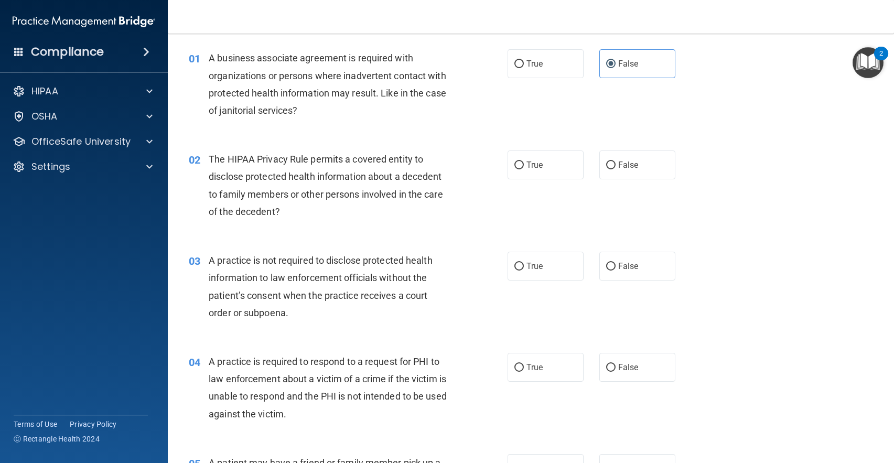
scroll to position [52, 0]
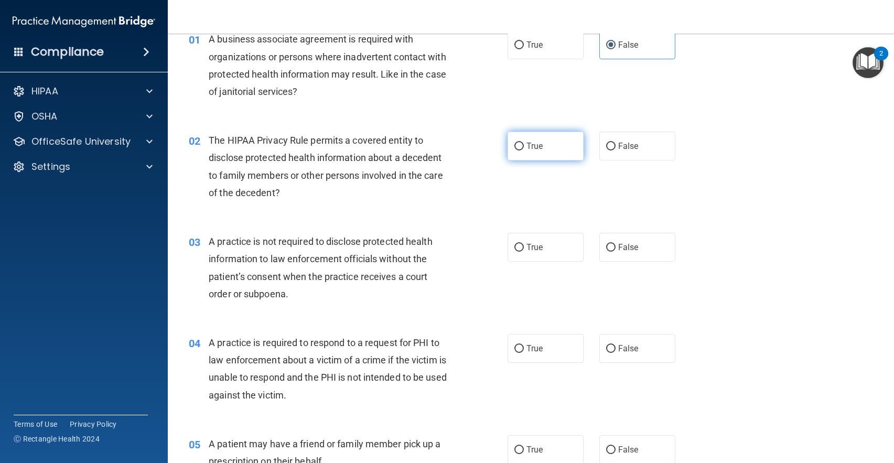
click at [542, 146] on label "True" at bounding box center [545, 146] width 76 height 29
click at [524, 146] on input "True" at bounding box center [518, 147] width 9 height 8
radio input "true"
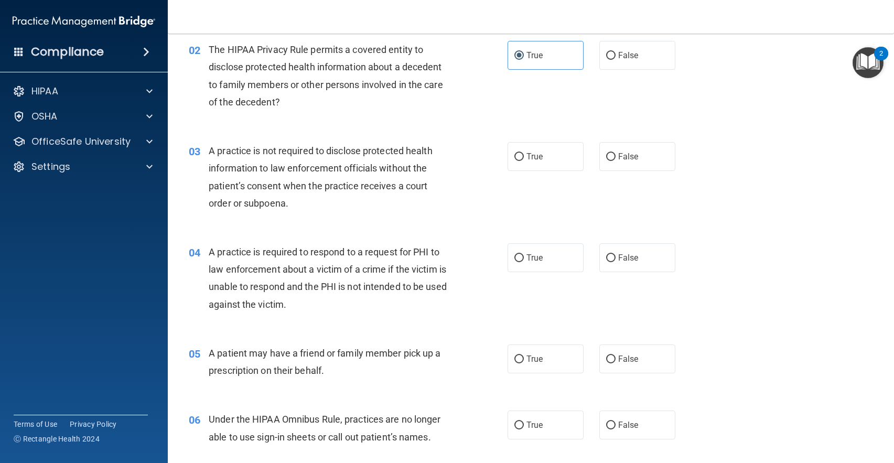
scroll to position [157, 0]
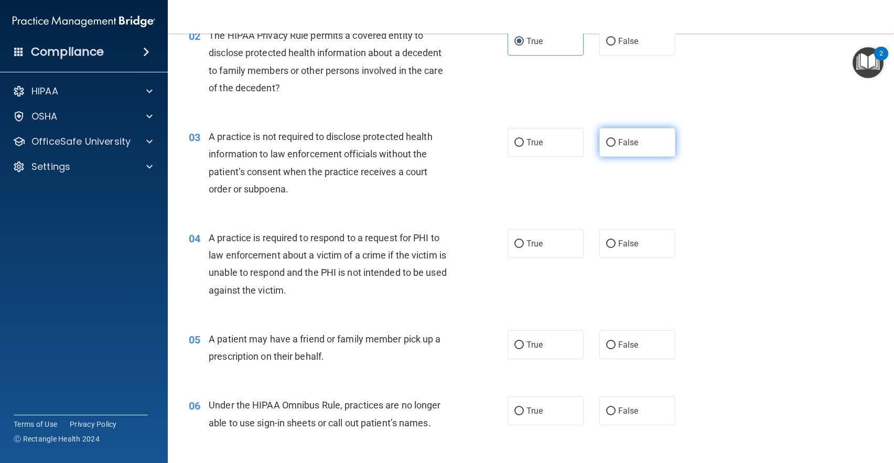
click at [633, 144] on label "False" at bounding box center [637, 142] width 76 height 29
click at [615, 144] on input "False" at bounding box center [610, 143] width 9 height 8
radio input "true"
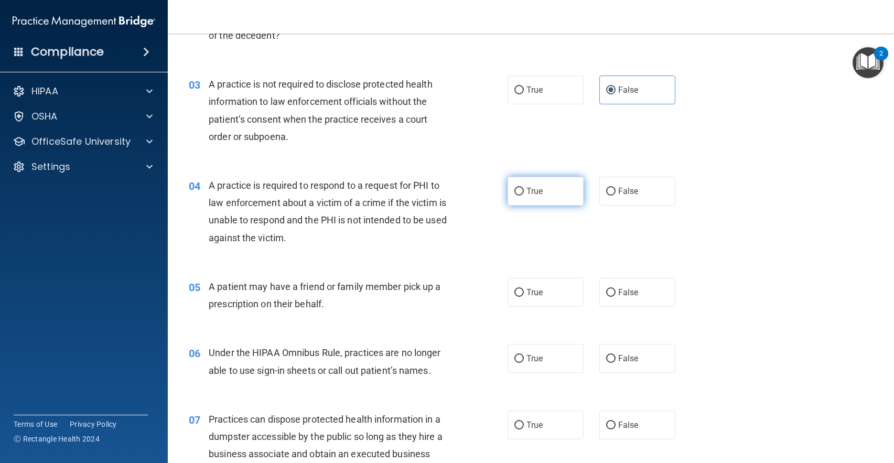
click at [513, 197] on label "True" at bounding box center [545, 191] width 76 height 29
click at [514, 195] on input "True" at bounding box center [518, 192] width 9 height 8
radio input "true"
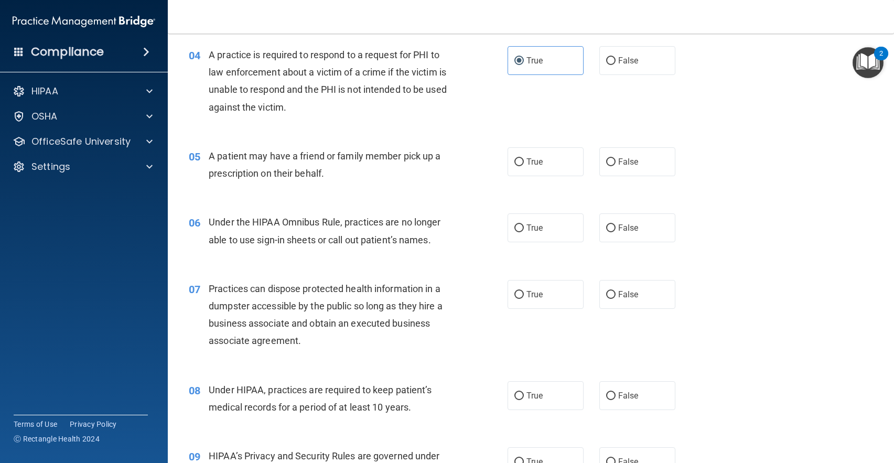
scroll to position [367, 0]
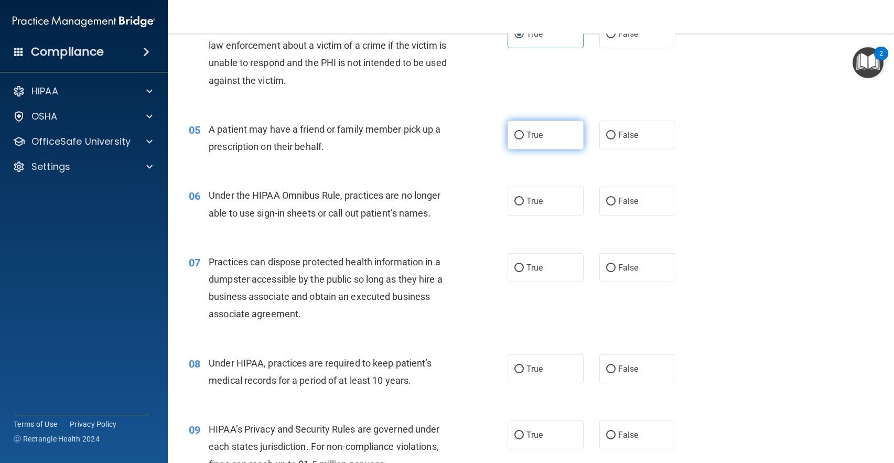
click at [514, 136] on input "True" at bounding box center [518, 136] width 9 height 8
radio input "true"
click at [625, 199] on span "False" at bounding box center [628, 201] width 20 height 10
click at [615, 199] on input "False" at bounding box center [610, 202] width 9 height 8
radio input "true"
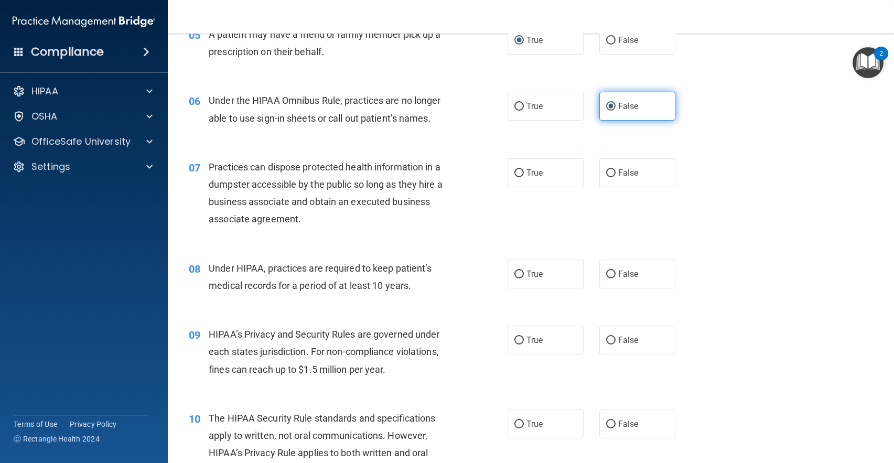
scroll to position [472, 0]
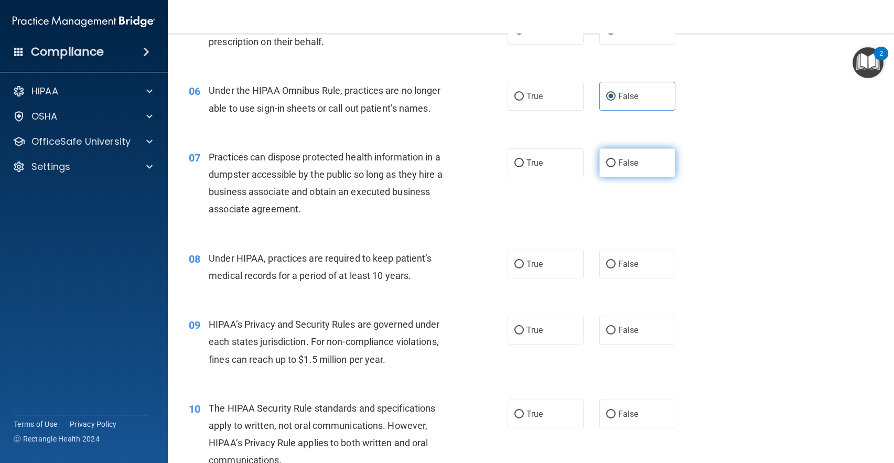
click at [627, 176] on label "False" at bounding box center [637, 162] width 76 height 29
click at [615, 167] on input "False" at bounding box center [610, 163] width 9 height 8
radio input "true"
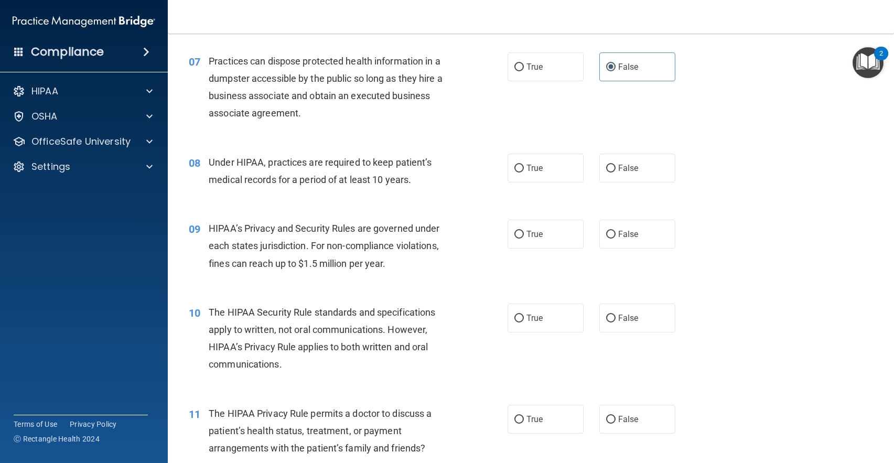
scroll to position [576, 0]
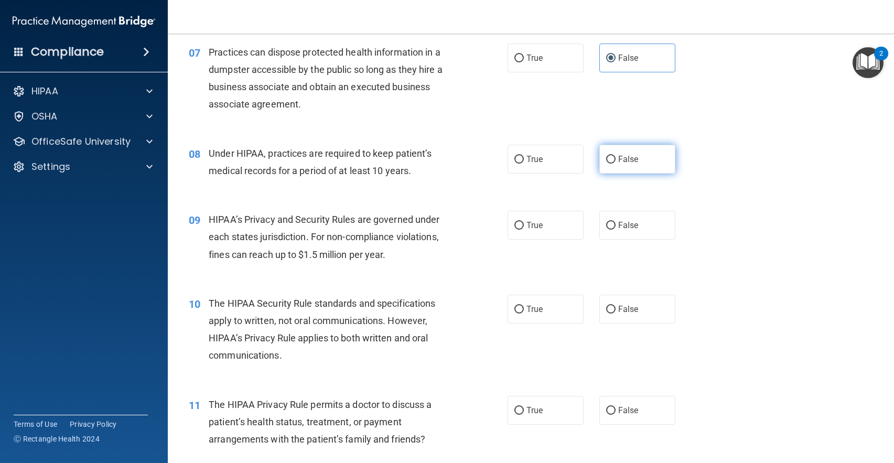
click at [611, 161] on label "False" at bounding box center [637, 159] width 76 height 29
click at [611, 161] on input "False" at bounding box center [610, 160] width 9 height 8
radio input "true"
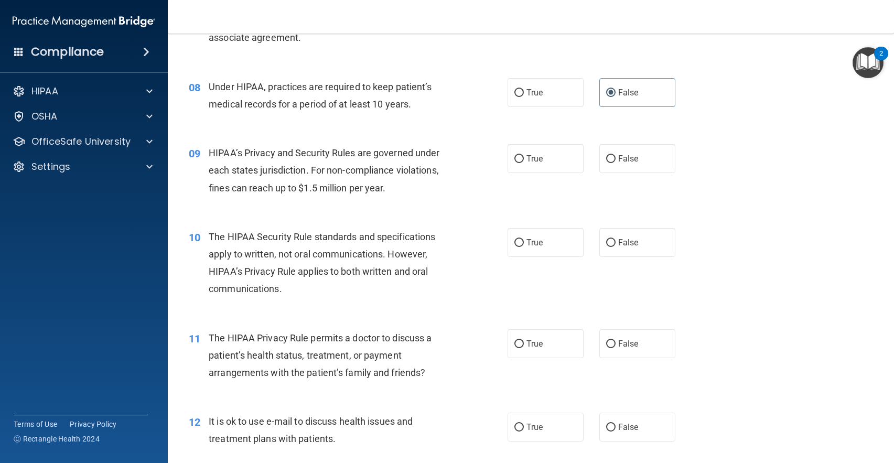
scroll to position [681, 0]
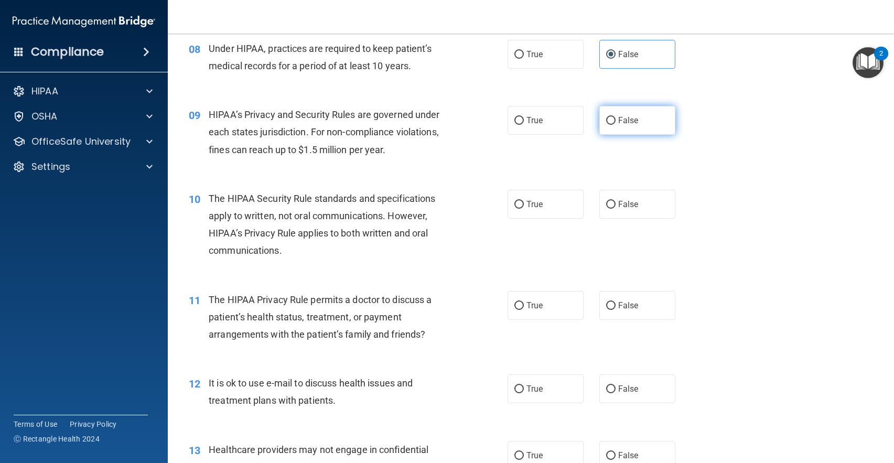
click at [620, 126] on label "False" at bounding box center [637, 120] width 76 height 29
click at [615, 125] on input "False" at bounding box center [610, 121] width 9 height 8
radio input "true"
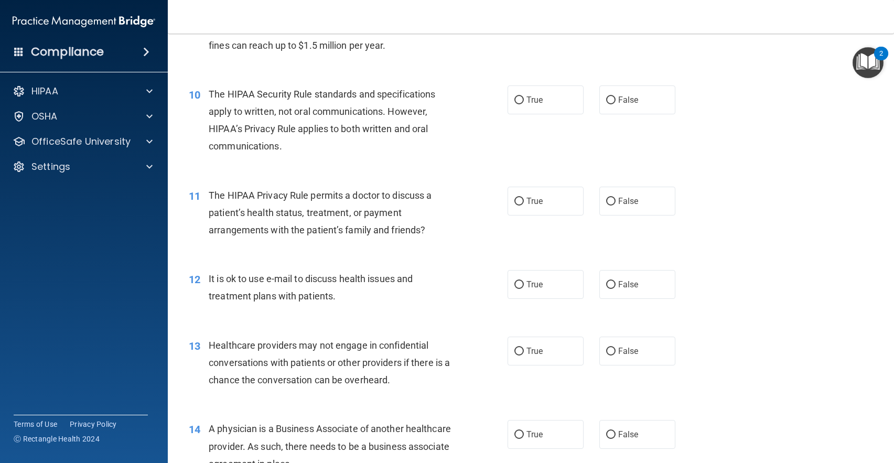
scroll to position [786, 0]
click at [536, 97] on span "True" at bounding box center [534, 99] width 16 height 10
click at [524, 97] on input "True" at bounding box center [518, 100] width 9 height 8
radio input "true"
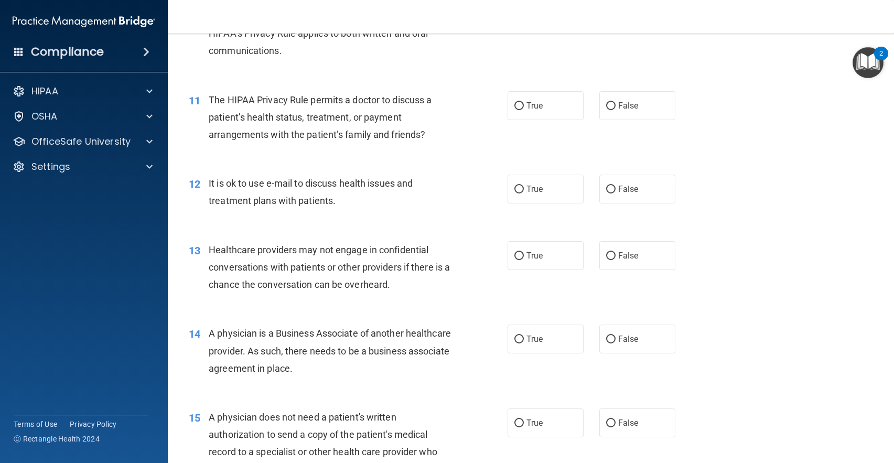
scroll to position [891, 0]
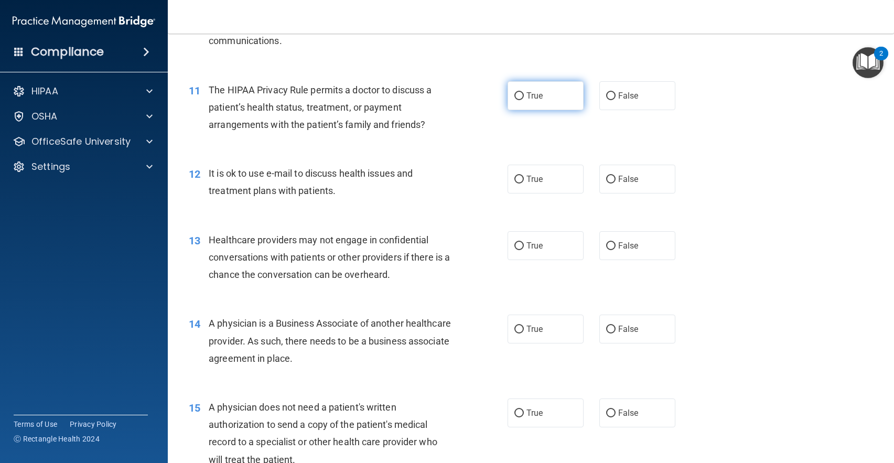
click at [529, 98] on span "True" at bounding box center [534, 96] width 16 height 10
click at [524, 98] on input "True" at bounding box center [518, 96] width 9 height 8
radio input "true"
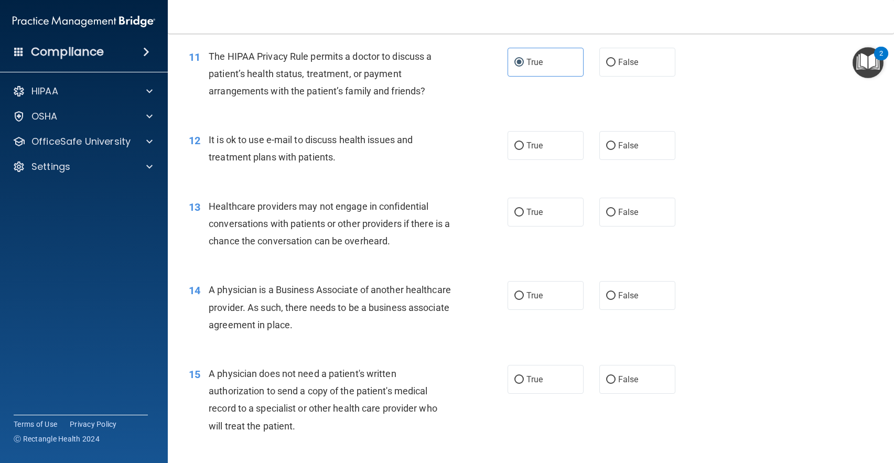
scroll to position [943, 0]
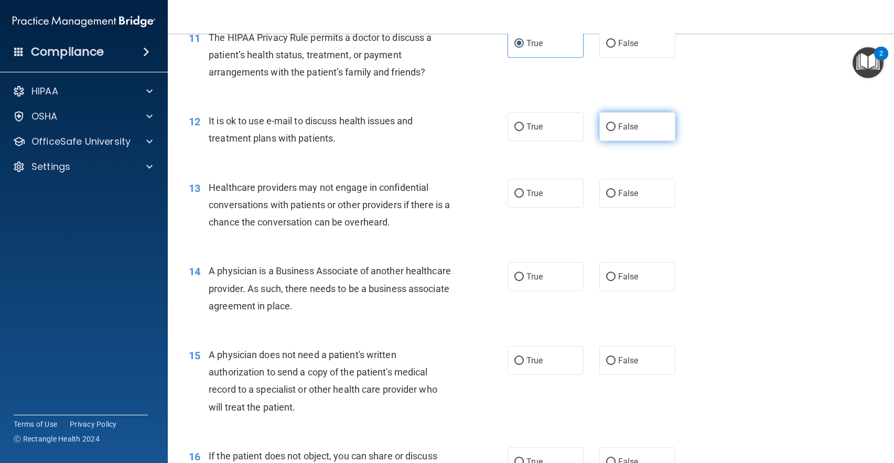
click at [635, 119] on label "False" at bounding box center [637, 126] width 76 height 29
click at [615, 123] on input "False" at bounding box center [610, 127] width 9 height 8
radio input "true"
click at [559, 131] on label "True" at bounding box center [545, 126] width 76 height 29
click at [524, 131] on input "True" at bounding box center [518, 127] width 9 height 8
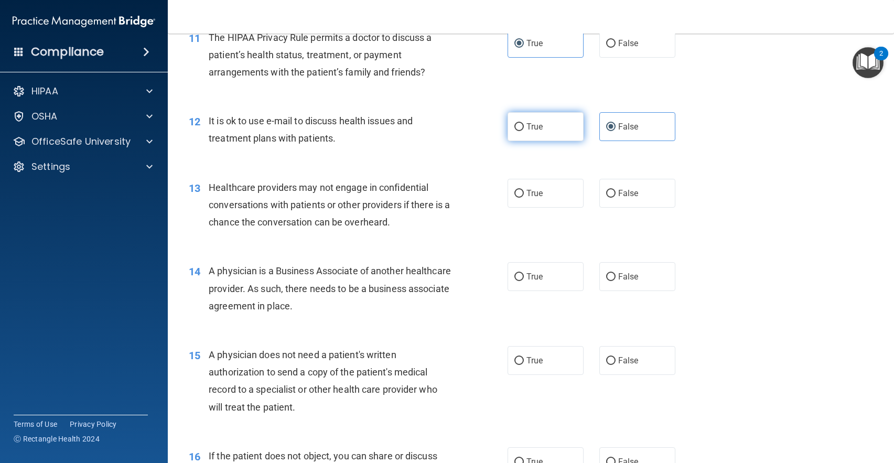
radio input "true"
radio input "false"
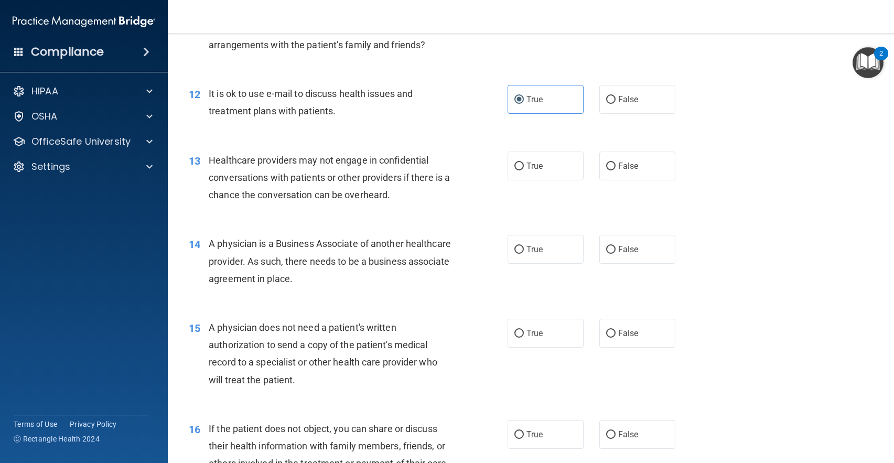
scroll to position [996, 0]
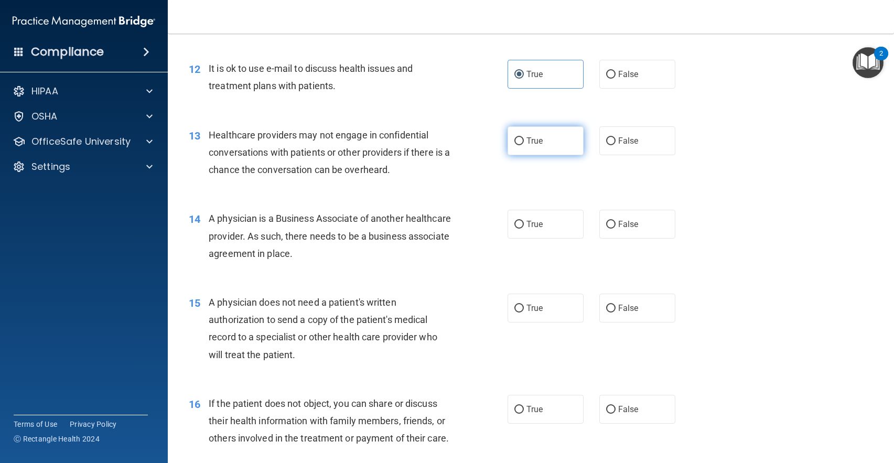
click at [548, 146] on label "True" at bounding box center [545, 140] width 76 height 29
click at [524, 145] on input "True" at bounding box center [518, 141] width 9 height 8
radio input "true"
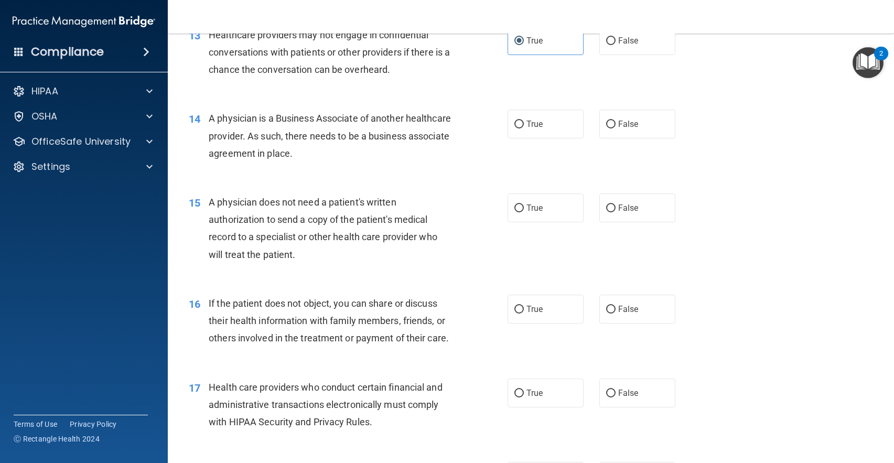
scroll to position [1101, 0]
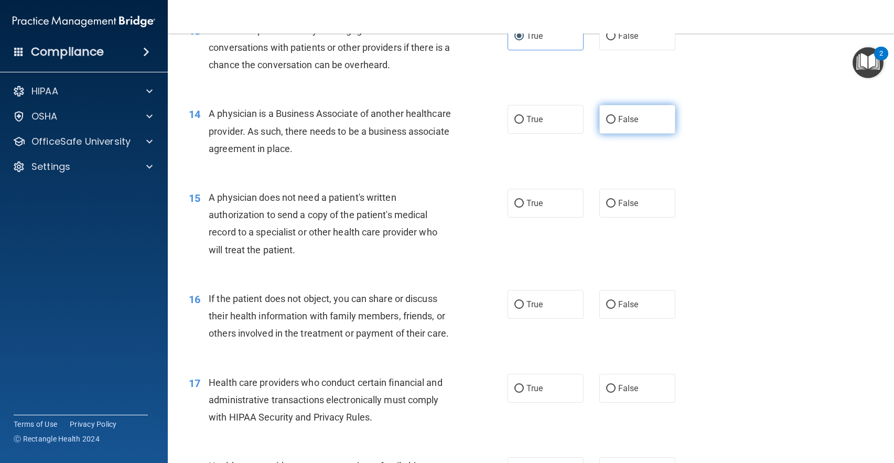
click at [623, 123] on span "False" at bounding box center [628, 119] width 20 height 10
click at [615, 123] on input "False" at bounding box center [610, 120] width 9 height 8
radio input "true"
click at [522, 211] on label "True" at bounding box center [545, 203] width 76 height 29
click at [522, 208] on input "True" at bounding box center [518, 204] width 9 height 8
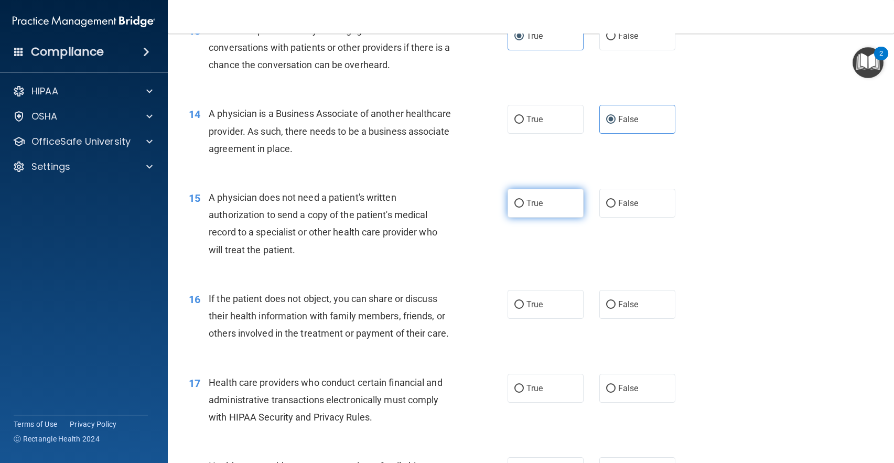
radio input "true"
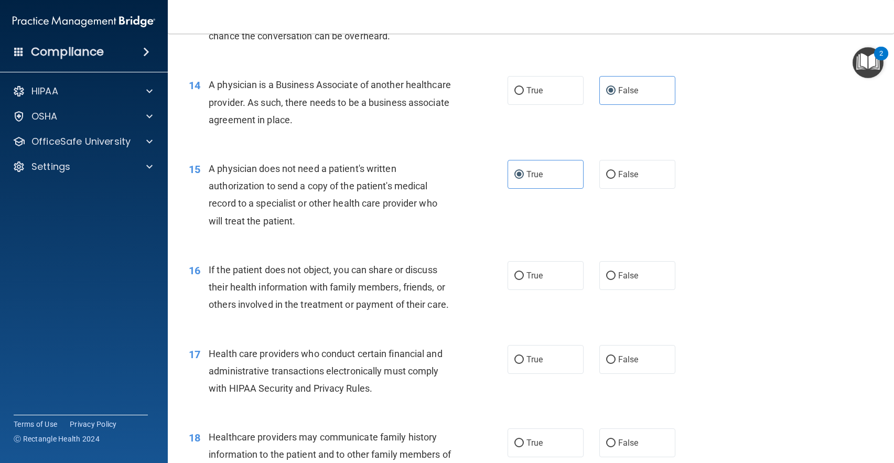
scroll to position [1205, 0]
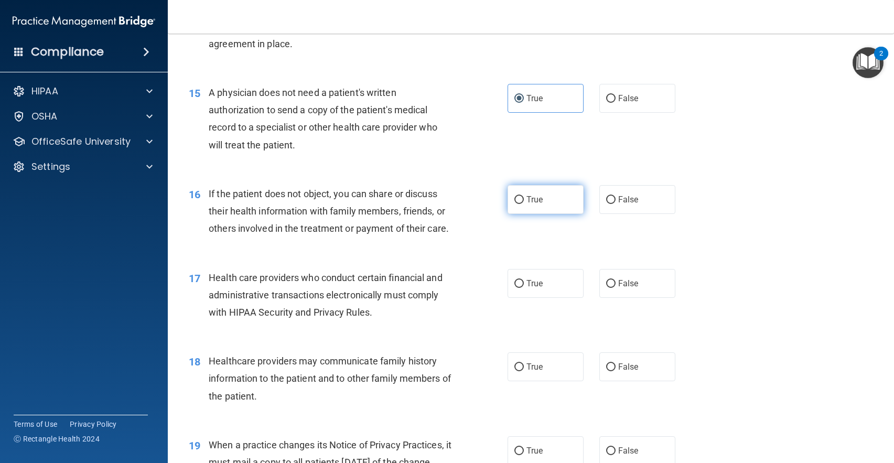
click at [544, 206] on label "True" at bounding box center [545, 199] width 76 height 29
click at [524, 204] on input "True" at bounding box center [518, 200] width 9 height 8
radio input "true"
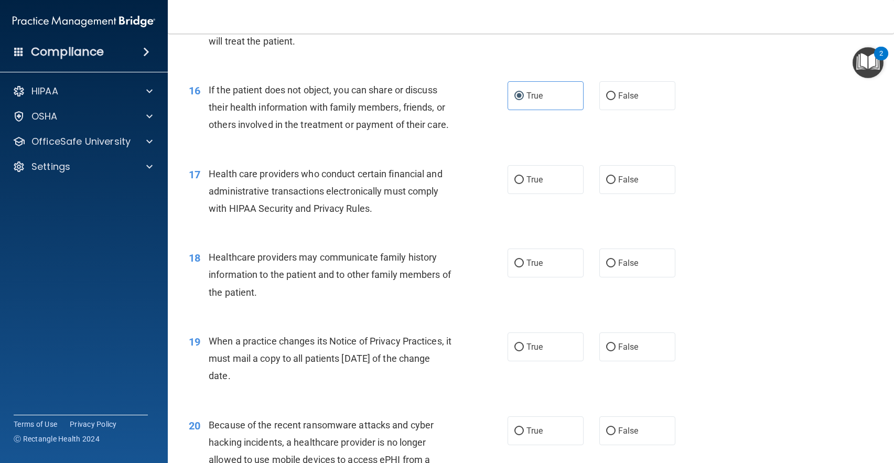
scroll to position [1310, 0]
click at [529, 183] on span "True" at bounding box center [534, 178] width 16 height 10
click at [524, 183] on input "True" at bounding box center [518, 179] width 9 height 8
radio input "true"
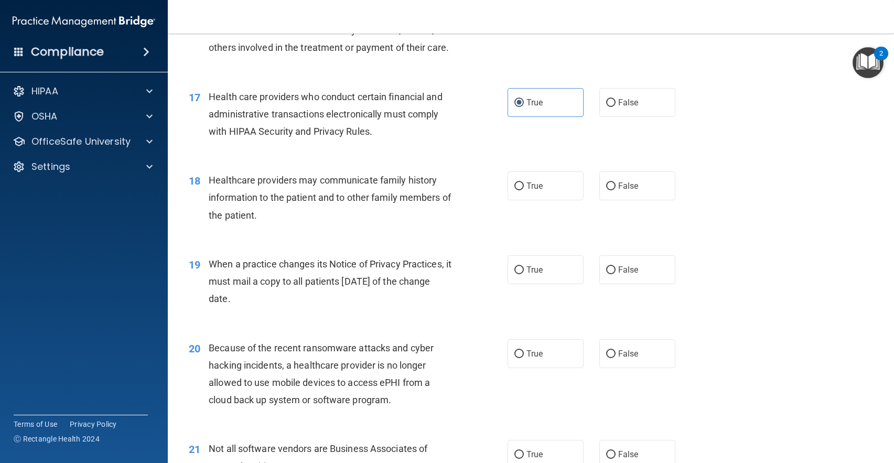
scroll to position [1415, 0]
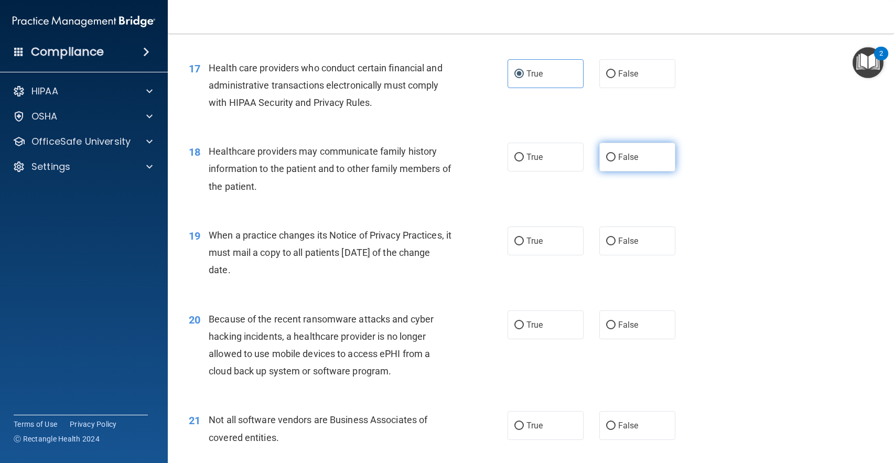
click at [618, 162] on span "False" at bounding box center [628, 157] width 20 height 10
click at [613, 161] on input "False" at bounding box center [610, 158] width 9 height 8
radio input "true"
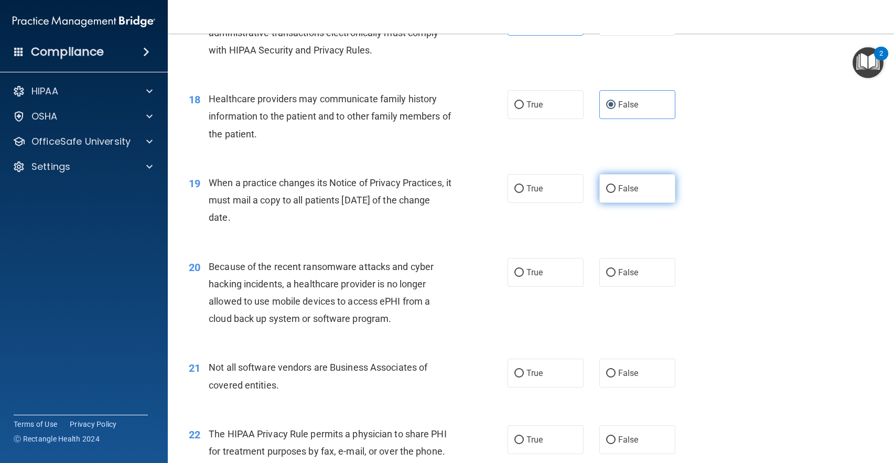
click at [616, 203] on label "False" at bounding box center [637, 188] width 76 height 29
click at [615, 193] on input "False" at bounding box center [610, 189] width 9 height 8
radio input "true"
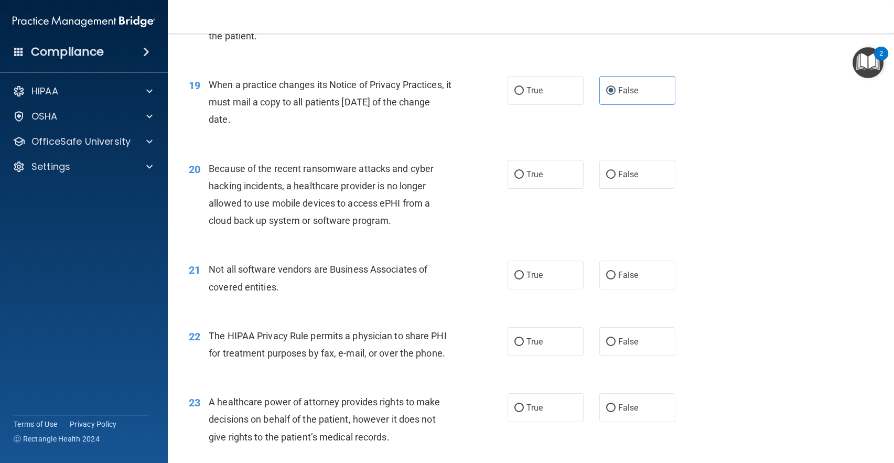
scroll to position [1572, 0]
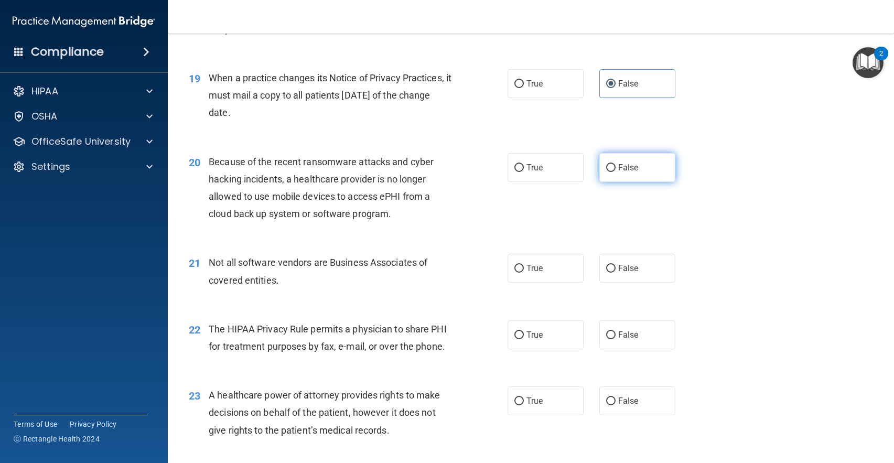
click at [634, 182] on label "False" at bounding box center [637, 167] width 76 height 29
click at [615, 172] on input "False" at bounding box center [610, 168] width 9 height 8
radio input "true"
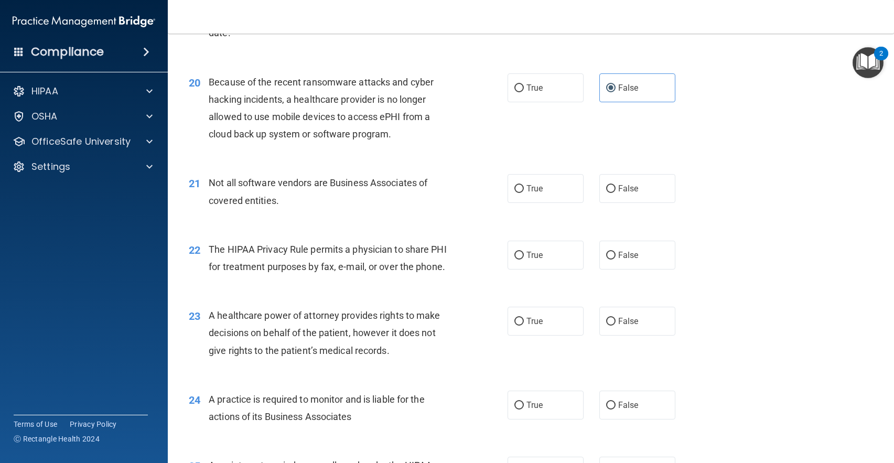
scroll to position [1677, 0]
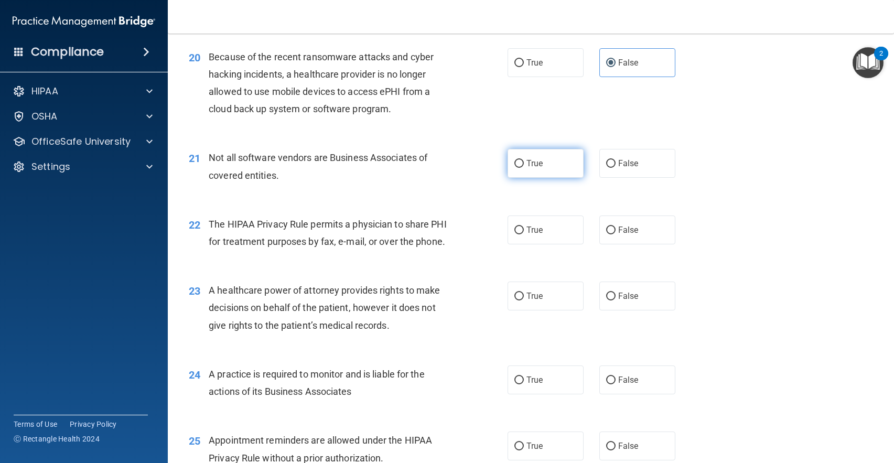
click at [547, 178] on label "True" at bounding box center [545, 163] width 76 height 29
click at [524, 168] on input "True" at bounding box center [518, 164] width 9 height 8
radio input "true"
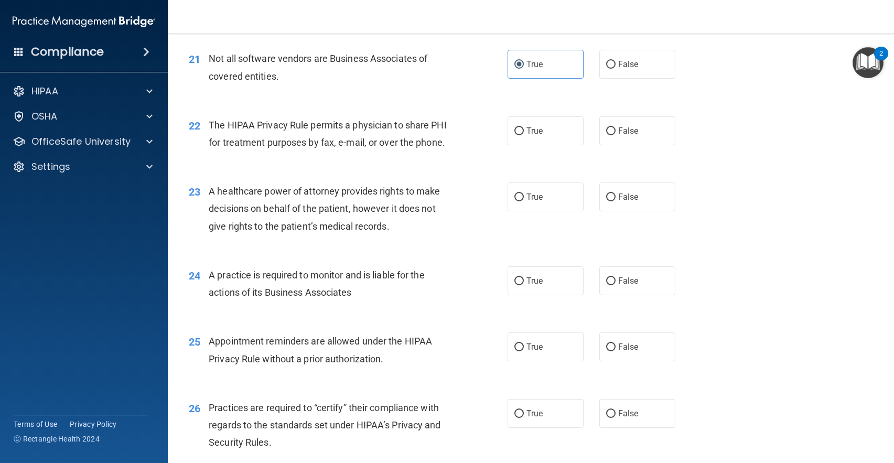
scroll to position [1782, 0]
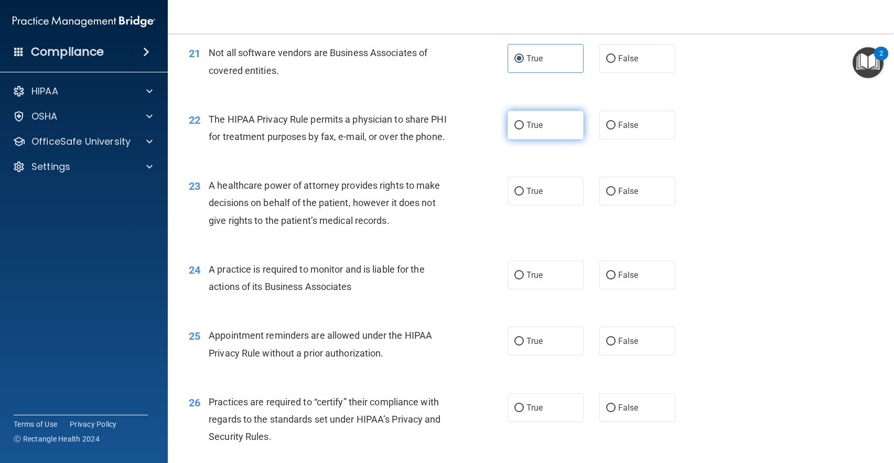
click at [514, 129] on input "True" at bounding box center [518, 126] width 9 height 8
radio input "true"
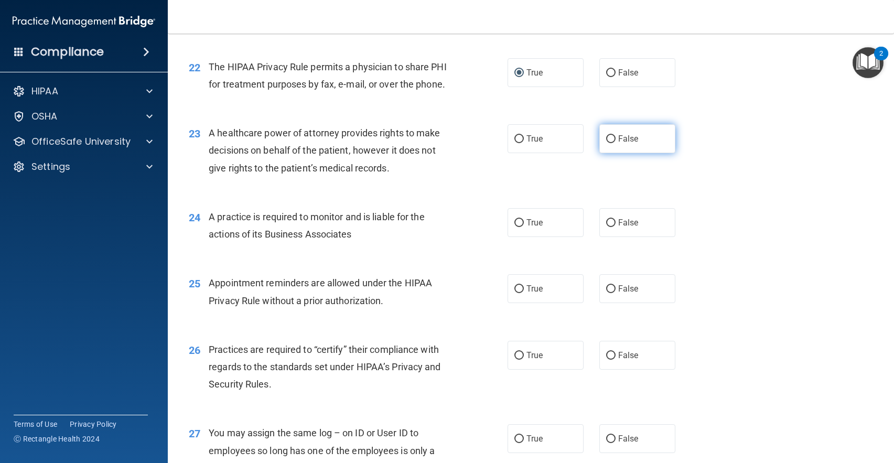
click at [615, 153] on label "False" at bounding box center [637, 138] width 76 height 29
click at [615, 143] on input "False" at bounding box center [610, 139] width 9 height 8
radio input "true"
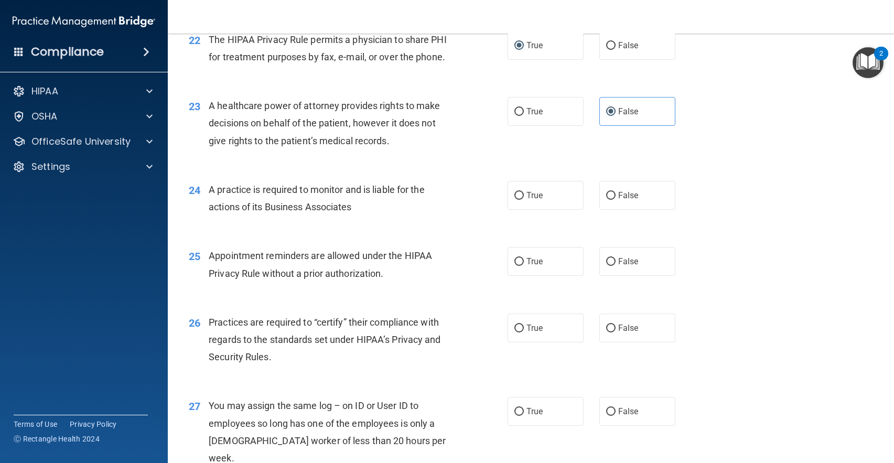
scroll to position [1939, 0]
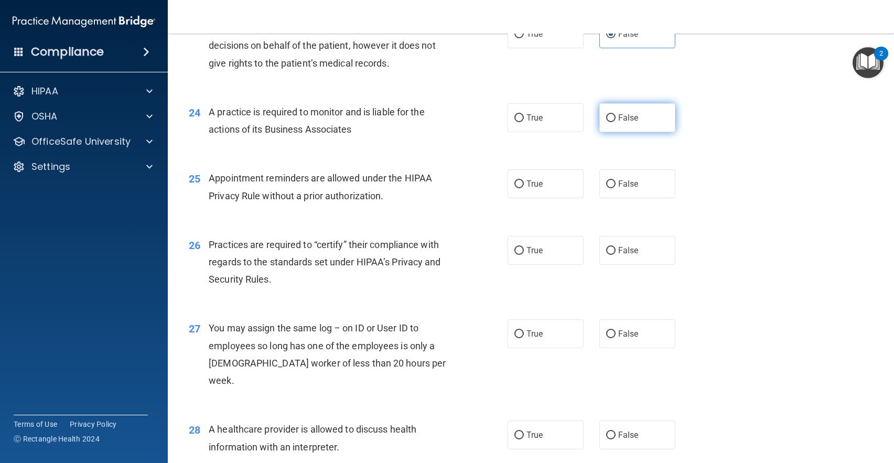
click at [618, 123] on span "False" at bounding box center [628, 118] width 20 height 10
click at [615, 122] on input "False" at bounding box center [610, 118] width 9 height 8
radio input "true"
click at [551, 198] on label "True" at bounding box center [545, 183] width 76 height 29
click at [524, 188] on input "True" at bounding box center [518, 184] width 9 height 8
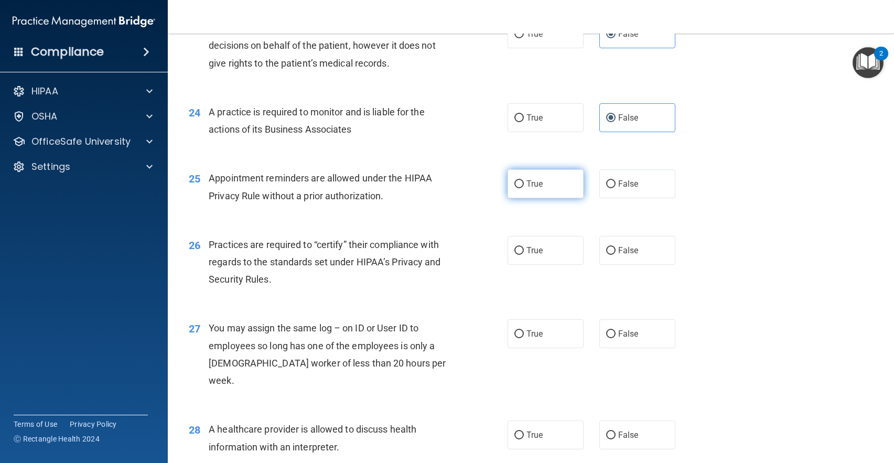
radio input "true"
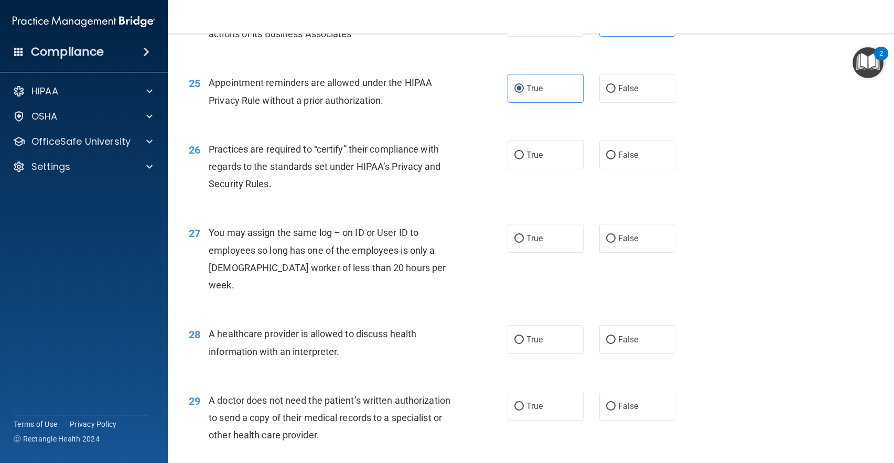
scroll to position [2044, 0]
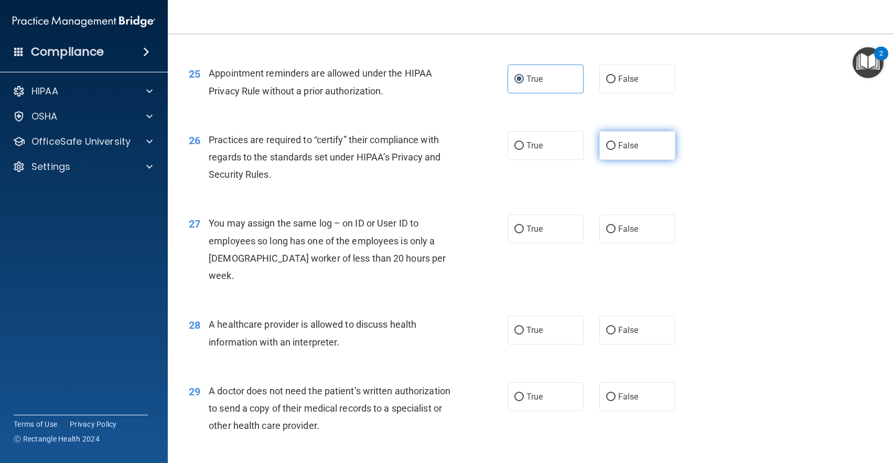
click at [632, 160] on label "False" at bounding box center [637, 145] width 76 height 29
click at [615, 150] on input "False" at bounding box center [610, 146] width 9 height 8
radio input "true"
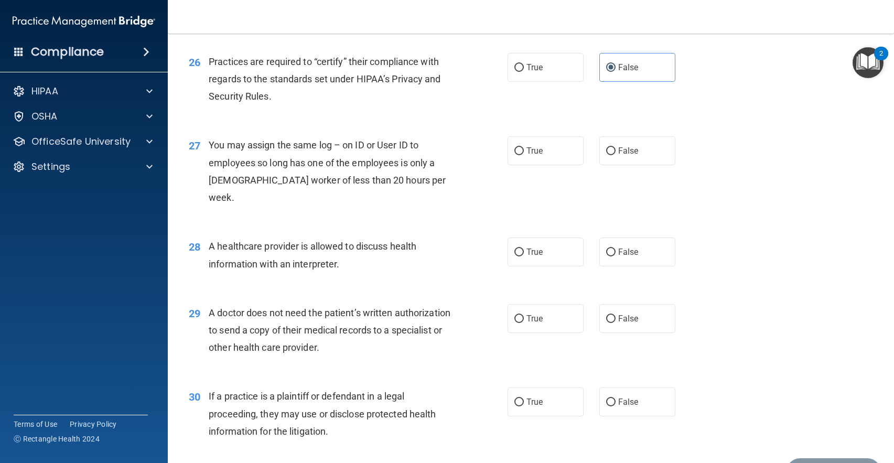
scroll to position [2149, 0]
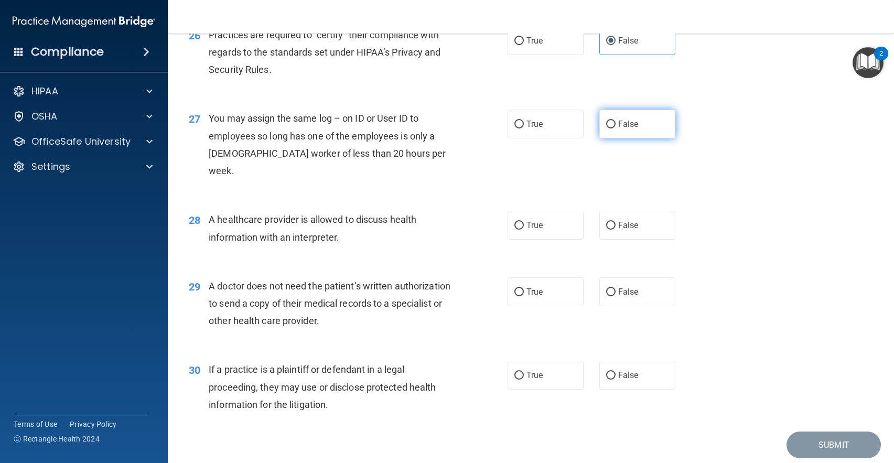
click at [618, 138] on label "False" at bounding box center [637, 124] width 76 height 29
click at [615, 128] on input "False" at bounding box center [610, 125] width 9 height 8
radio input "true"
click at [515, 222] on input "True" at bounding box center [518, 226] width 9 height 8
radio input "true"
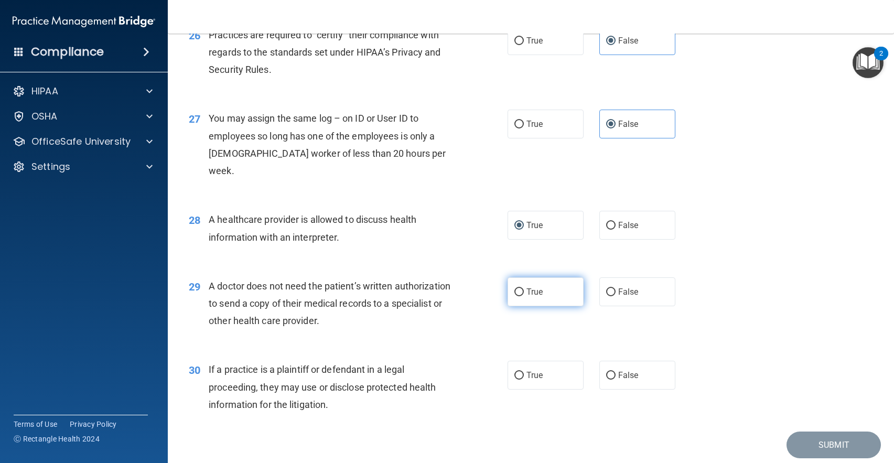
drag, startPoint x: 524, startPoint y: 287, endPoint x: 527, endPoint y: 291, distance: 5.7
click at [526, 287] on span "True" at bounding box center [534, 292] width 16 height 10
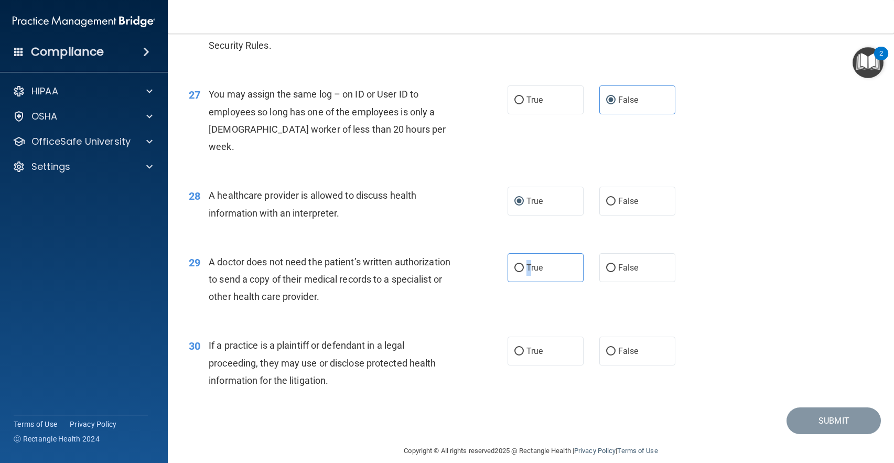
scroll to position [2186, 0]
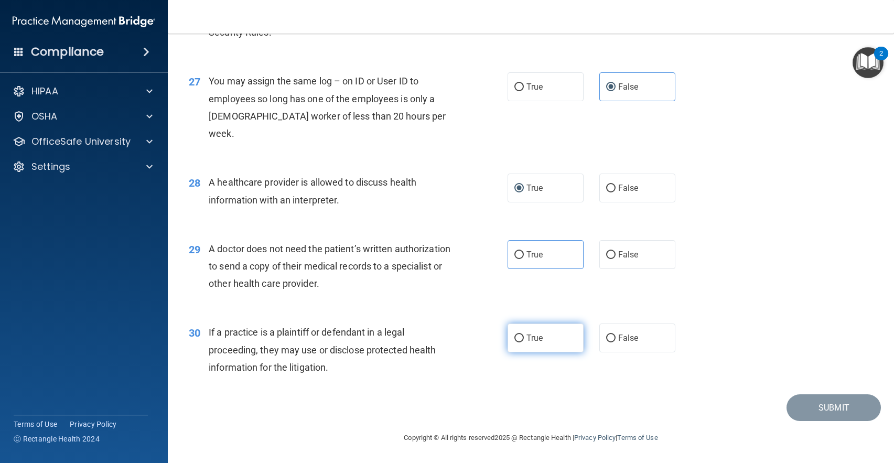
click at [534, 336] on span "True" at bounding box center [534, 338] width 16 height 10
click at [524, 336] on input "True" at bounding box center [518, 338] width 9 height 8
radio input "true"
click at [530, 259] on span "True" at bounding box center [534, 254] width 16 height 10
click at [524, 259] on input "True" at bounding box center [518, 255] width 9 height 8
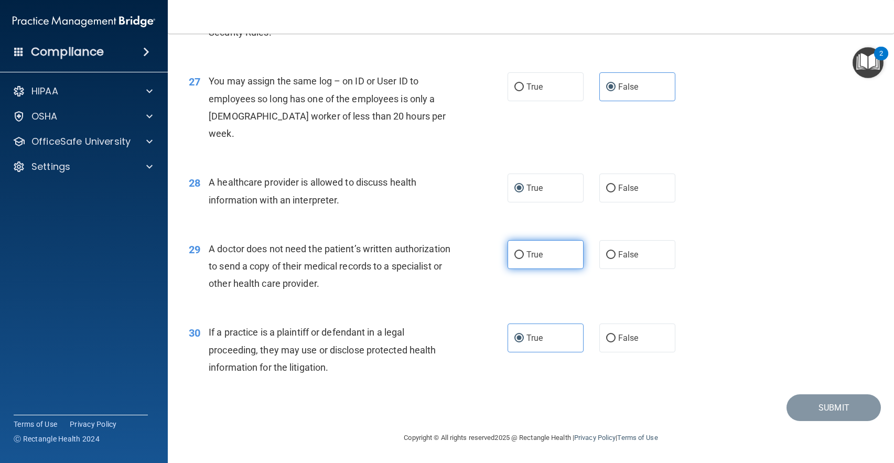
radio input "true"
click at [835, 411] on button "Submit" at bounding box center [833, 407] width 94 height 27
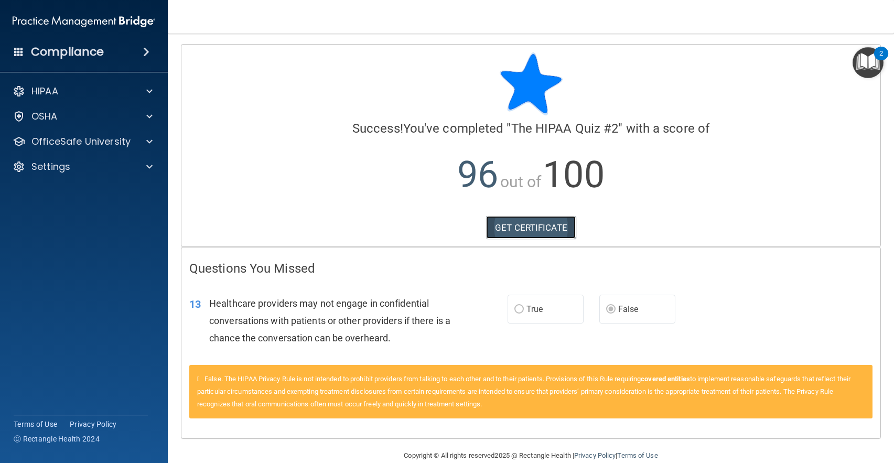
click at [530, 224] on link "GET CERTIFICATE" at bounding box center [531, 227] width 90 height 23
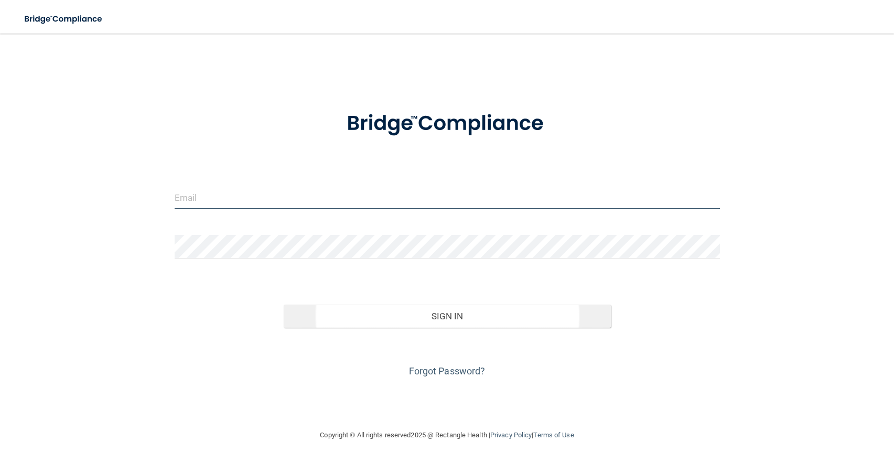
type input "[EMAIL_ADDRESS][DOMAIN_NAME]"
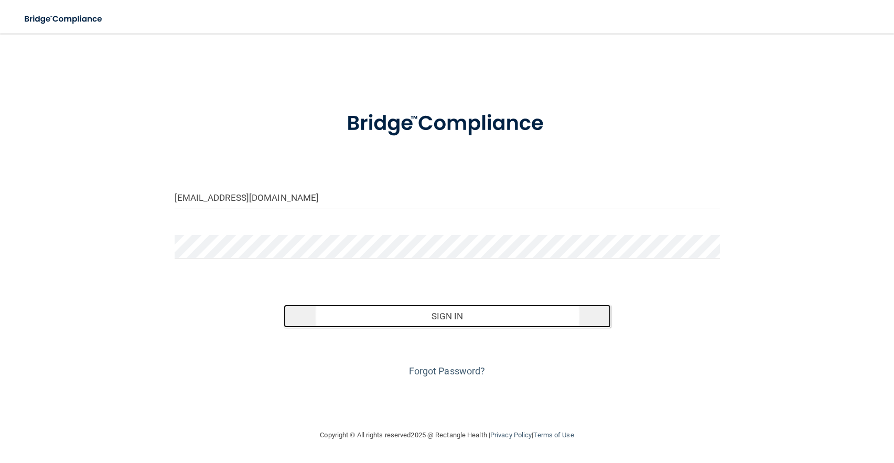
click at [456, 322] on button "Sign In" at bounding box center [447, 315] width 327 height 23
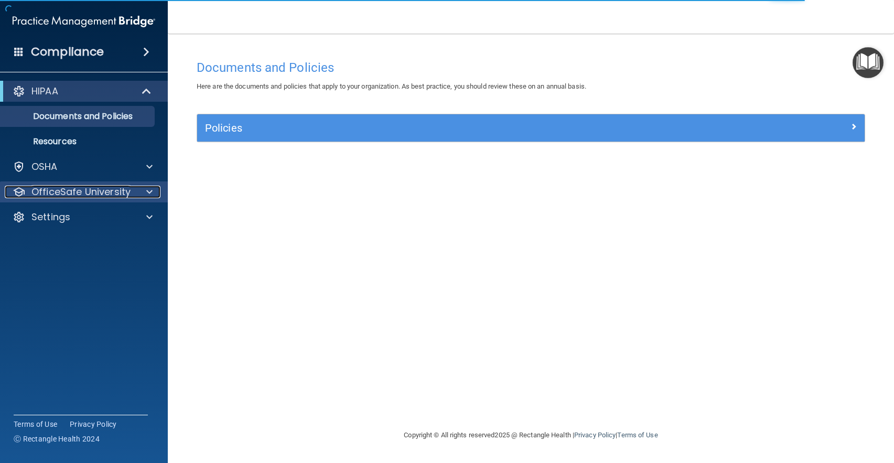
click at [150, 188] on span at bounding box center [149, 192] width 6 height 13
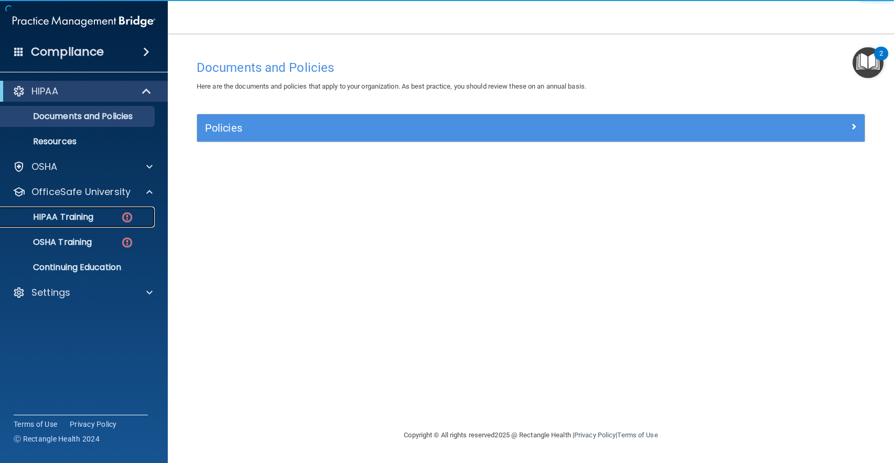
click at [129, 219] on img at bounding box center [127, 217] width 13 height 13
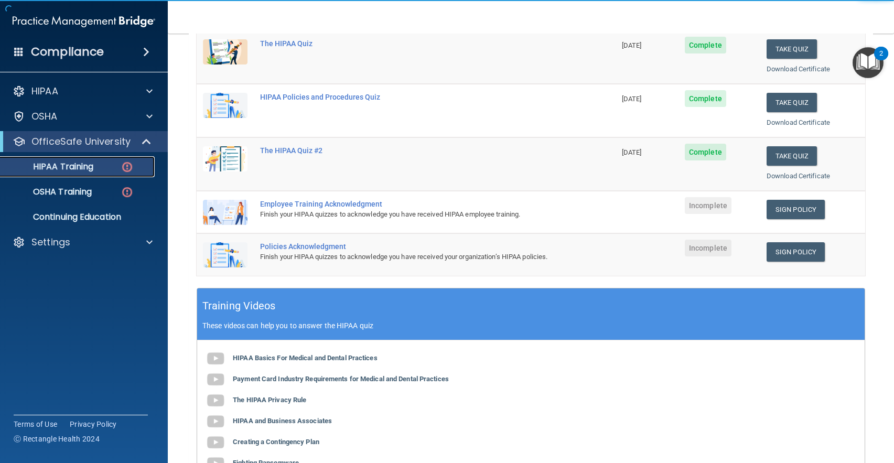
scroll to position [157, 0]
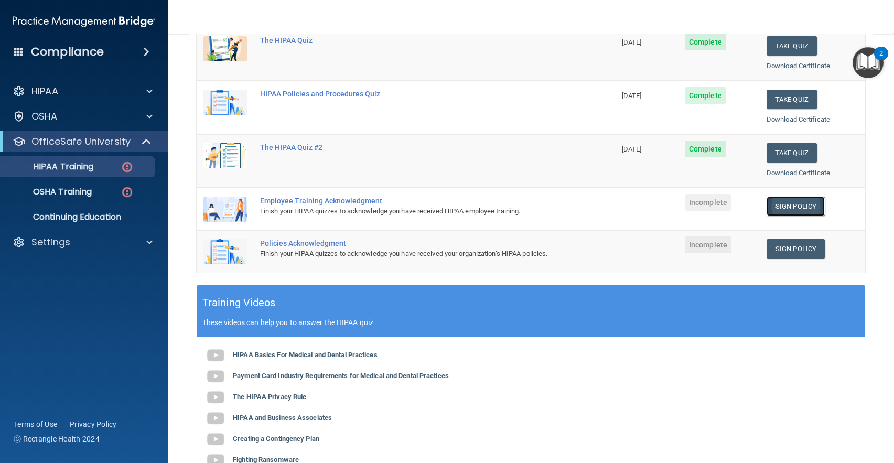
click at [787, 204] on link "Sign Policy" at bounding box center [795, 206] width 58 height 19
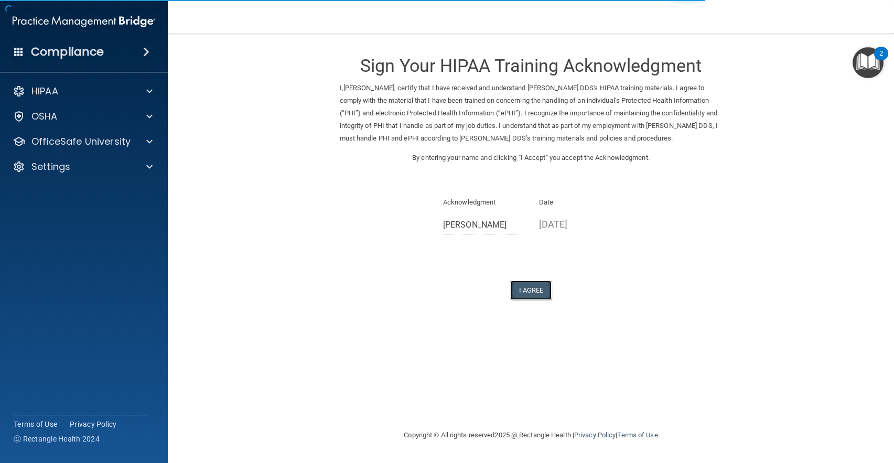
click at [533, 287] on button "I Agree" at bounding box center [531, 289] width 42 height 19
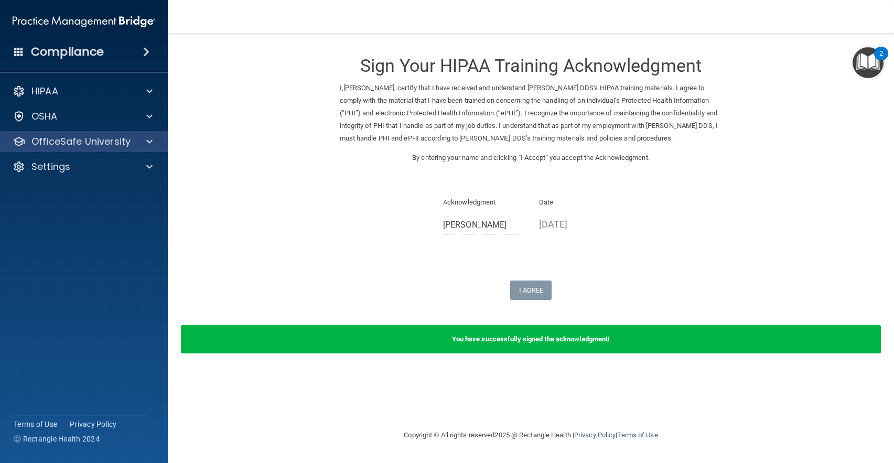
click at [123, 148] on div "OfficeSafe University" at bounding box center [84, 141] width 168 height 21
click at [148, 138] on span at bounding box center [149, 141] width 6 height 13
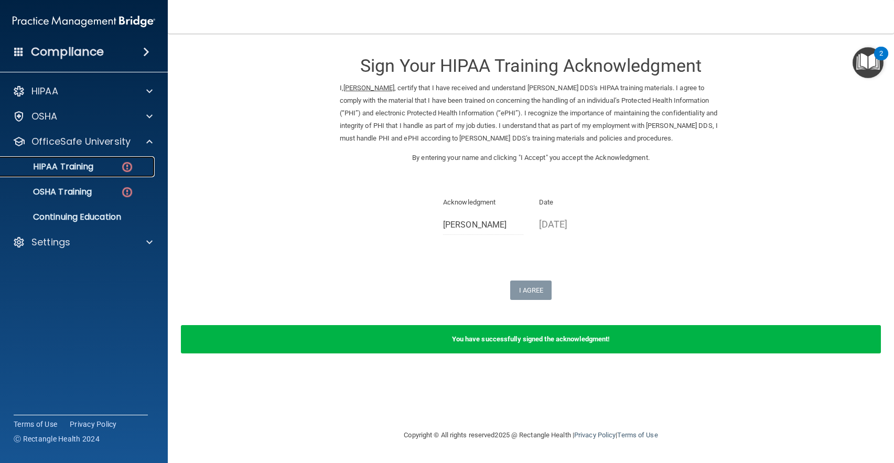
click at [101, 169] on div "HIPAA Training" at bounding box center [78, 166] width 143 height 10
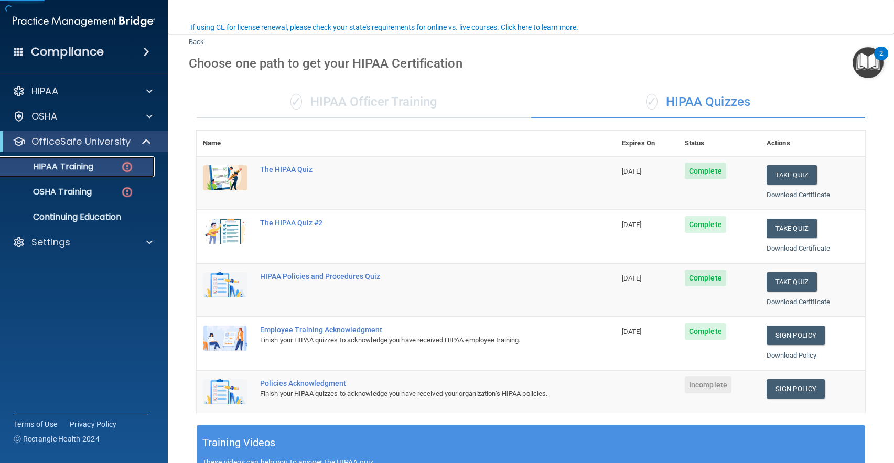
scroll to position [105, 0]
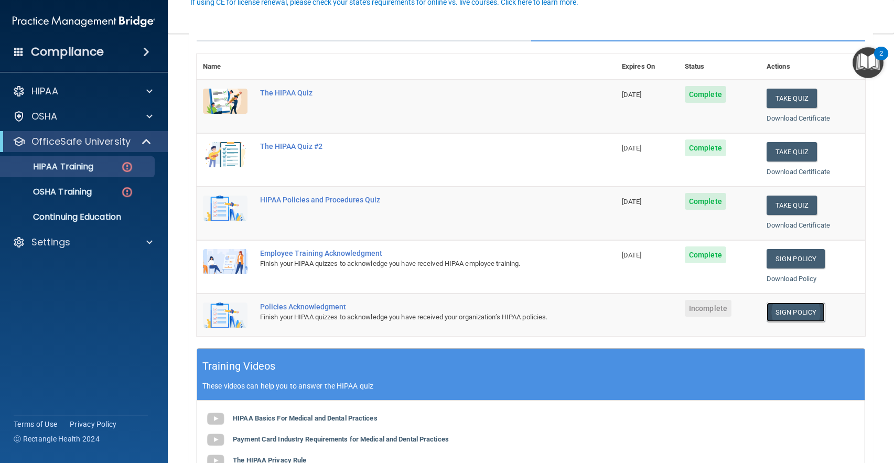
click at [782, 319] on link "Sign Policy" at bounding box center [795, 311] width 58 height 19
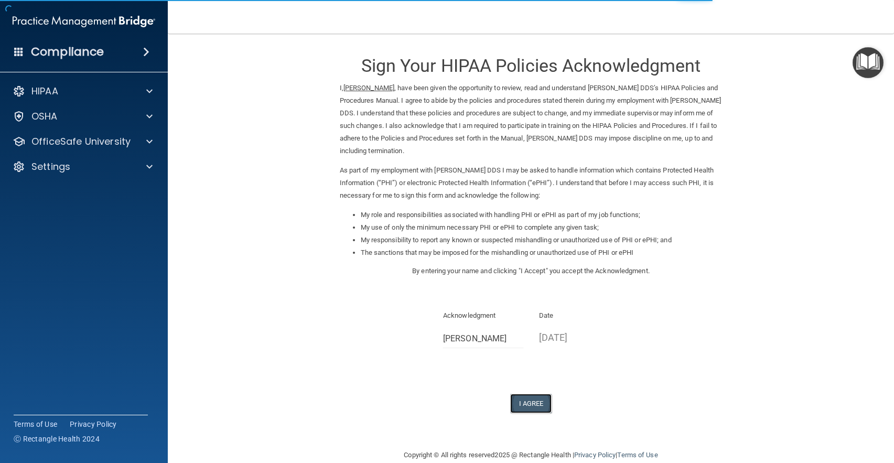
click at [528, 398] on button "I Agree" at bounding box center [531, 403] width 42 height 19
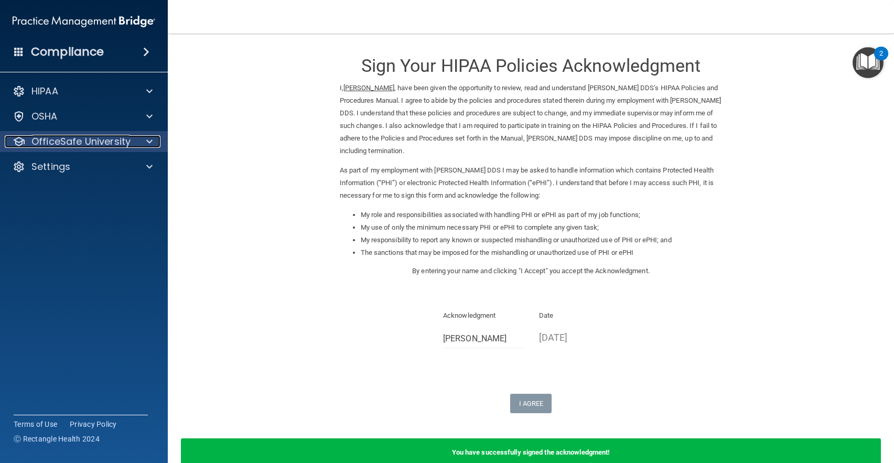
click at [158, 147] on div at bounding box center [148, 141] width 26 height 13
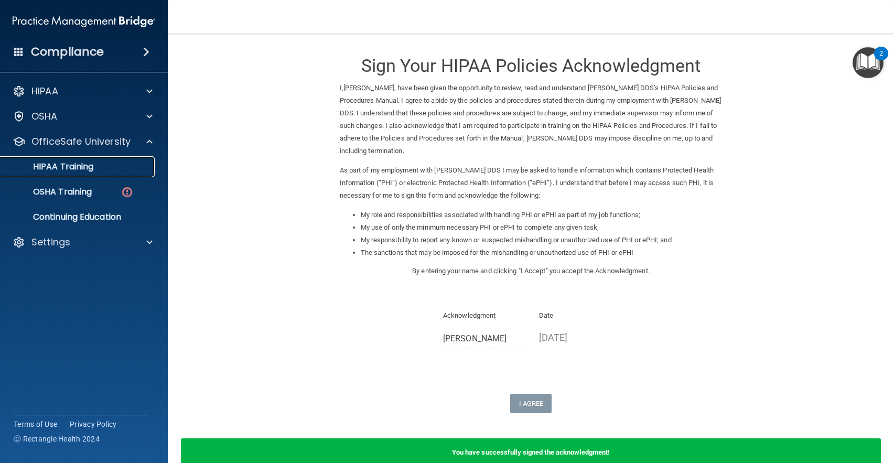
click at [113, 172] on link "HIPAA Training" at bounding box center [72, 166] width 165 height 21
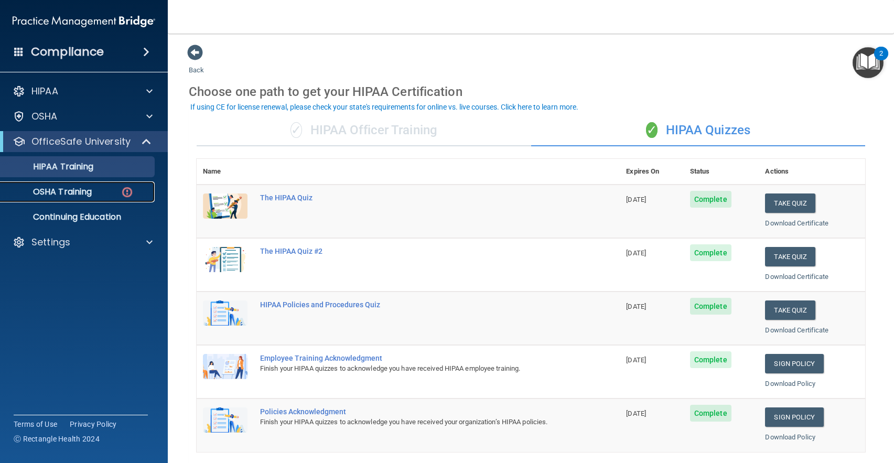
click at [76, 190] on p "OSHA Training" at bounding box center [49, 192] width 85 height 10
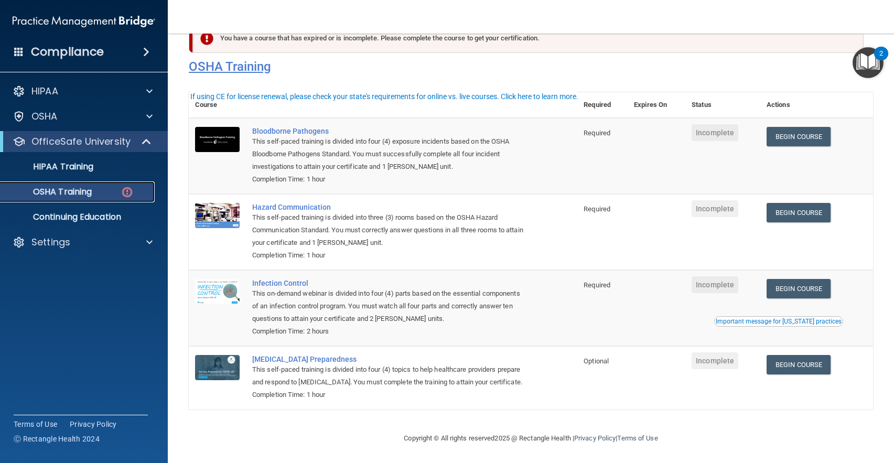
scroll to position [45, 0]
